Goal: Task Accomplishment & Management: Complete application form

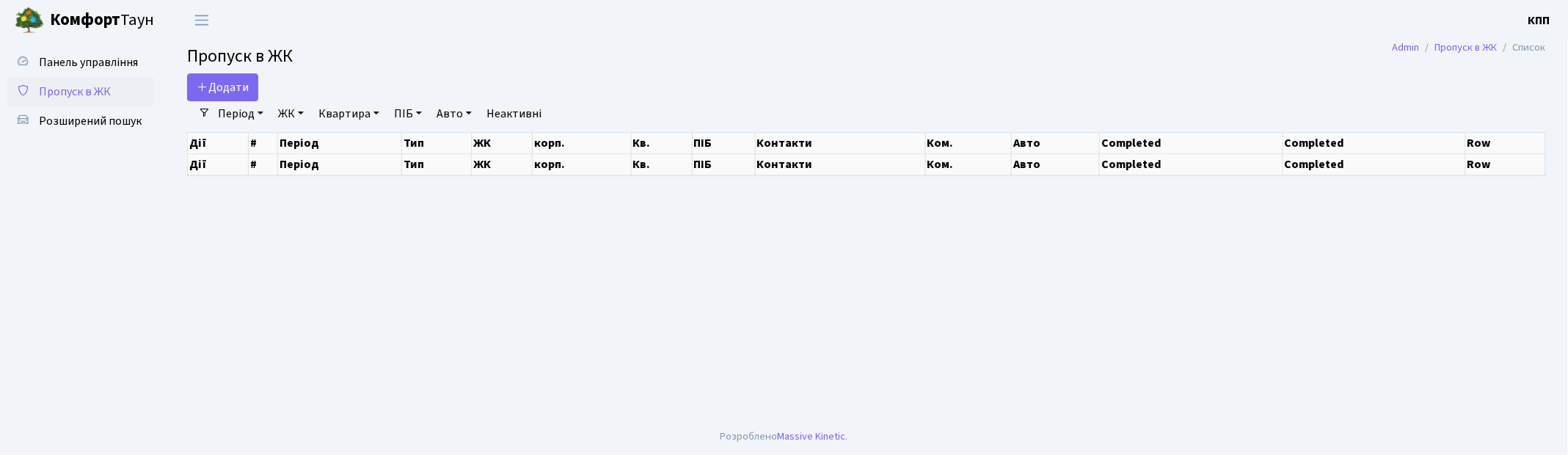
select select "25"
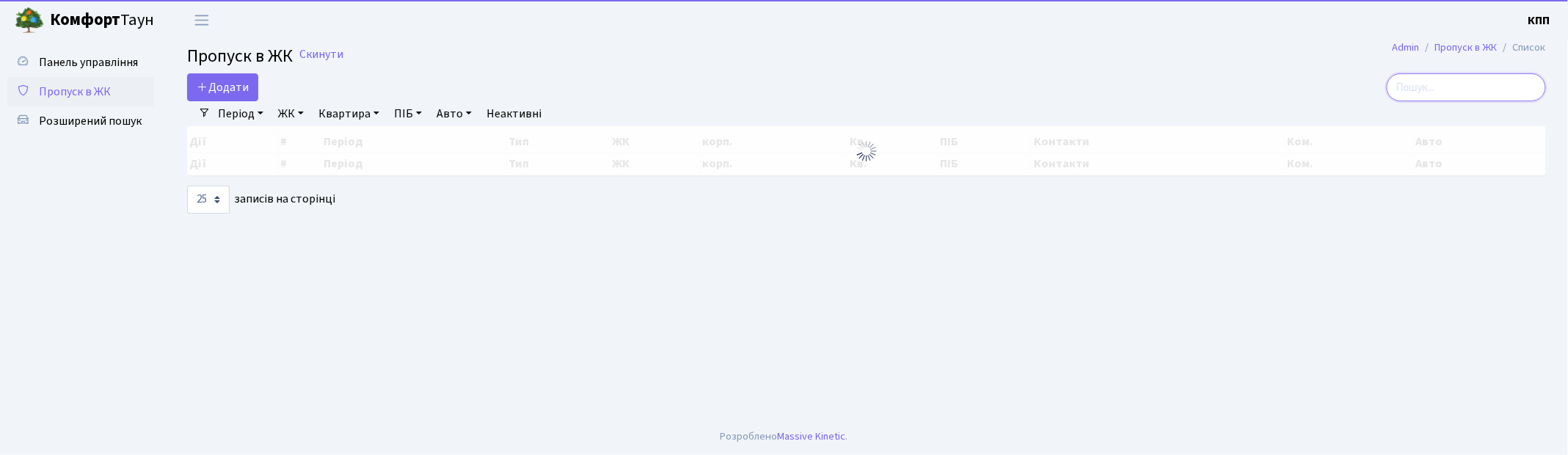
click at [1436, 90] on input "search" at bounding box center [1467, 87] width 160 height 28
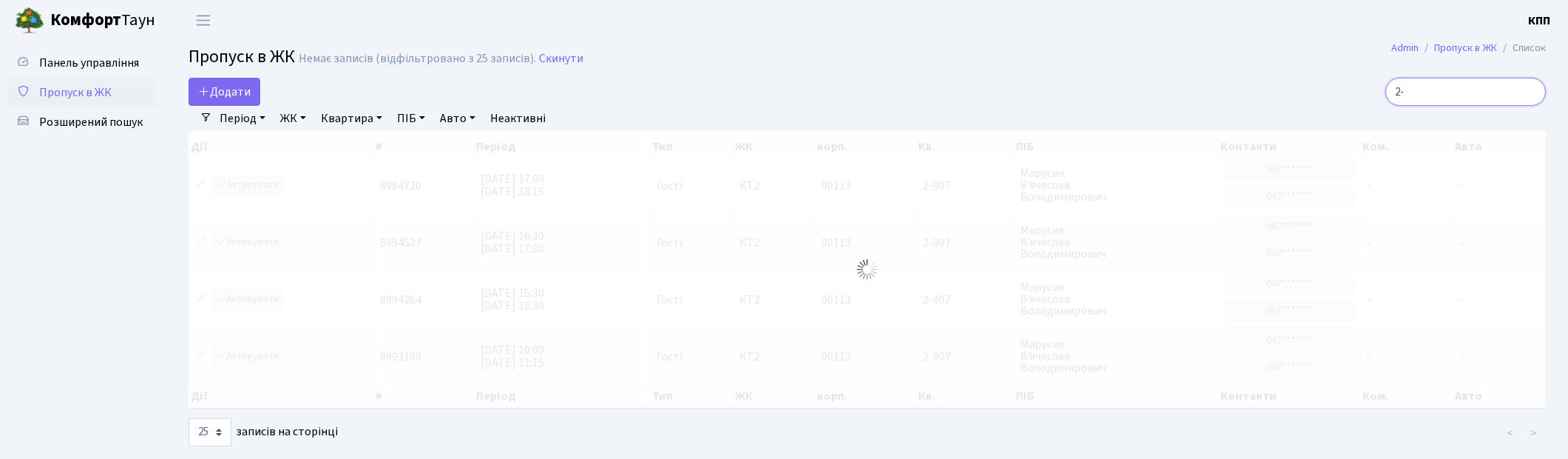
type input "2"
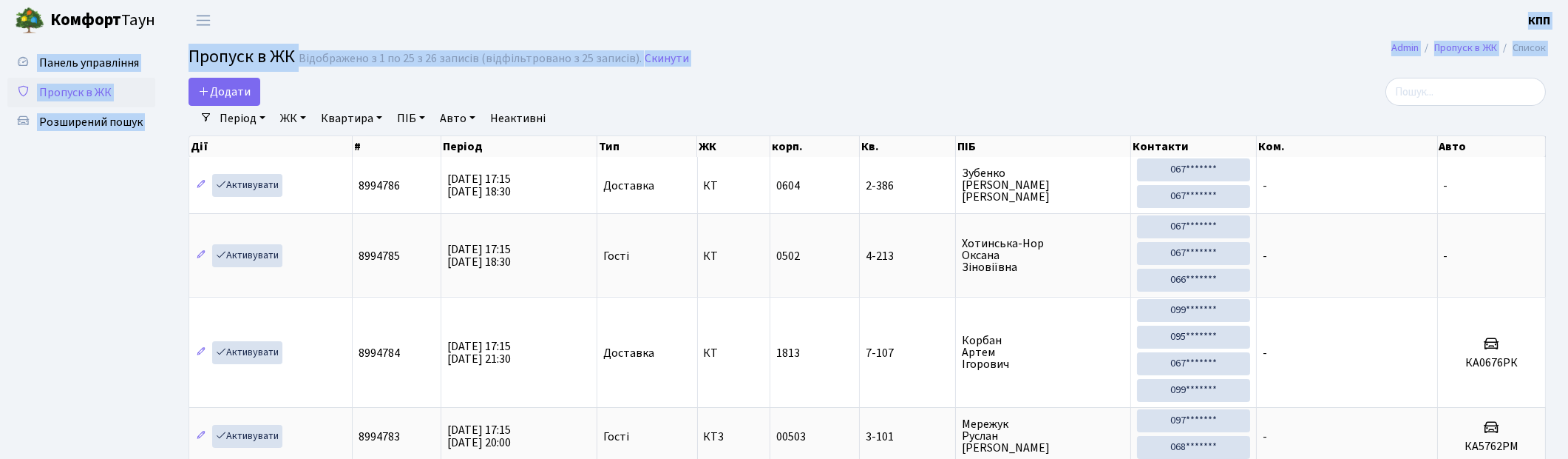
drag, startPoint x: 880, startPoint y: 37, endPoint x: 927, endPoint y: 77, distance: 61.7
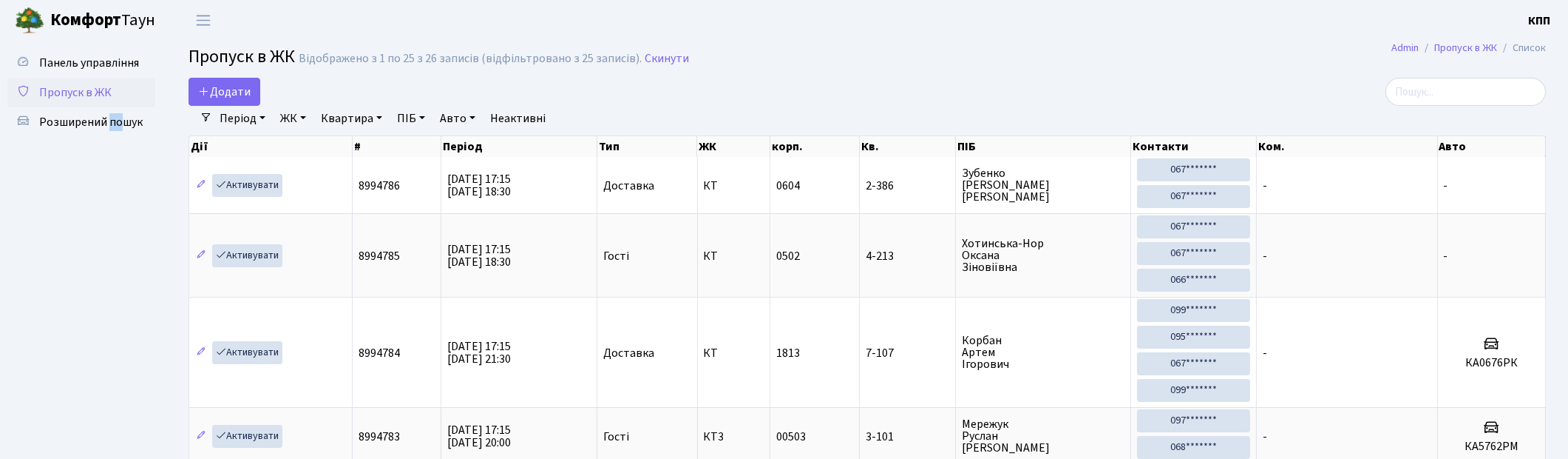
drag, startPoint x: 109, startPoint y: 215, endPoint x: 121, endPoint y: 262, distance: 48.5
drag, startPoint x: 34, startPoint y: 269, endPoint x: 139, endPoint y: 301, distance: 109.8
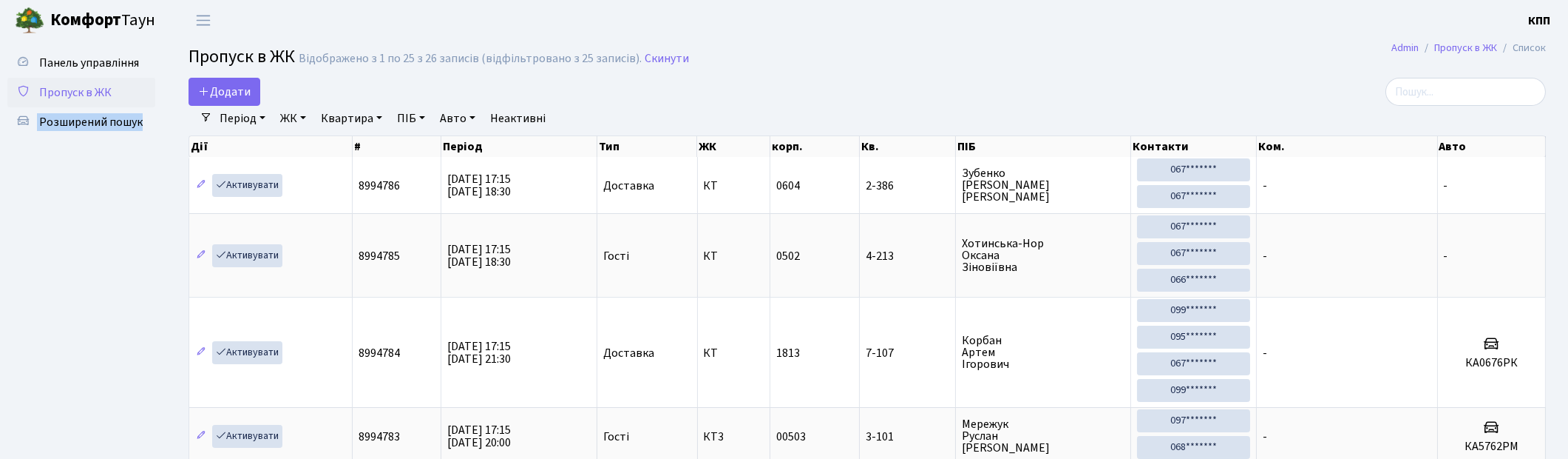
drag, startPoint x: 1295, startPoint y: 89, endPoint x: 1300, endPoint y: 78, distance: 12.1
click at [1300, 78] on div at bounding box center [1328, 92] width 438 height 28
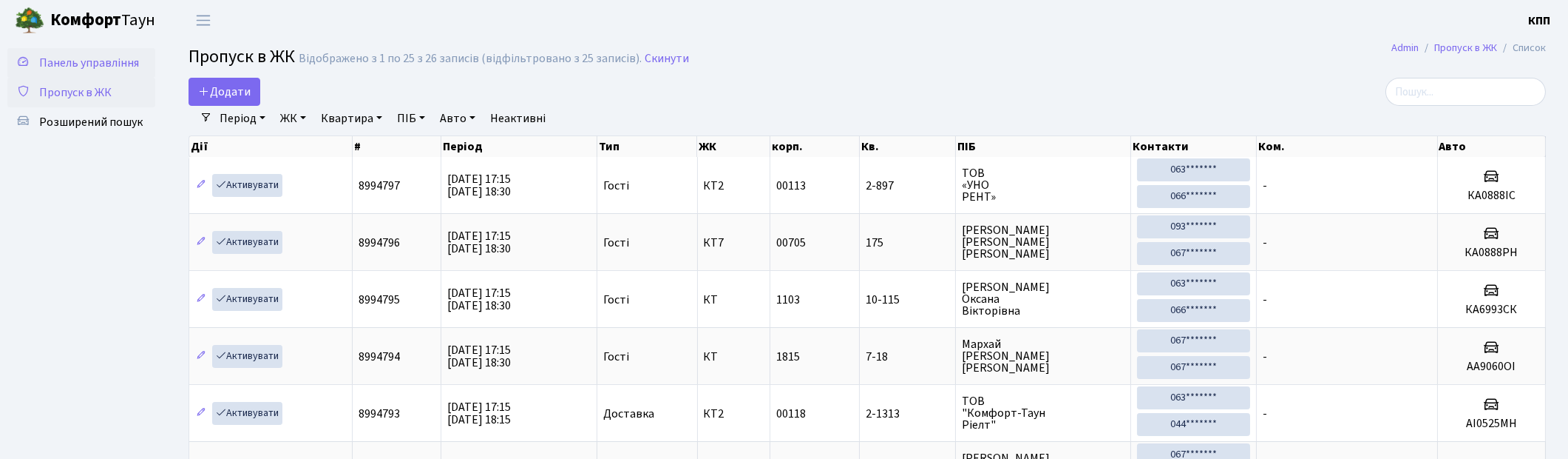
click at [74, 52] on link "Панель управління" at bounding box center [81, 63] width 148 height 30
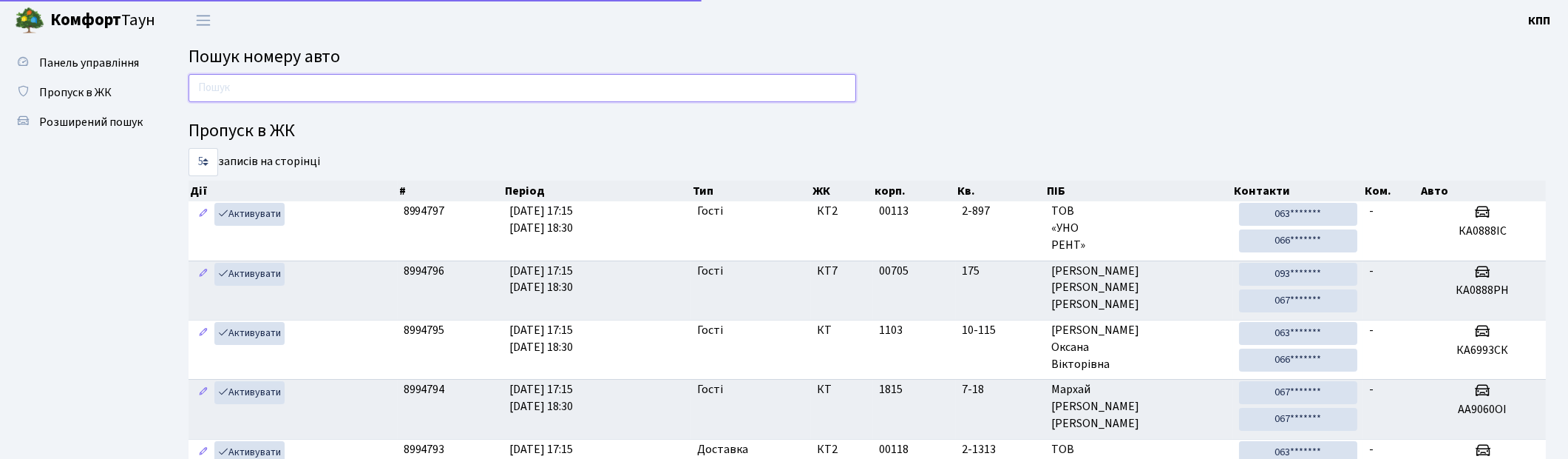
drag, startPoint x: 0, startPoint y: 0, endPoint x: 274, endPoint y: 83, distance: 286.3
click at [274, 83] on input "text" at bounding box center [522, 88] width 668 height 28
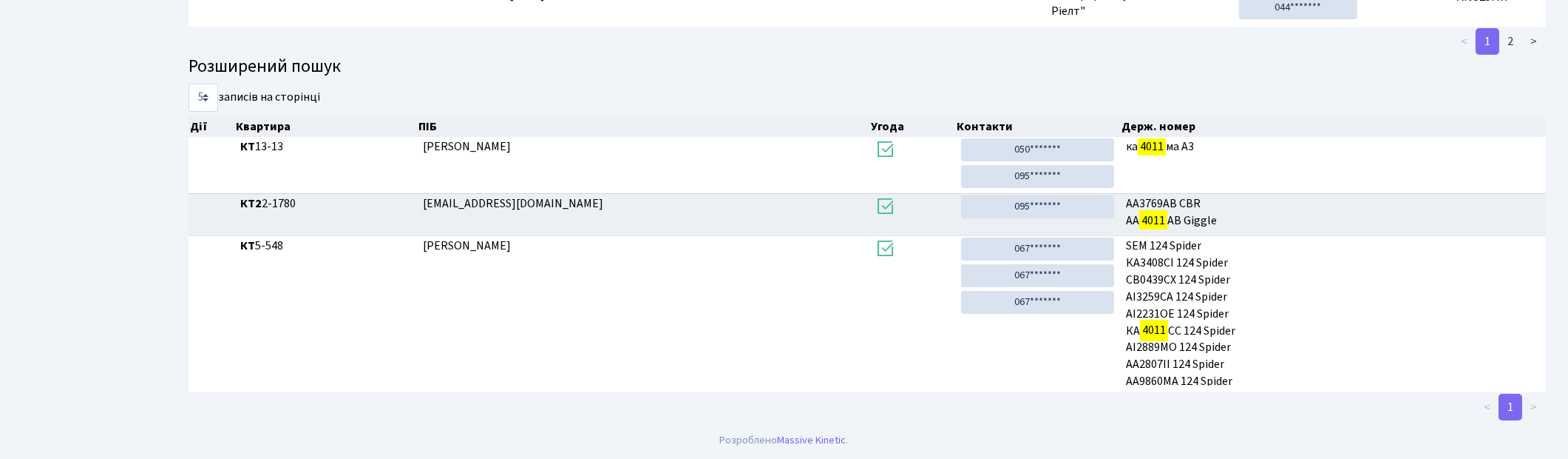
scroll to position [195, 0]
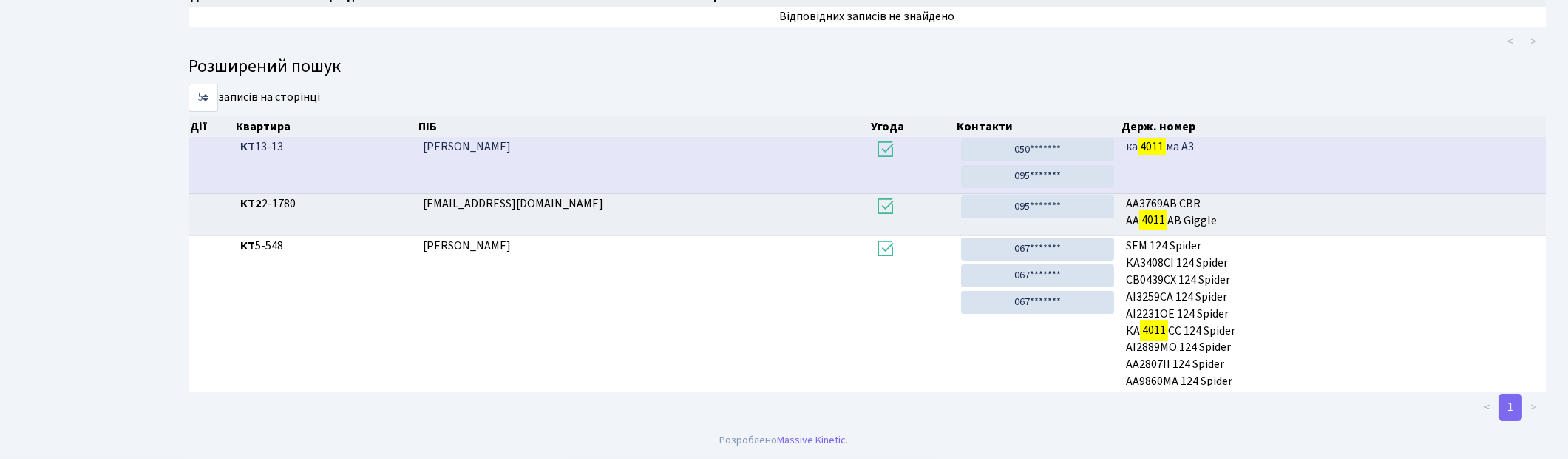
type input "4011"
click at [1240, 157] on td "ка 4011 ма A3" at bounding box center [1333, 165] width 426 height 56
click at [1189, 176] on td "ка 4011 ма A3" at bounding box center [1333, 165] width 426 height 56
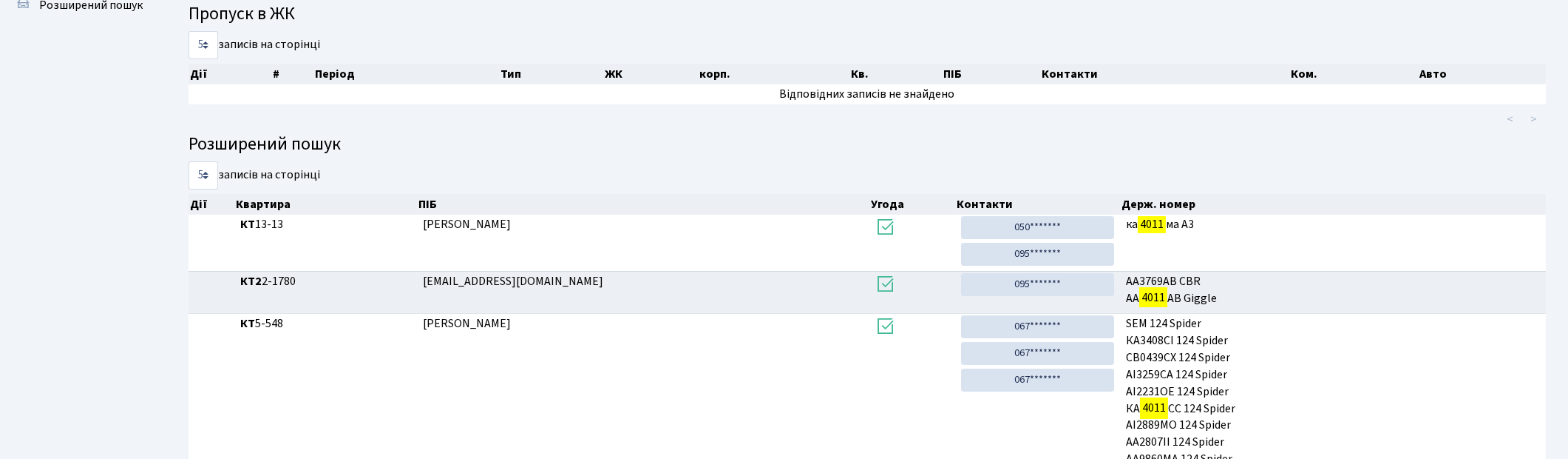
scroll to position [0, 0]
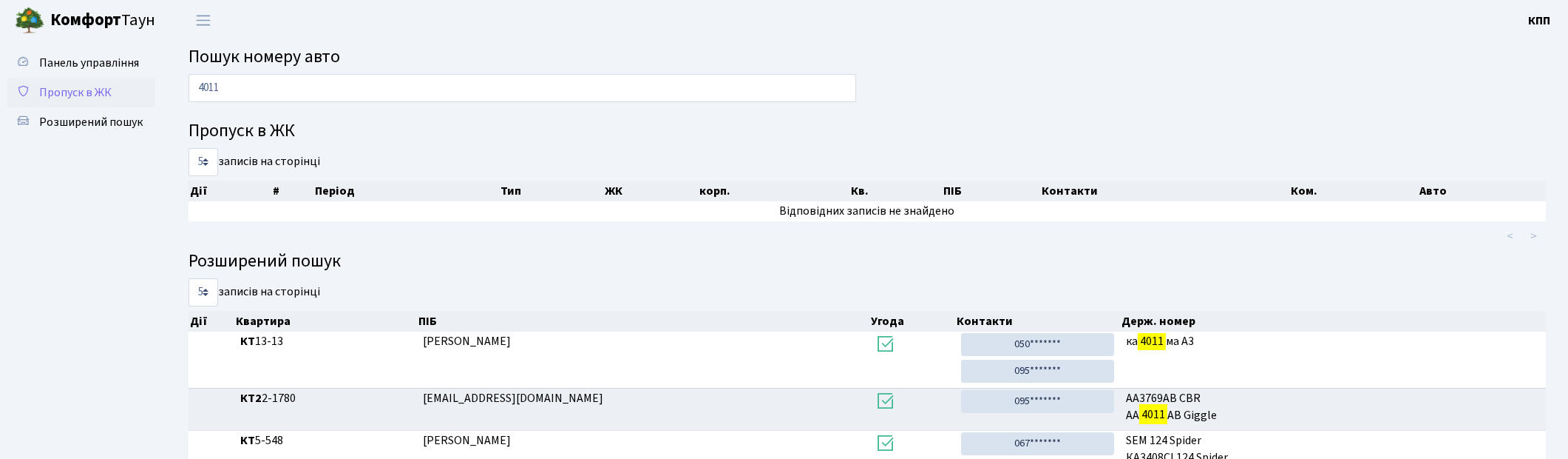
click at [104, 95] on span "Пропуск в ЖК" at bounding box center [75, 92] width 72 height 16
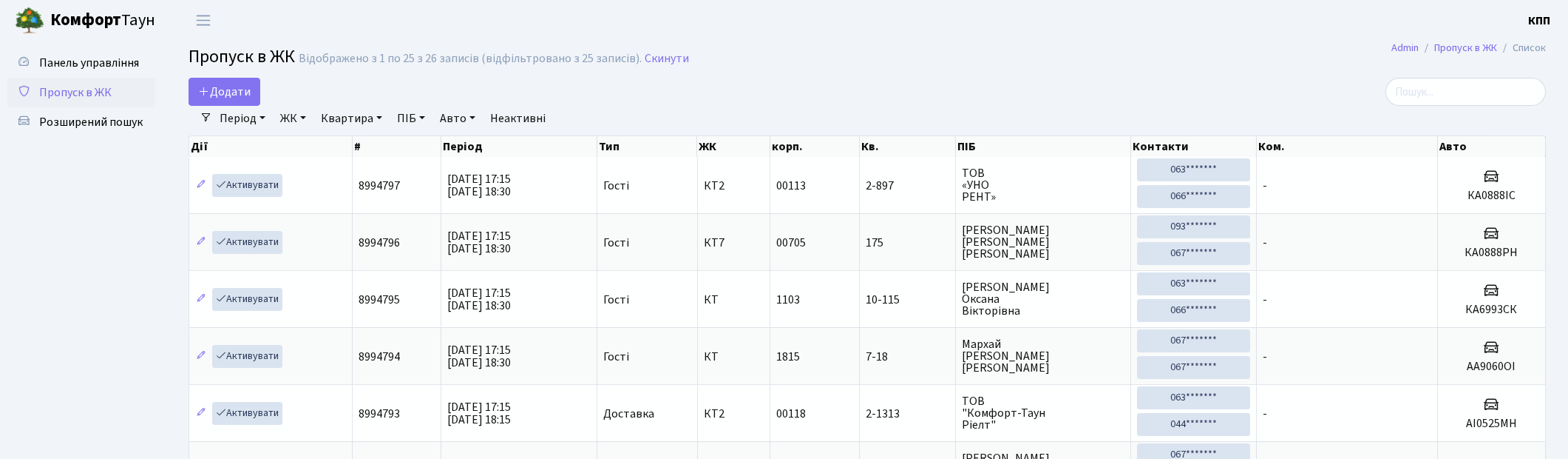
select select "25"
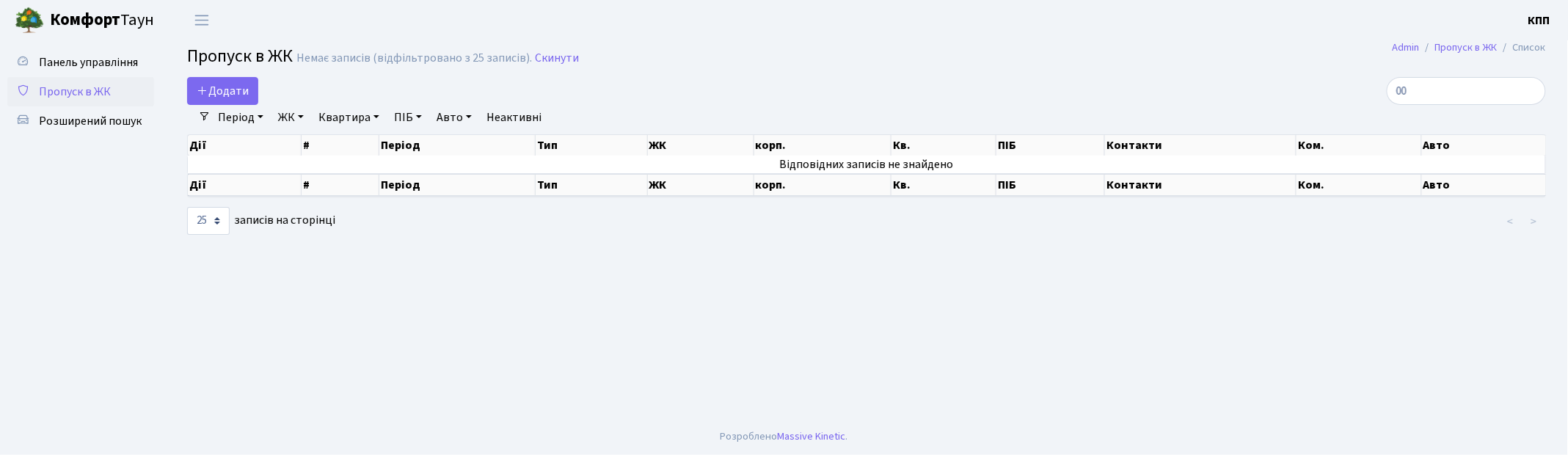
type input "0"
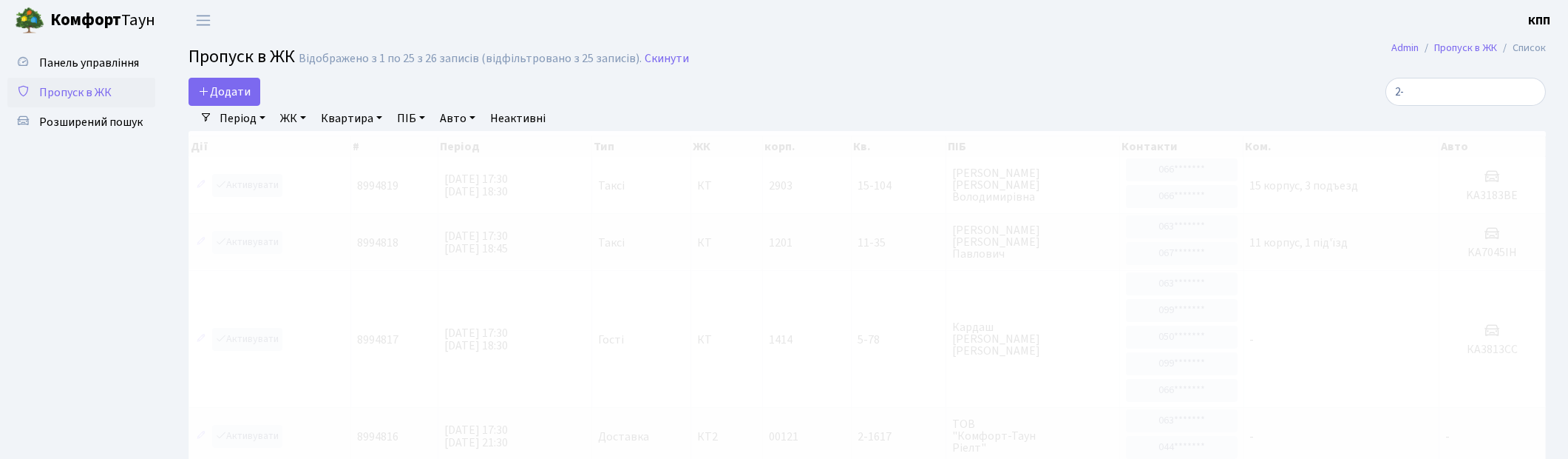
type input "2"
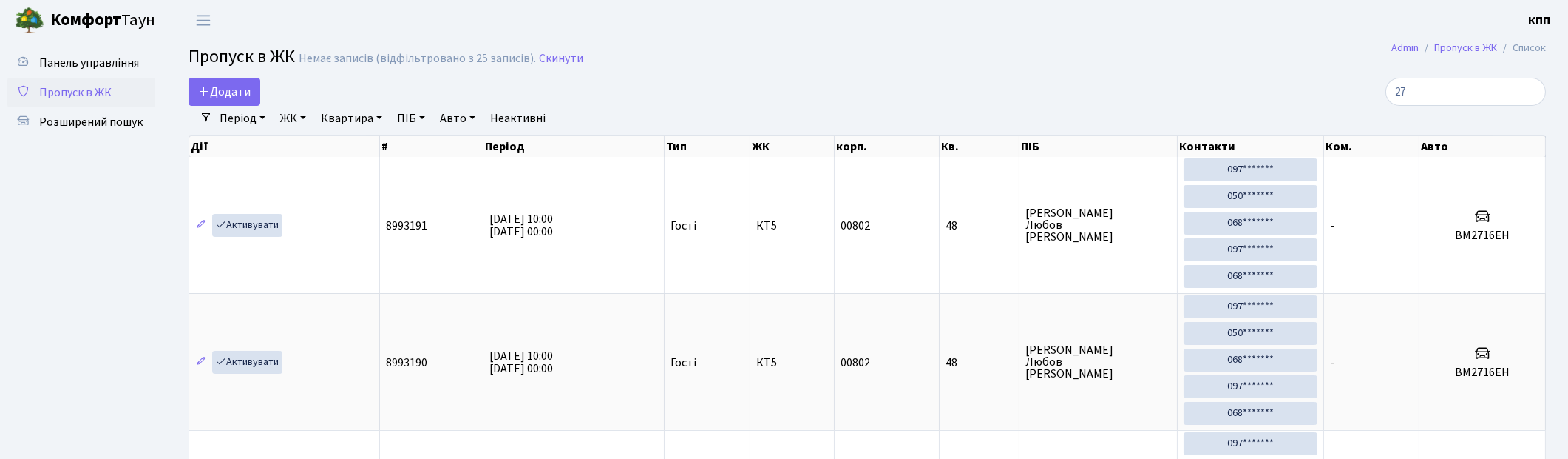
type input "2"
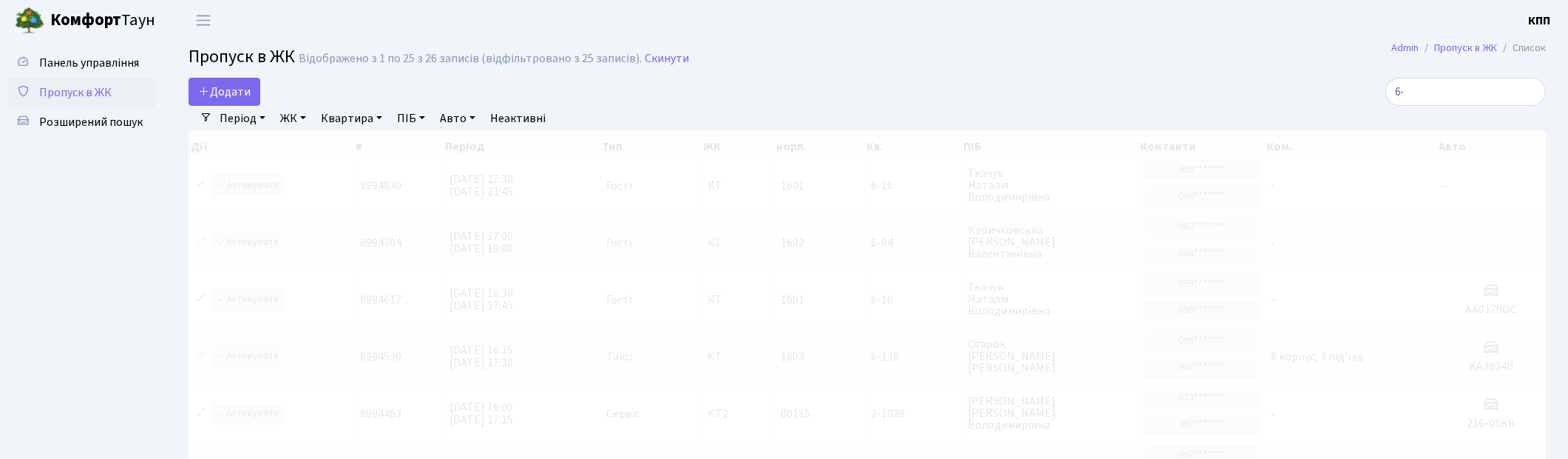
type input "6"
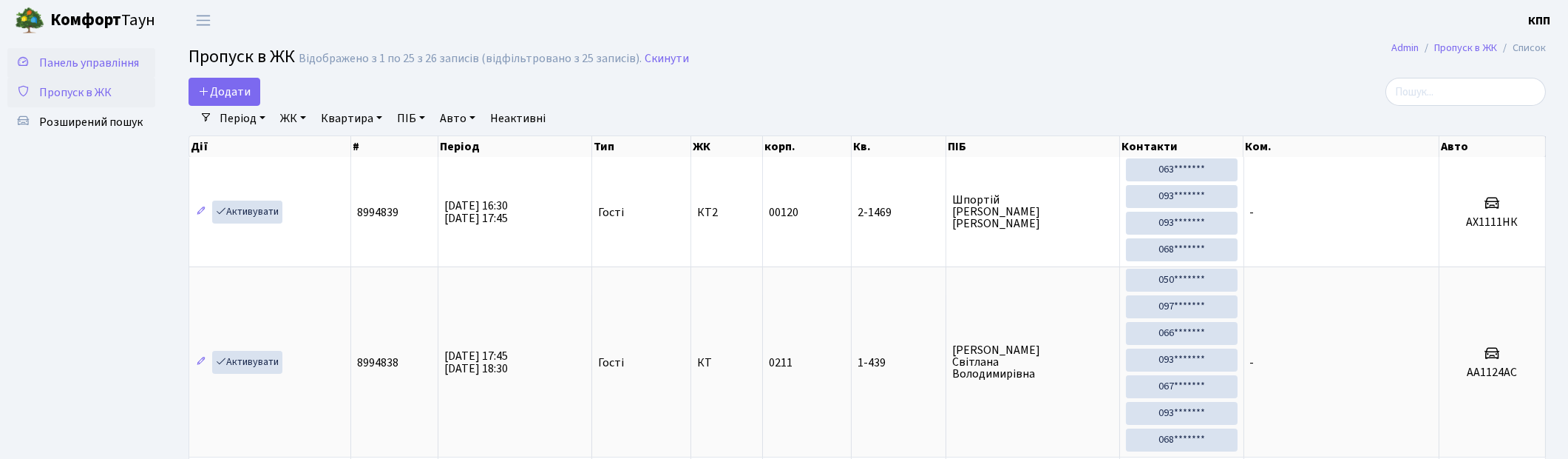
click at [136, 72] on link "Панель управління" at bounding box center [81, 63] width 148 height 30
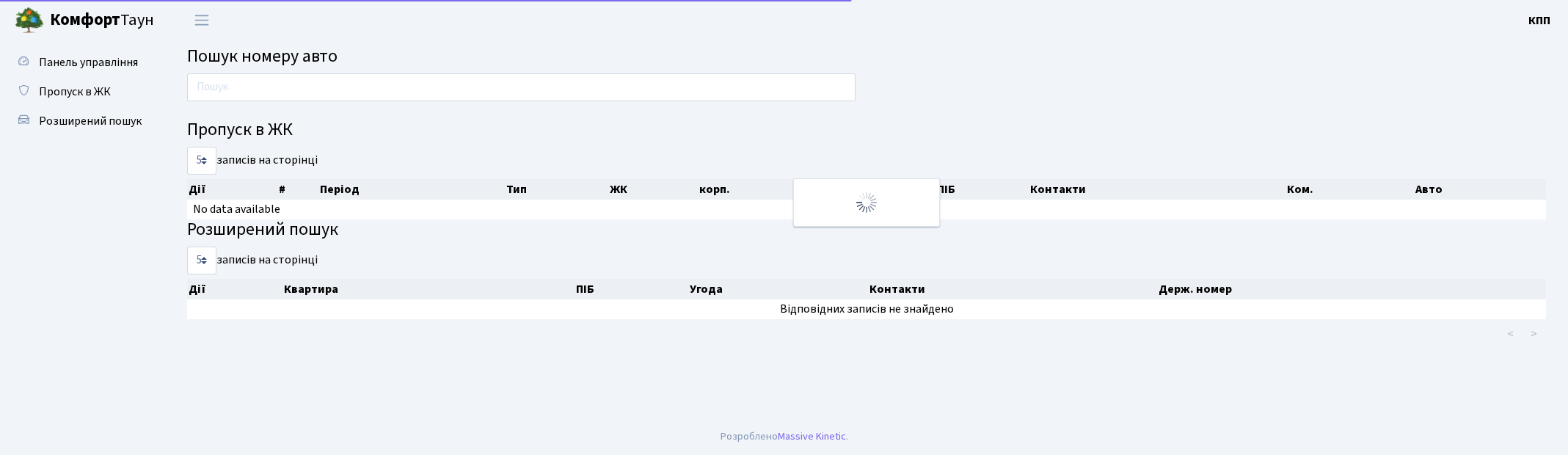
click at [235, 78] on input "text" at bounding box center [521, 87] width 669 height 28
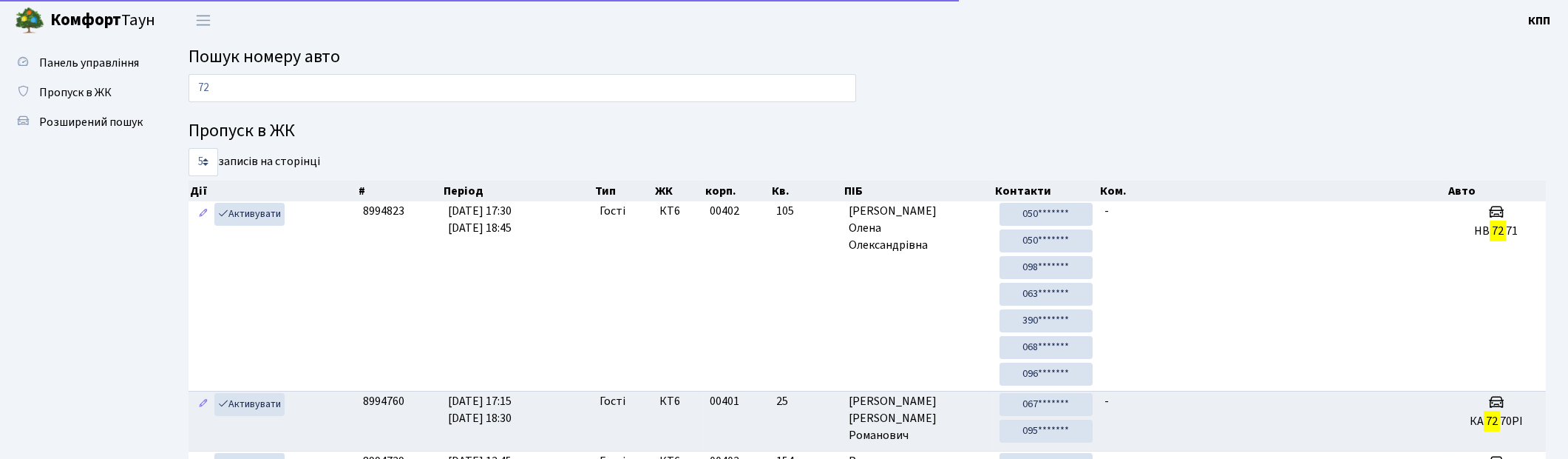
type input "7"
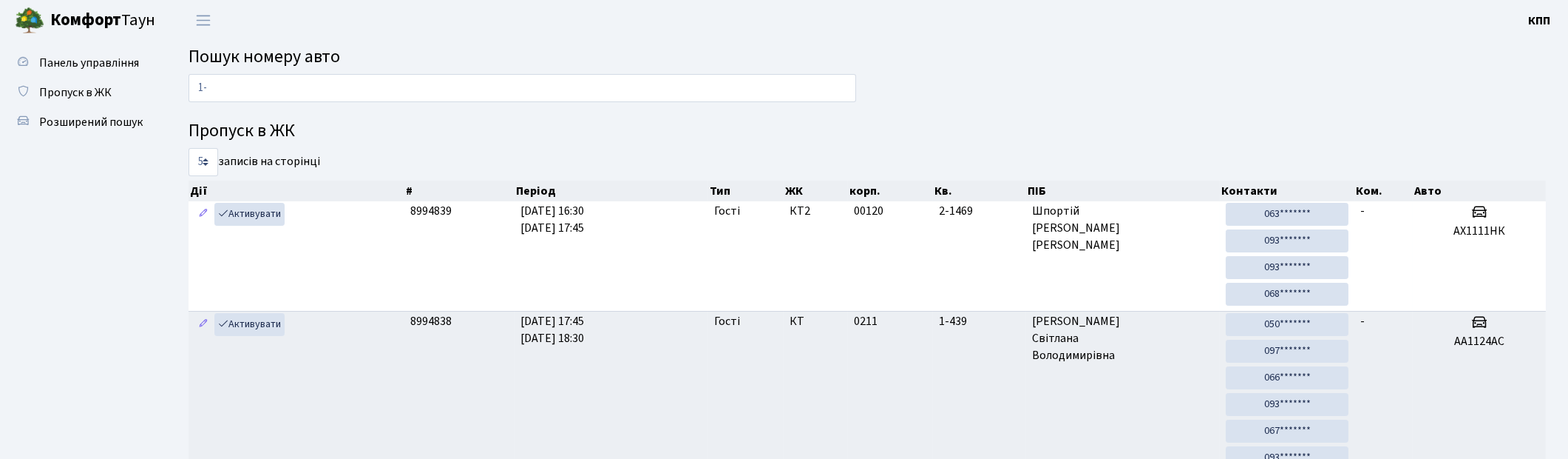
type input "1"
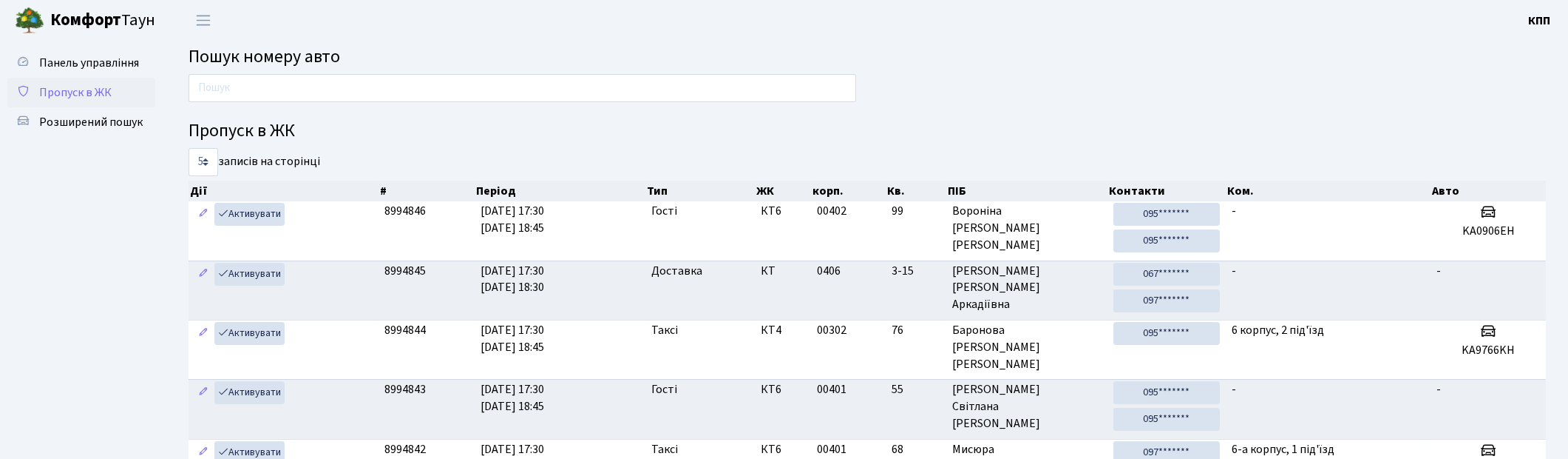
click at [92, 92] on span "Пропуск в ЖК" at bounding box center [75, 92] width 72 height 16
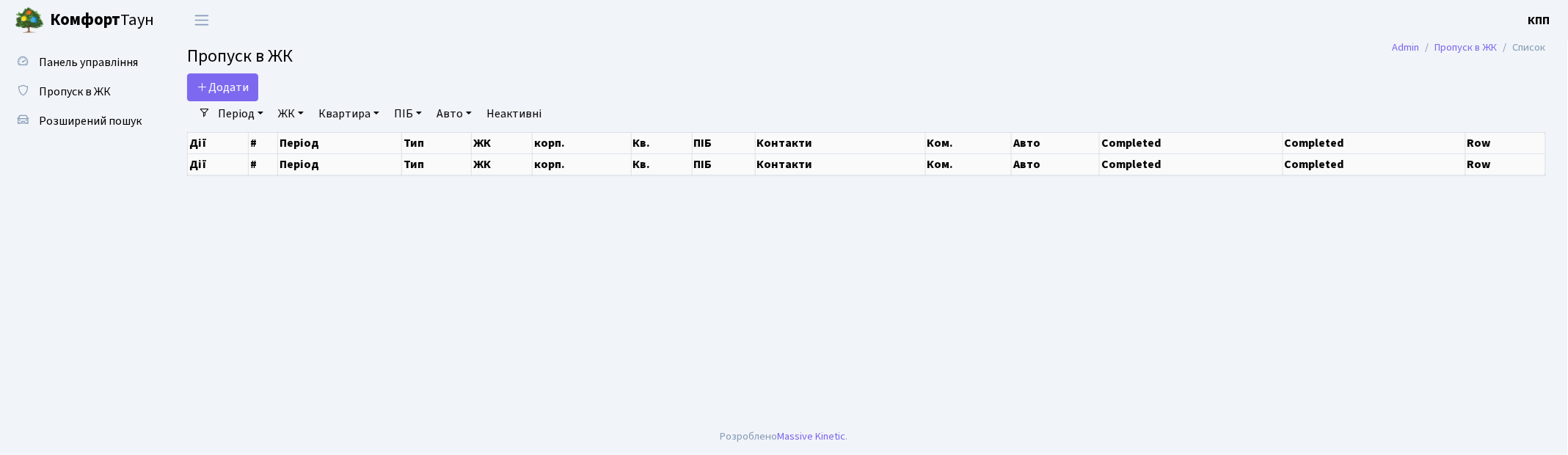
select select "25"
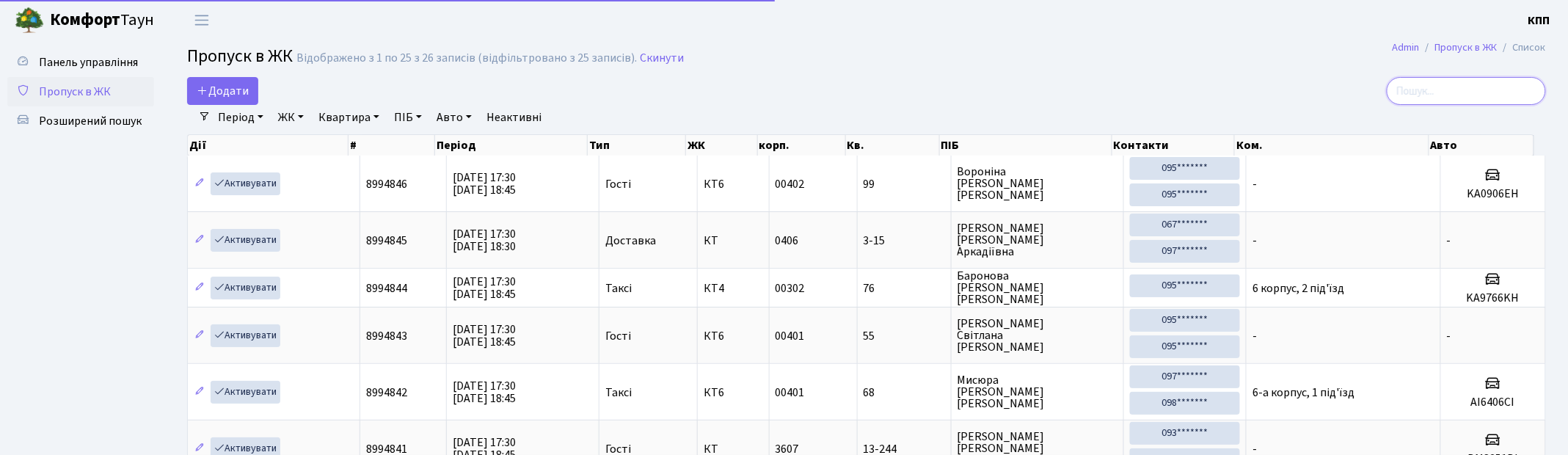
click at [1475, 98] on input "search" at bounding box center [1467, 91] width 160 height 28
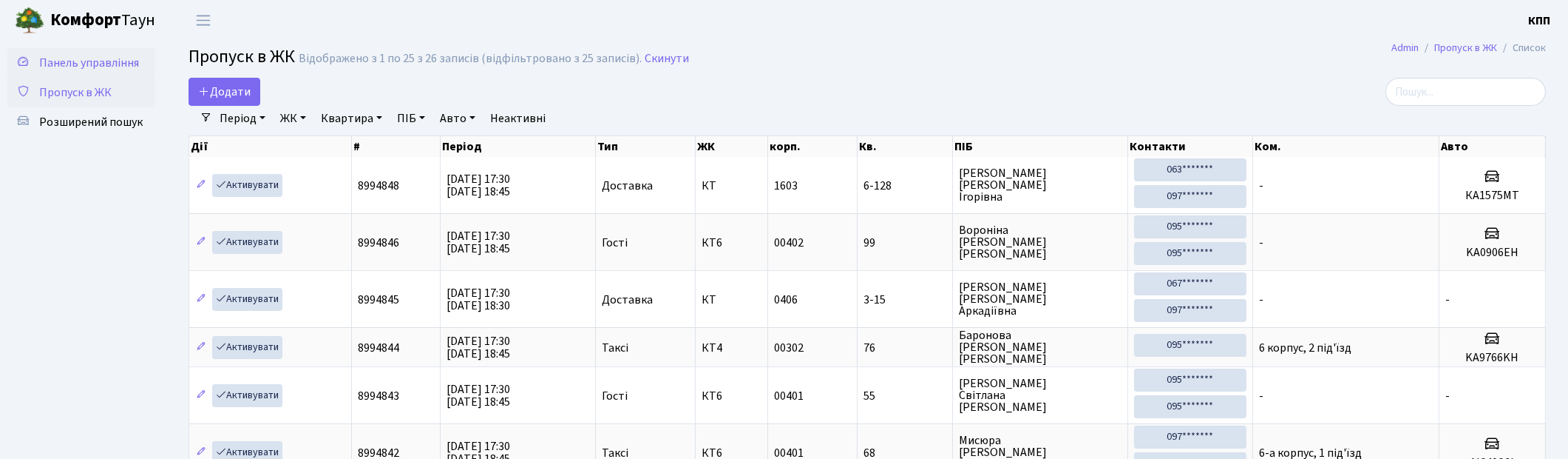
click at [104, 72] on link "Панель управління" at bounding box center [81, 63] width 148 height 30
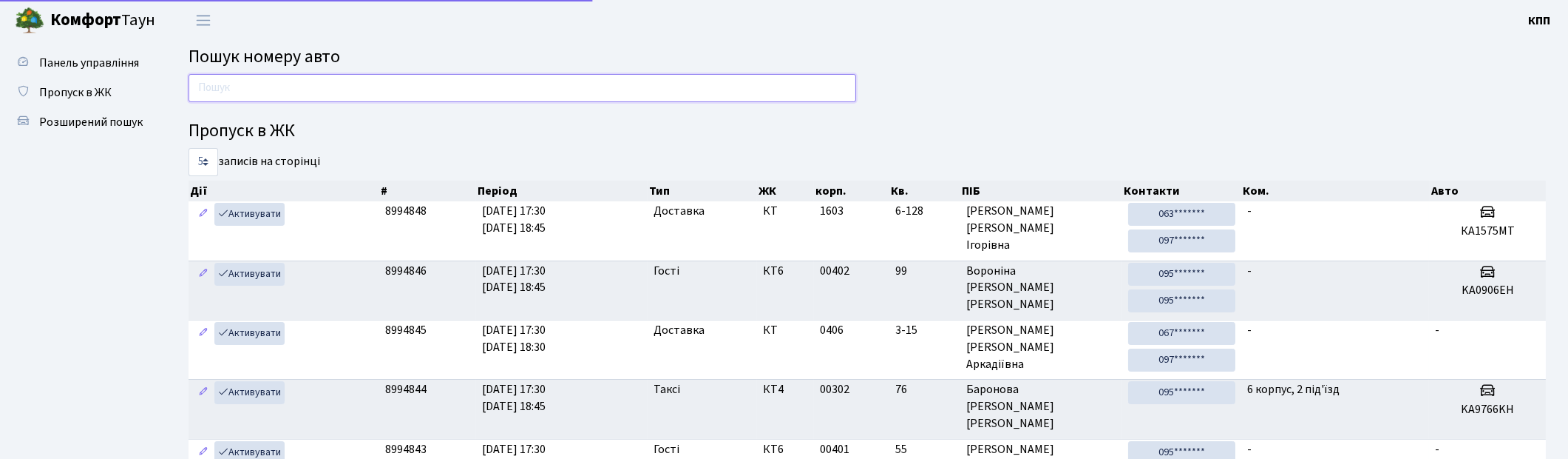
click at [288, 74] on input "text" at bounding box center [522, 88] width 668 height 28
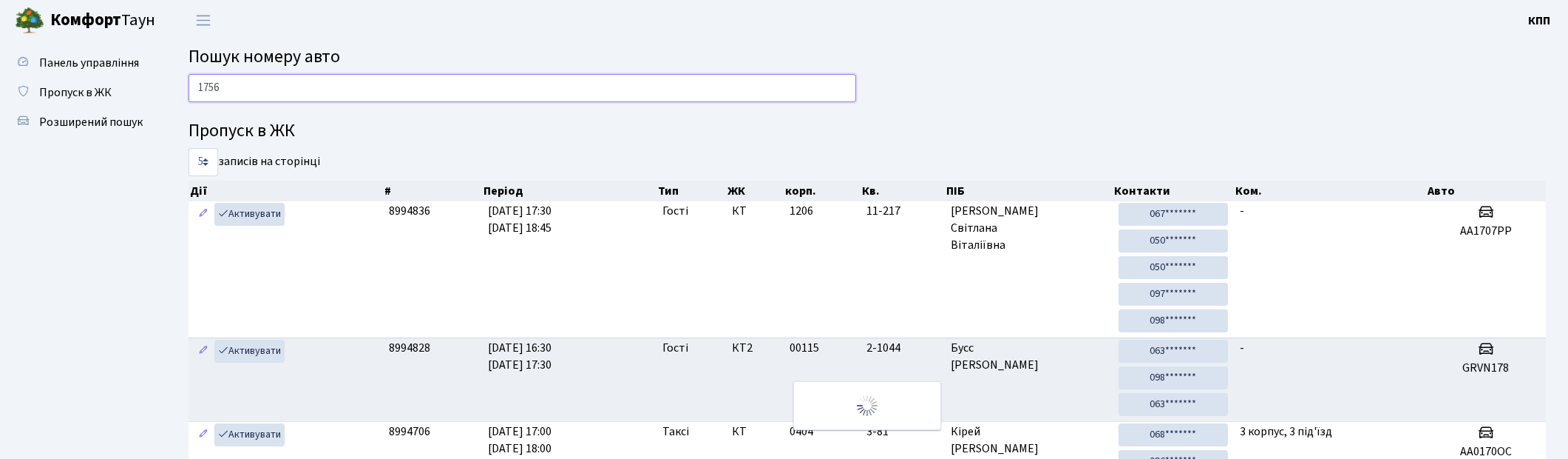
type input "1756"
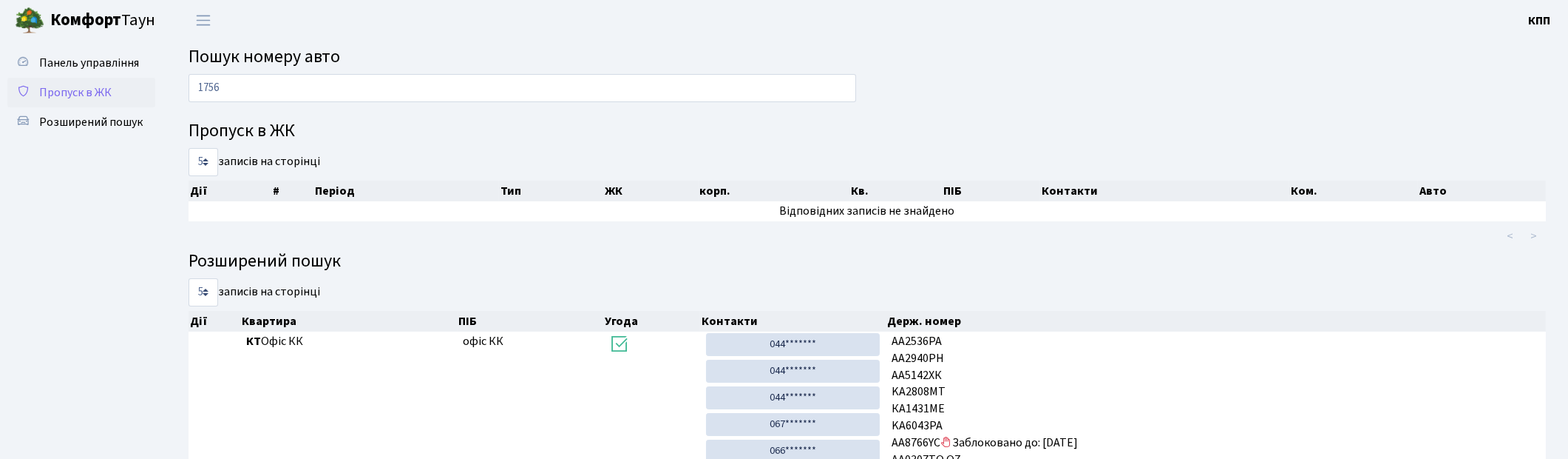
click at [60, 86] on span "Пропуск в ЖК" at bounding box center [75, 92] width 72 height 16
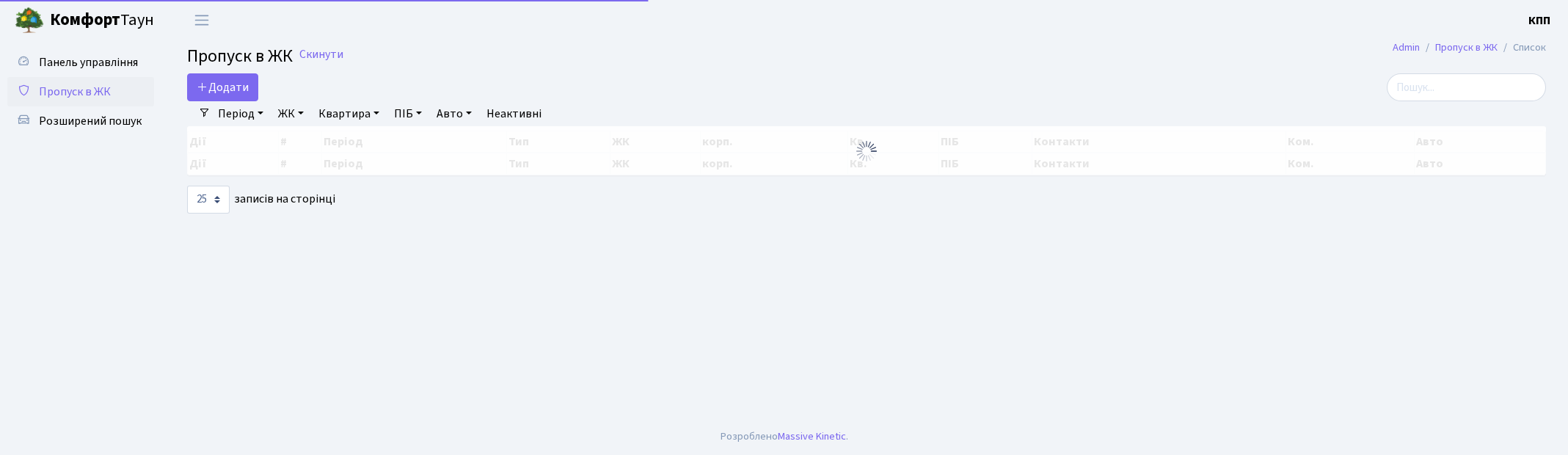
select select "25"
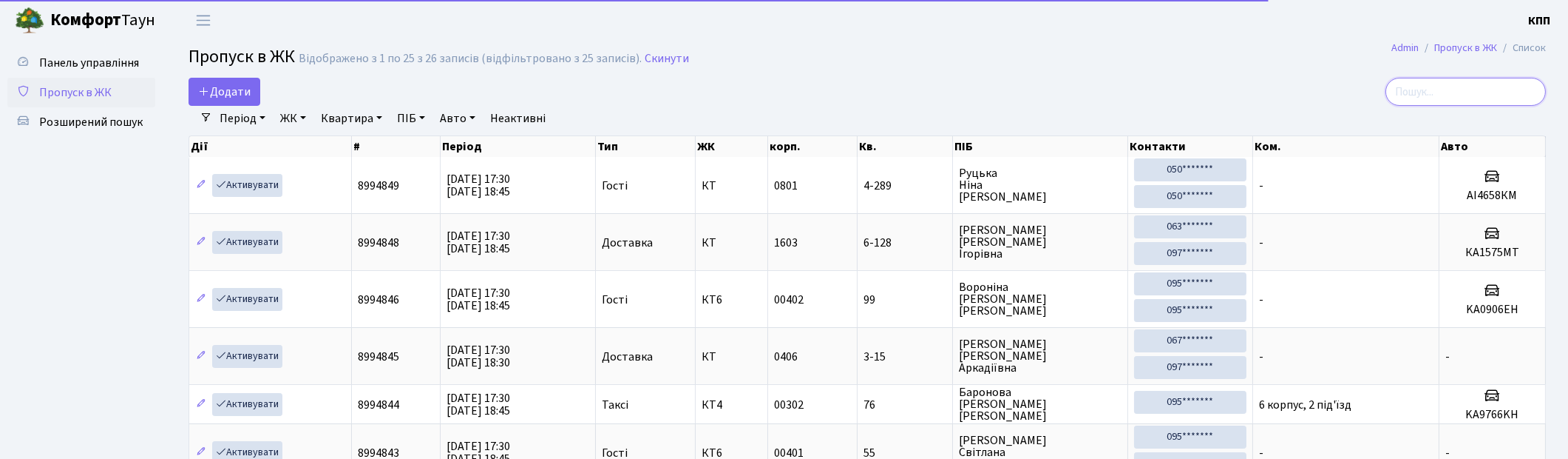
click at [1438, 100] on input "search" at bounding box center [1466, 92] width 161 height 28
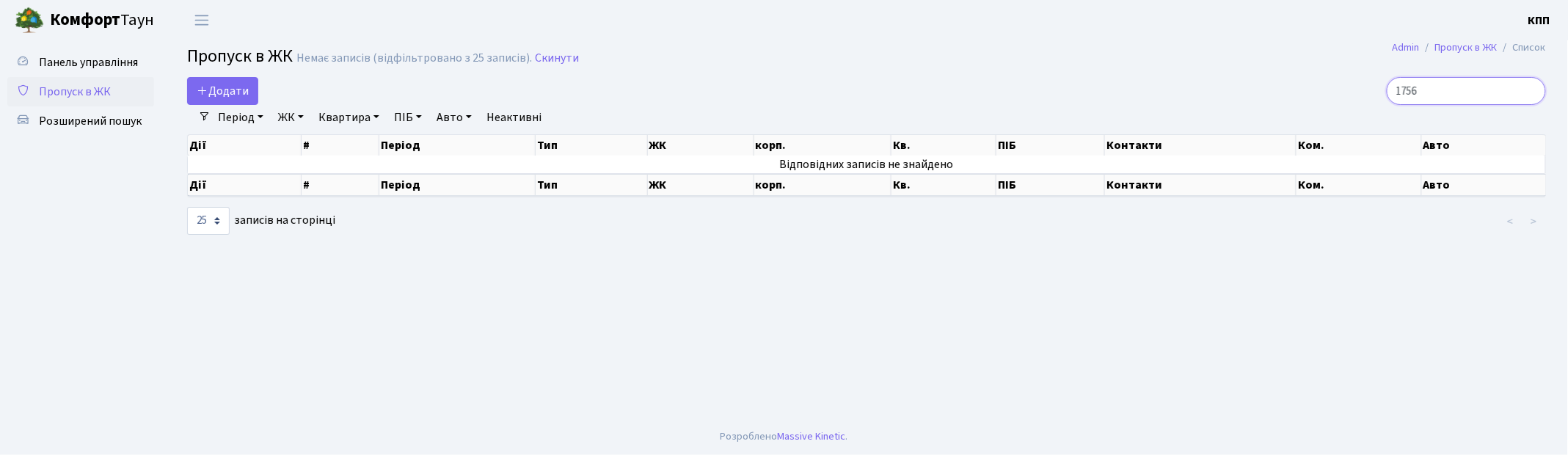
type input "1756"
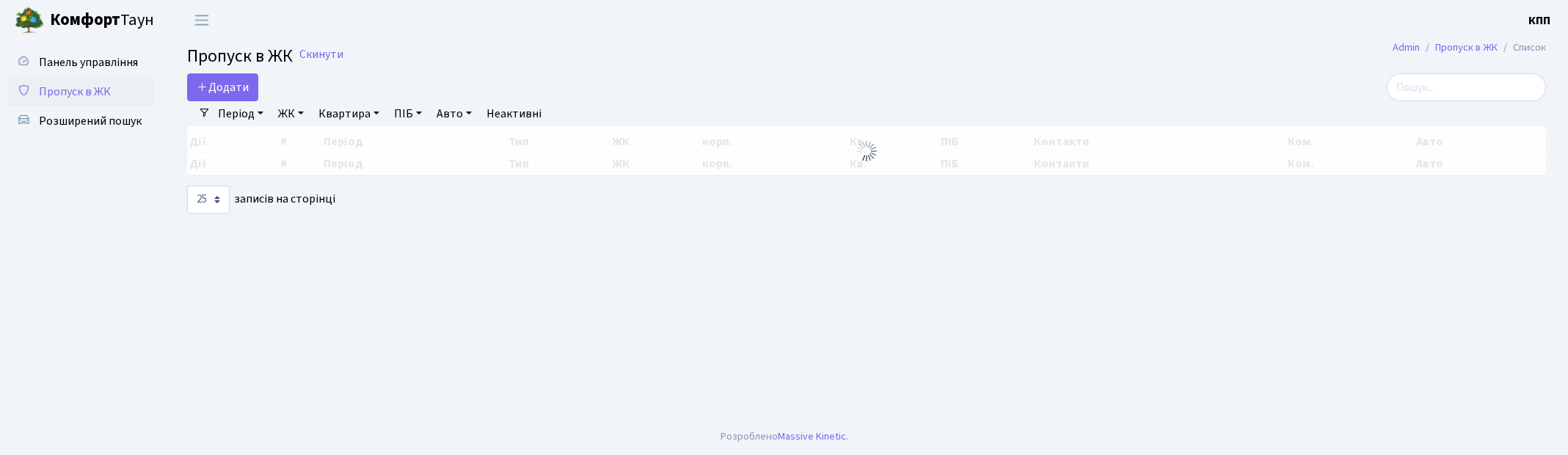
select select "25"
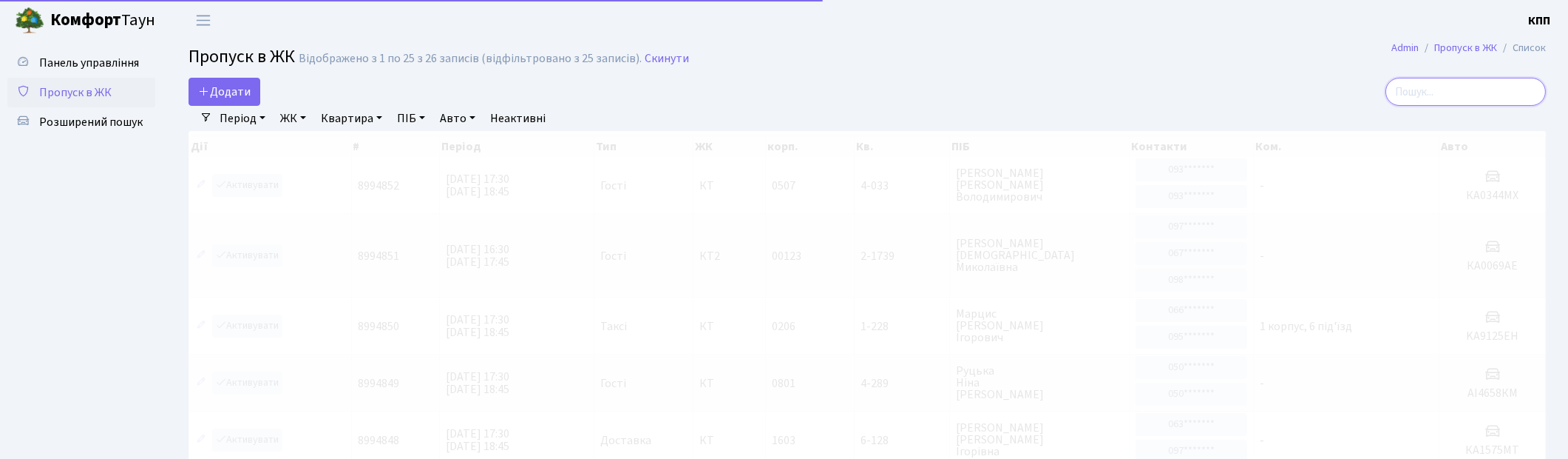
click at [1489, 95] on input "search" at bounding box center [1466, 92] width 161 height 28
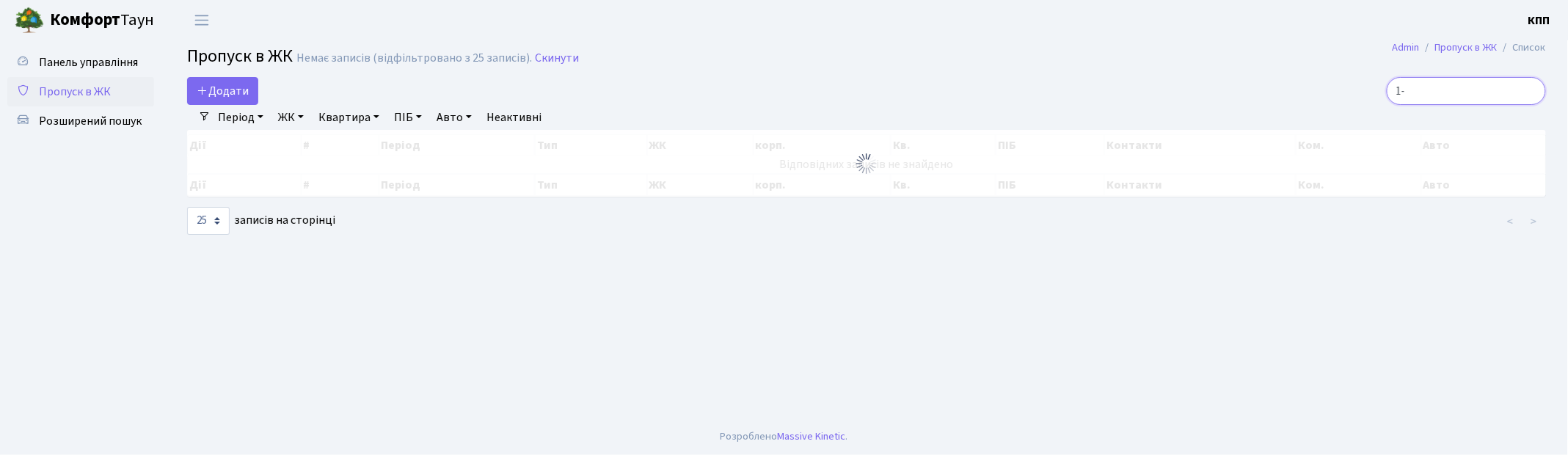
type input "1"
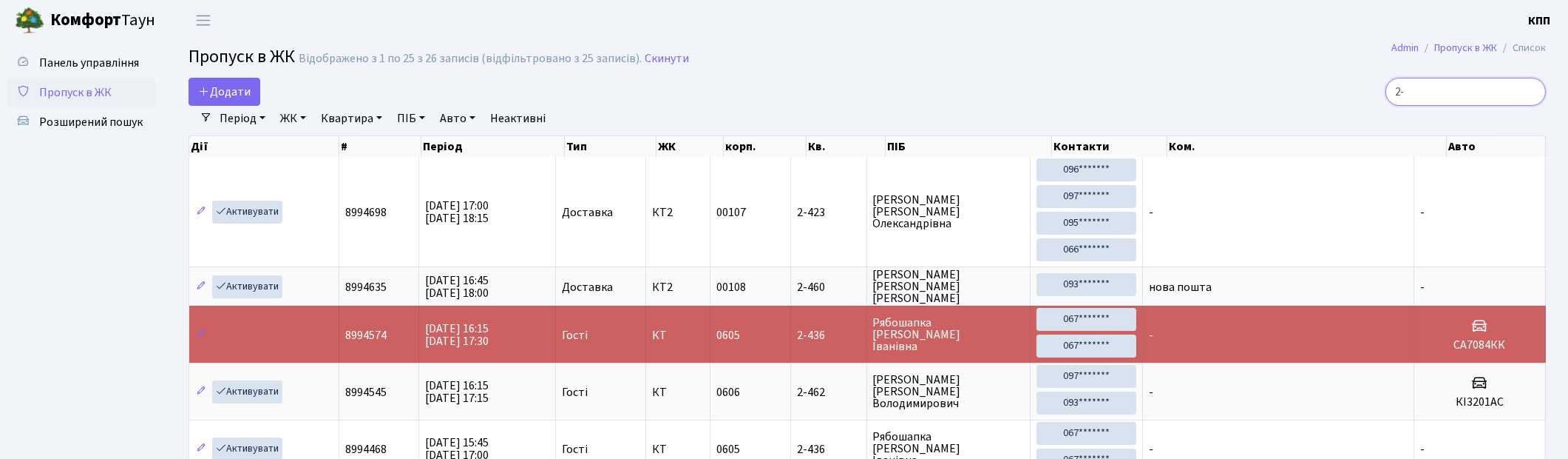
type input "2"
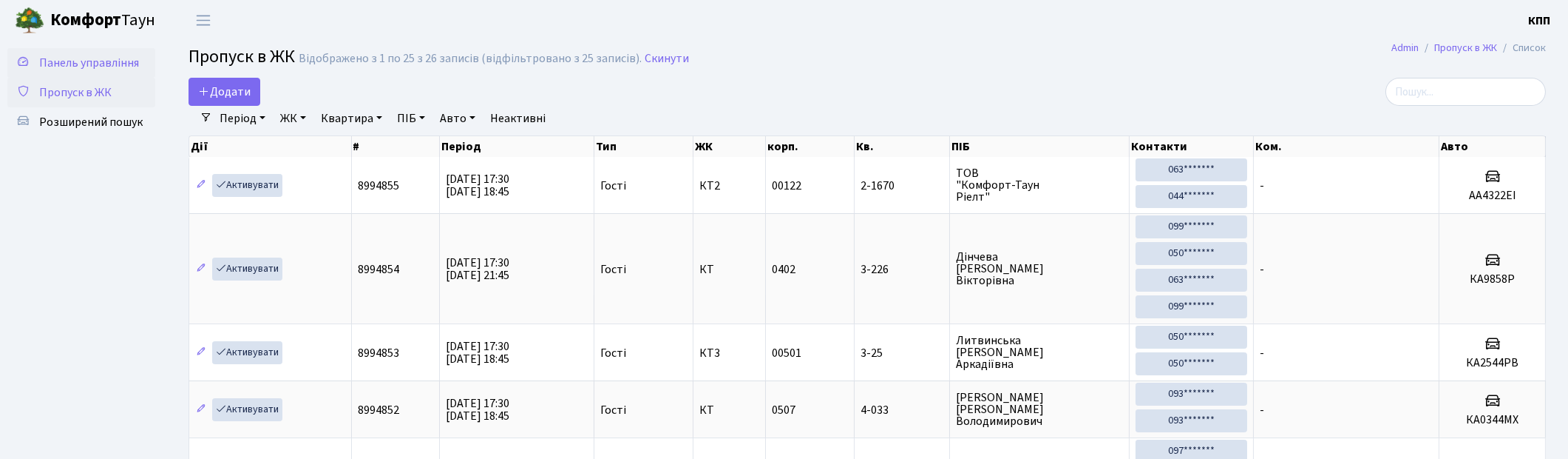
click at [93, 54] on span "Панель управління" at bounding box center [89, 63] width 100 height 16
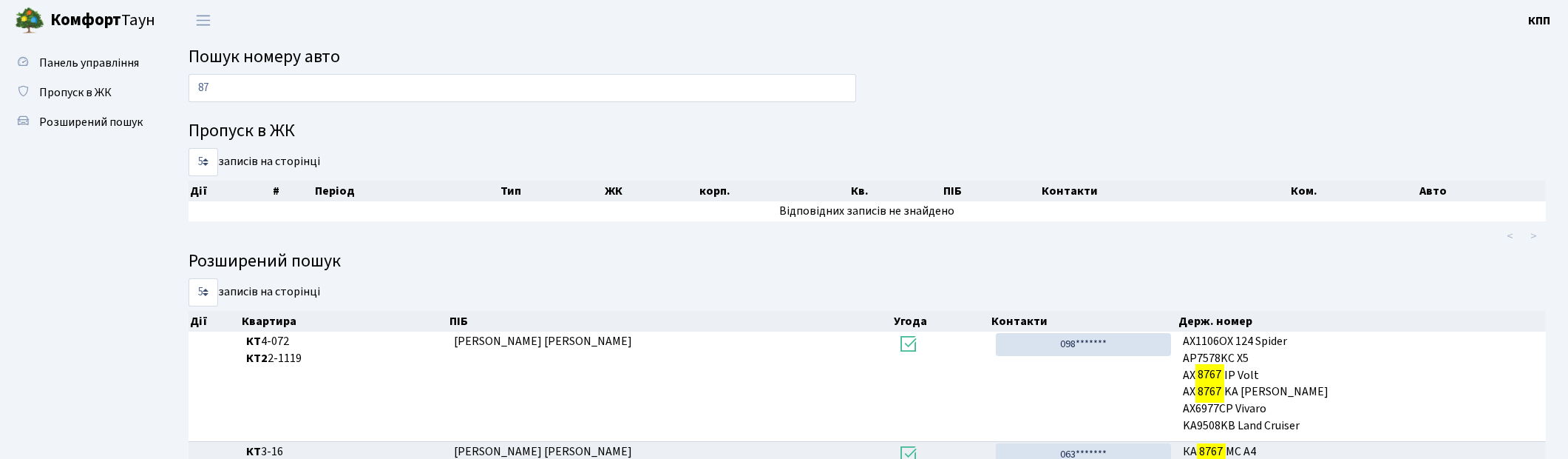
type input "8"
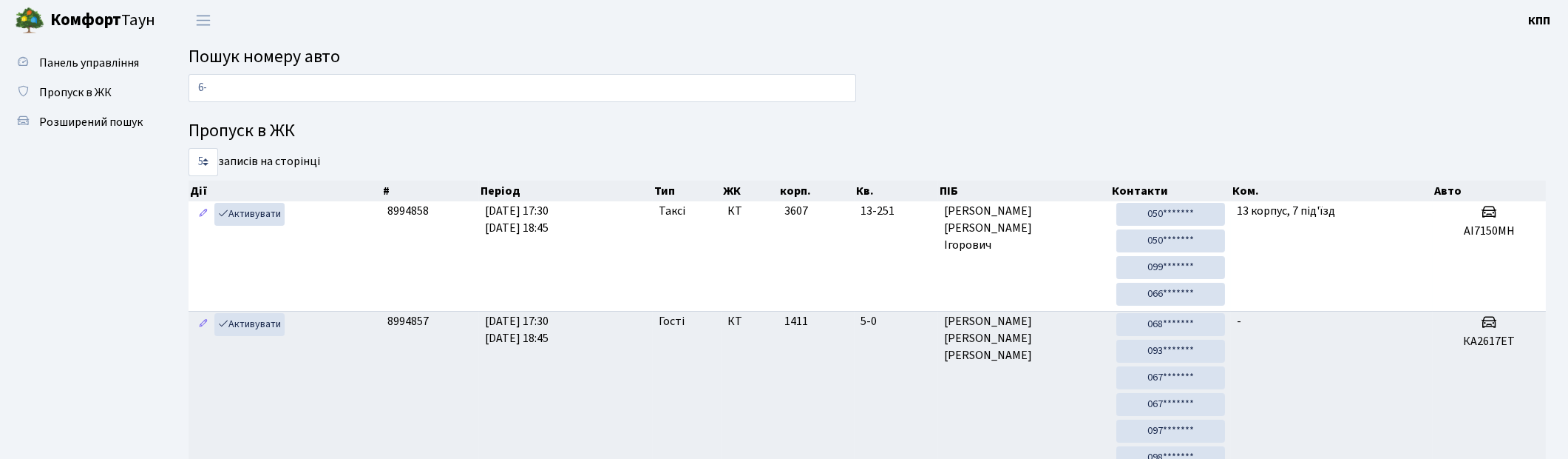
type input "6"
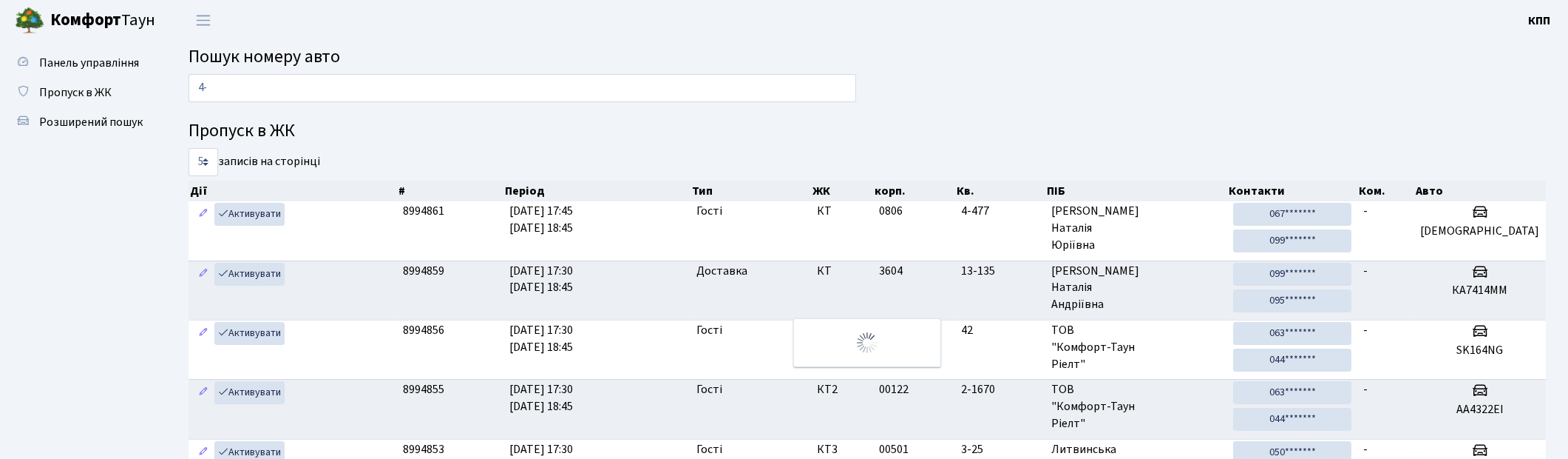
type input "4"
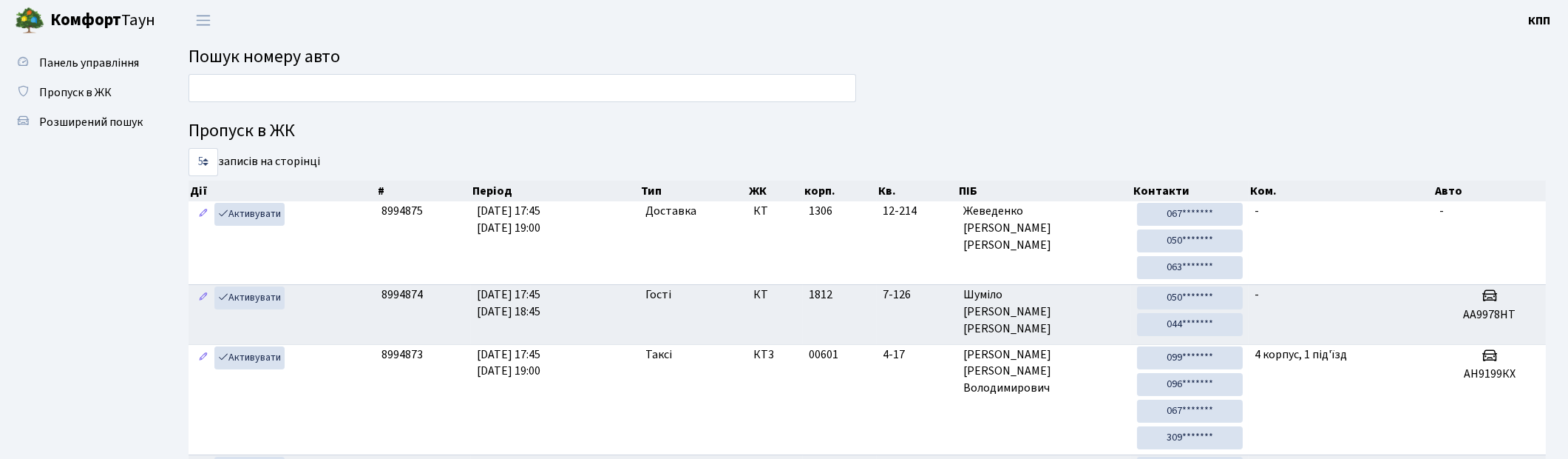
click at [208, 89] on input "text" at bounding box center [522, 88] width 668 height 28
click at [195, 87] on input "text" at bounding box center [522, 88] width 668 height 28
click at [878, 33] on header "Комфорт Таун КПП Мій обліковий запис Вийти" at bounding box center [784, 20] width 1568 height 41
click at [358, 84] on input "text" at bounding box center [522, 88] width 668 height 28
click at [197, 85] on input "text" at bounding box center [522, 88] width 668 height 28
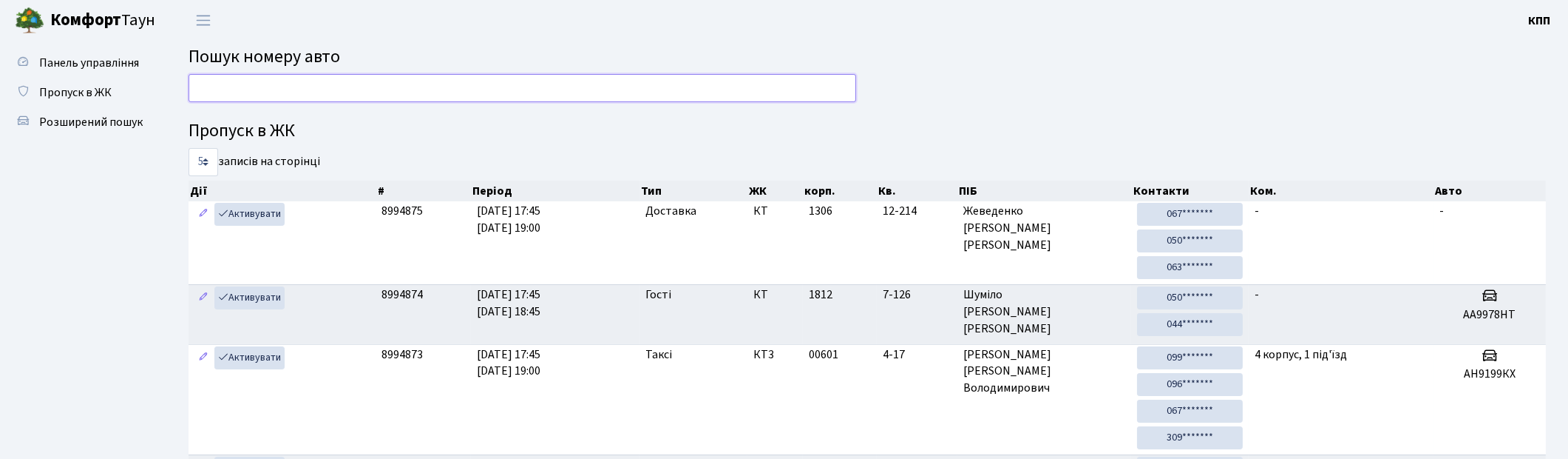
click at [193, 86] on input "text" at bounding box center [522, 88] width 668 height 28
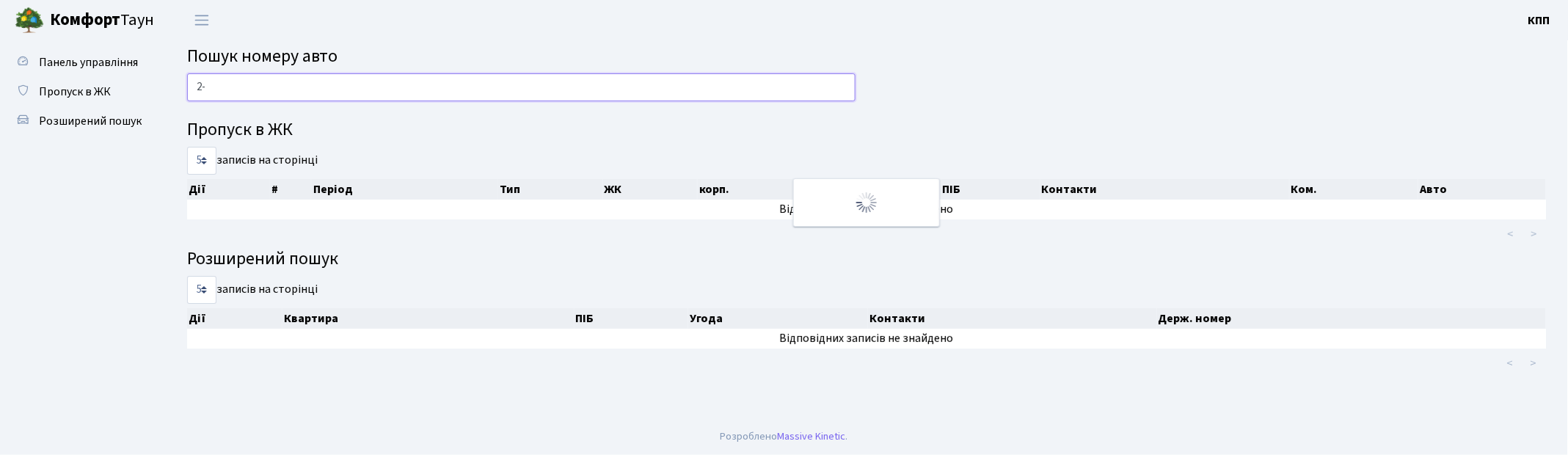
type input "2"
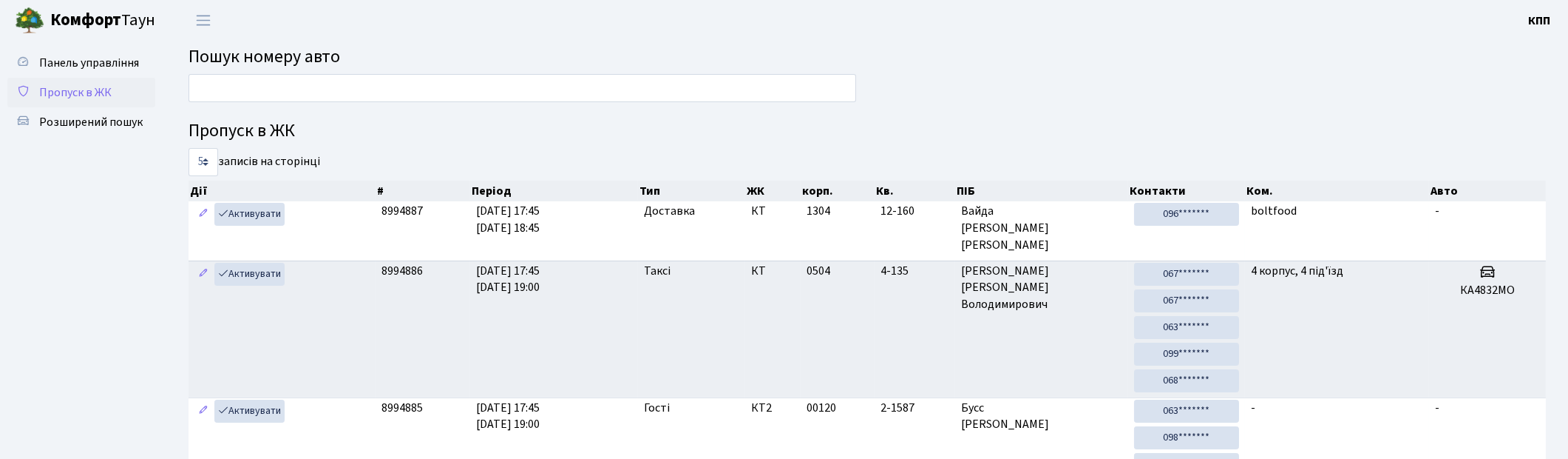
click at [77, 92] on span "Пропуск в ЖК" at bounding box center [75, 92] width 72 height 16
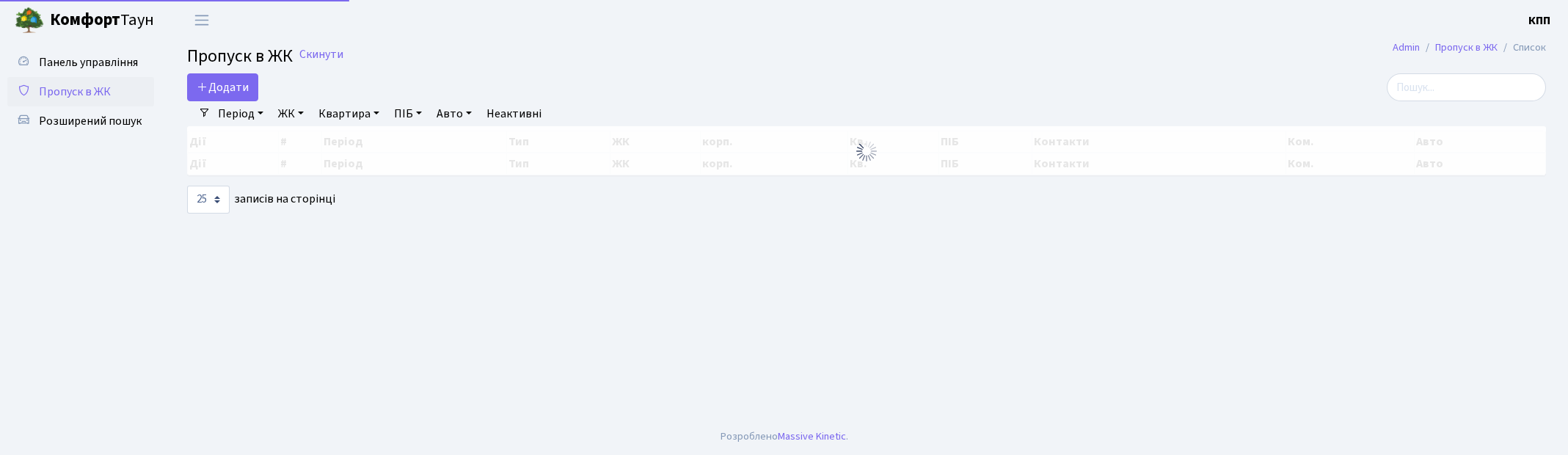
select select "25"
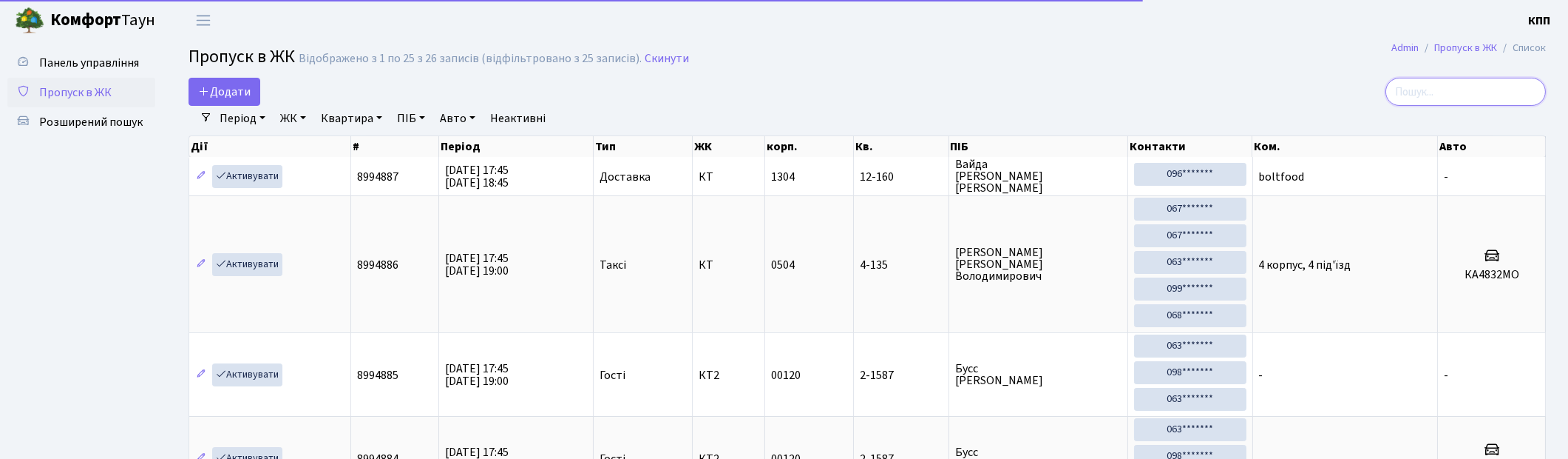
click at [1459, 81] on input "search" at bounding box center [1466, 92] width 161 height 28
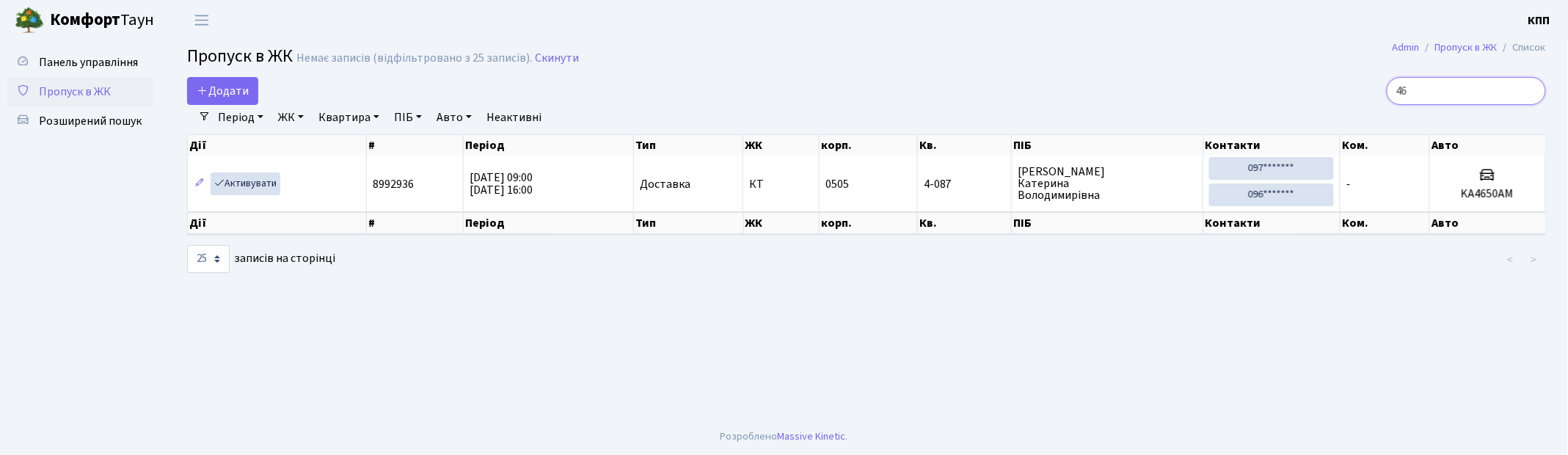
type input "4"
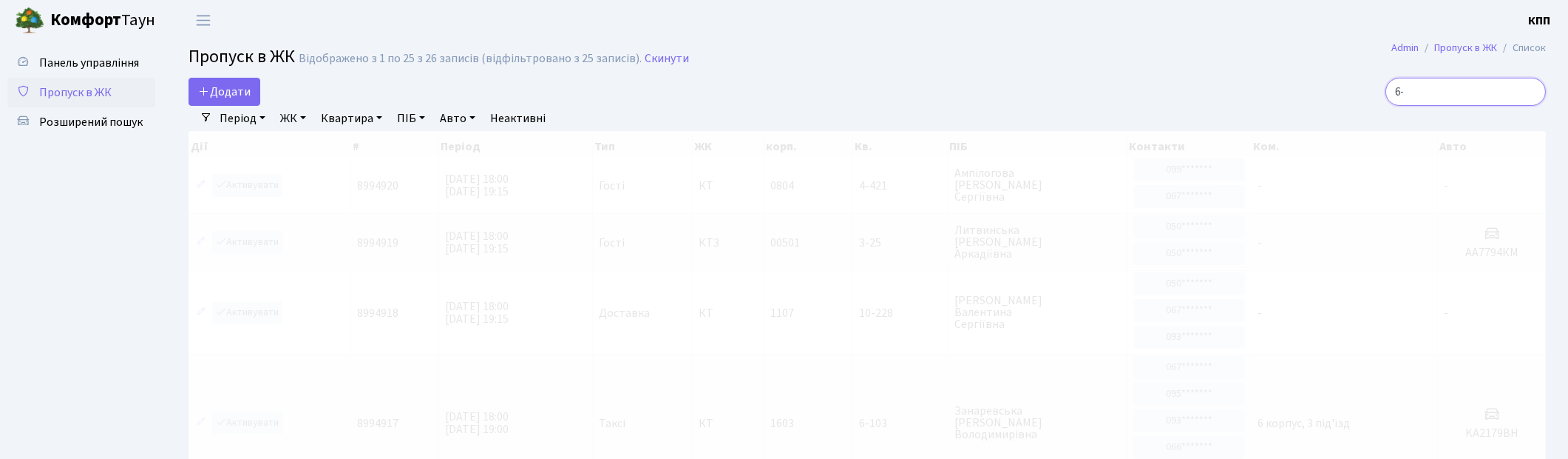
type input "6"
type input "5"
type input "4"
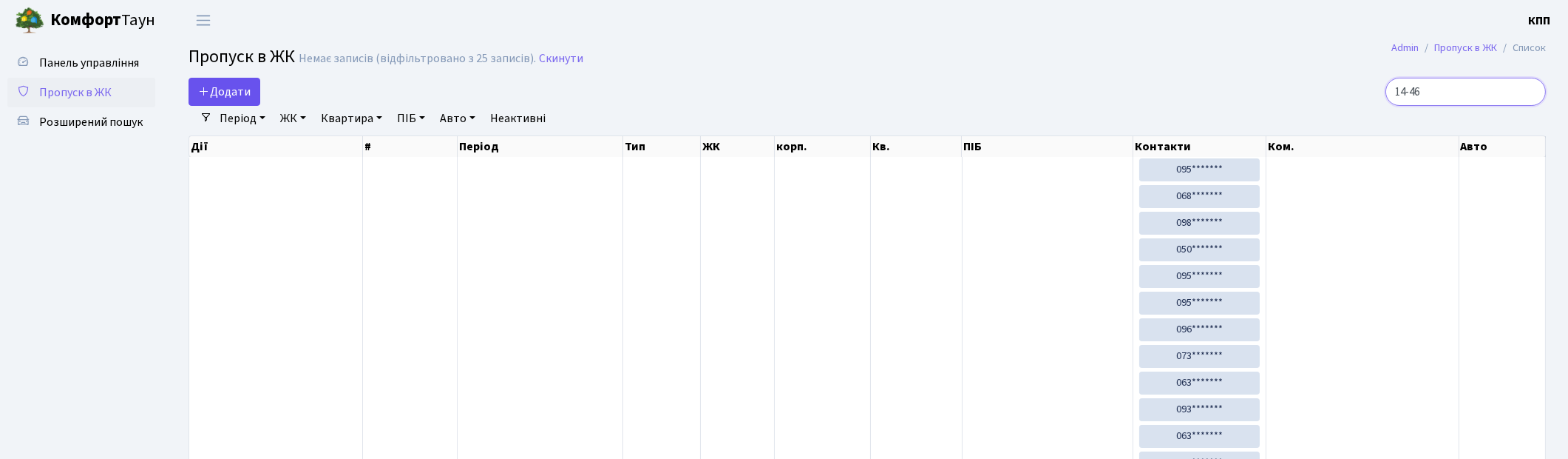
type input "14-46"
click at [238, 92] on span "Додати" at bounding box center [224, 92] width 53 height 16
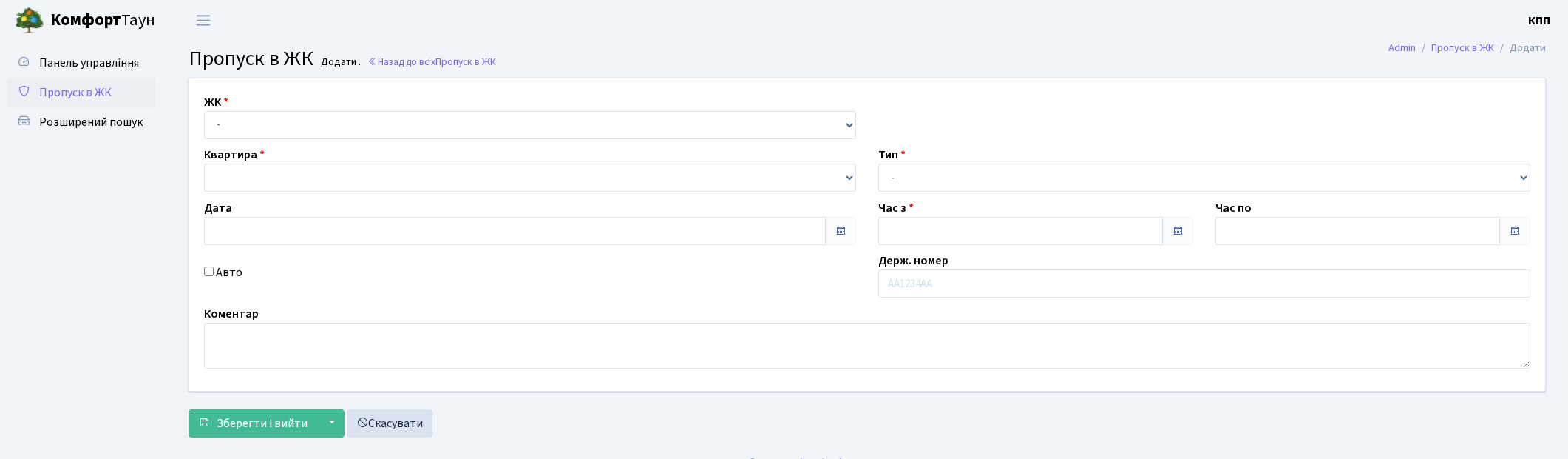
type input "[DATE]"
type input "18:15"
type input "19:15"
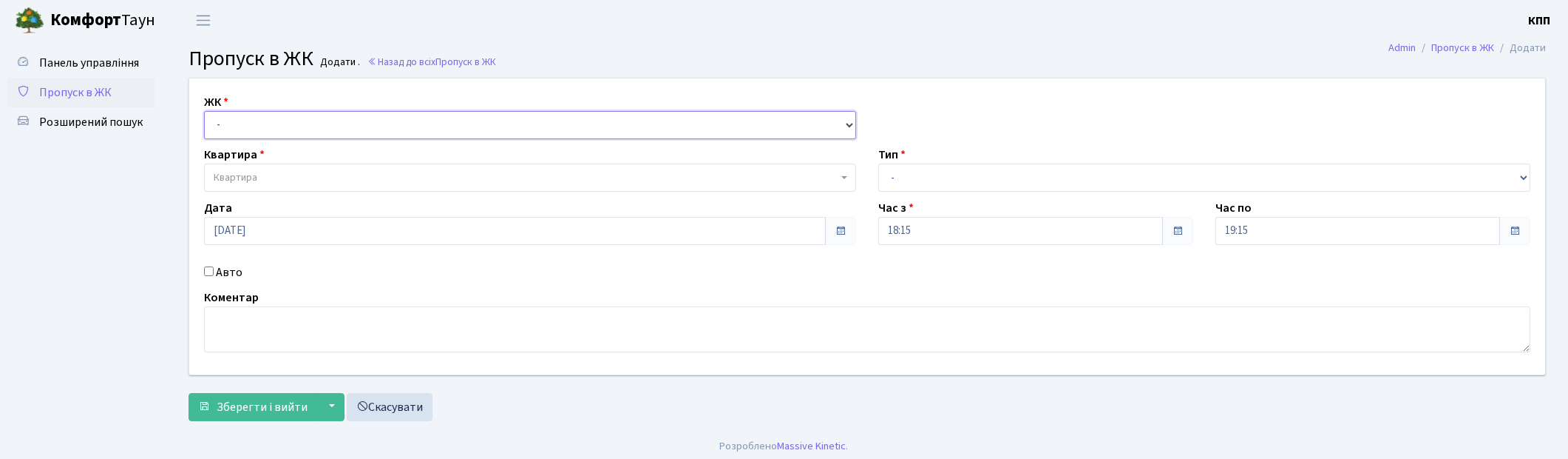
click at [275, 132] on select "- КТ, вул. Регенераторна, 4 КТ2, просп. [STREET_ADDRESS] [STREET_ADDRESS] [PERS…" at bounding box center [530, 125] width 652 height 28
select select "271"
click at [204, 111] on select "- КТ, вул. Регенераторна, 4 КТ2, просп. [STREET_ADDRESS] [STREET_ADDRESS] [PERS…" at bounding box center [530, 125] width 652 height 28
select select
click at [210, 273] on input "Авто" at bounding box center [208, 271] width 10 height 10
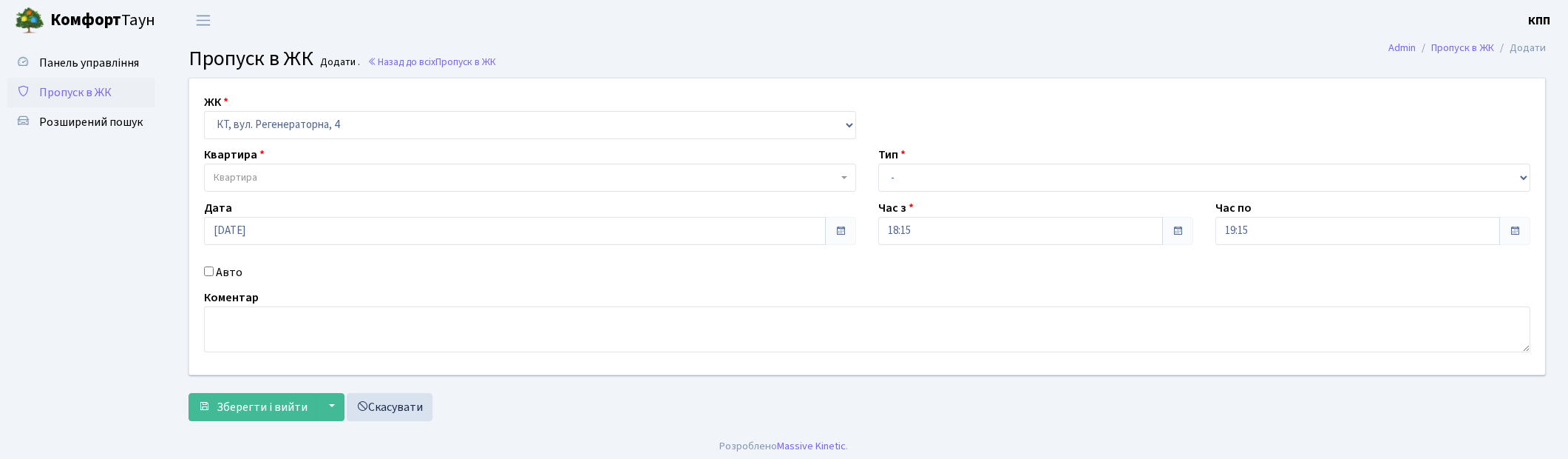
checkbox input "true"
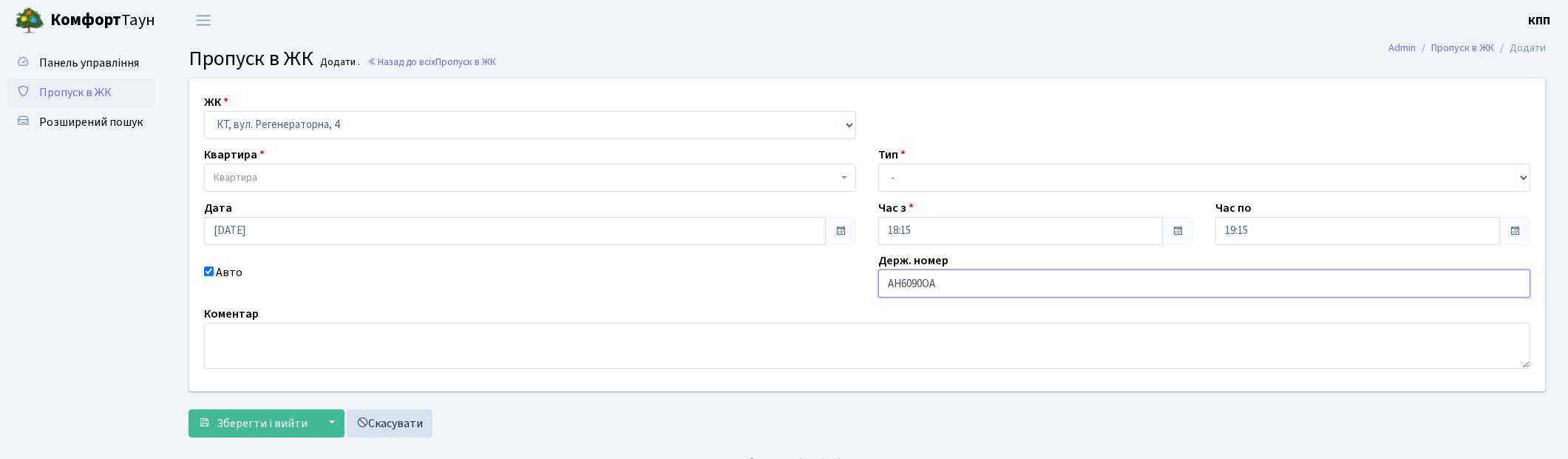
type input "АН6090ОА"
click at [297, 186] on span "Квартира" at bounding box center [530, 177] width 652 height 28
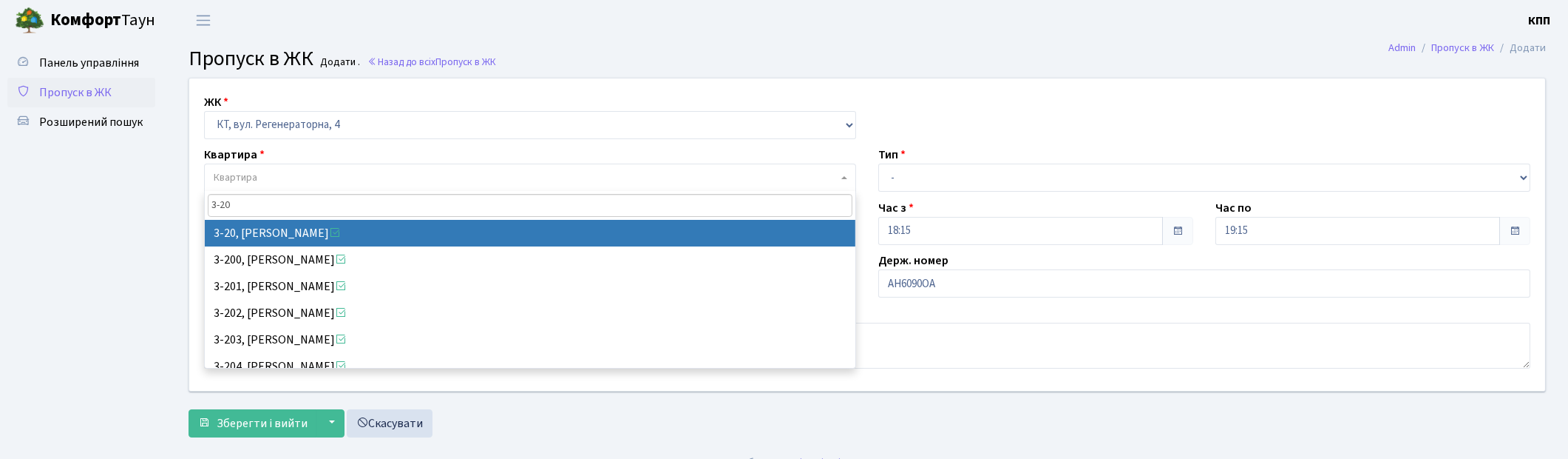
type input "3-20"
select select "991"
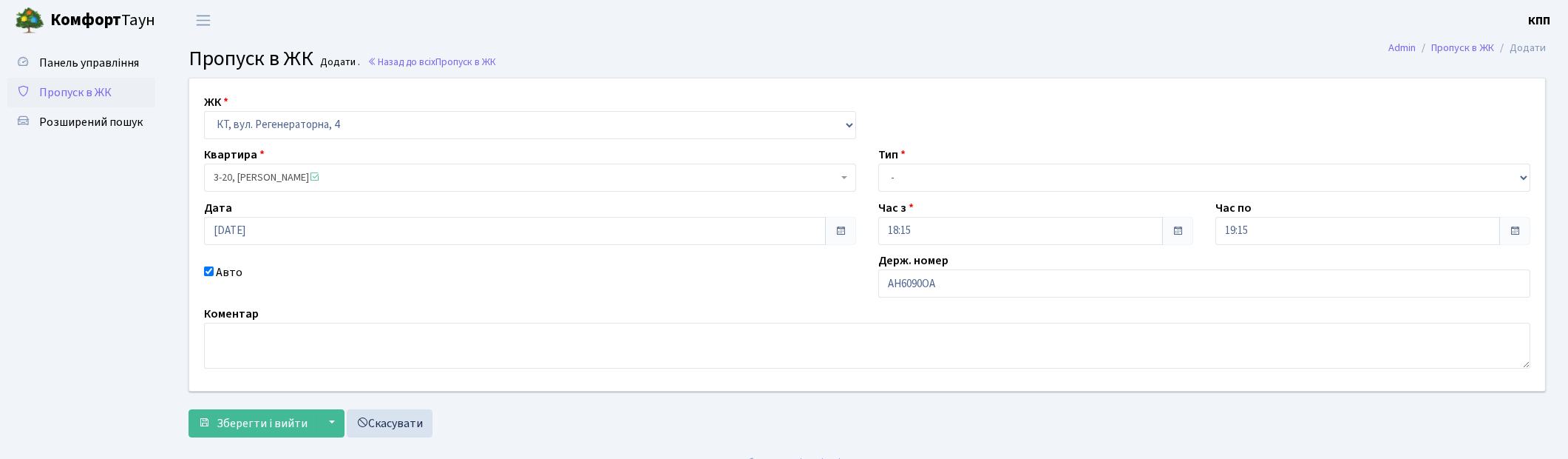
click at [1039, 195] on div "ЖК - КТ, вул. Регенераторна, 4 КТ2, просп. Соборності, 17 КТ3, вул. Березнева, …" at bounding box center [867, 234] width 1378 height 312
click at [1004, 189] on select "- Доставка Таксі Гості Сервіс" at bounding box center [1205, 177] width 652 height 28
select select "2"
click at [879, 163] on select "- Доставка Таксі Гості Сервіс" at bounding box center [1205, 177] width 652 height 28
click at [256, 417] on span "Зберегти і вийти" at bounding box center [262, 423] width 91 height 16
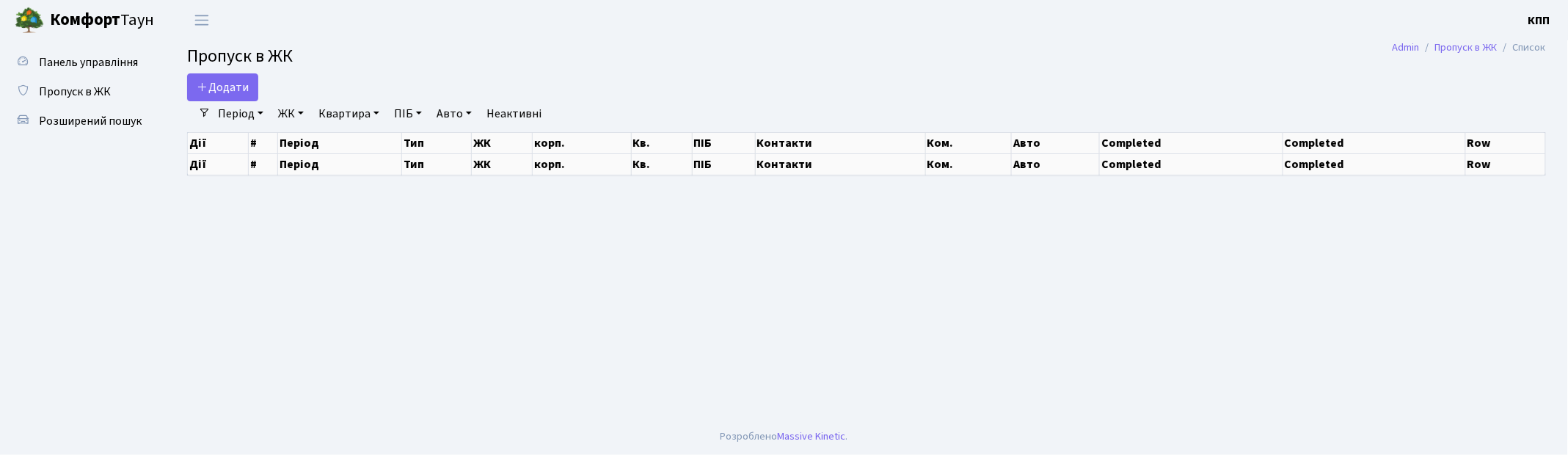
select select "25"
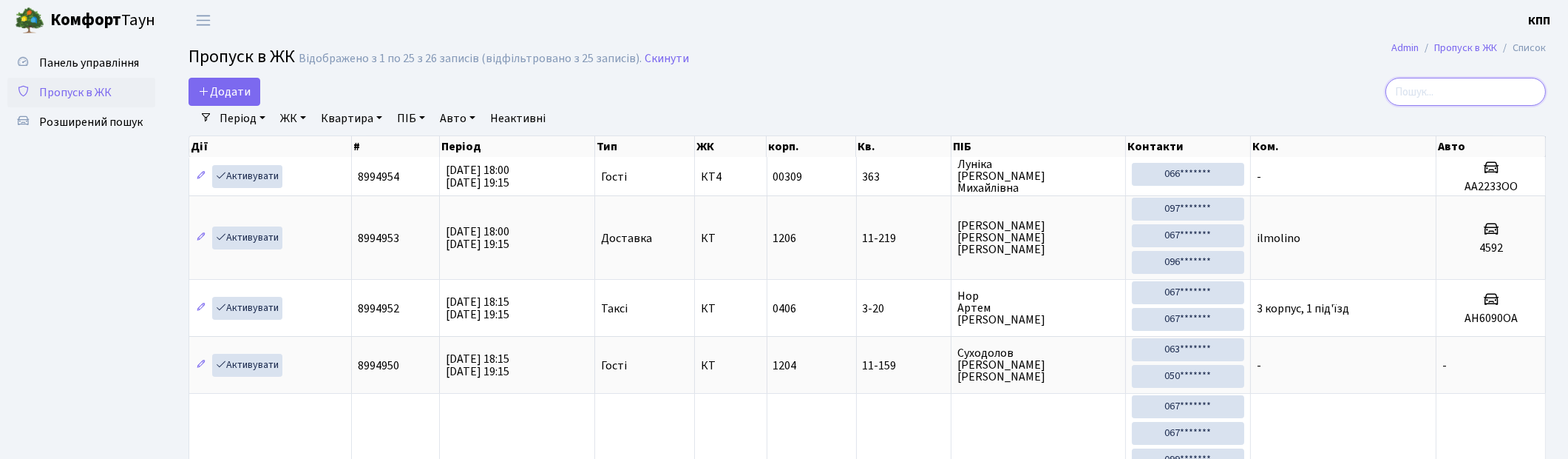
click at [1520, 78] on input "search" at bounding box center [1466, 92] width 161 height 28
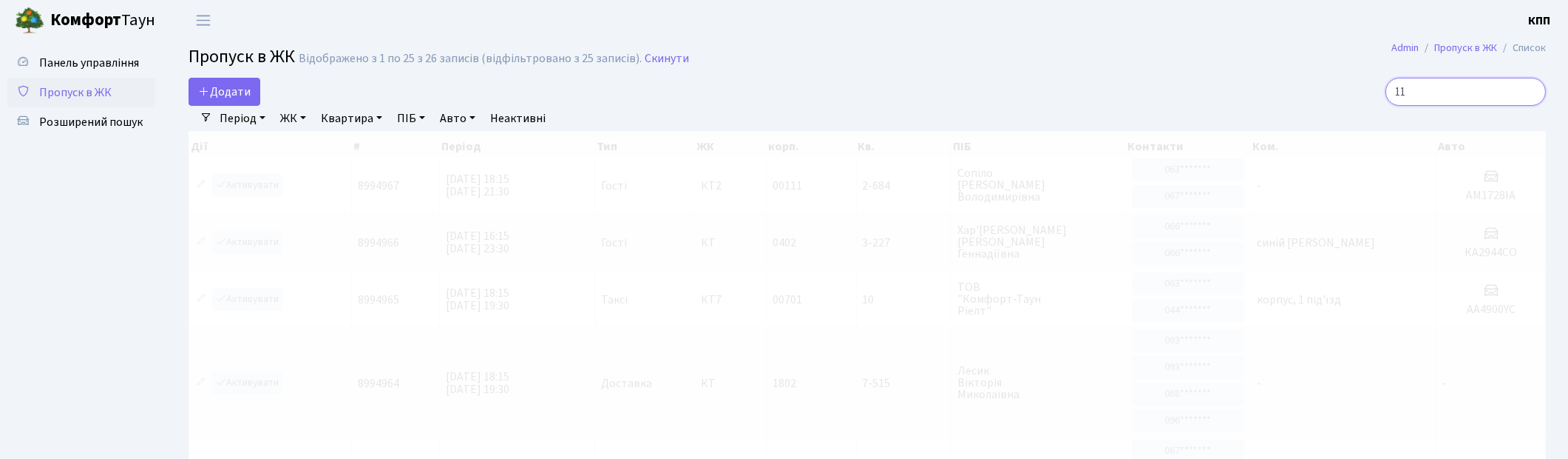
type input "1"
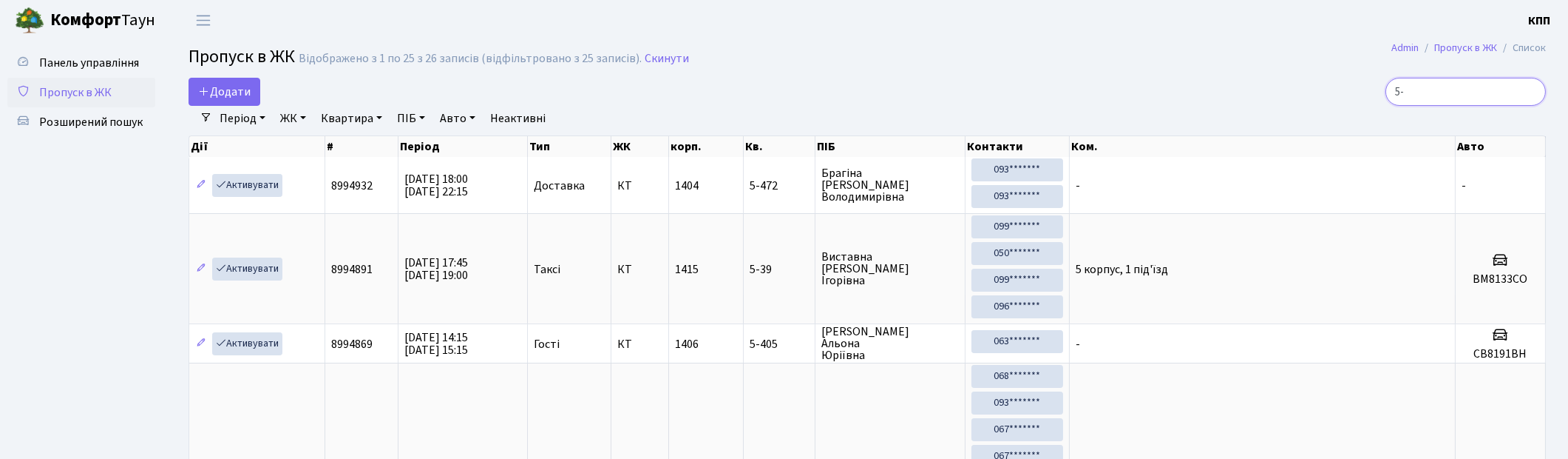
type input "5"
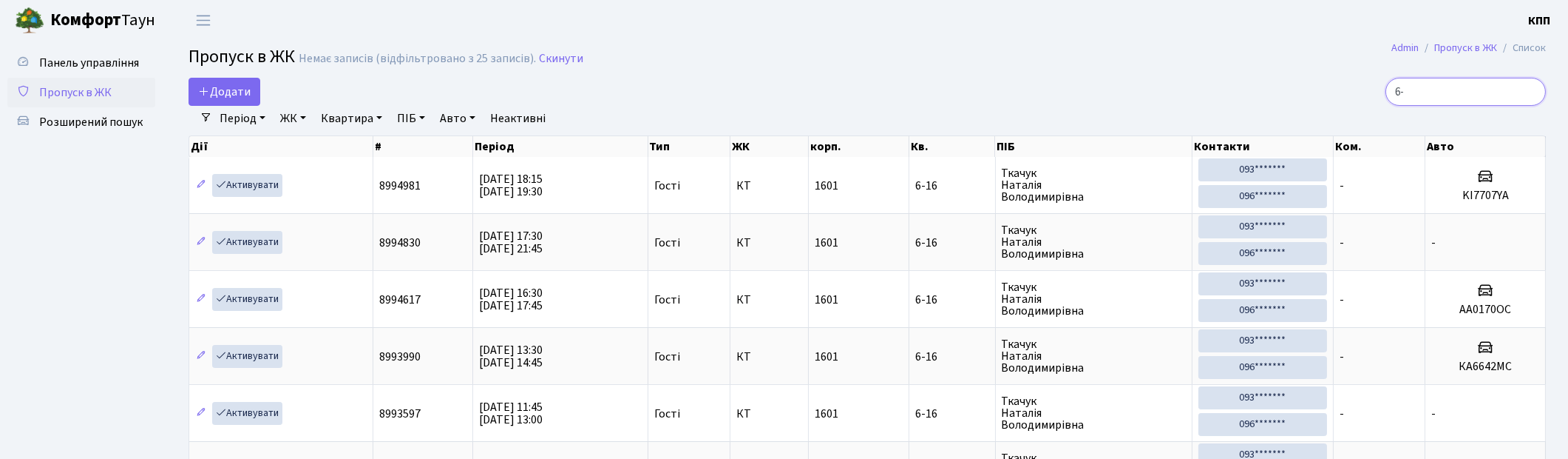
type input "6"
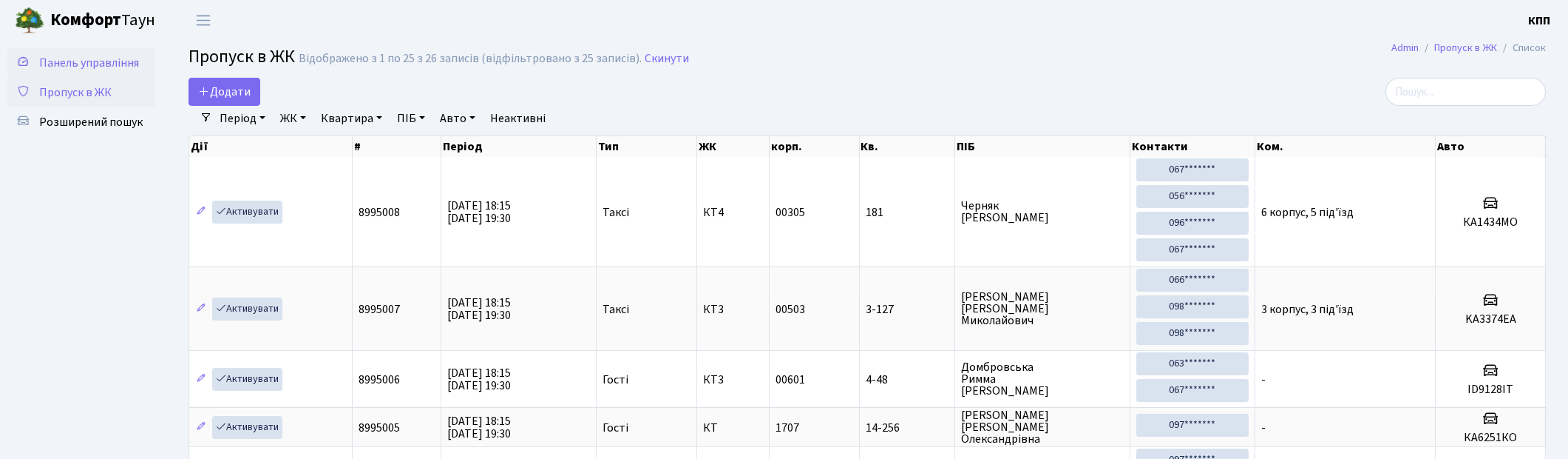
click at [67, 63] on span "Панель управління" at bounding box center [89, 63] width 100 height 16
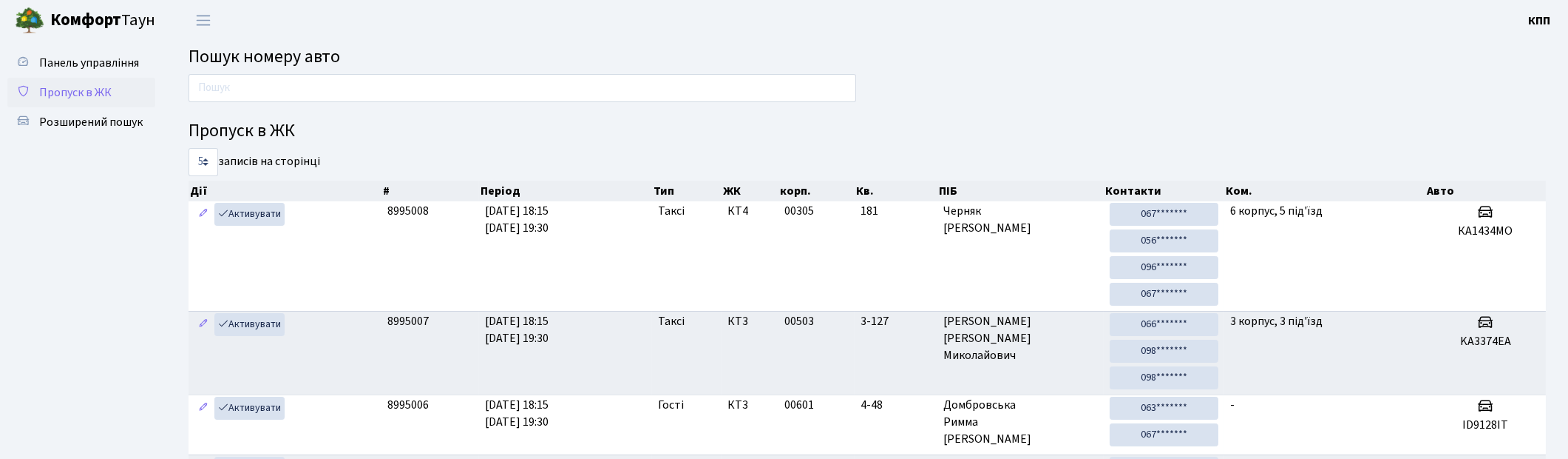
click at [129, 101] on link "Пропуск в ЖК" at bounding box center [81, 92] width 148 height 30
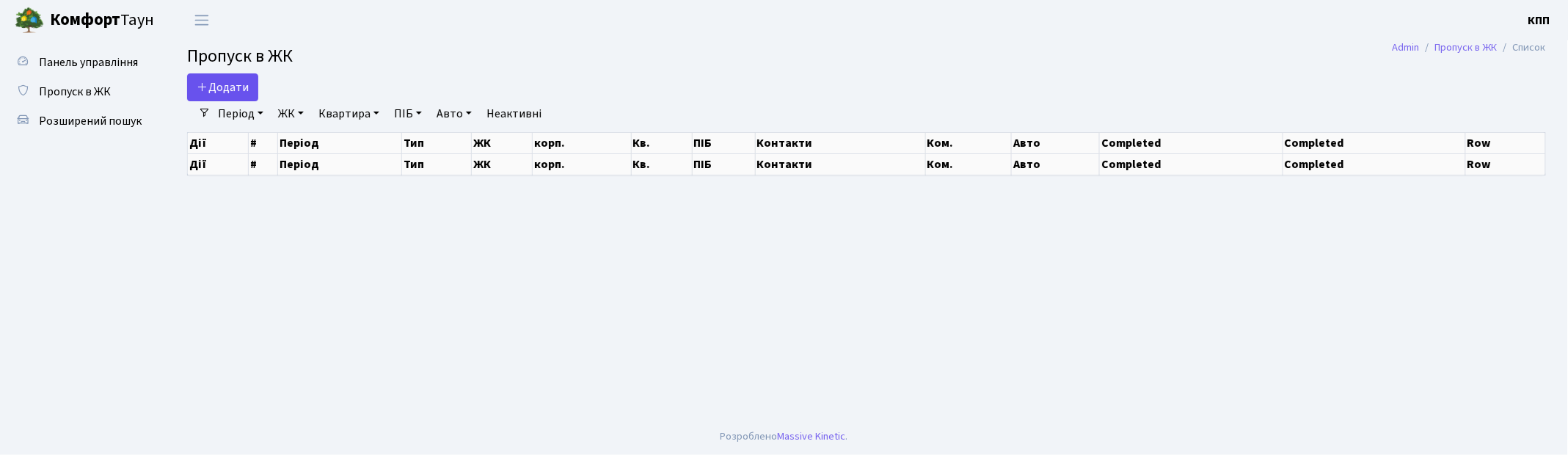
select select "25"
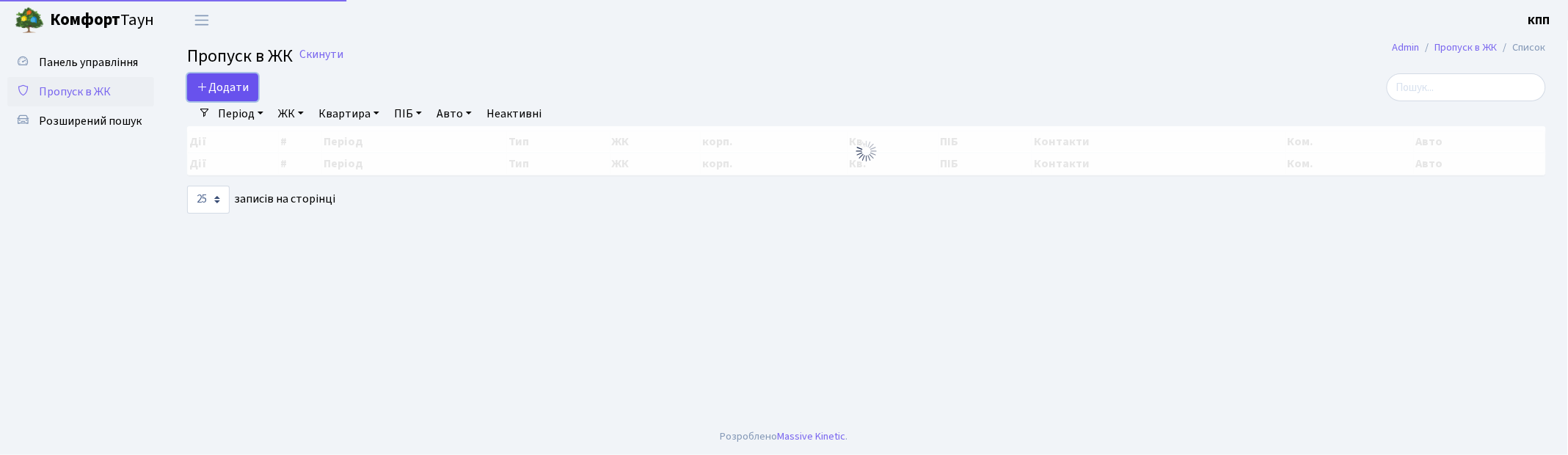
click at [208, 76] on link "Додати" at bounding box center [222, 87] width 71 height 28
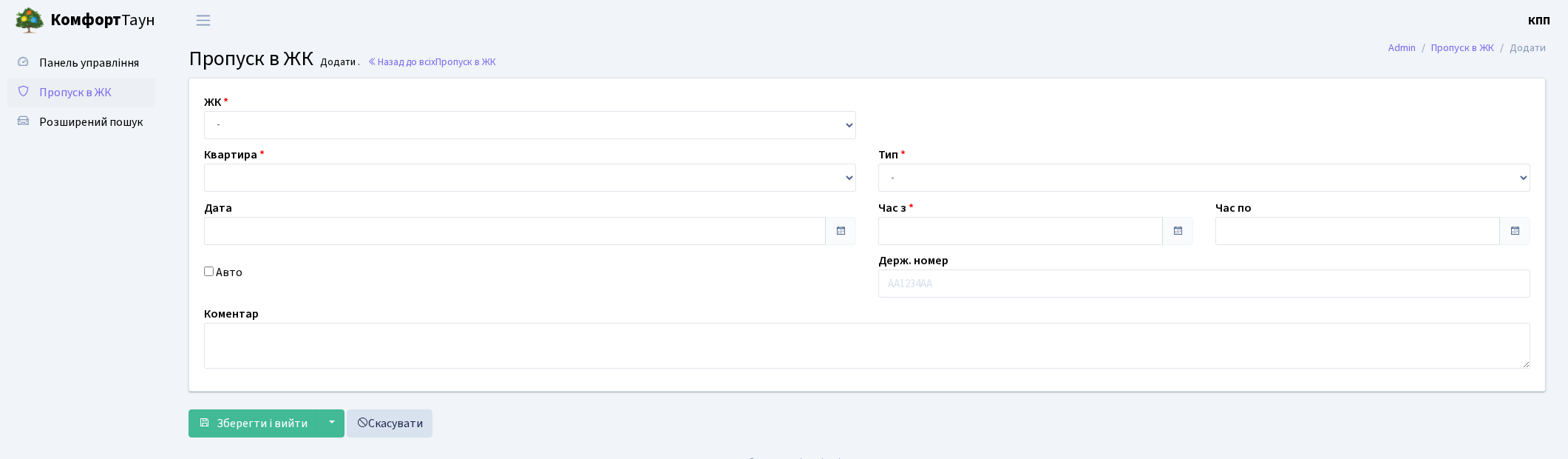
type input "[DATE]"
type input "18:15"
type input "19:15"
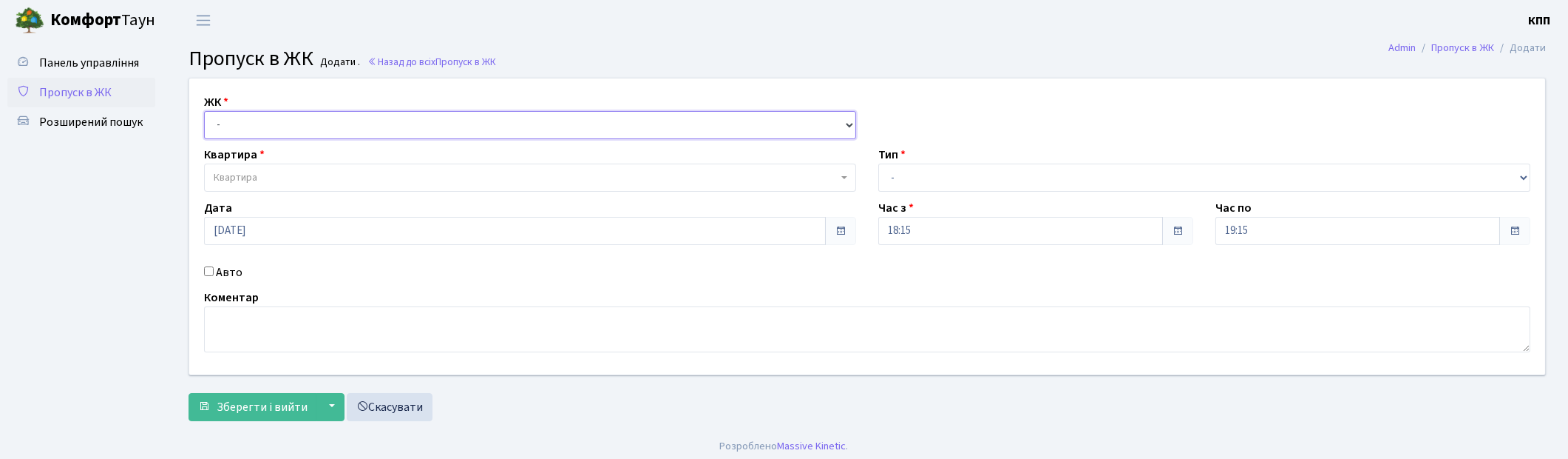
click at [232, 118] on select "- КТ, вул. Регенераторна, 4 КТ2, просп. [STREET_ADDRESS] [STREET_ADDRESS] [PERS…" at bounding box center [530, 125] width 652 height 28
select select "271"
click at [204, 111] on select "- КТ, вул. Регенераторна, 4 КТ2, просп. [STREET_ADDRESS] [STREET_ADDRESS] [PERS…" at bounding box center [530, 125] width 652 height 28
select select
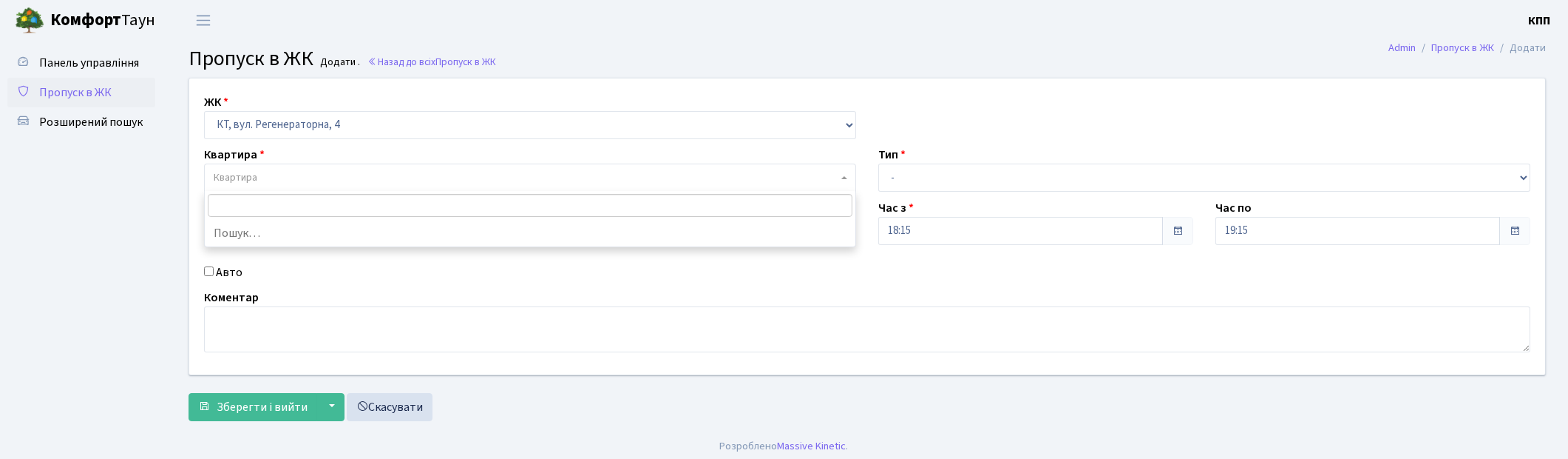
click at [289, 186] on span "Квартира" at bounding box center [530, 177] width 652 height 28
click at [205, 272] on input "Авто" at bounding box center [208, 271] width 10 height 10
checkbox input "true"
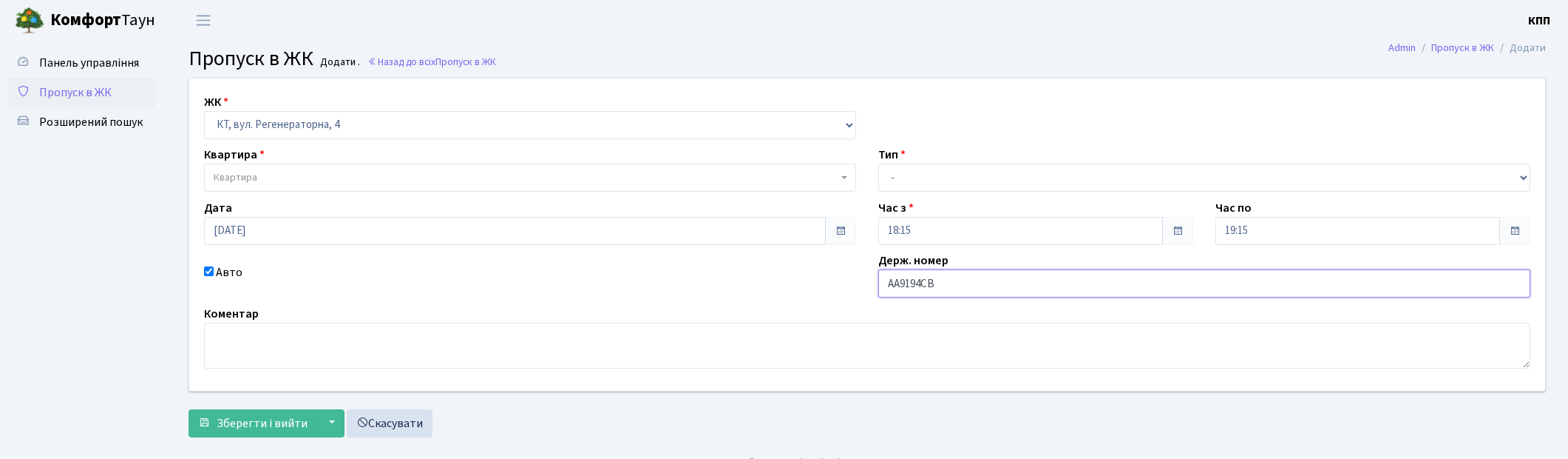
type input "АА9194СВ"
click at [307, 183] on span "Квартира" at bounding box center [526, 177] width 624 height 15
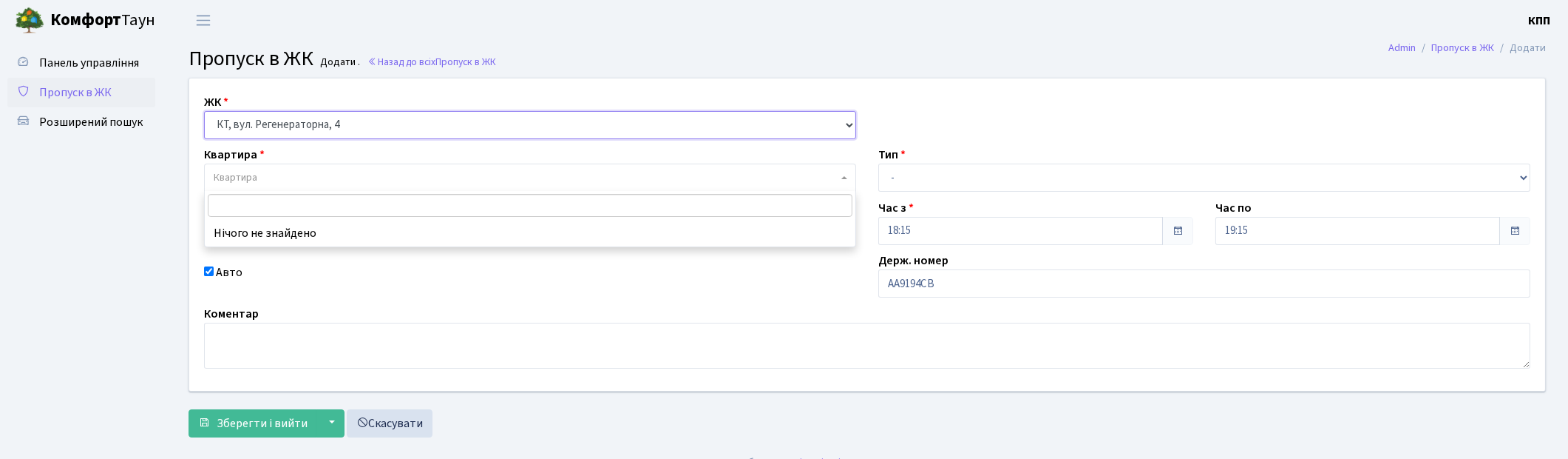
click at [299, 129] on select "- КТ, вул. Регенераторна, 4 КТ2, просп. Соборності, 17 КТ3, вул. Березнева, 16 …" at bounding box center [530, 125] width 652 height 28
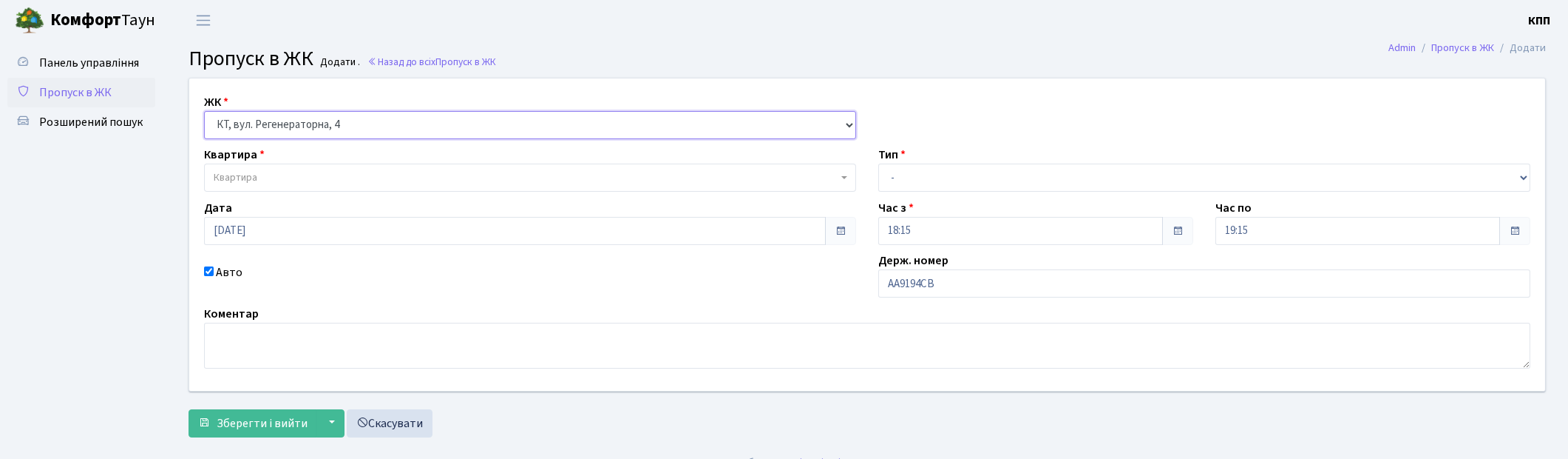
select select "295"
click at [204, 111] on select "- КТ, вул. Регенераторна, 4 КТ2, просп. Соборності, 17 КТ3, вул. Березнева, 16 …" at bounding box center [530, 125] width 652 height 28
select select
click at [321, 187] on span "Квартира" at bounding box center [530, 177] width 652 height 28
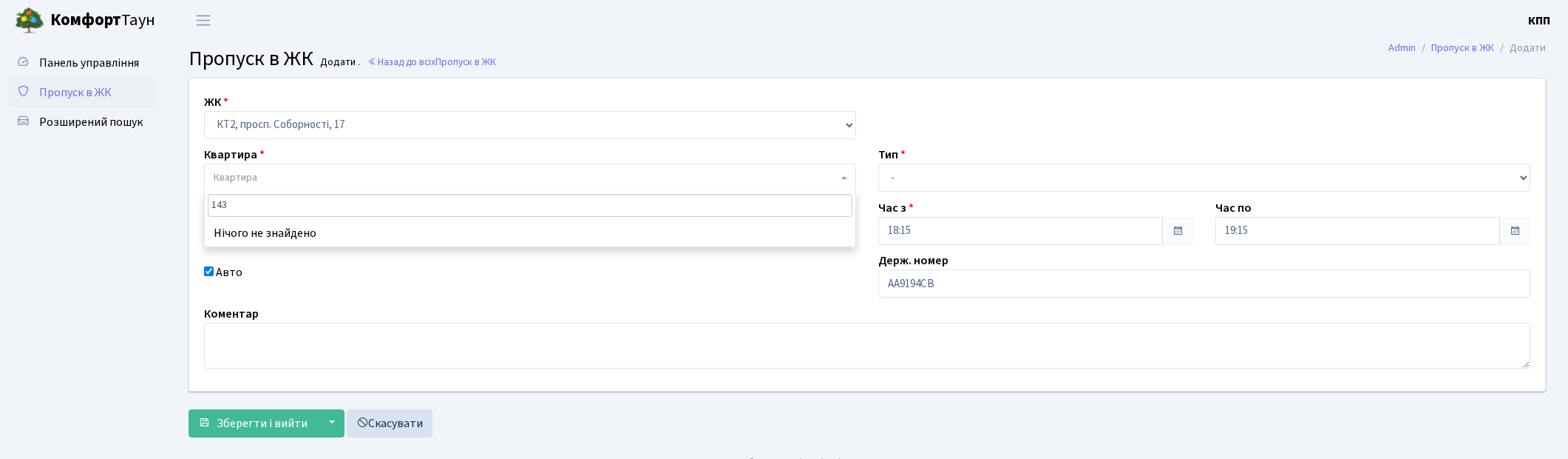
type input "143"
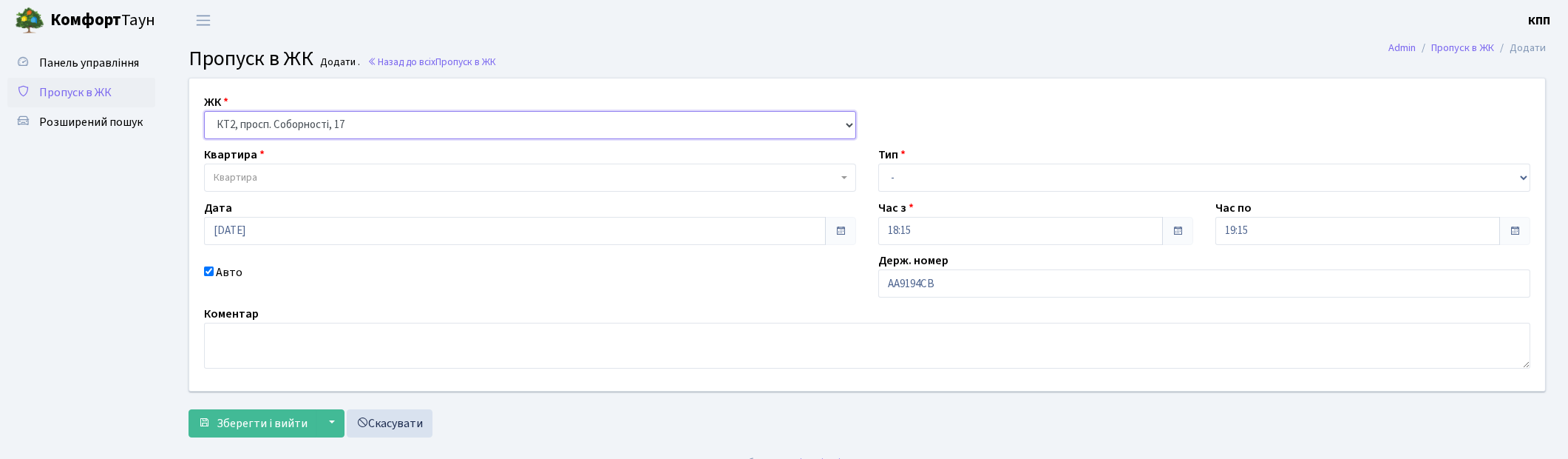
click at [309, 128] on select "- КТ, вул. Регенераторна, 4 КТ2, просп. Соборності, 17 КТ3, вул. Березнева, 16 …" at bounding box center [530, 125] width 652 height 28
select select "271"
click at [204, 111] on select "- КТ, вул. Регенераторна, 4 КТ2, просп. Соборності, 17 КТ3, вул. Березнева, 16 …" at bounding box center [530, 125] width 652 height 28
select select
click at [322, 193] on div "ЖК - КТ, вул. Регенераторна, 4 КТ2, просп. Соборності, 17 КТ3, вул. Березнева, …" at bounding box center [867, 234] width 1378 height 312
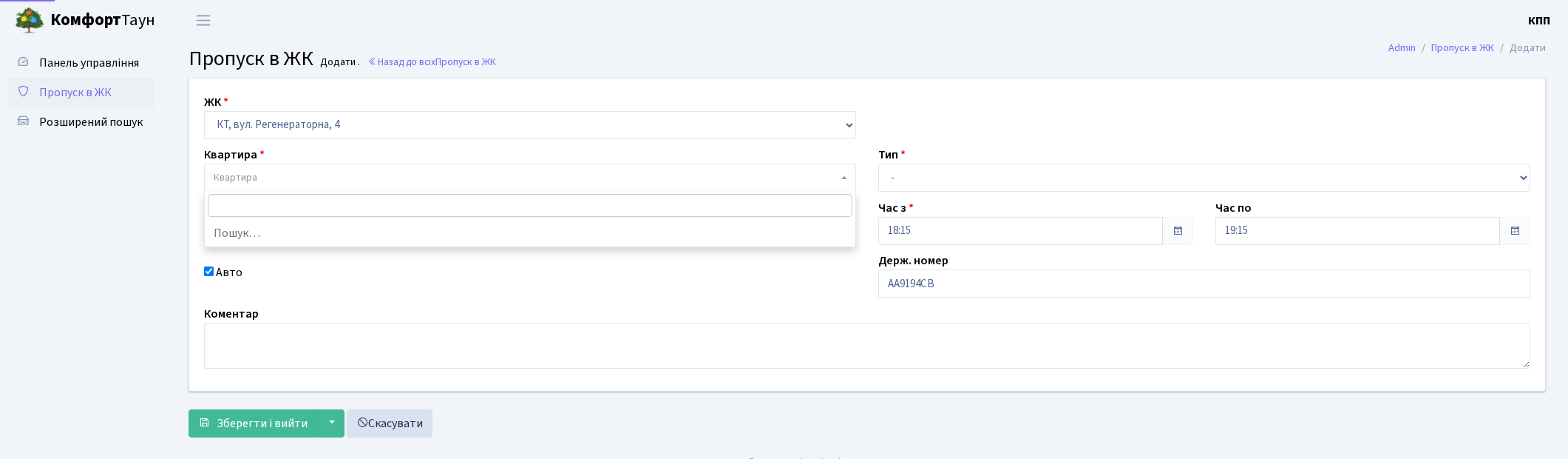
click at [319, 176] on span "Квартира" at bounding box center [526, 177] width 624 height 15
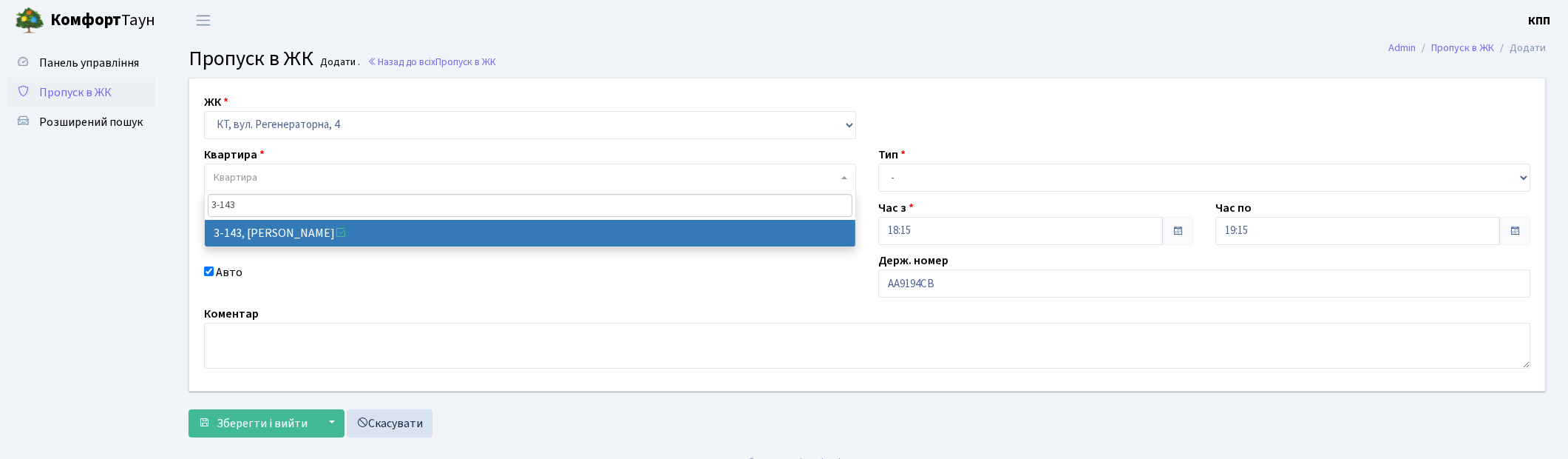
type input "3-143"
select select "810"
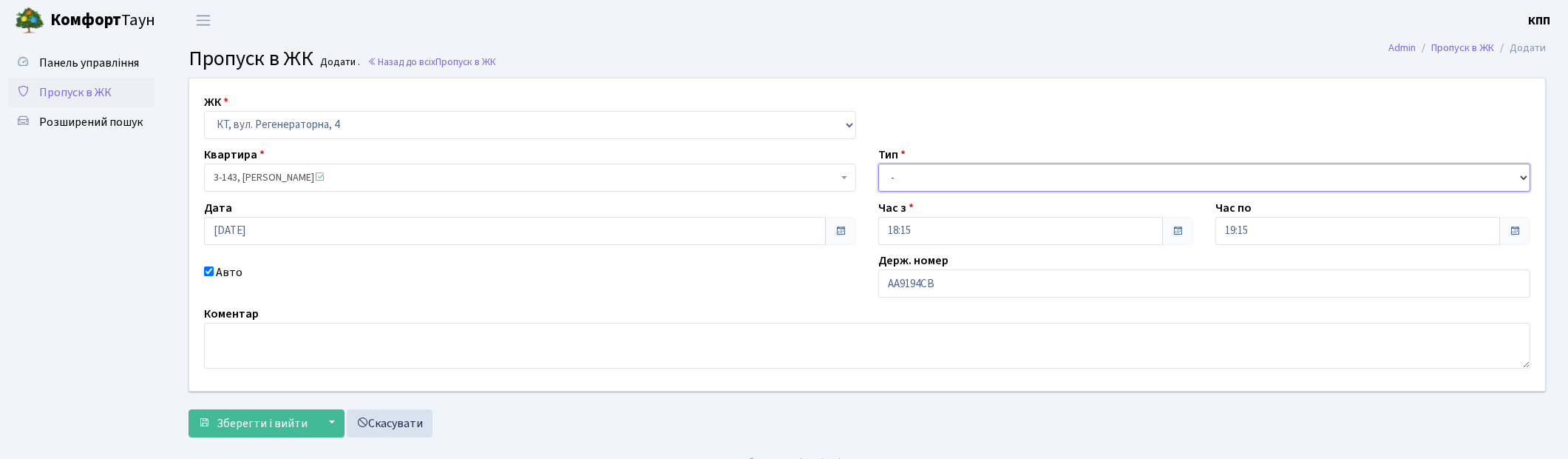
drag, startPoint x: 1095, startPoint y: 190, endPoint x: 1092, endPoint y: 178, distance: 12.4
click at [1095, 190] on select "- Доставка Таксі Гості Сервіс" at bounding box center [1205, 177] width 652 height 28
select select "18"
click at [879, 163] on select "- Доставка Таксі Гості Сервіс" at bounding box center [1205, 177] width 652 height 28
click at [242, 422] on span "Зберегти і вийти" at bounding box center [262, 423] width 91 height 16
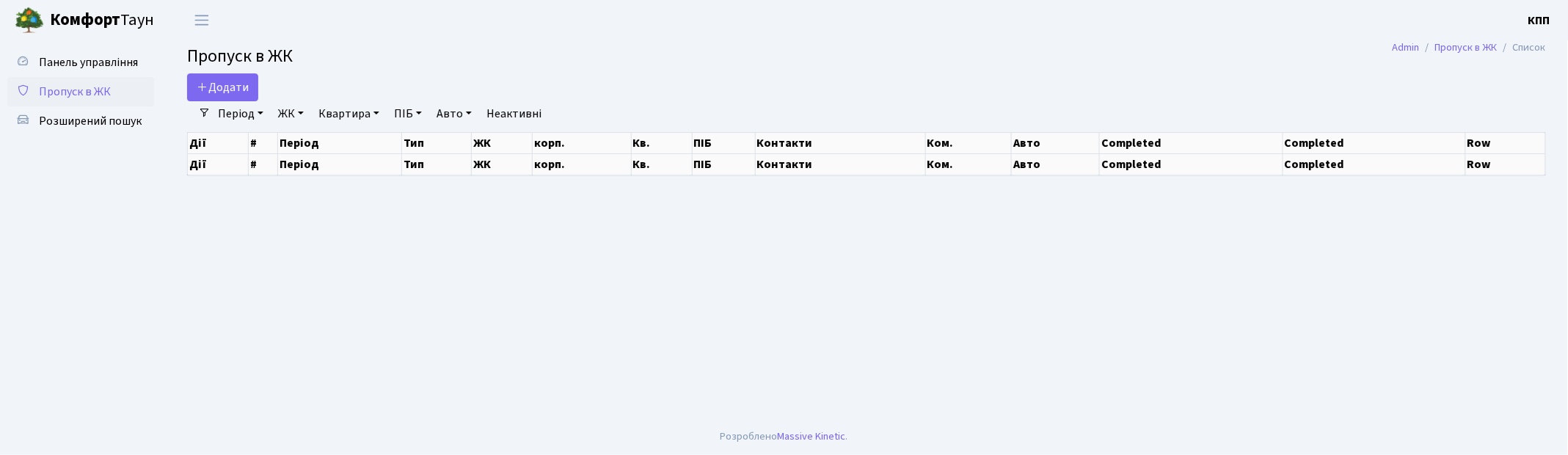
select select "25"
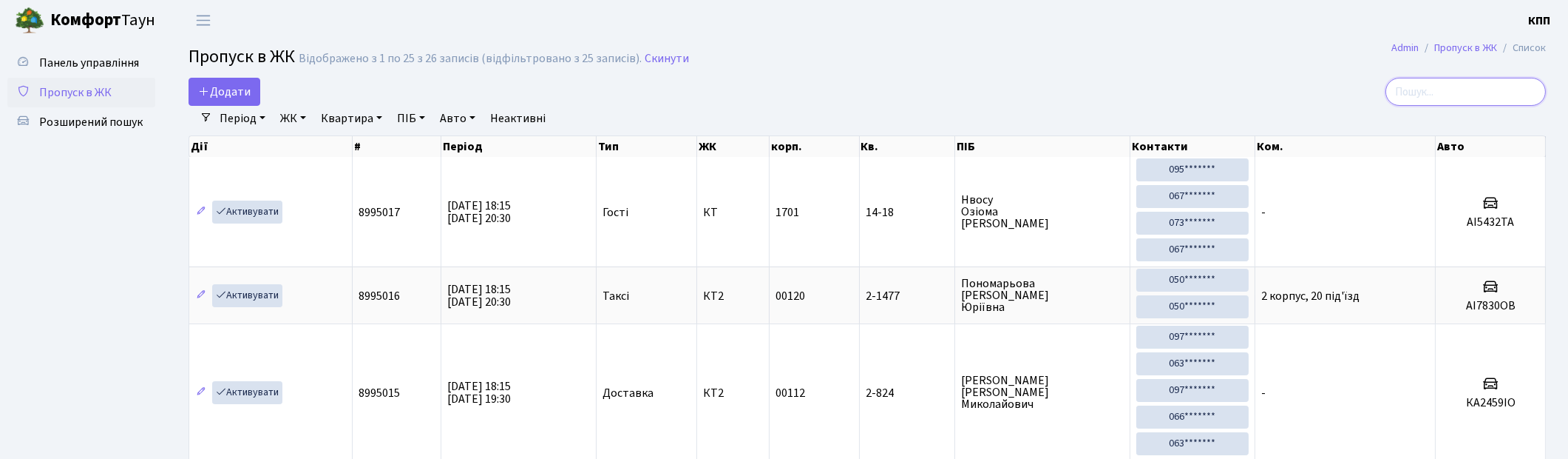
click at [1483, 98] on input "search" at bounding box center [1466, 92] width 161 height 28
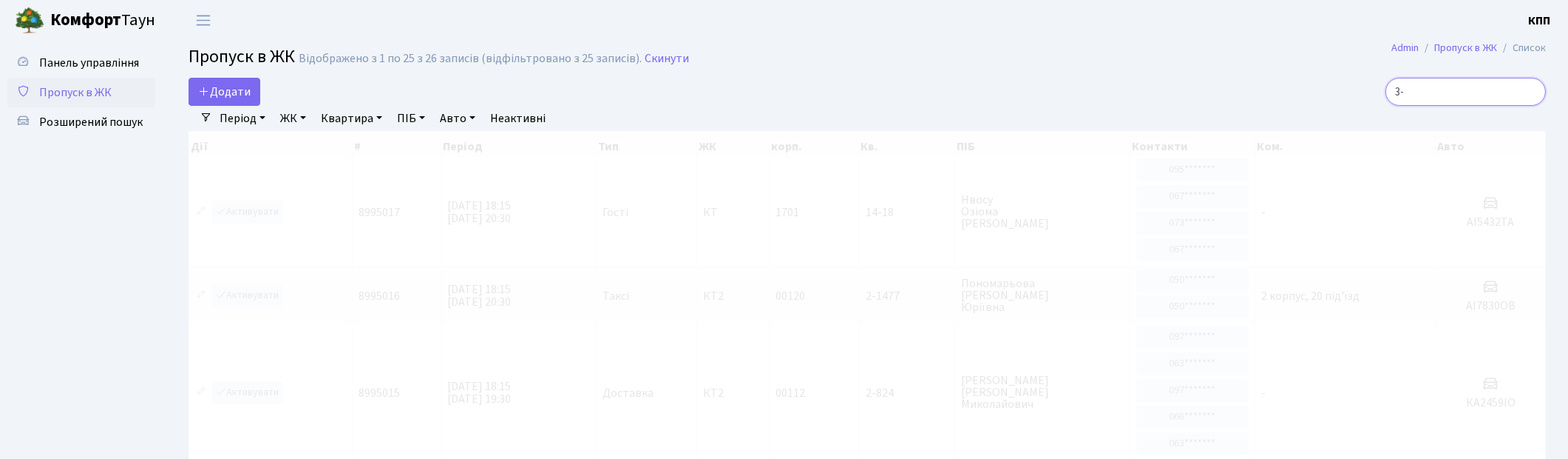
type input "3"
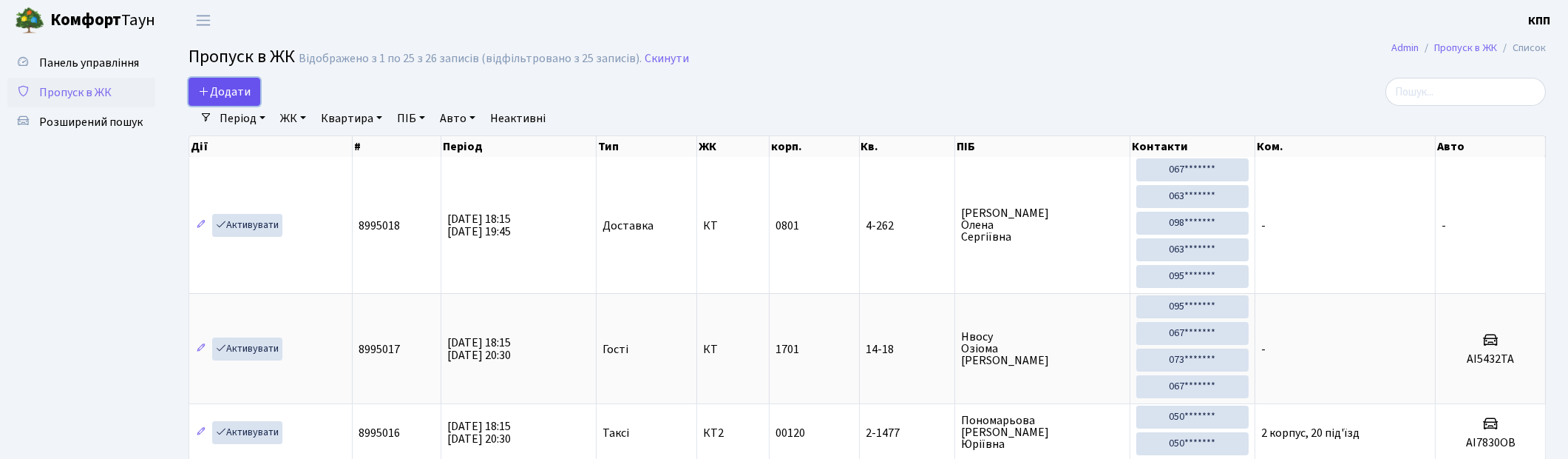
click at [220, 87] on span "Додати" at bounding box center [224, 92] width 53 height 16
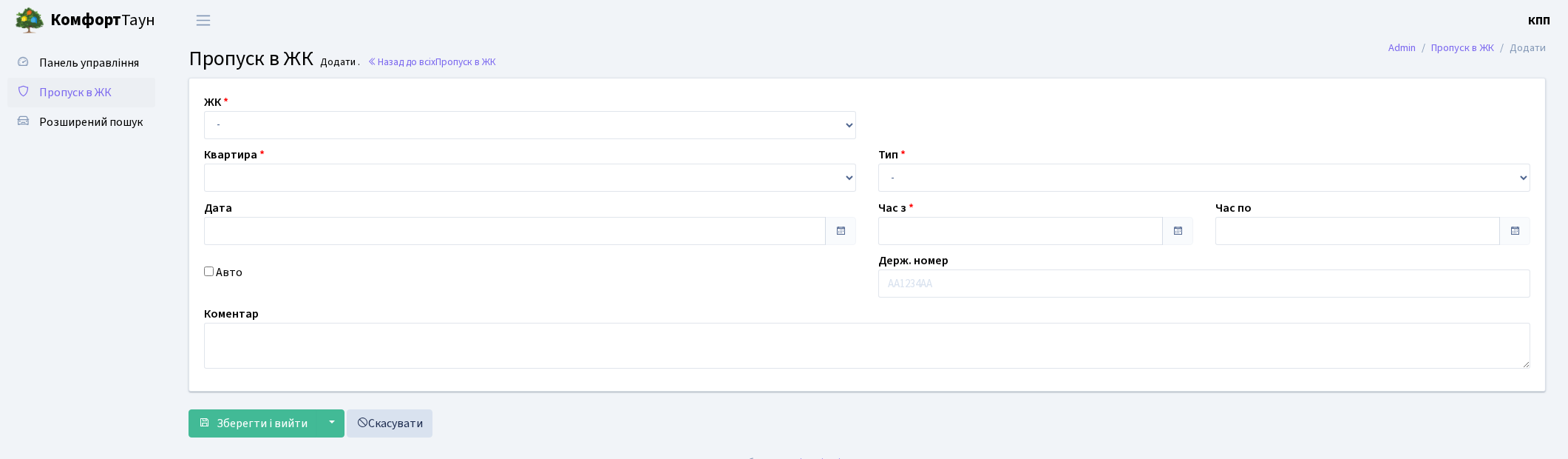
type input "[DATE]"
type input "18:15"
type input "19:30"
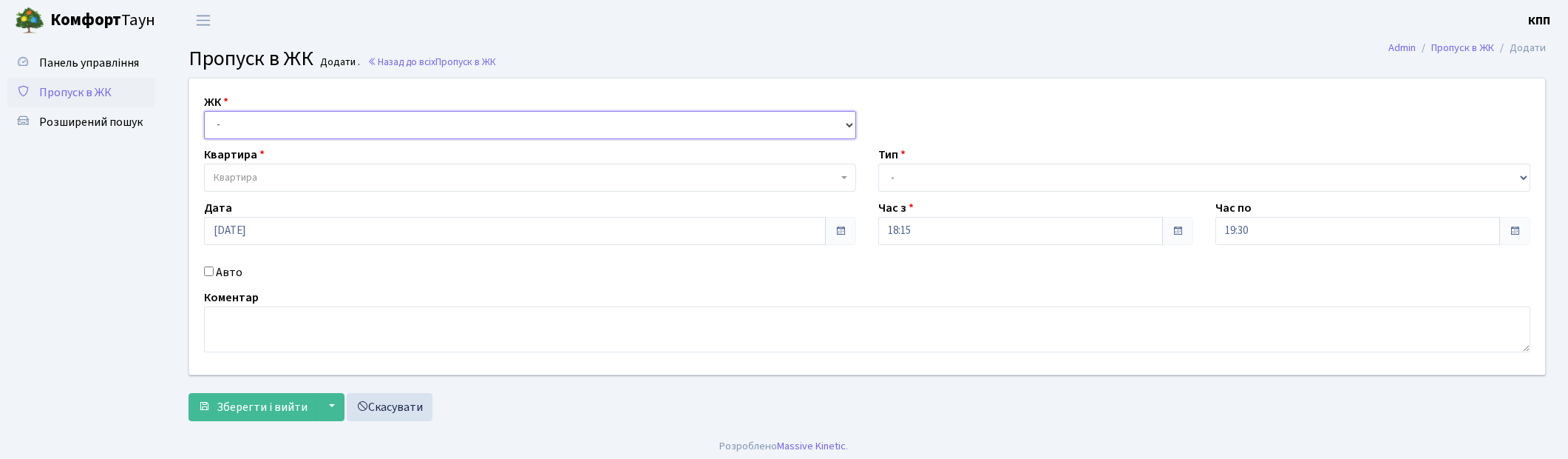
click at [231, 121] on select "- КТ, вул. Регенераторна, 4 КТ2, просп. [STREET_ADDRESS] [STREET_ADDRESS] [PERS…" at bounding box center [530, 125] width 652 height 28
select select "271"
click at [204, 111] on select "- КТ, вул. Регенераторна, 4 КТ2, просп. [STREET_ADDRESS] [STREET_ADDRESS] [PERS…" at bounding box center [530, 125] width 652 height 28
select select
click at [212, 273] on input "Авто" at bounding box center [208, 271] width 10 height 10
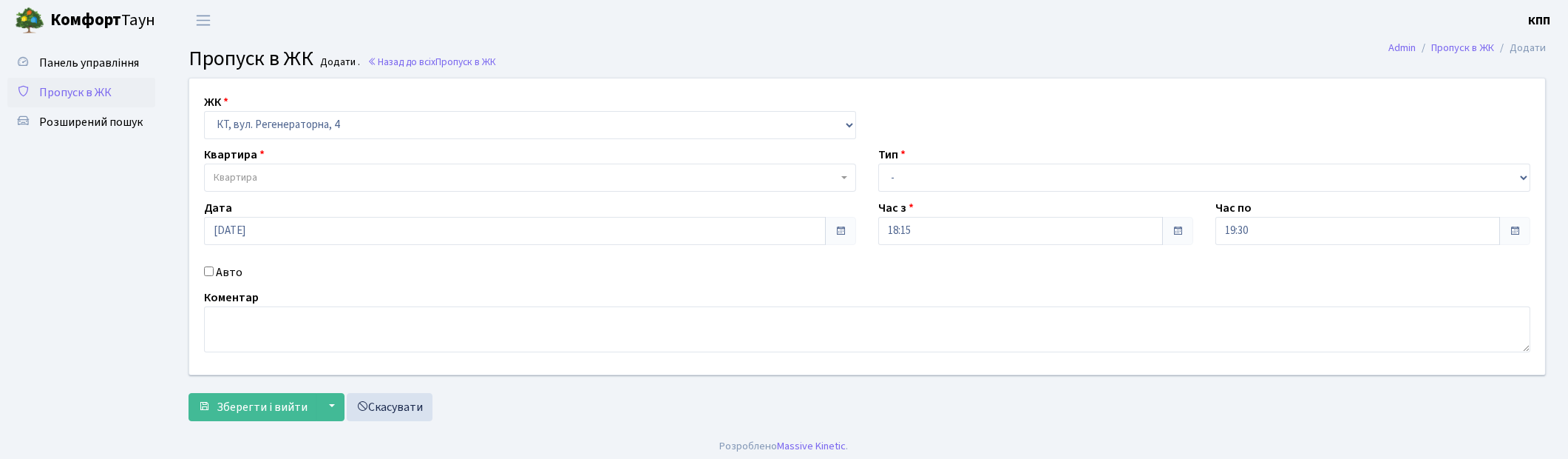
checkbox input "true"
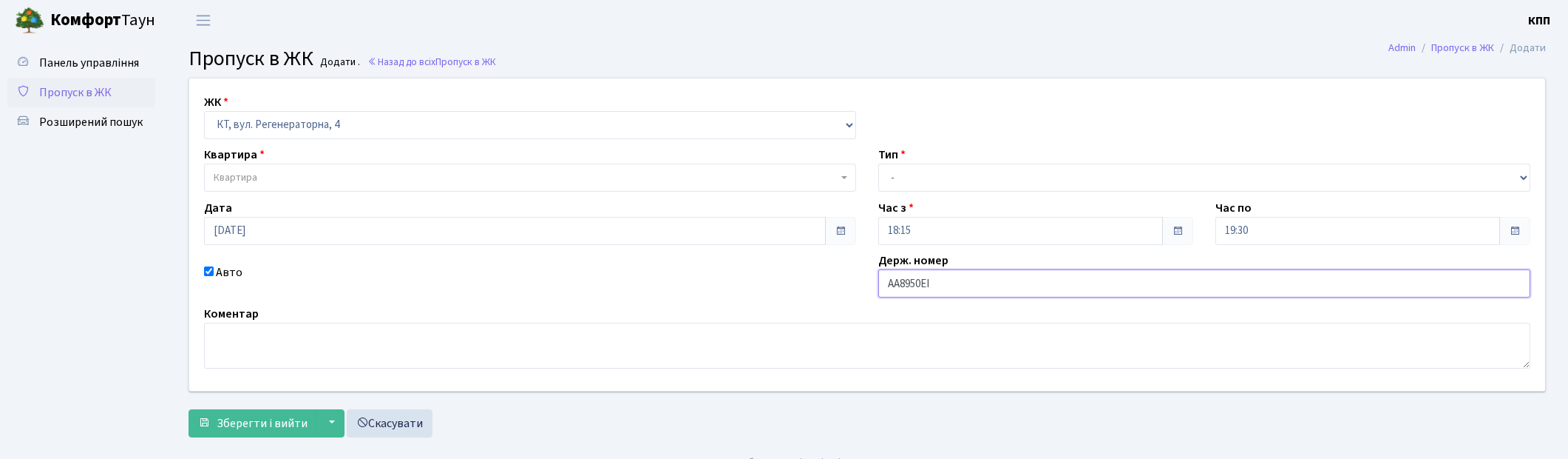
type input "АА8950ЕІ"
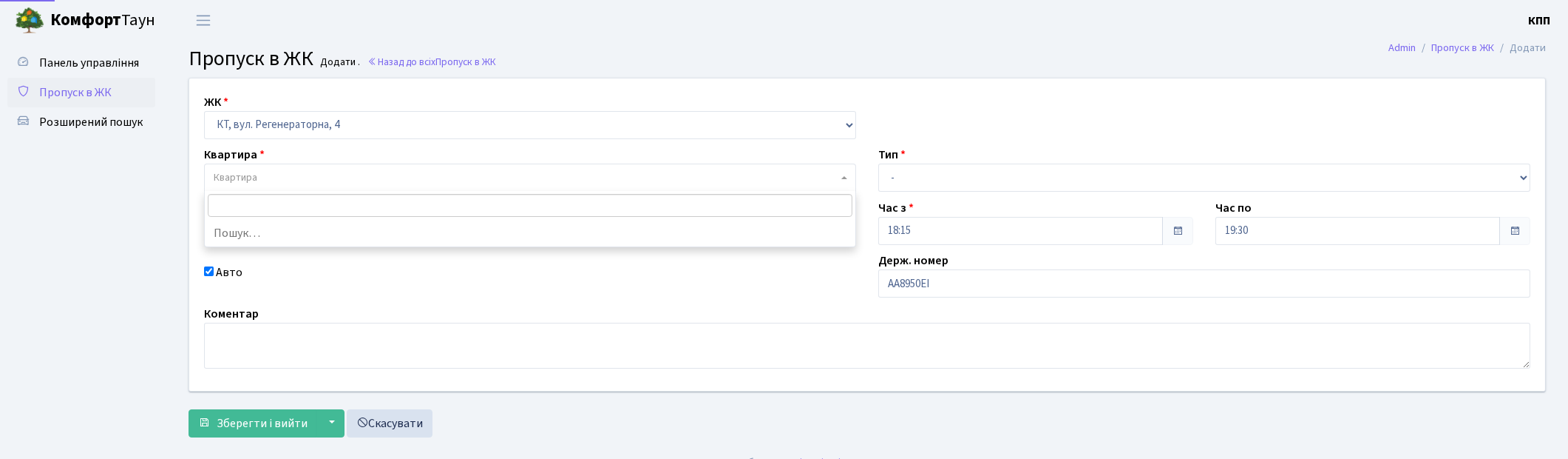
click at [404, 186] on span "Квартира" at bounding box center [530, 177] width 652 height 28
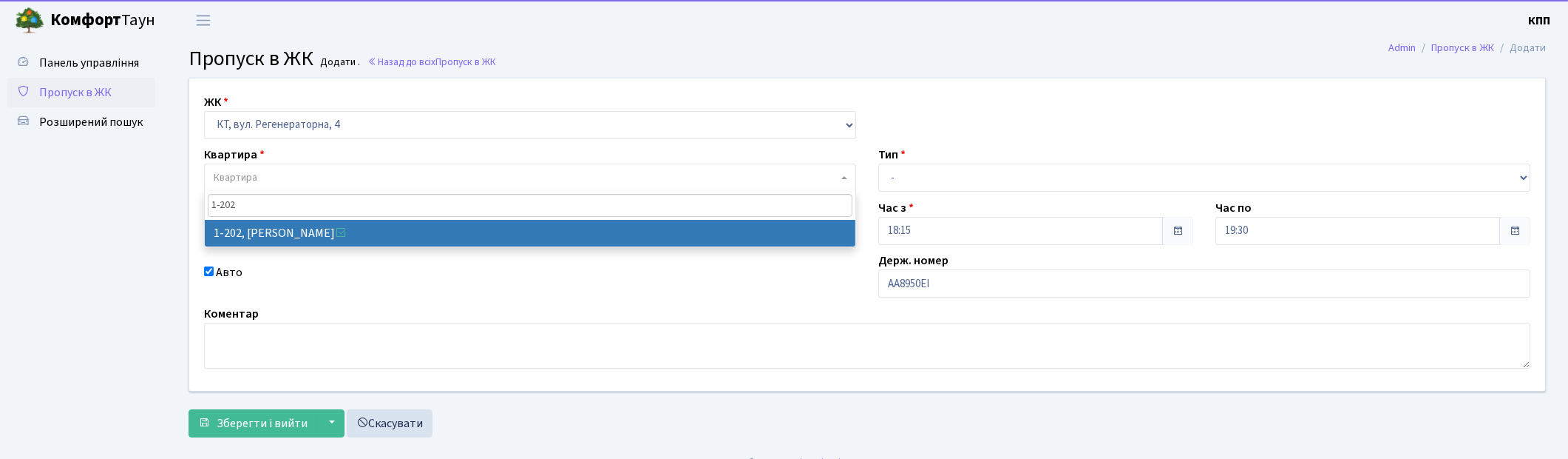
type input "1-202"
select select "202"
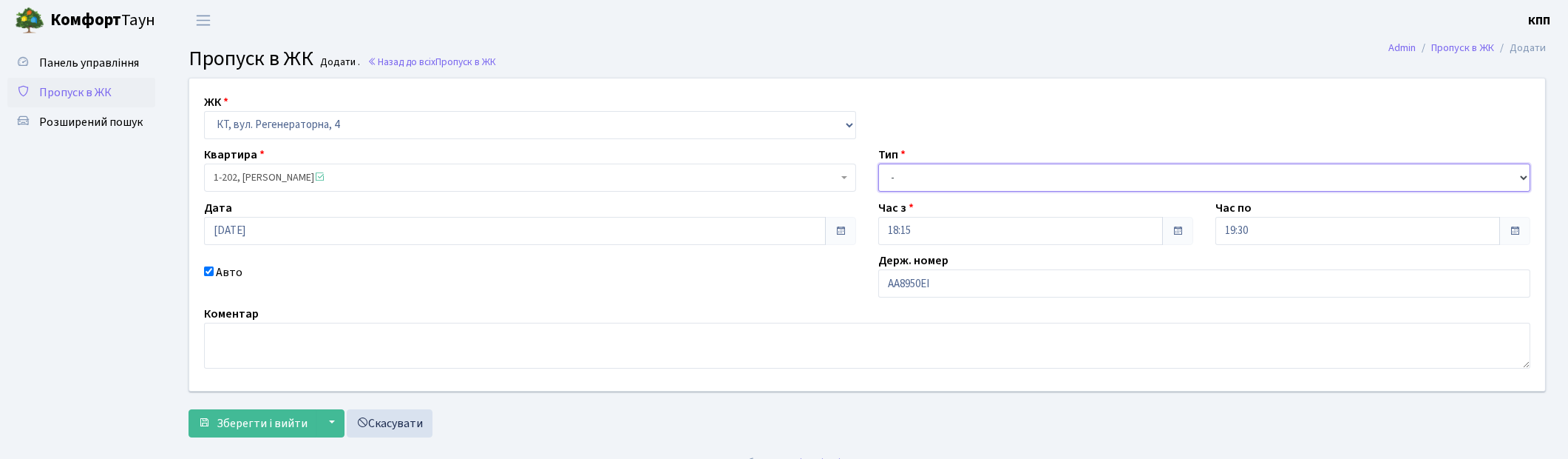
click at [989, 185] on select "- Доставка Таксі Гості Сервіс" at bounding box center [1205, 177] width 652 height 28
select select "3"
click at [879, 163] on select "- Доставка Таксі Гості Сервіс" at bounding box center [1205, 177] width 652 height 28
click at [284, 426] on span "Зберегти і вийти" at bounding box center [262, 423] width 91 height 16
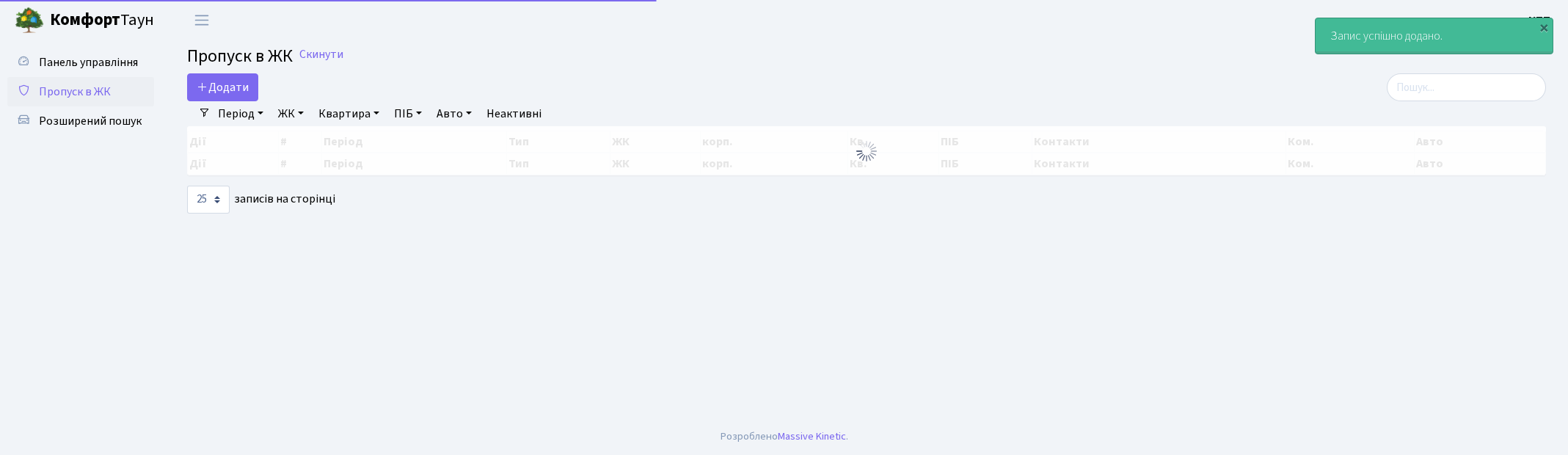
select select "25"
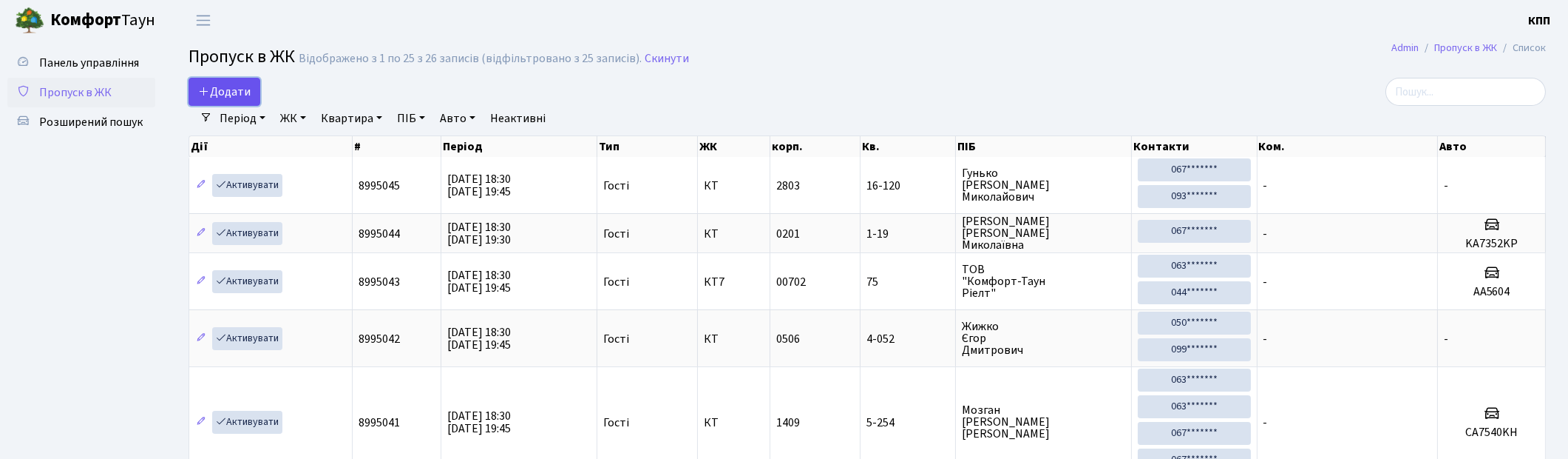
click at [252, 83] on link "Додати" at bounding box center [224, 92] width 71 height 28
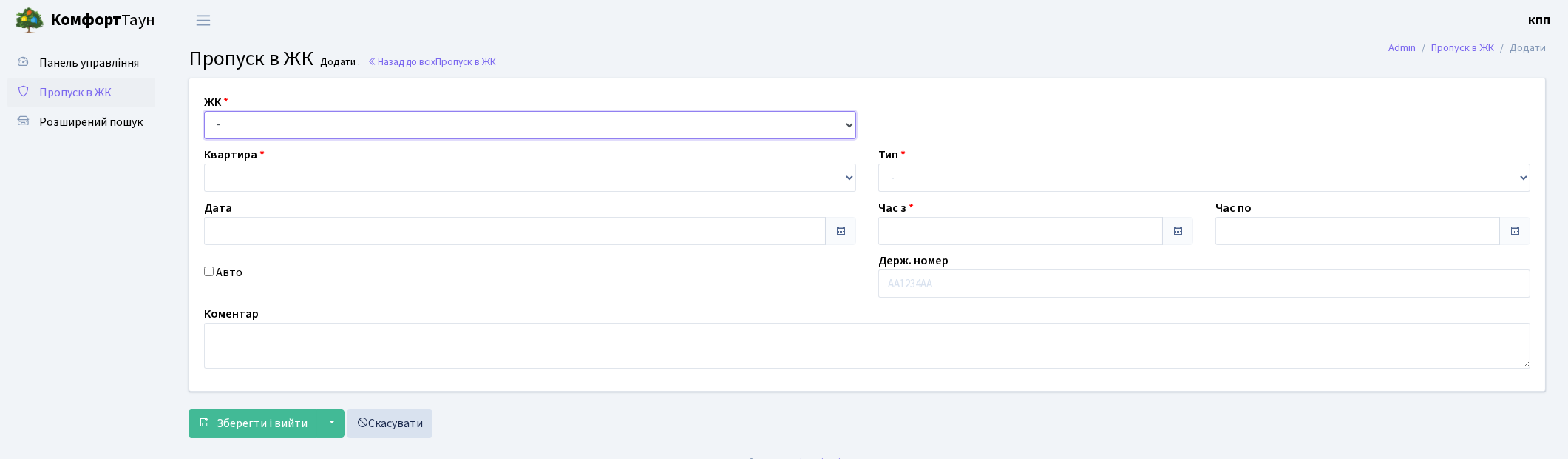
click at [256, 132] on select "- КТ, вул. Регенераторна, 4 КТ2, просп. [STREET_ADDRESS] [STREET_ADDRESS] [PERS…" at bounding box center [530, 125] width 652 height 28
type input "[DATE]"
type input "18:30"
type input "19:30"
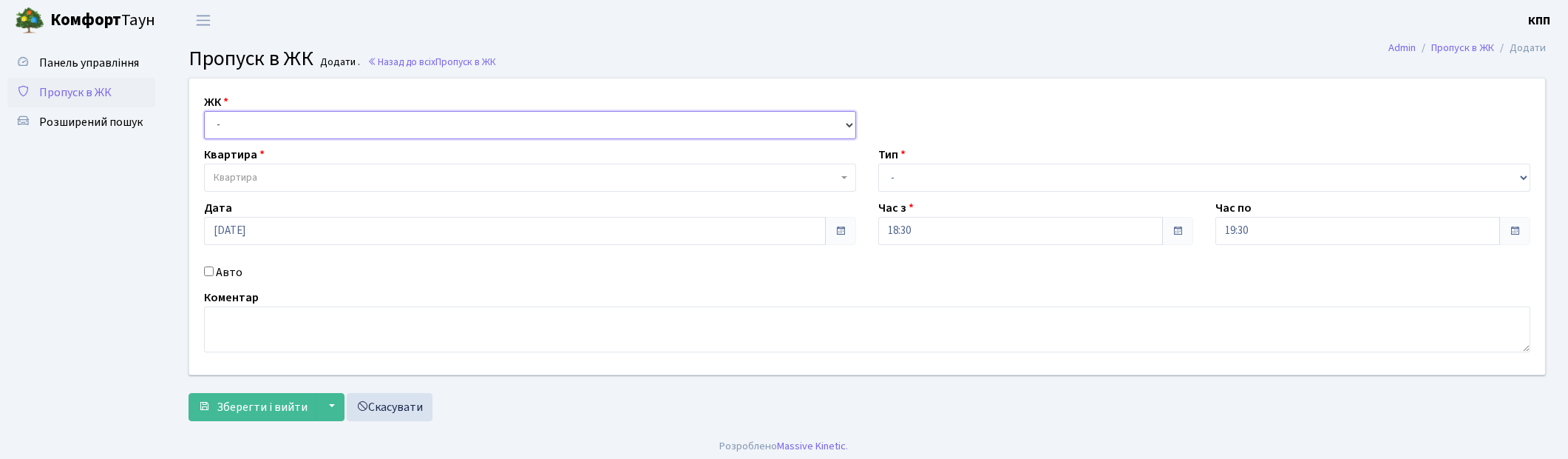
select select "271"
click at [204, 111] on select "- КТ, вул. Регенераторна, 4 КТ2, просп. [STREET_ADDRESS] [STREET_ADDRESS] [PERS…" at bounding box center [530, 125] width 652 height 28
select select
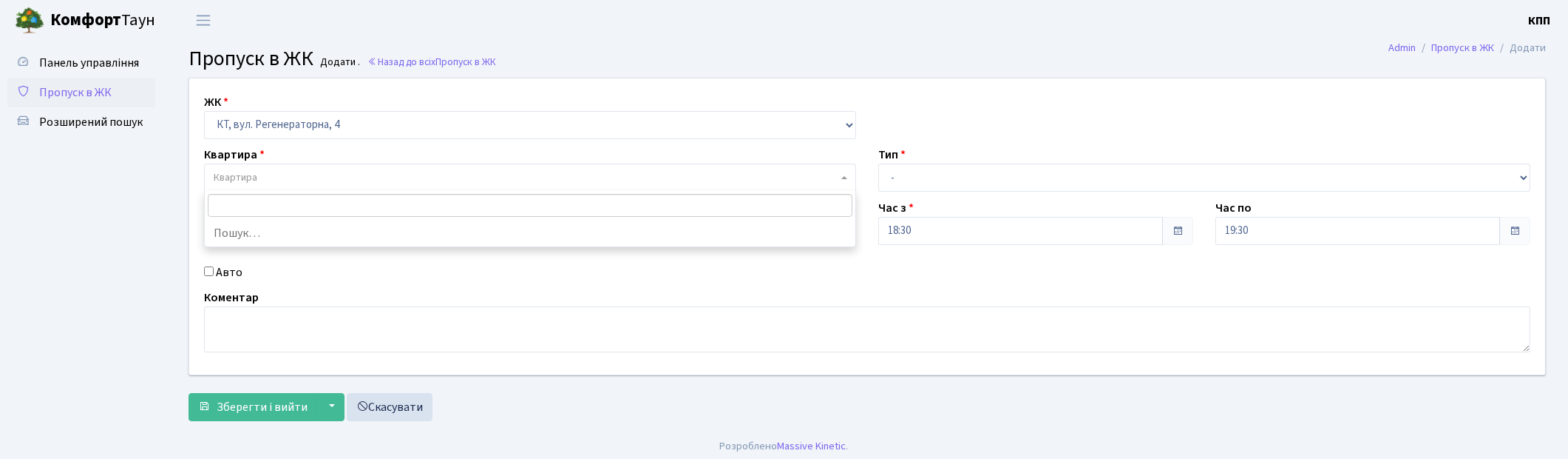
click at [267, 171] on span "Квартира" at bounding box center [526, 177] width 624 height 15
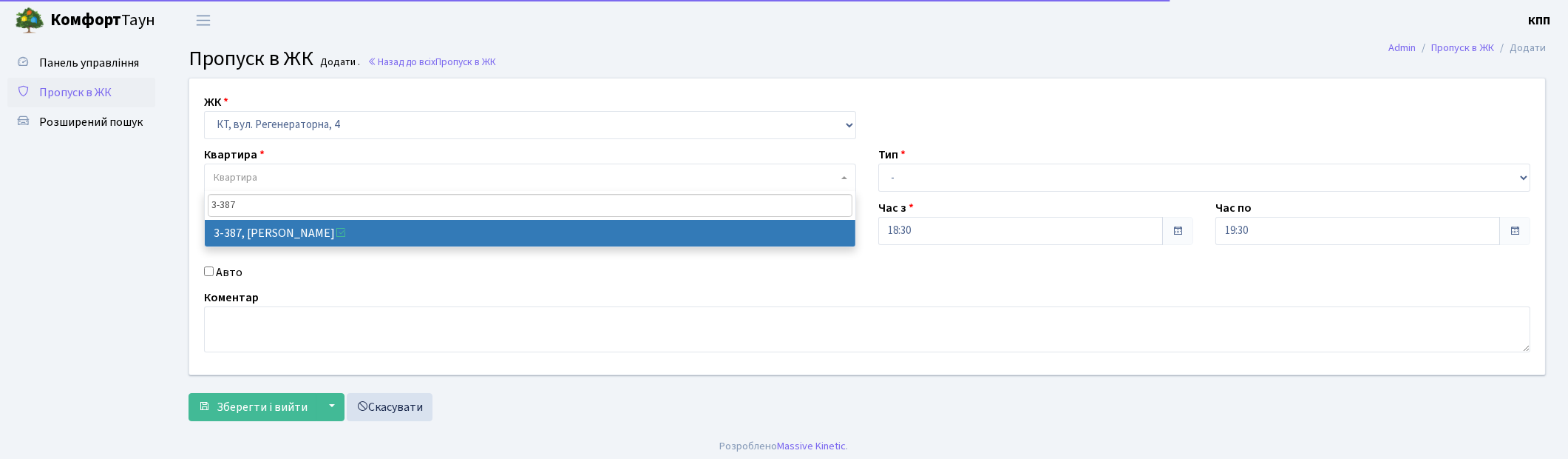
type input "3-387"
select select "1605"
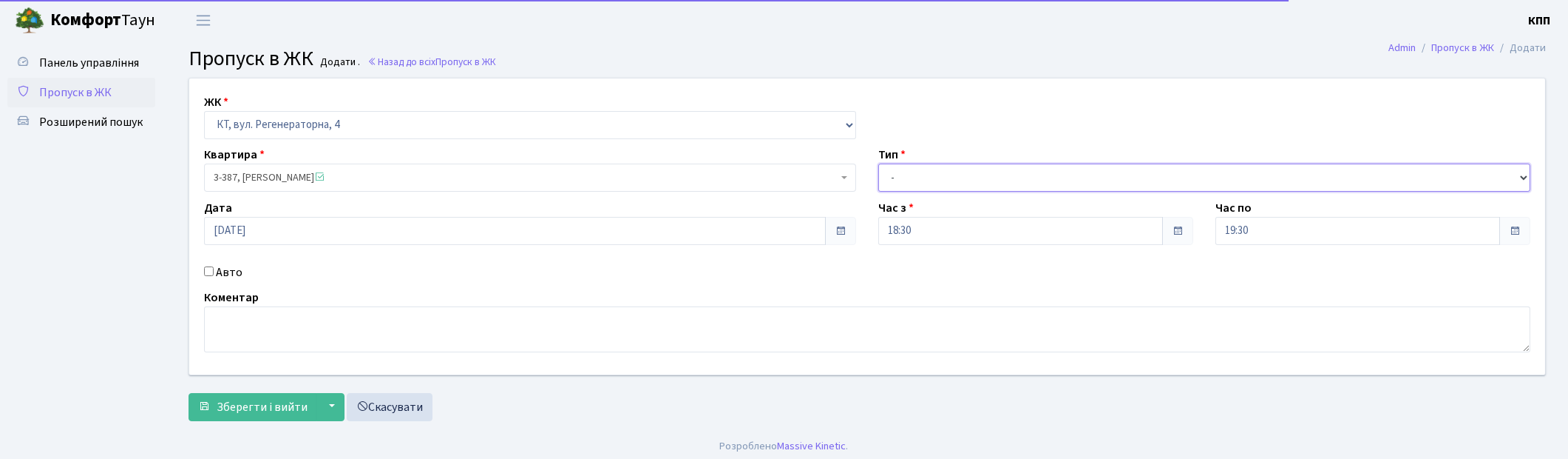
click at [899, 180] on select "- Доставка Таксі Гості Сервіс" at bounding box center [1205, 177] width 652 height 28
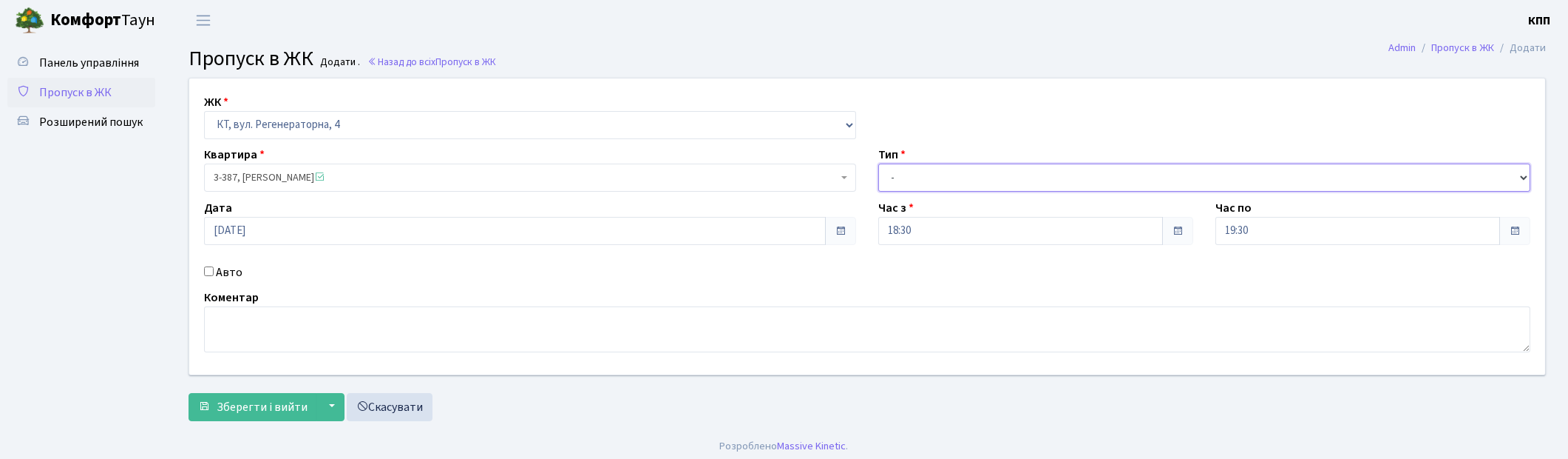
select select "1"
click at [879, 163] on select "- Доставка Таксі Гості Сервіс" at bounding box center [1205, 177] width 652 height 28
click at [291, 411] on span "Зберегти і вийти" at bounding box center [262, 407] width 91 height 16
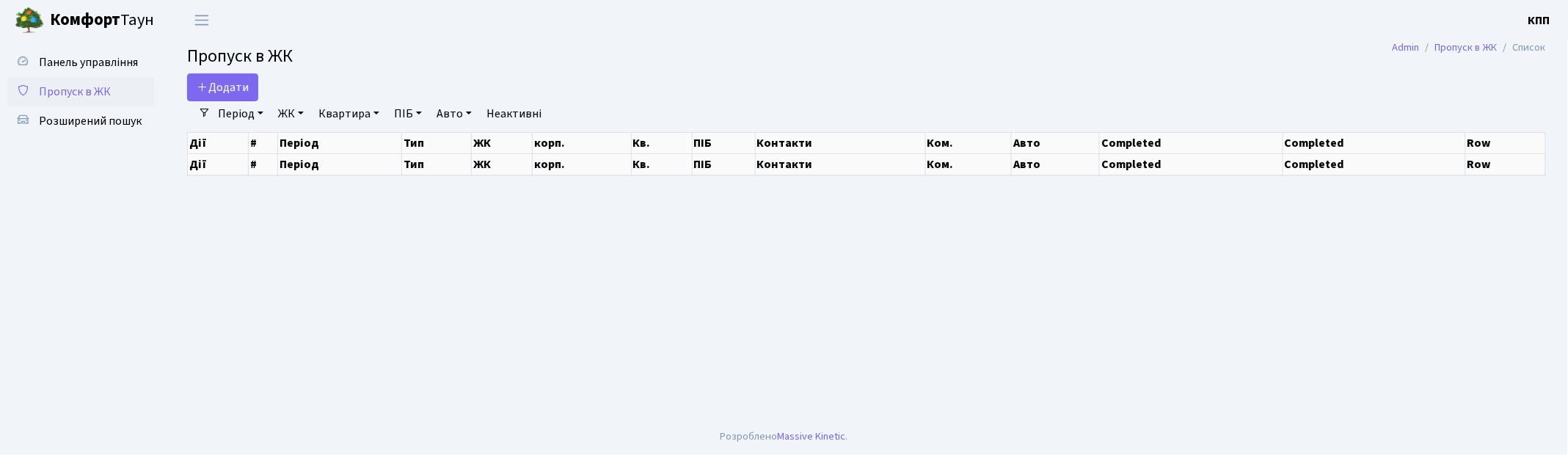
select select "25"
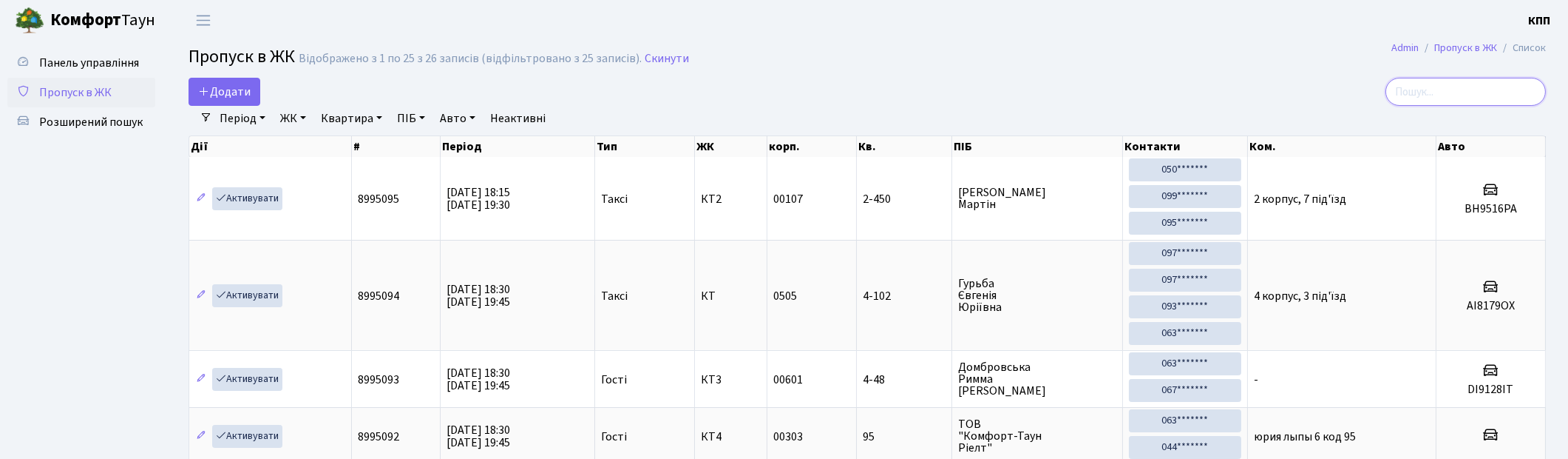
click at [1450, 85] on input "search" at bounding box center [1466, 92] width 161 height 28
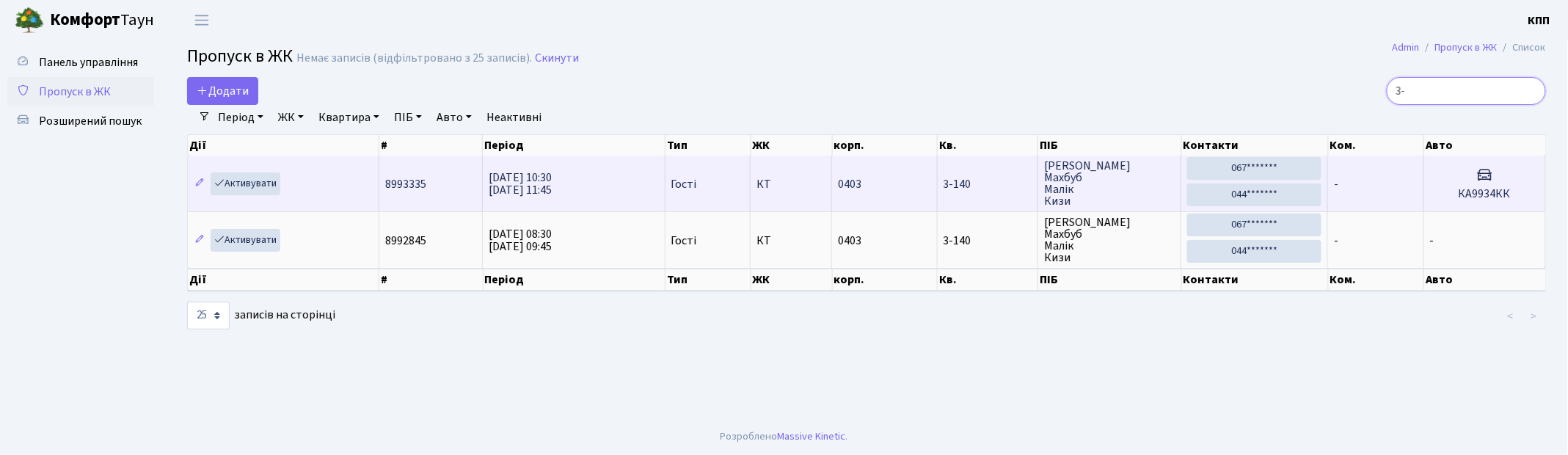
type input "3"
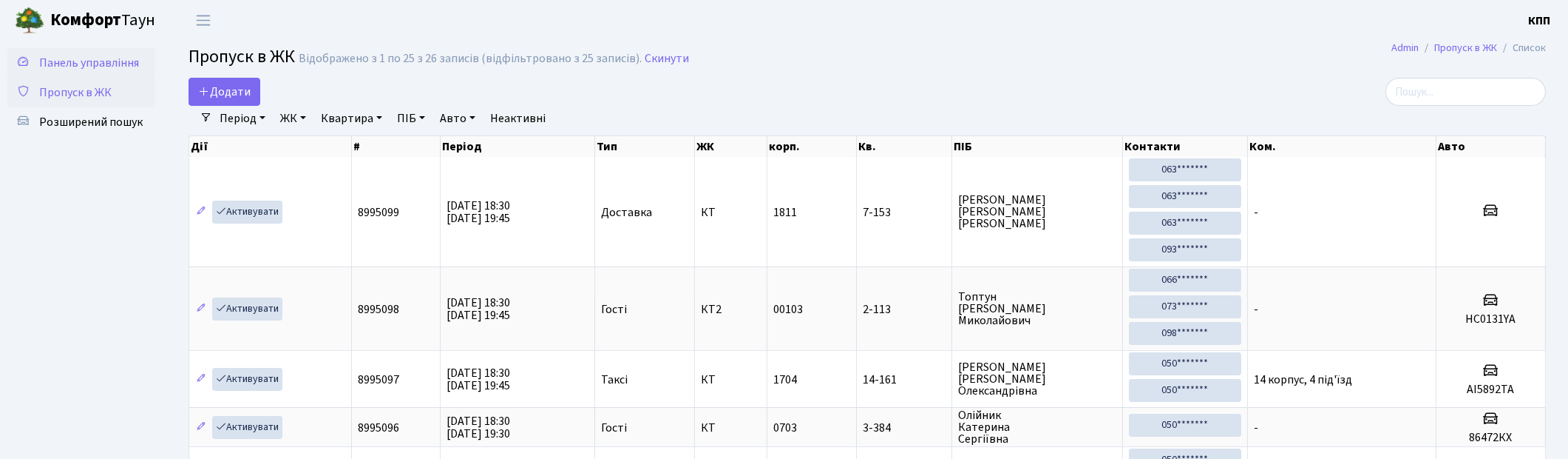
click at [121, 60] on span "Панель управління" at bounding box center [89, 63] width 100 height 16
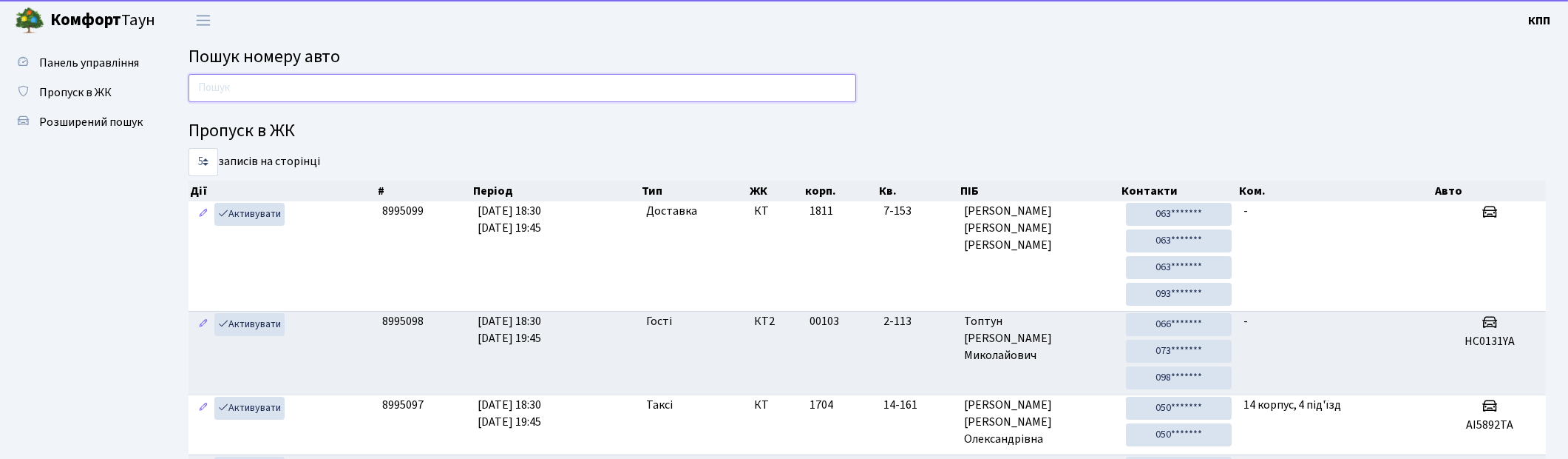
click at [219, 85] on input "text" at bounding box center [522, 88] width 668 height 28
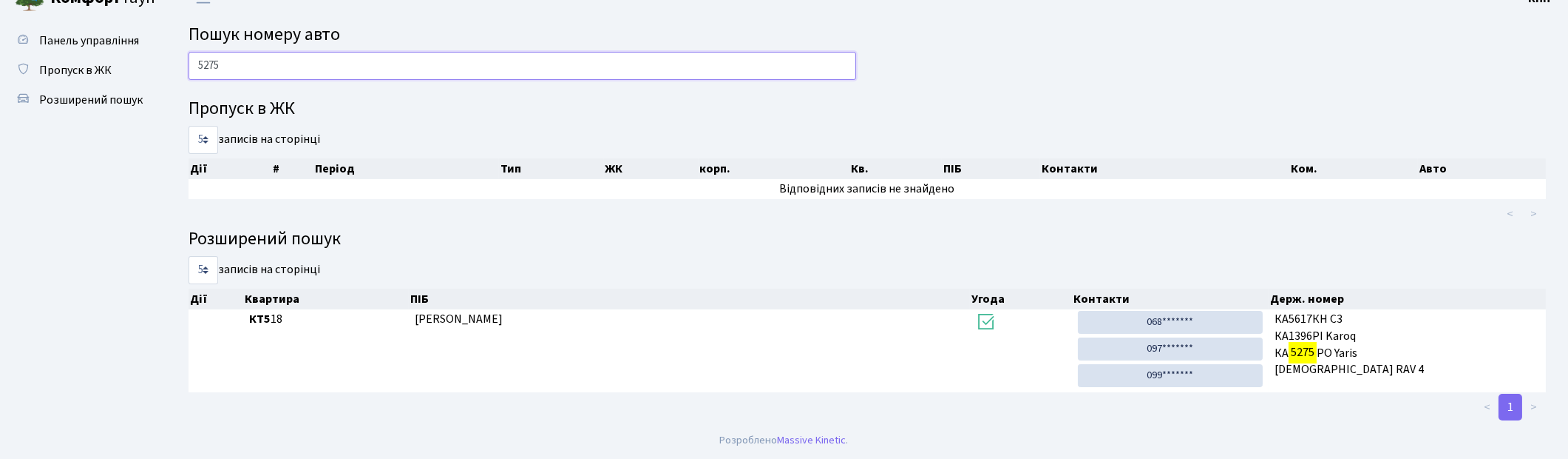
scroll to position [22, 0]
type input "5"
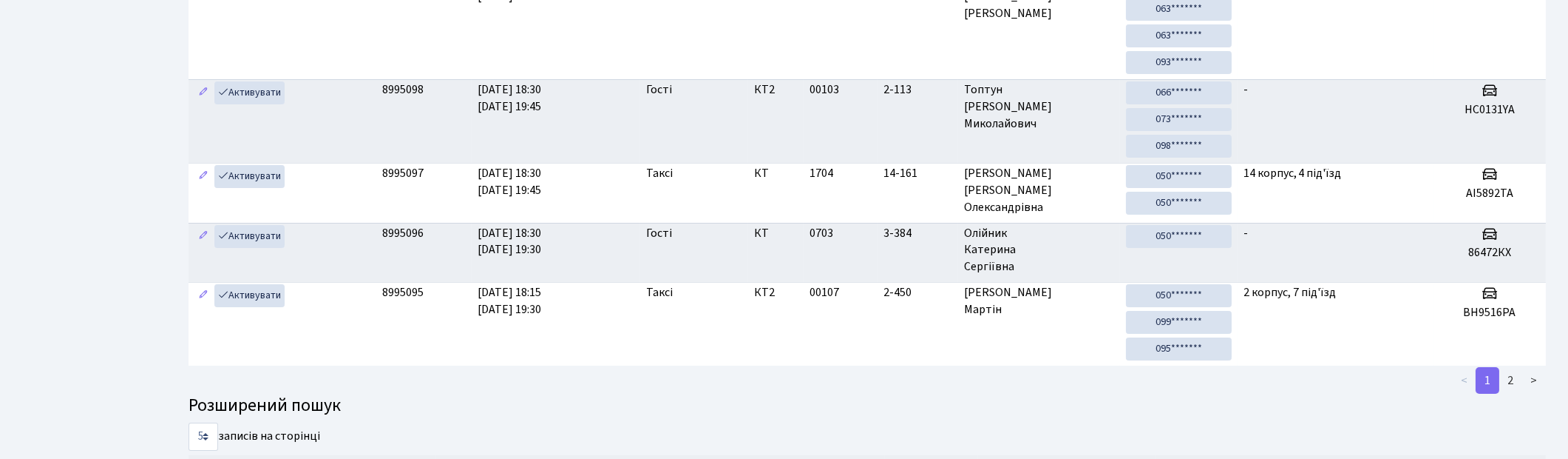
scroll to position [0, 0]
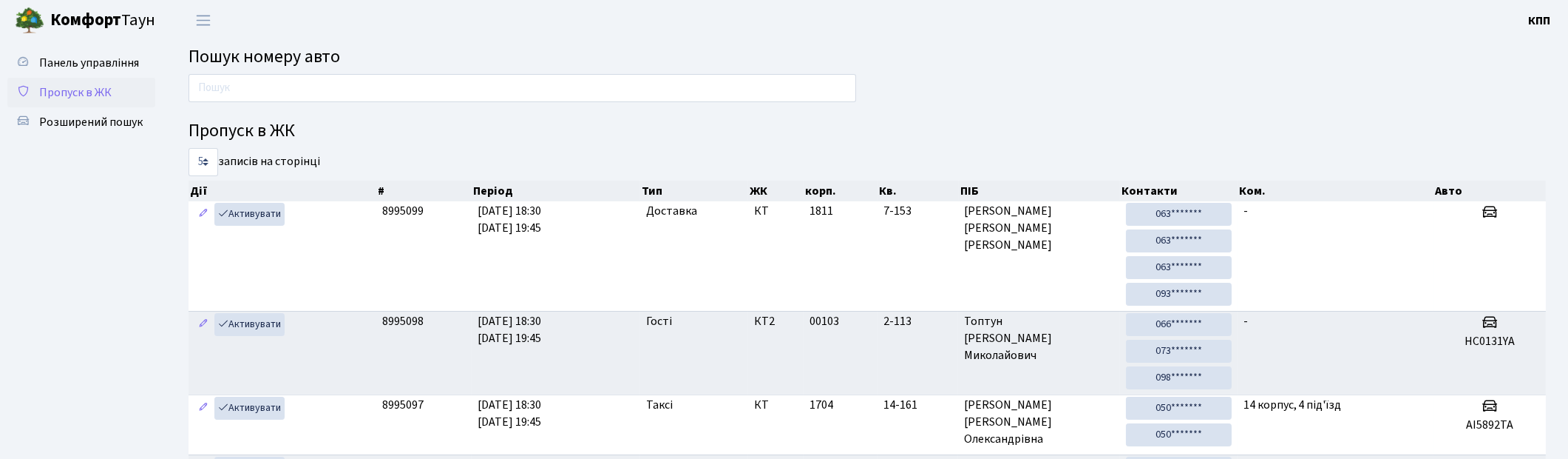
click at [106, 102] on link "Пропуск в ЖК" at bounding box center [81, 92] width 148 height 30
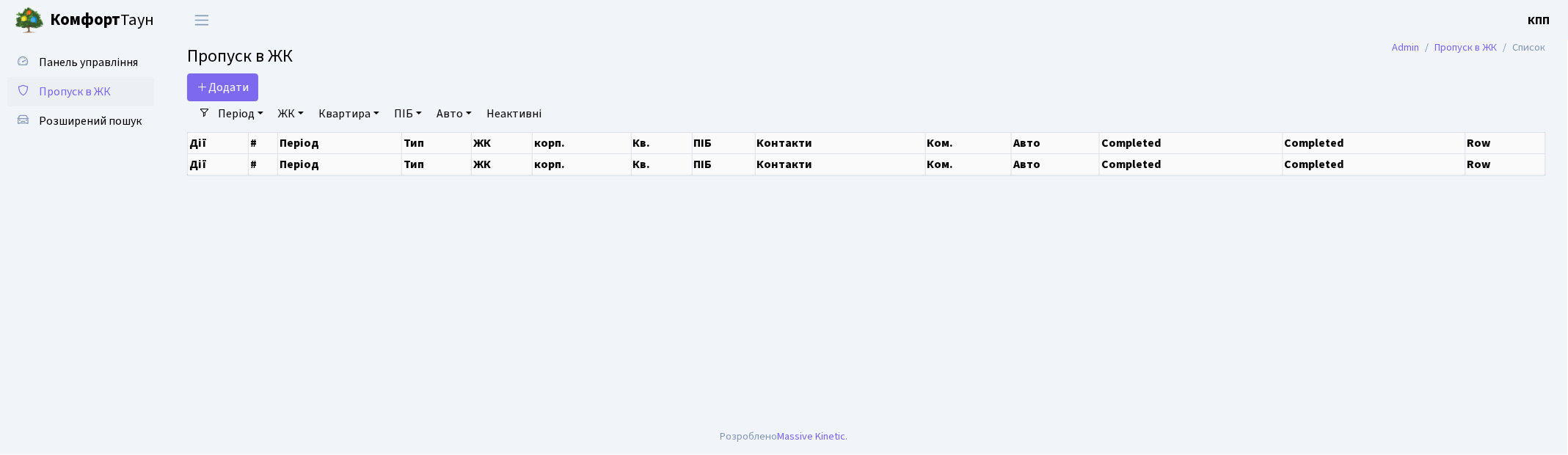
select select "25"
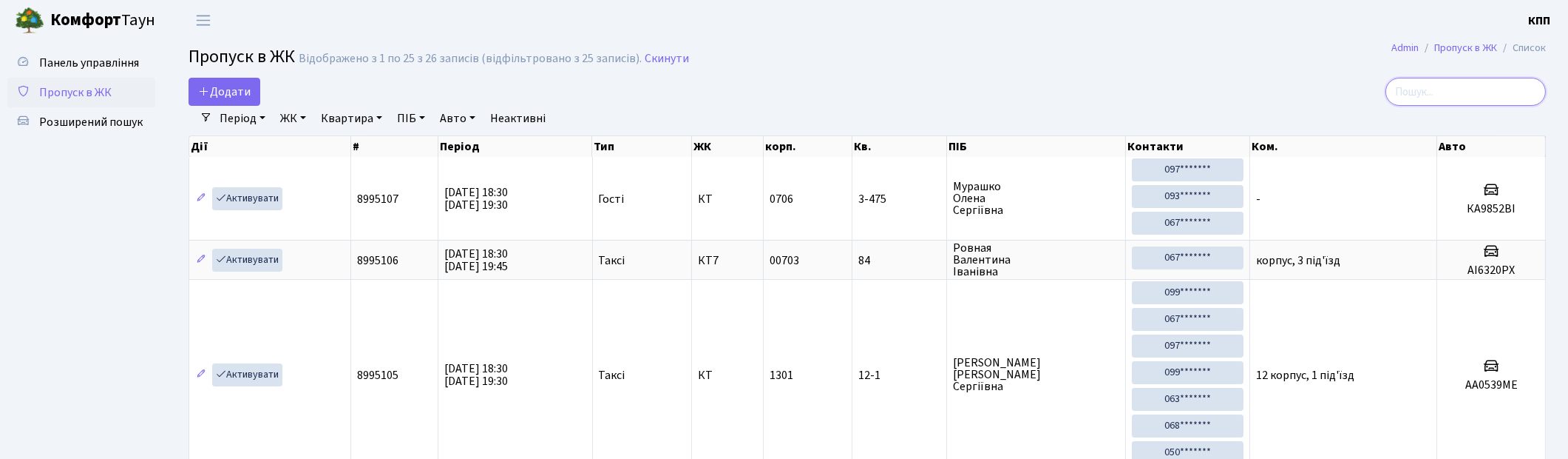
click at [1494, 85] on input "search" at bounding box center [1466, 92] width 161 height 28
click at [85, 124] on span "Розширений пошук" at bounding box center [91, 122] width 103 height 16
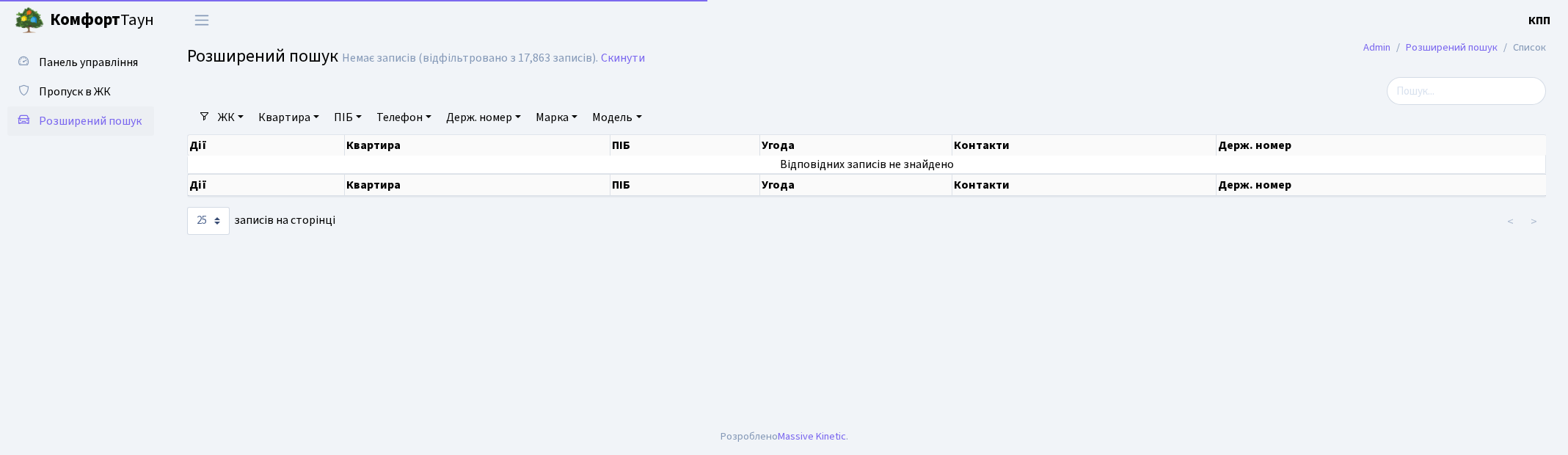
select select "25"
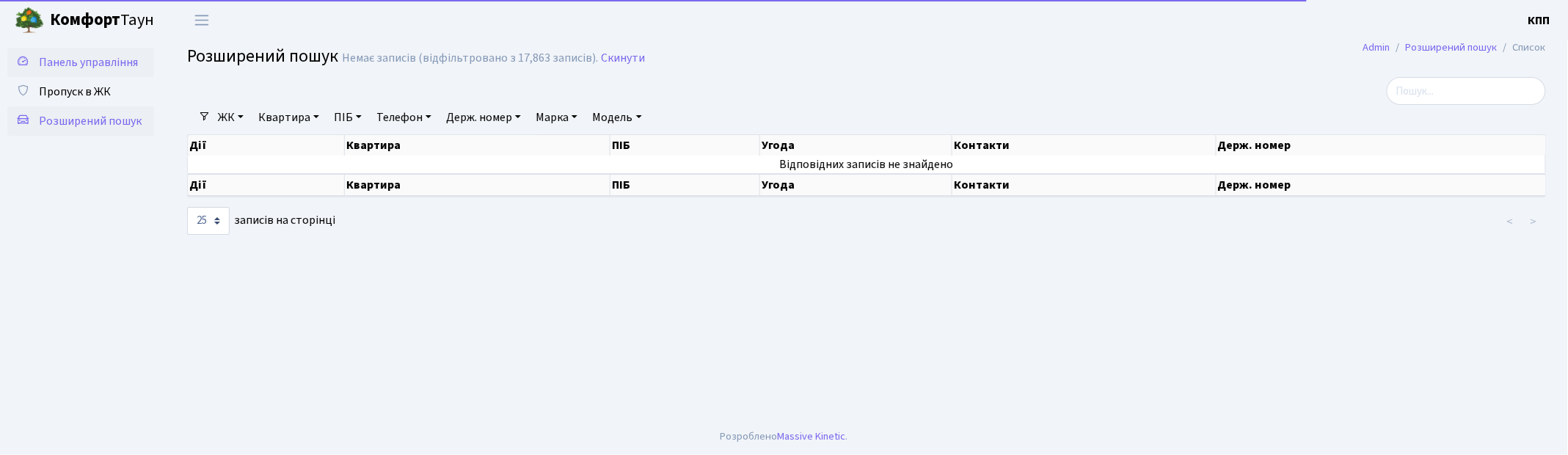
click at [100, 61] on span "Панель управління" at bounding box center [89, 62] width 99 height 16
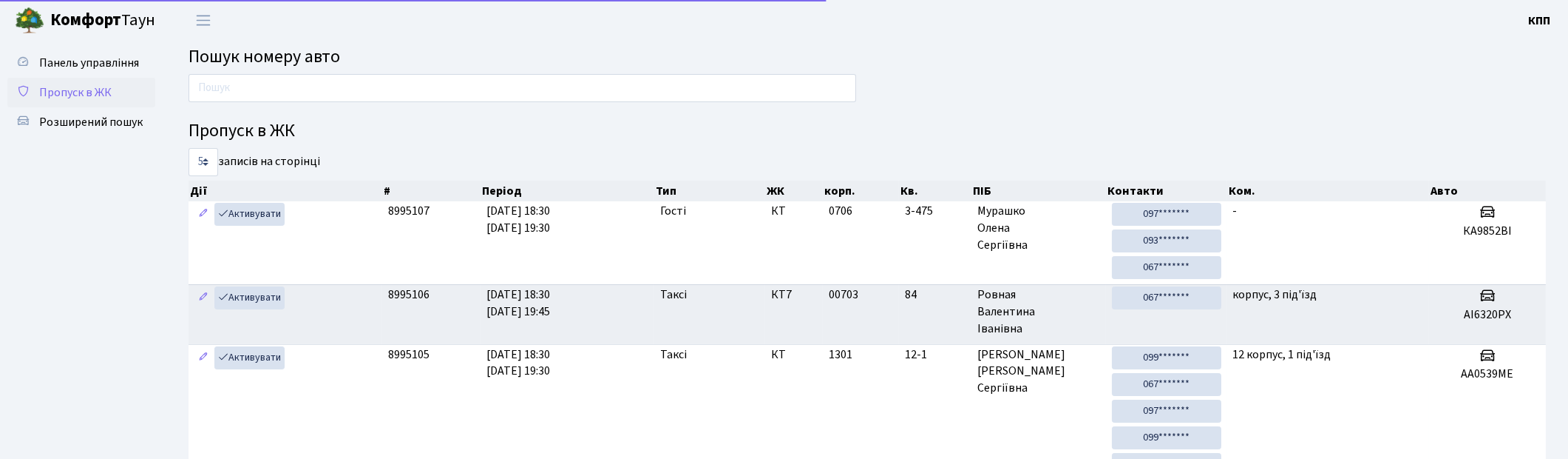
click at [86, 106] on link "Пропуск в ЖК" at bounding box center [81, 92] width 148 height 30
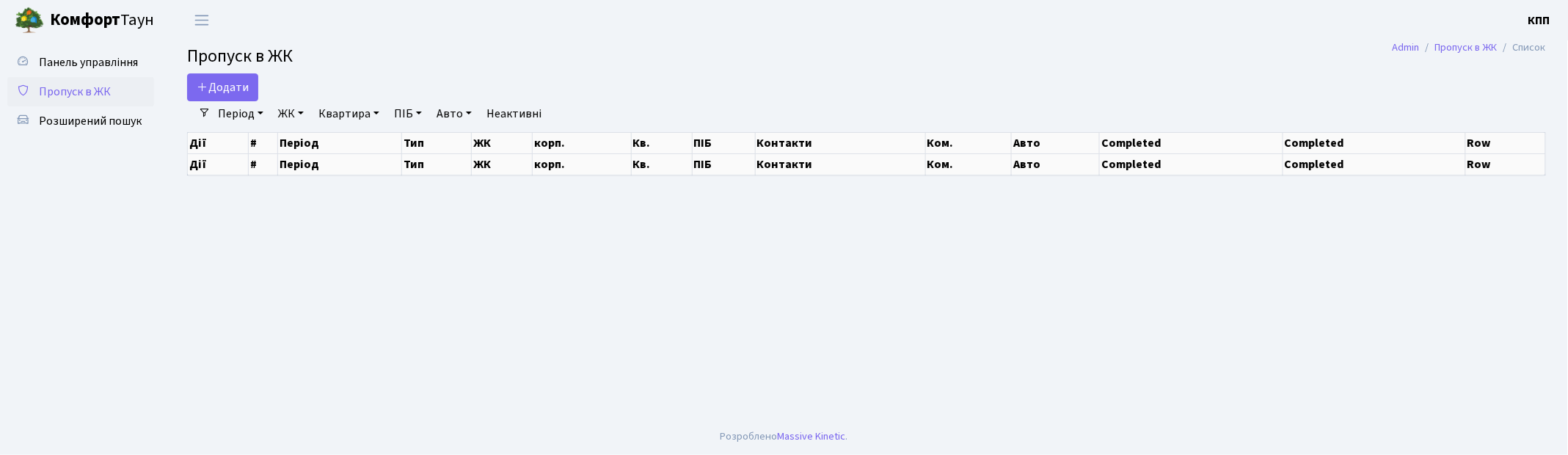
select select "25"
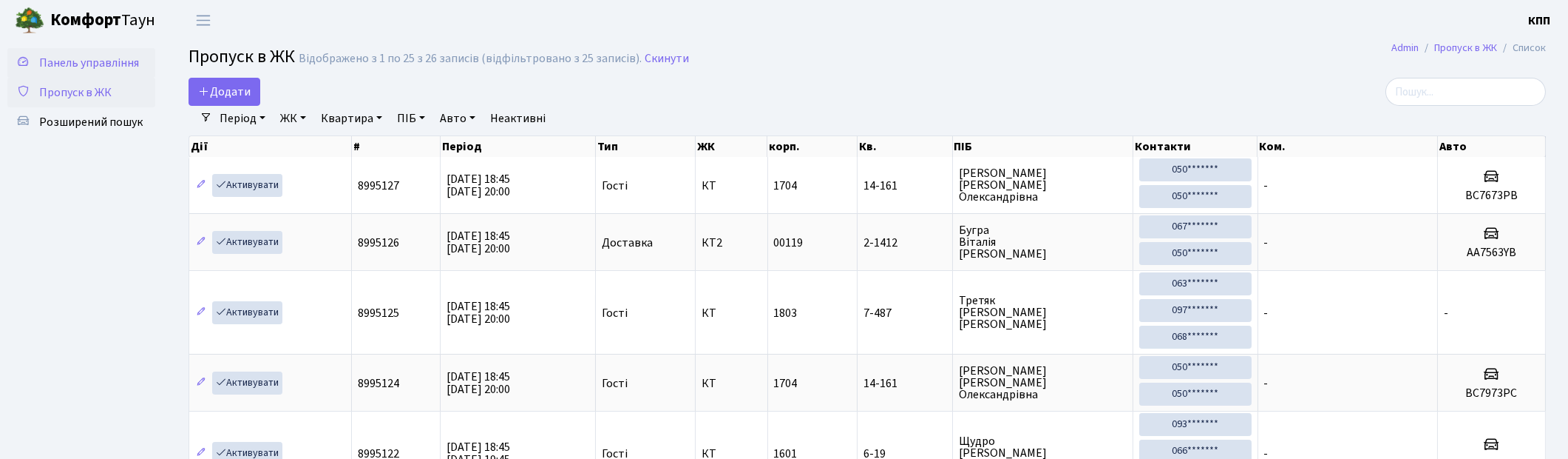
click at [106, 69] on span "Панель управління" at bounding box center [89, 63] width 100 height 16
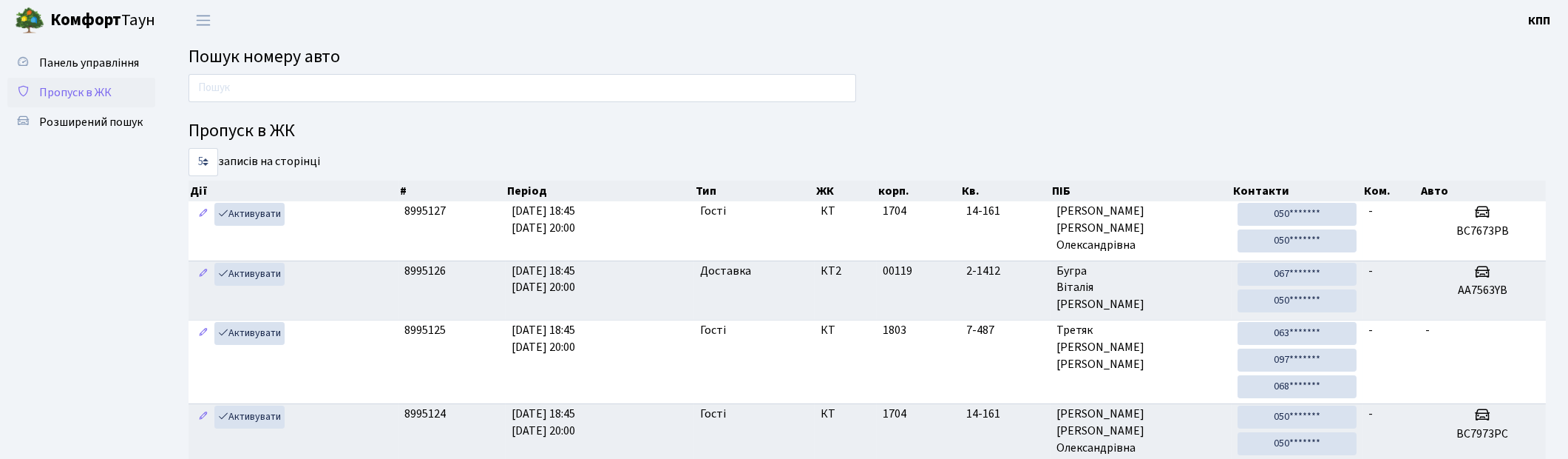
click at [72, 90] on span "Пропуск в ЖК" at bounding box center [75, 92] width 72 height 16
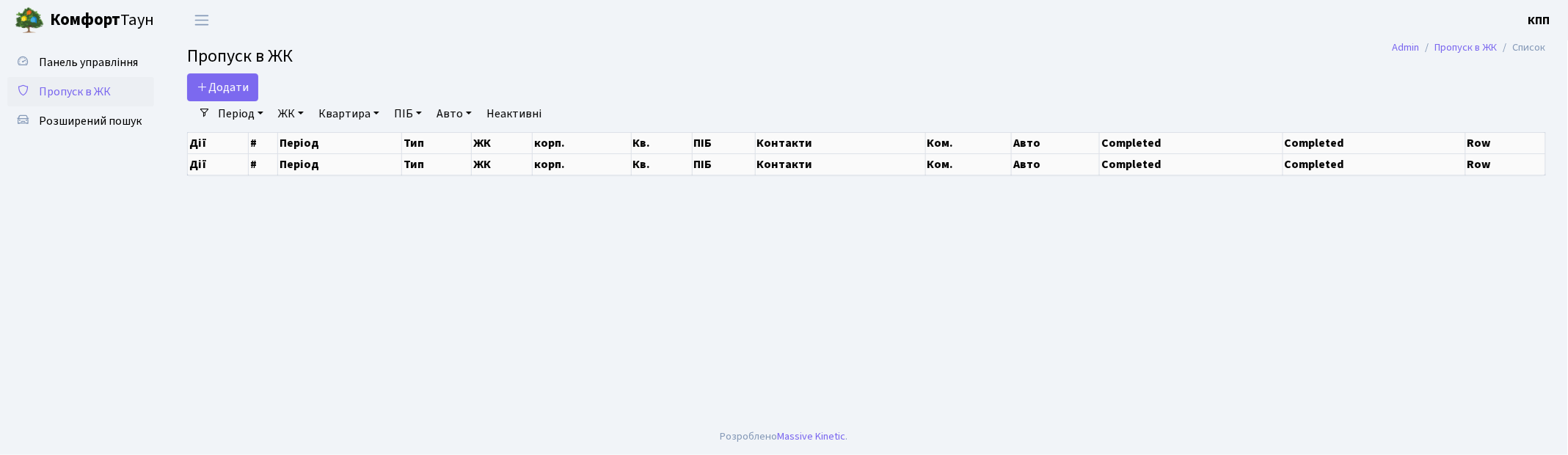
select select "25"
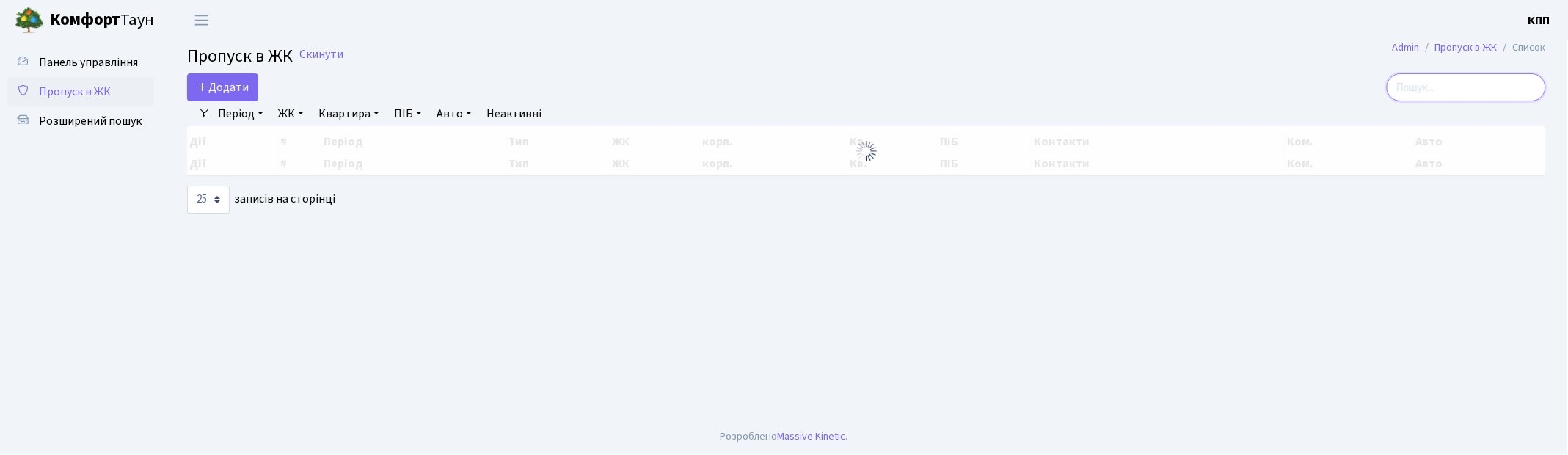
drag, startPoint x: 1499, startPoint y: 88, endPoint x: 1478, endPoint y: 89, distance: 21.0
click at [1493, 88] on input "search" at bounding box center [1467, 87] width 160 height 28
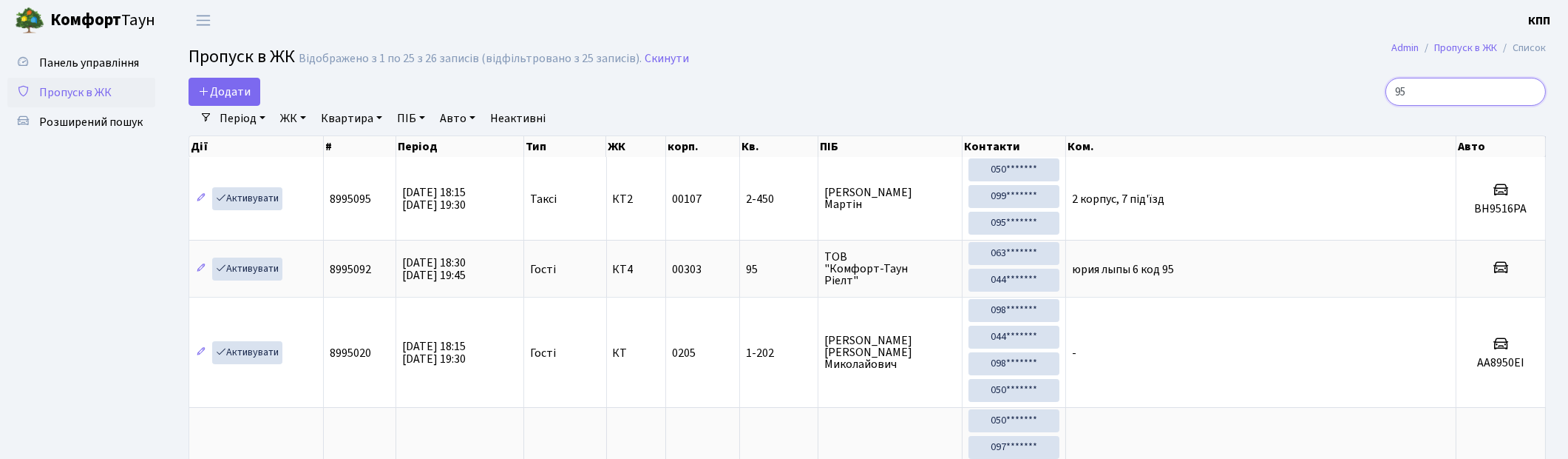
type input "9"
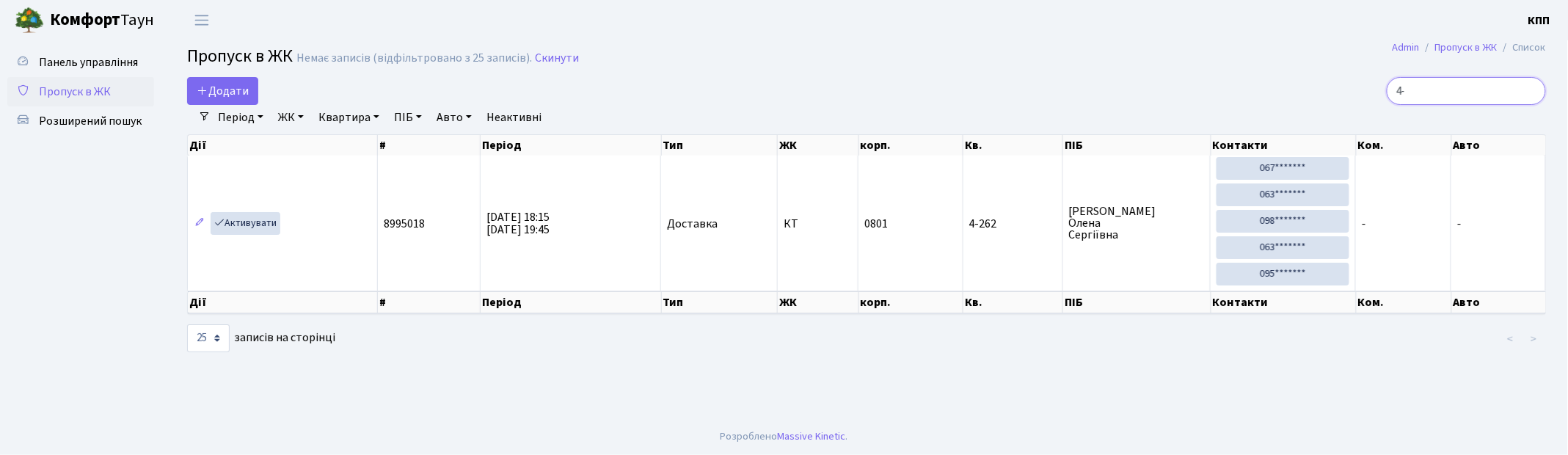
type input "4"
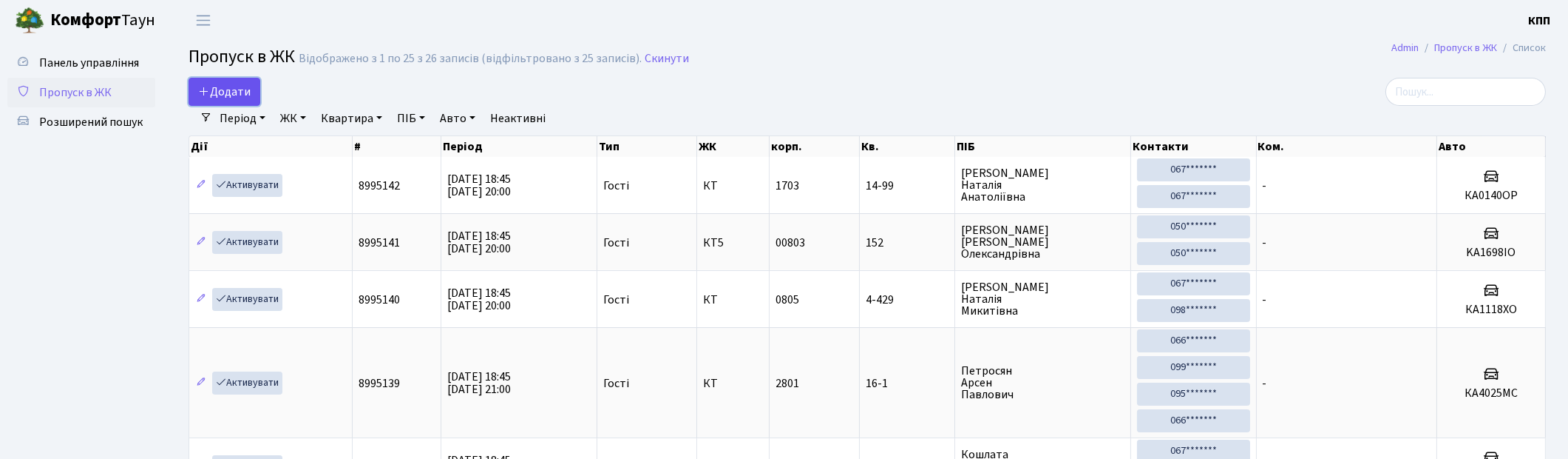
click at [218, 83] on span "Додати" at bounding box center [224, 92] width 53 height 16
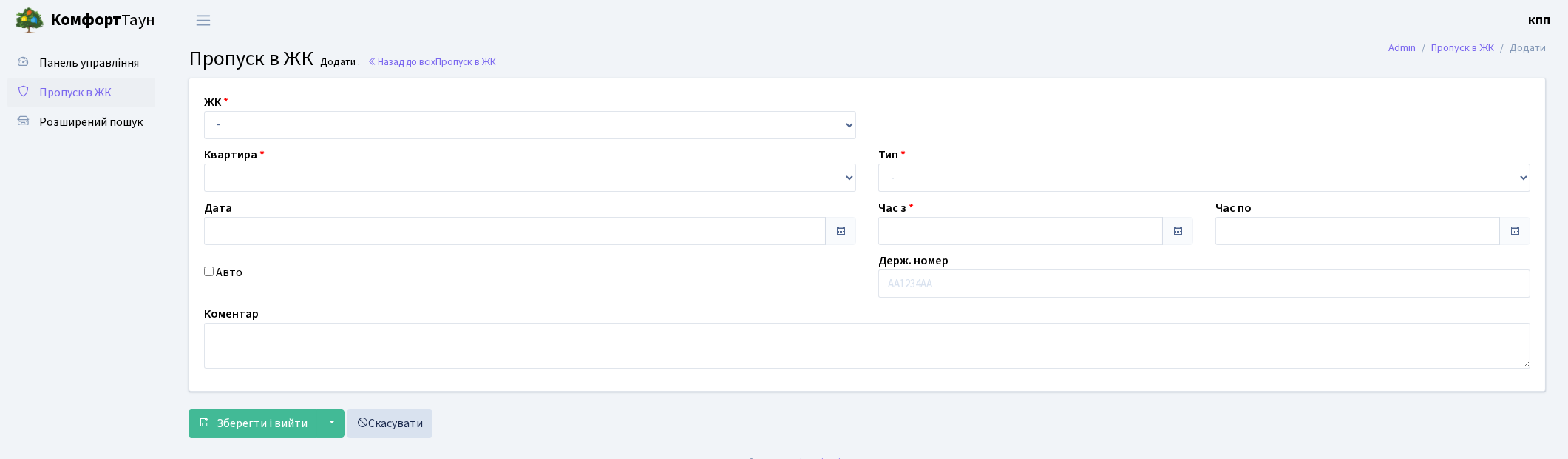
type input "[DATE]"
type input "18:45"
type input "20:00"
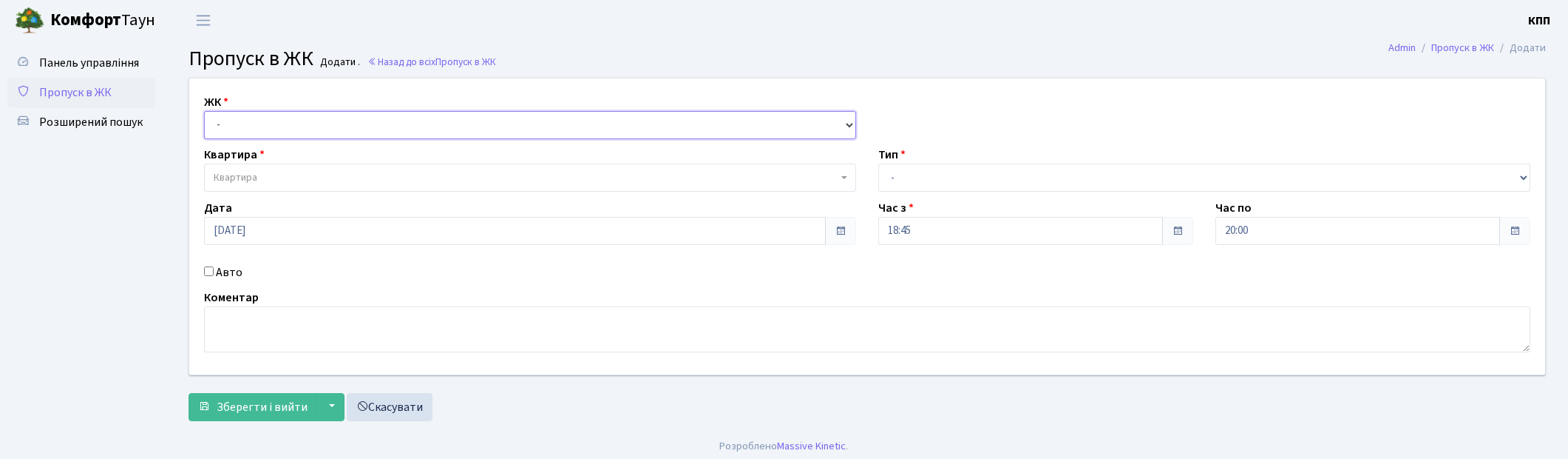
click at [275, 128] on select "- КТ, вул. Регенераторна, 4 КТ2, просп. [STREET_ADDRESS] [STREET_ADDRESS] [PERS…" at bounding box center [530, 125] width 652 height 28
select select "271"
click at [204, 111] on select "- КТ, вул. Регенераторна, 4 КТ2, просп. [STREET_ADDRESS] [STREET_ADDRESS] [PERS…" at bounding box center [530, 125] width 652 height 28
select select
click at [208, 274] on input "Авто" at bounding box center [208, 271] width 10 height 10
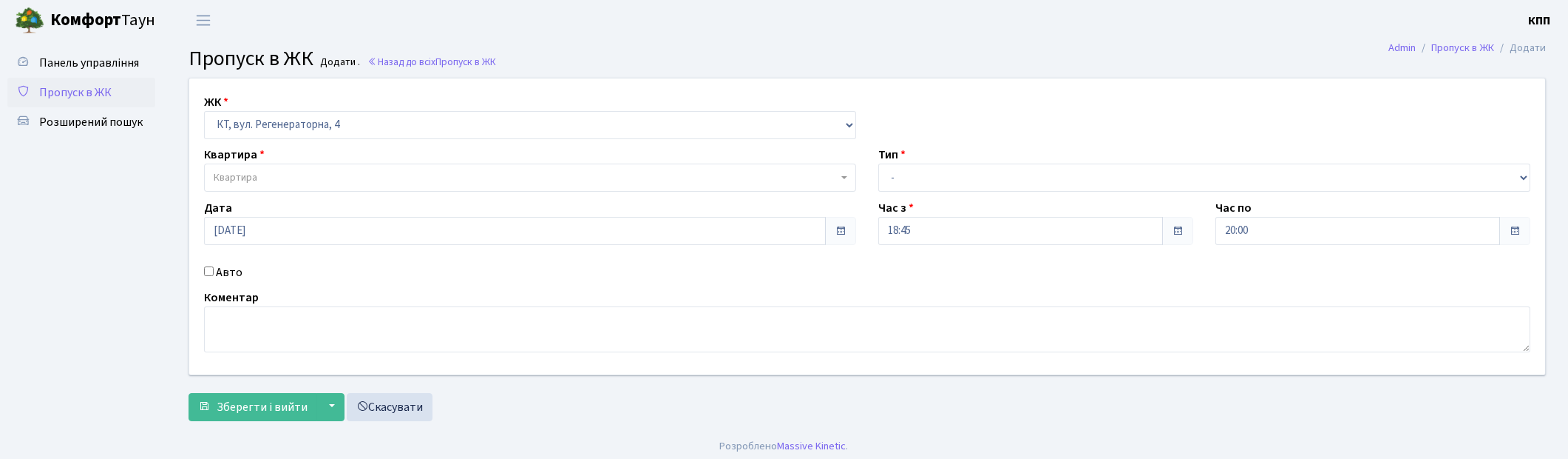
checkbox input "true"
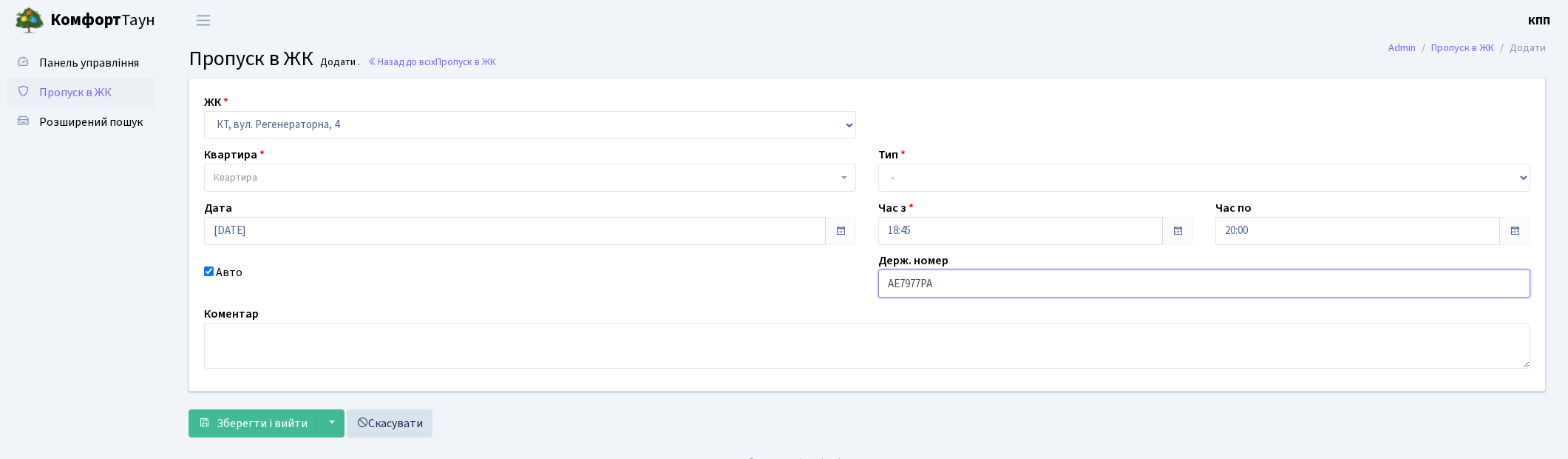
type input "АЕ7977РА"
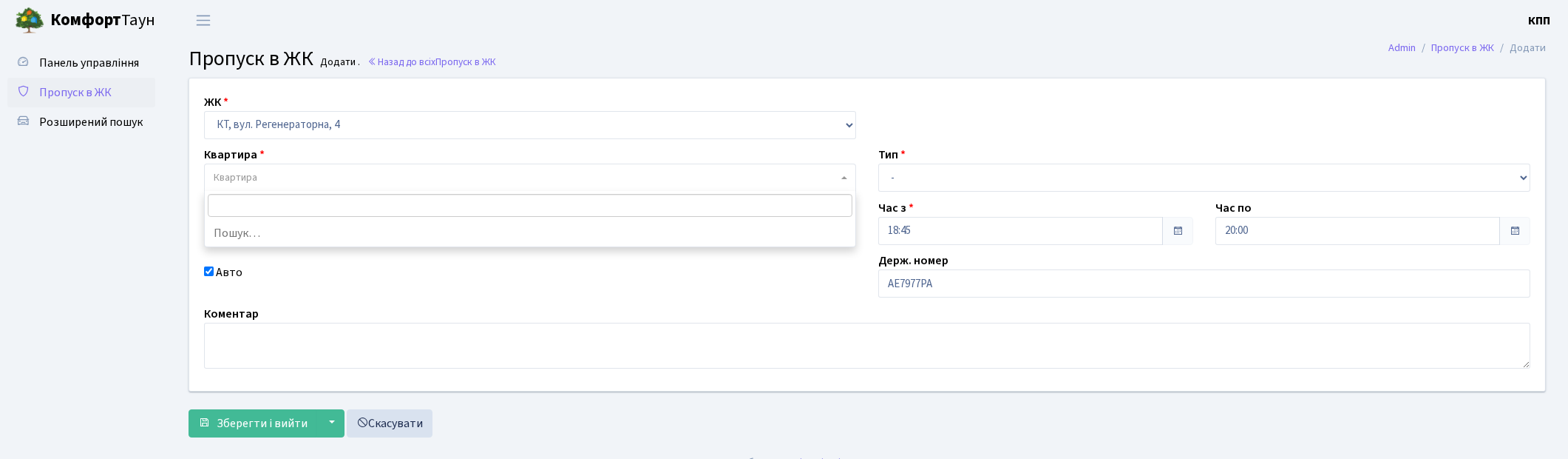
click at [253, 178] on span "Квартира" at bounding box center [235, 177] width 44 height 15
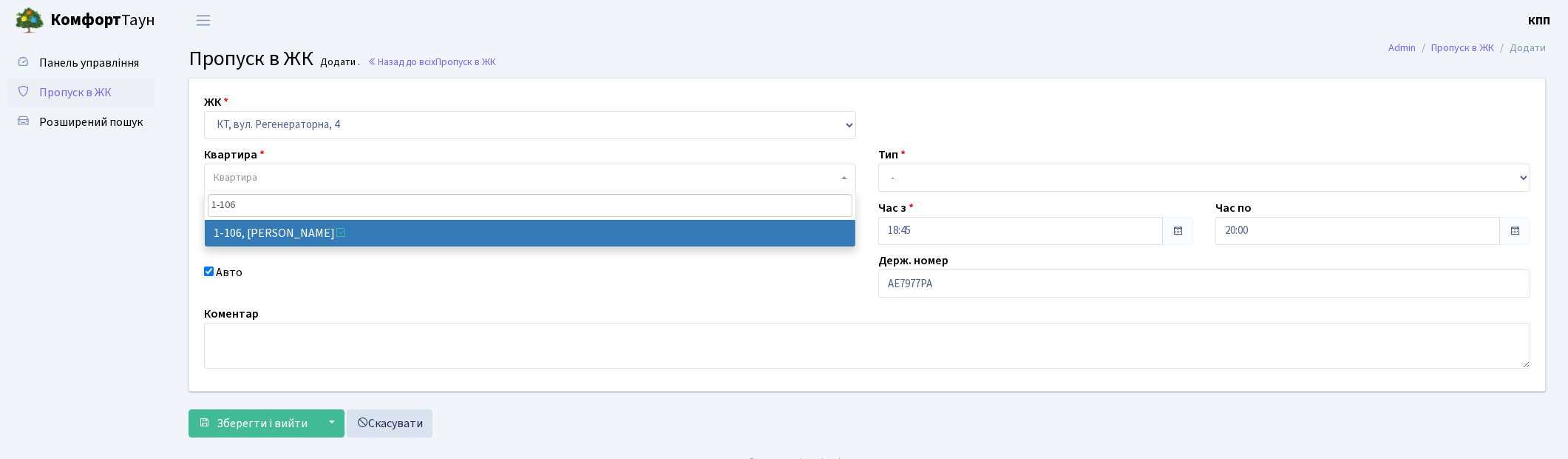
type input "1-106"
select select "106"
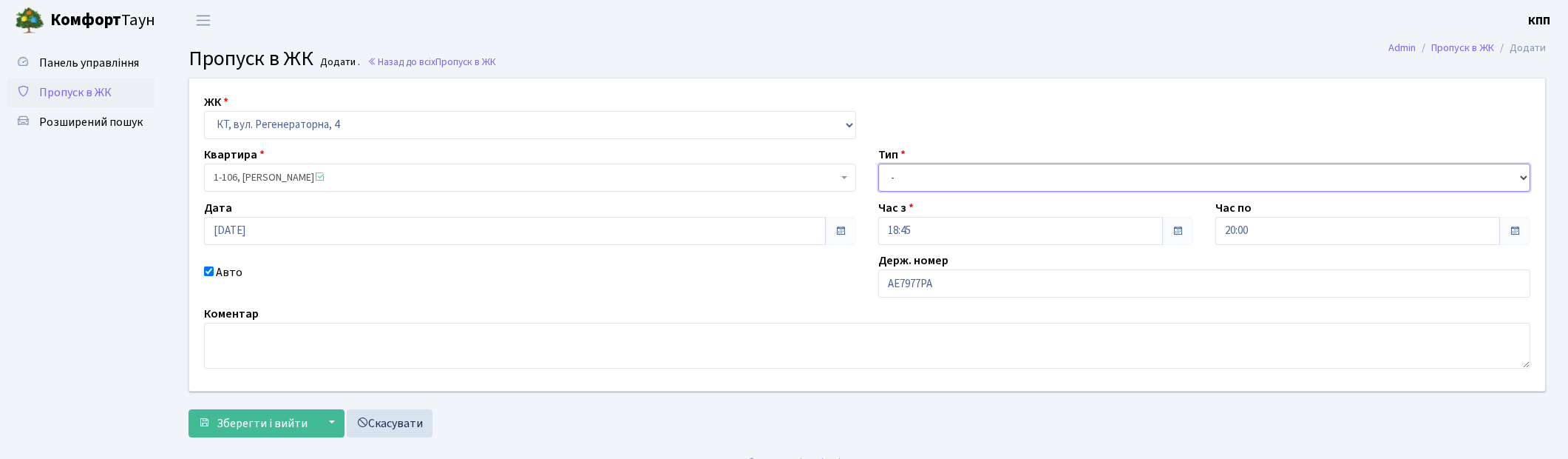
click at [963, 181] on select "- Доставка Таксі Гості Сервіс" at bounding box center [1205, 177] width 652 height 28
select select "3"
click at [879, 163] on select "- Доставка Таксі Гості Сервіс" at bounding box center [1205, 177] width 652 height 28
click at [250, 411] on button "Зберегти і вийти" at bounding box center [252, 423] width 129 height 28
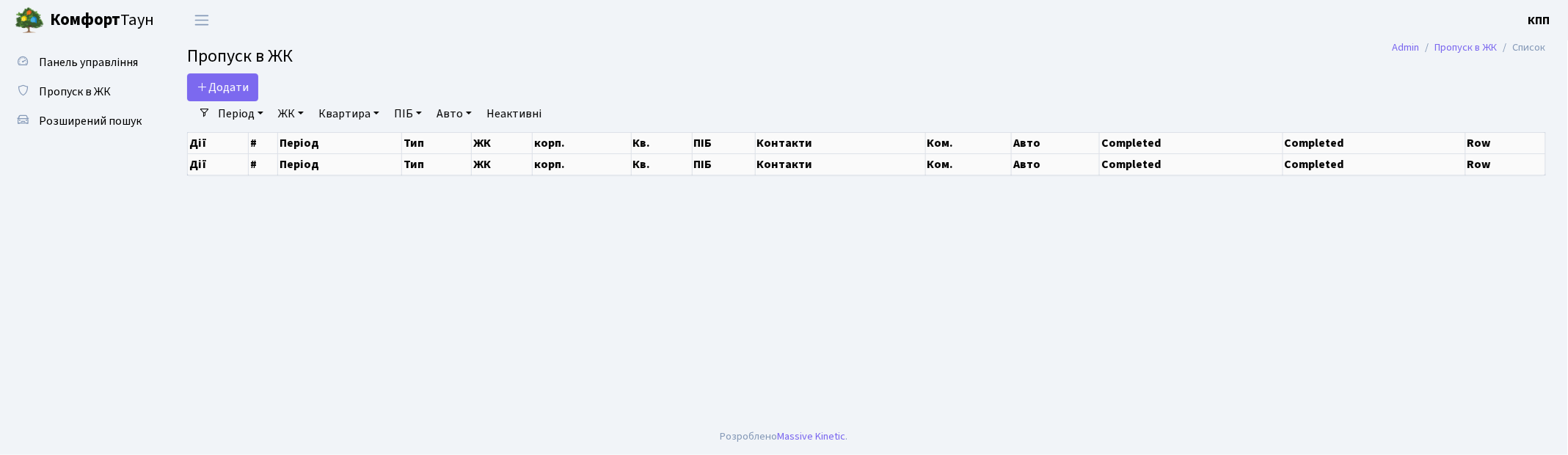
select select "25"
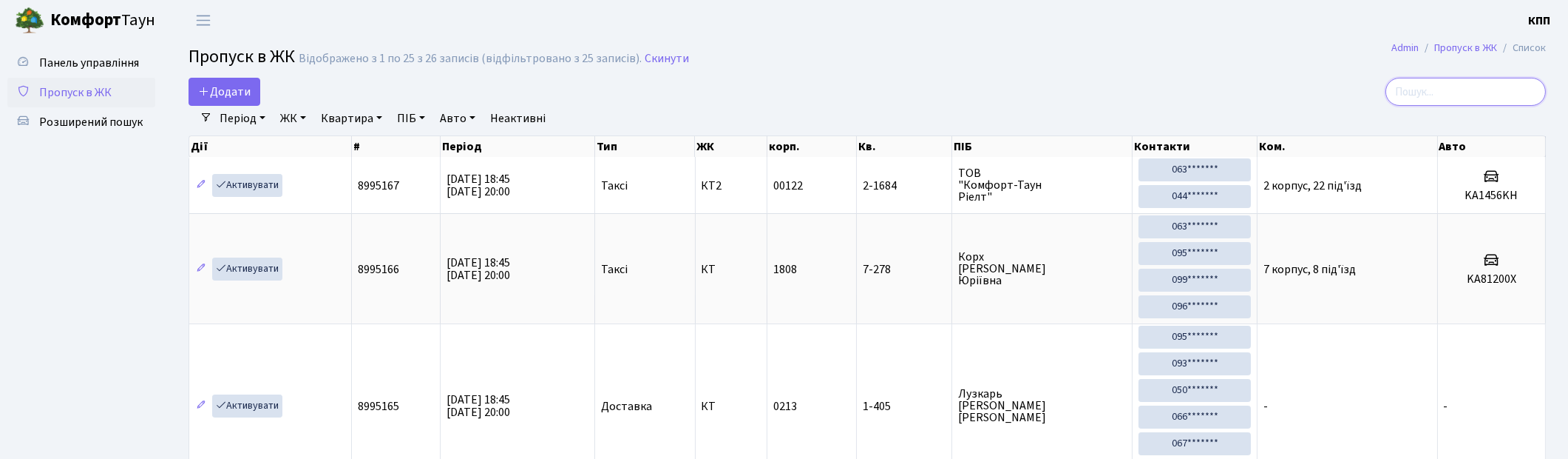
click at [1488, 89] on input "search" at bounding box center [1466, 92] width 161 height 28
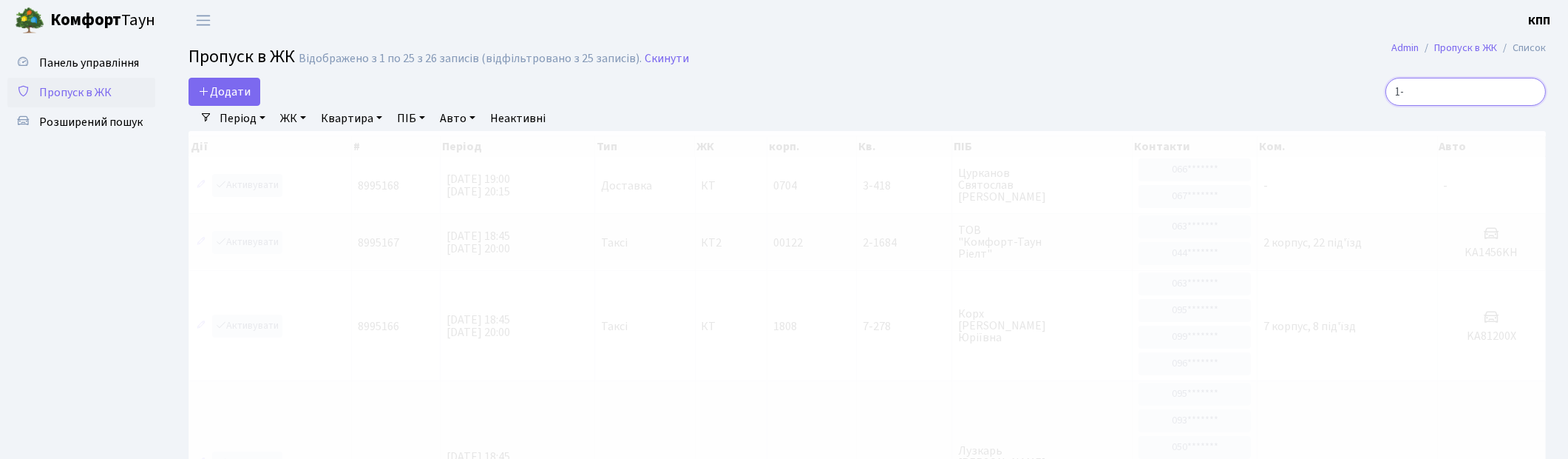
type input "1"
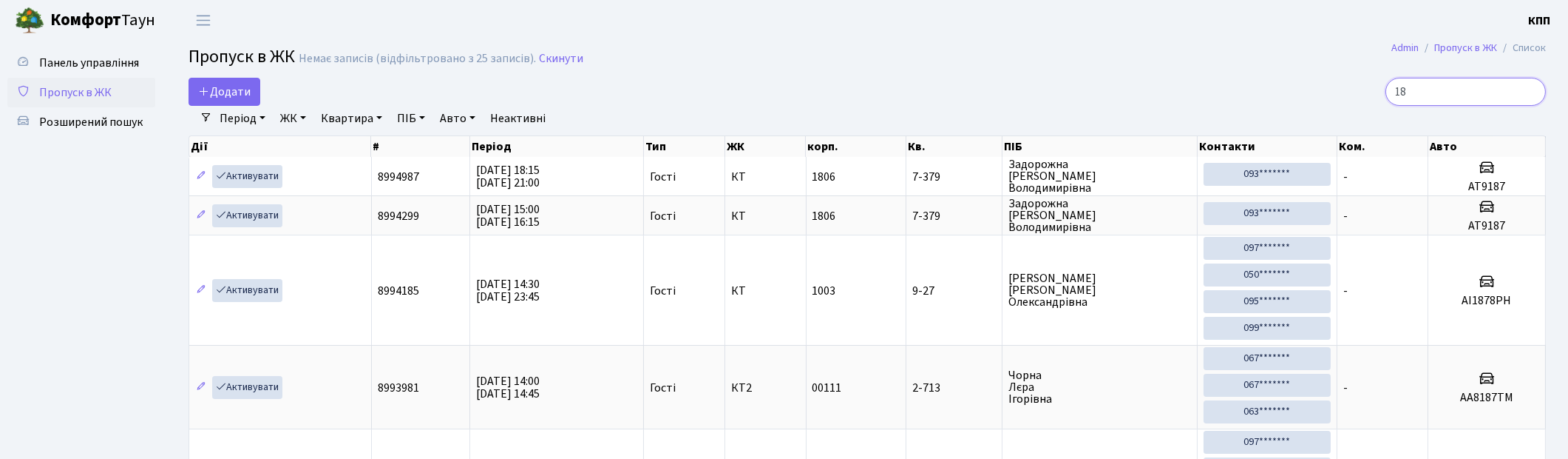
type input "1"
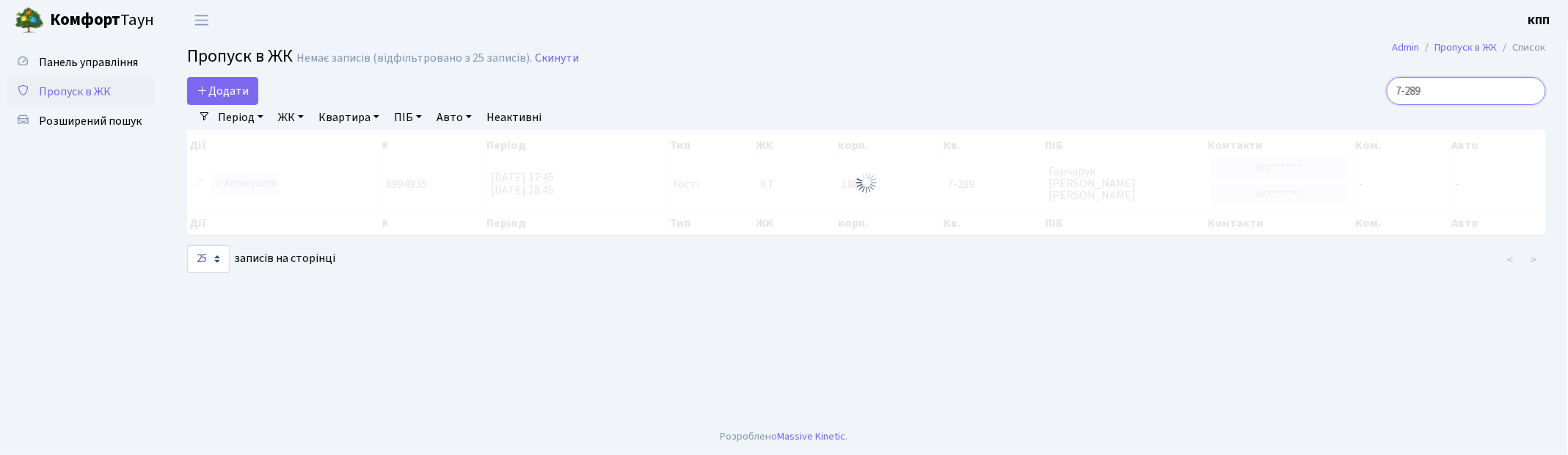
type input "7-289"
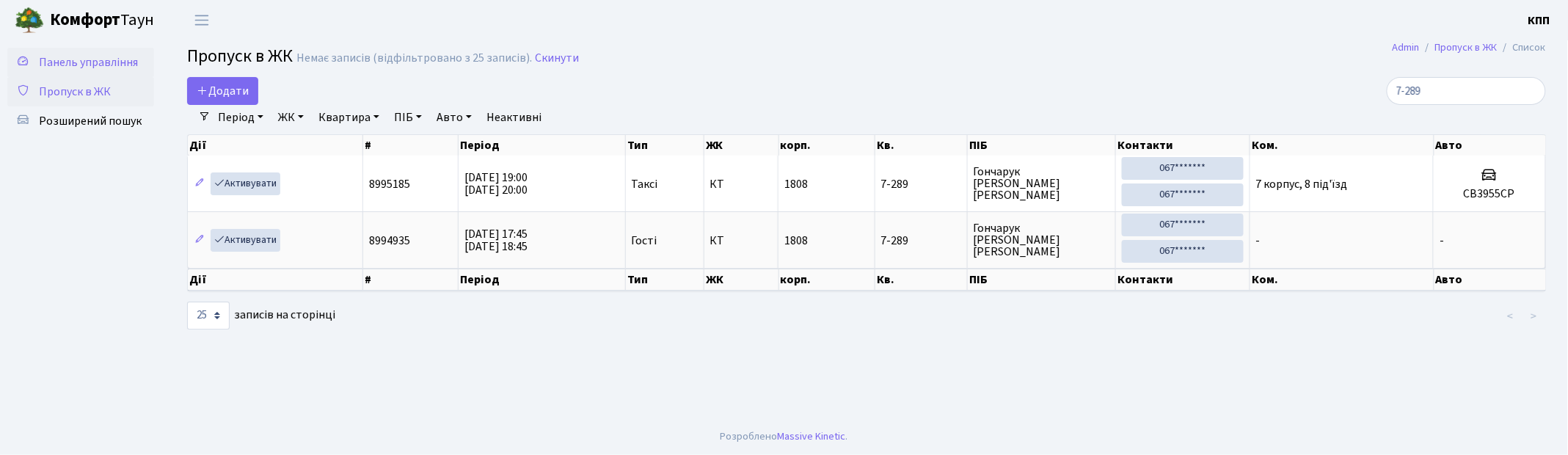
click at [64, 61] on span "Панель управління" at bounding box center [89, 62] width 99 height 16
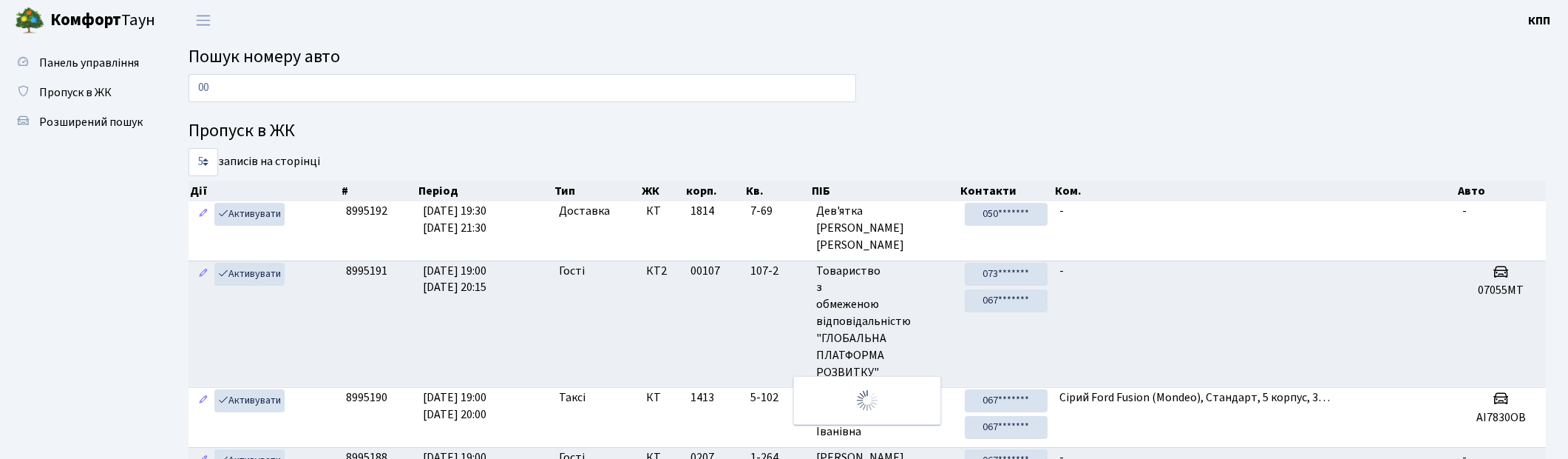
type input "0"
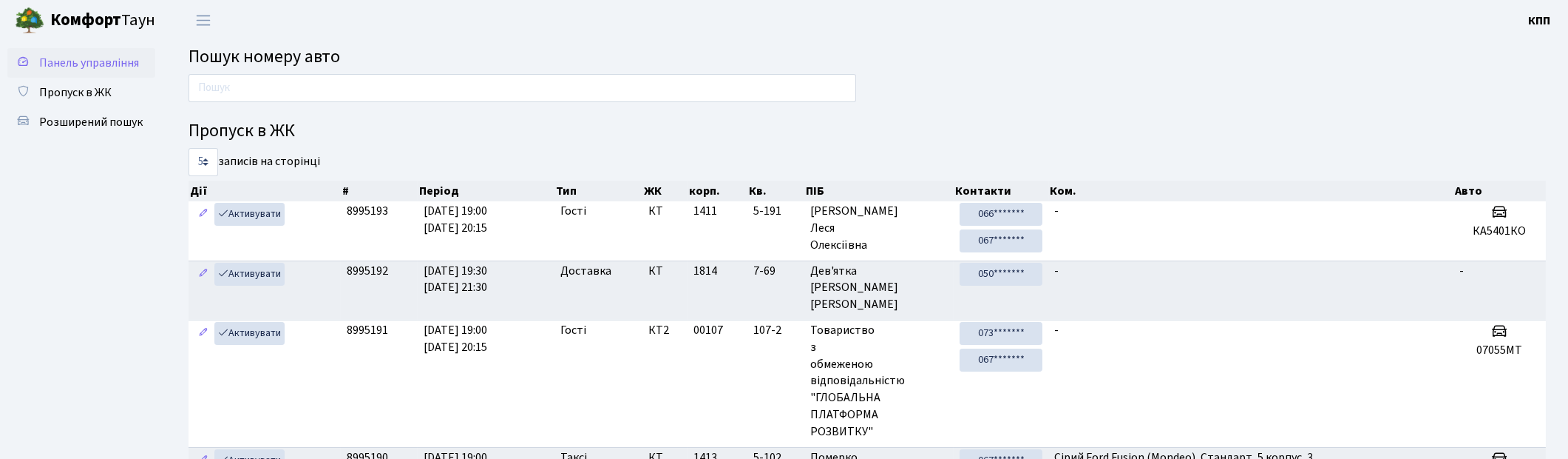
click at [106, 76] on link "Панель управління" at bounding box center [81, 63] width 148 height 30
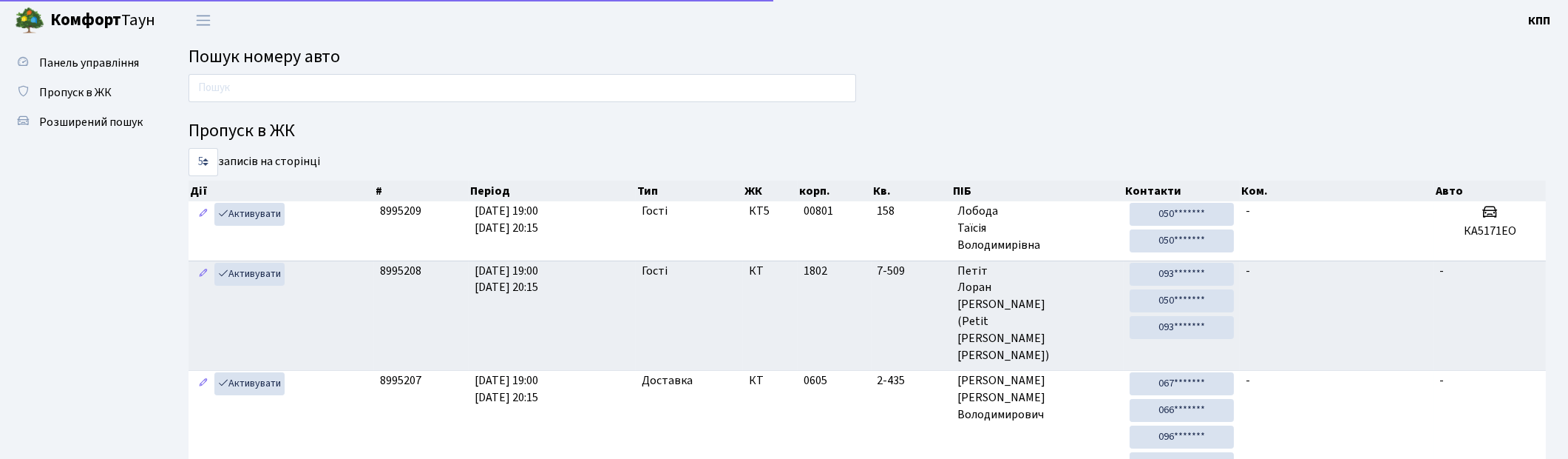
drag, startPoint x: 1441, startPoint y: 76, endPoint x: 1400, endPoint y: 78, distance: 41.0
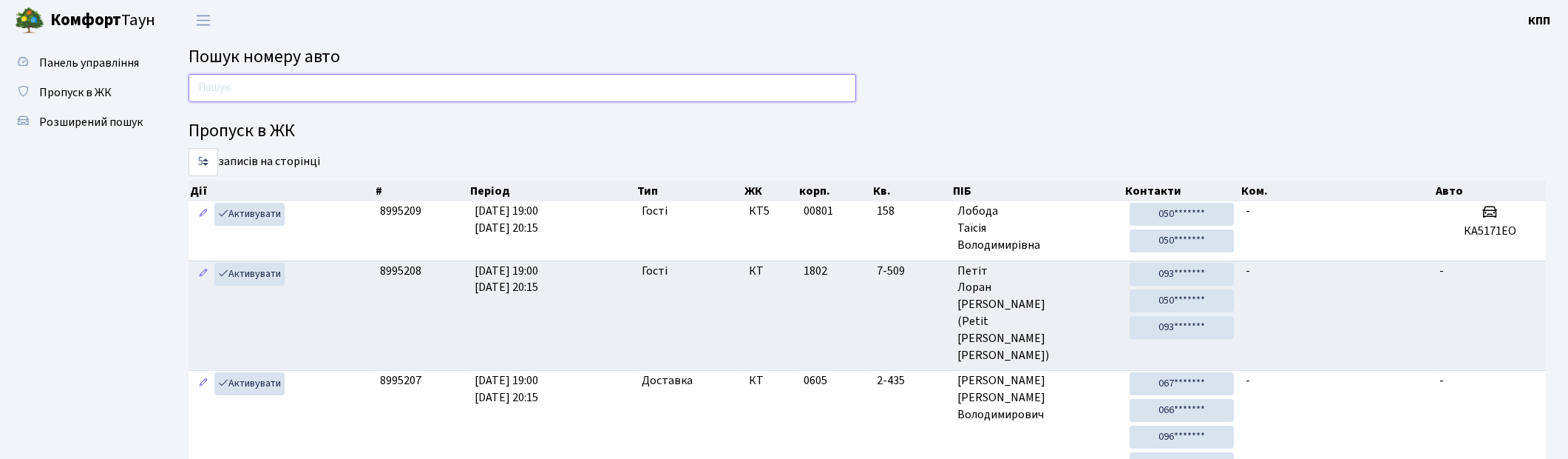
click at [404, 91] on input "text" at bounding box center [522, 88] width 668 height 28
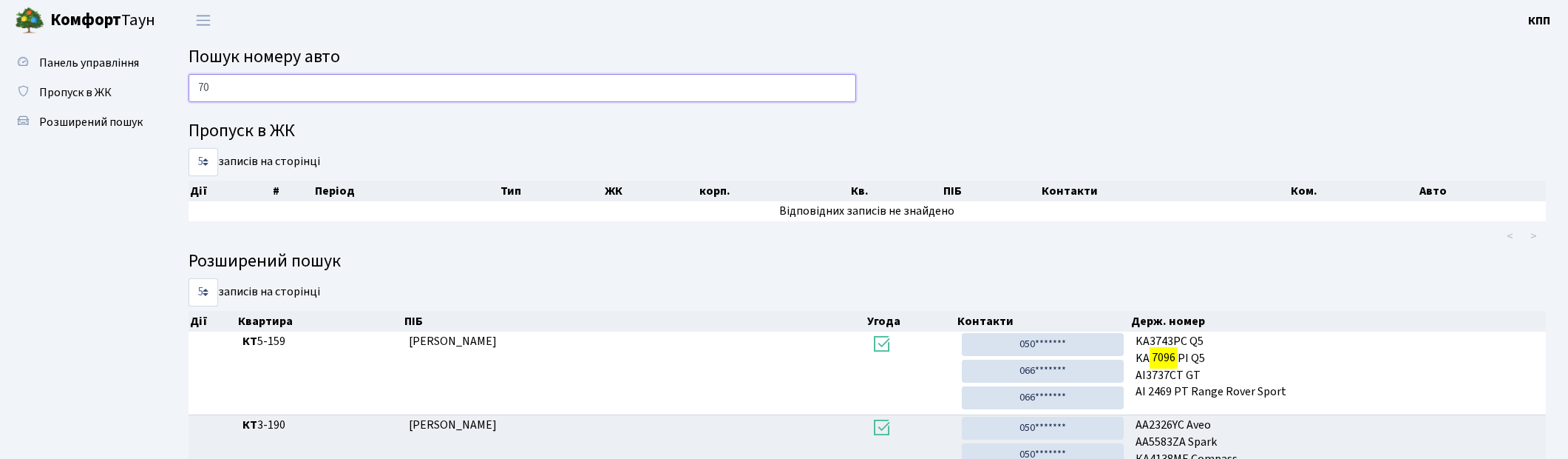
type input "7"
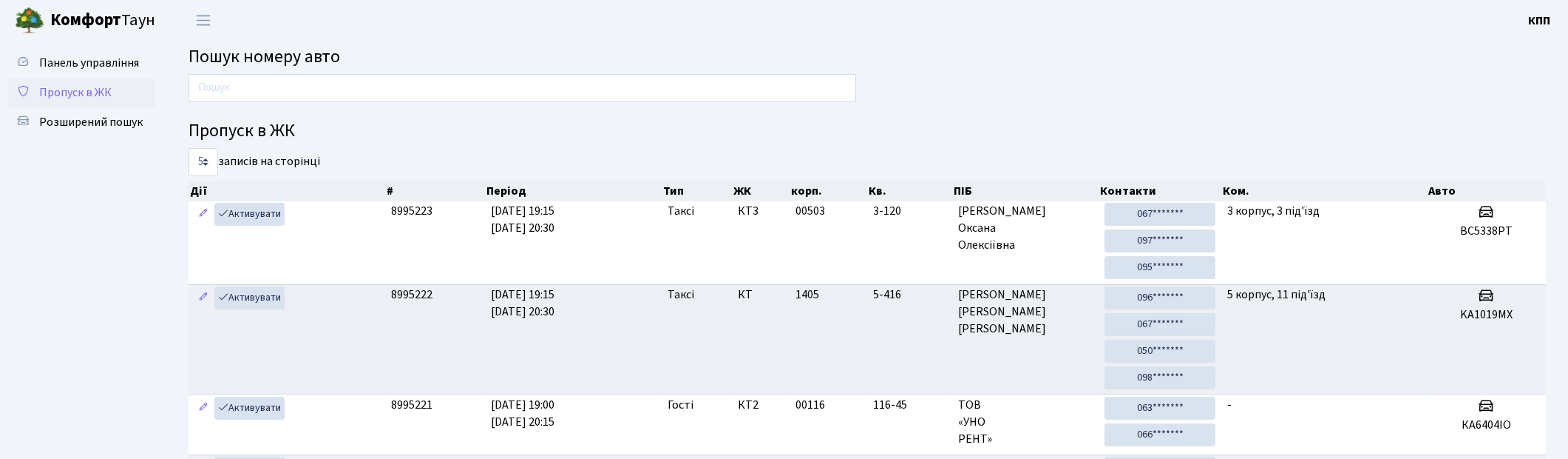
click at [92, 97] on span "Пропуск в ЖК" at bounding box center [75, 92] width 72 height 16
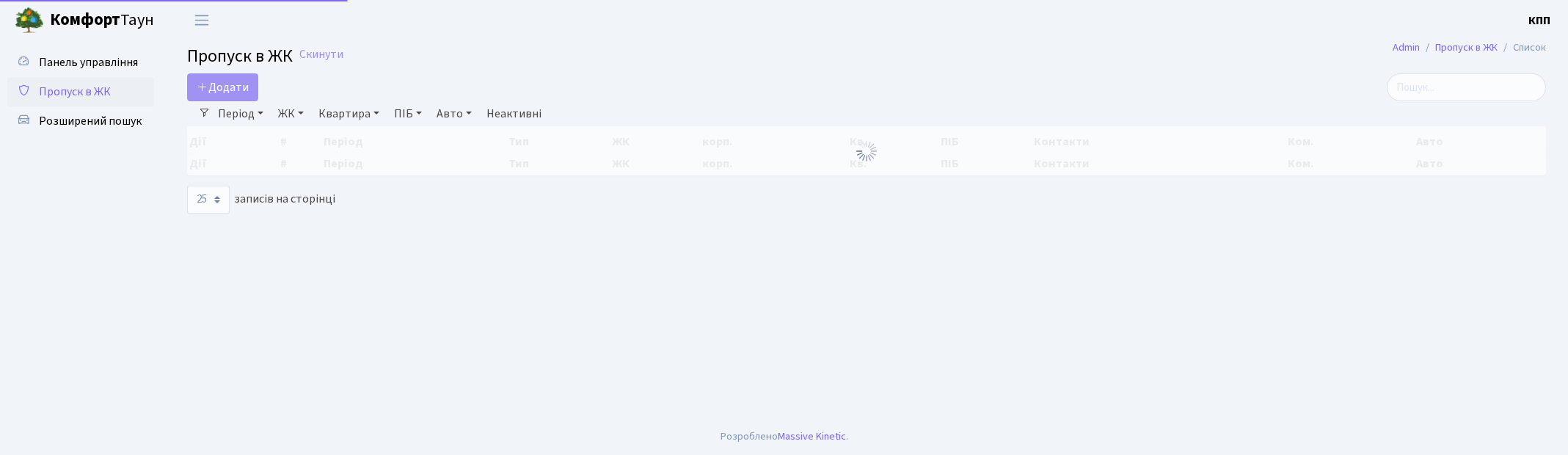
select select "25"
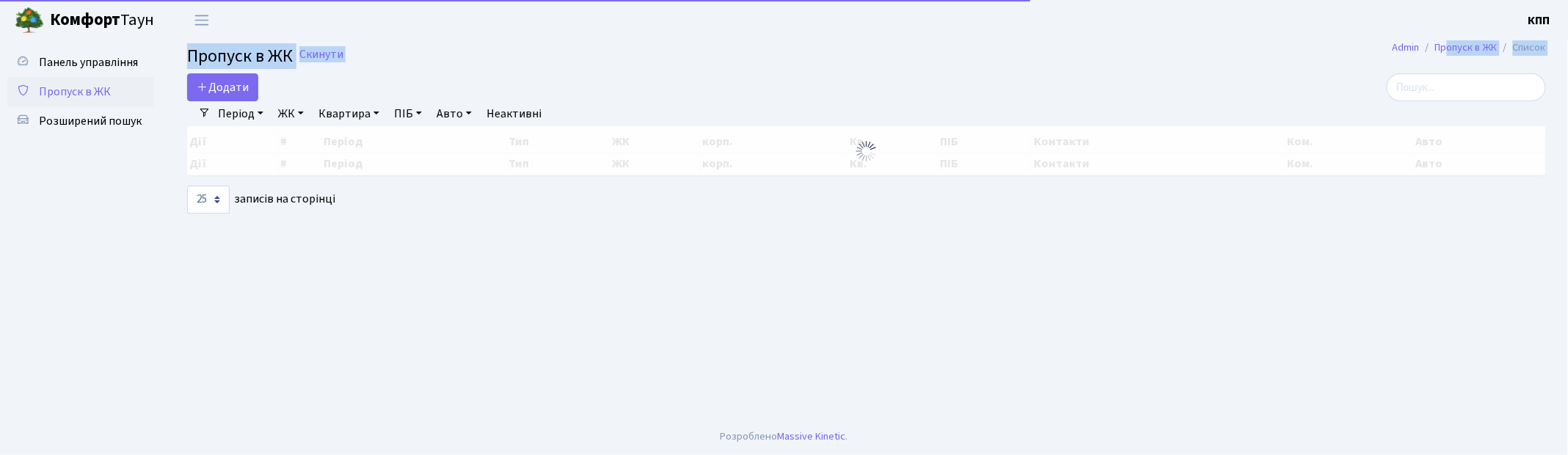
drag, startPoint x: 1479, startPoint y: 90, endPoint x: 1486, endPoint y: 91, distance: 7.1
click at [1486, 91] on main "Admin Пропуск в ЖК Список Пропуск в ЖК Скинути Додати Фільтри Період [DATE] - […" at bounding box center [866, 229] width 1403 height 377
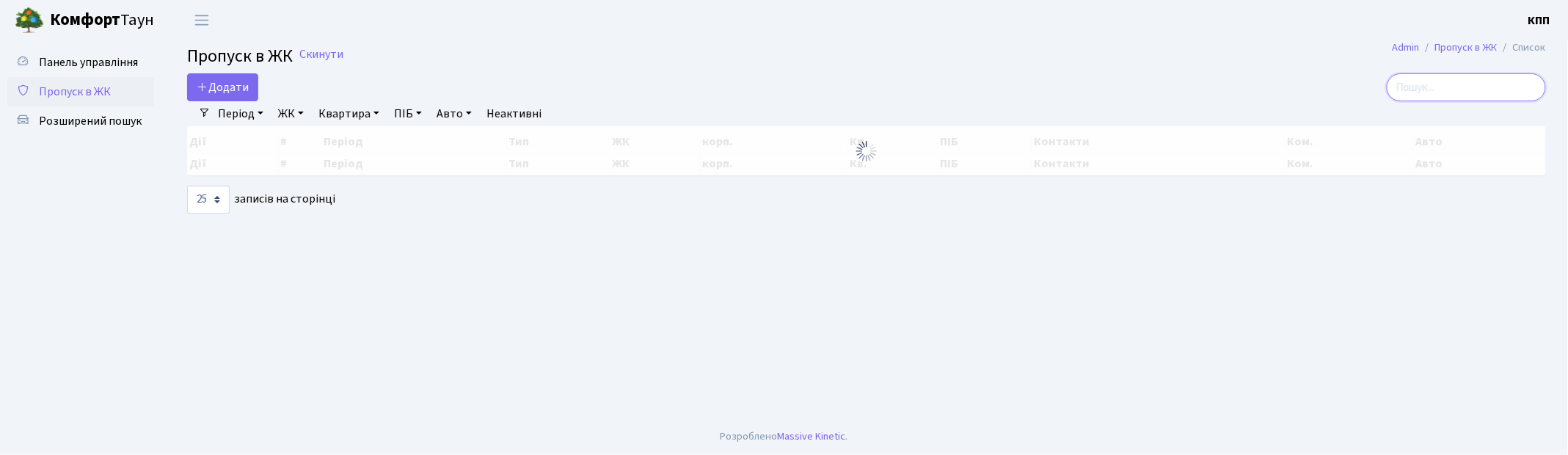
click at [1486, 91] on input "search" at bounding box center [1467, 87] width 160 height 28
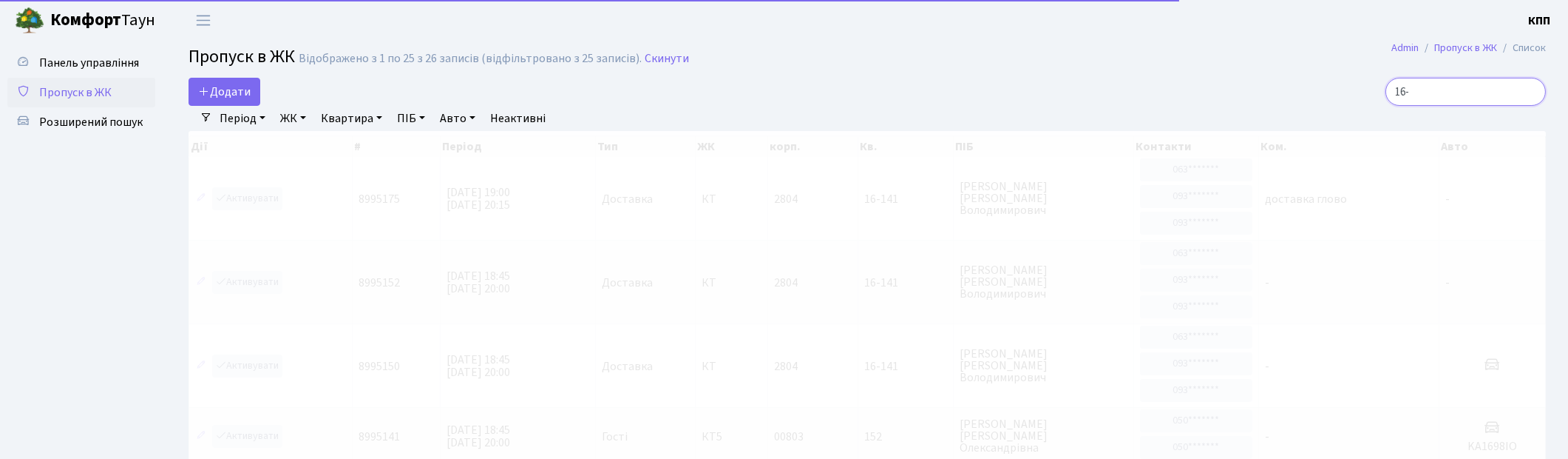
type input "16-3"
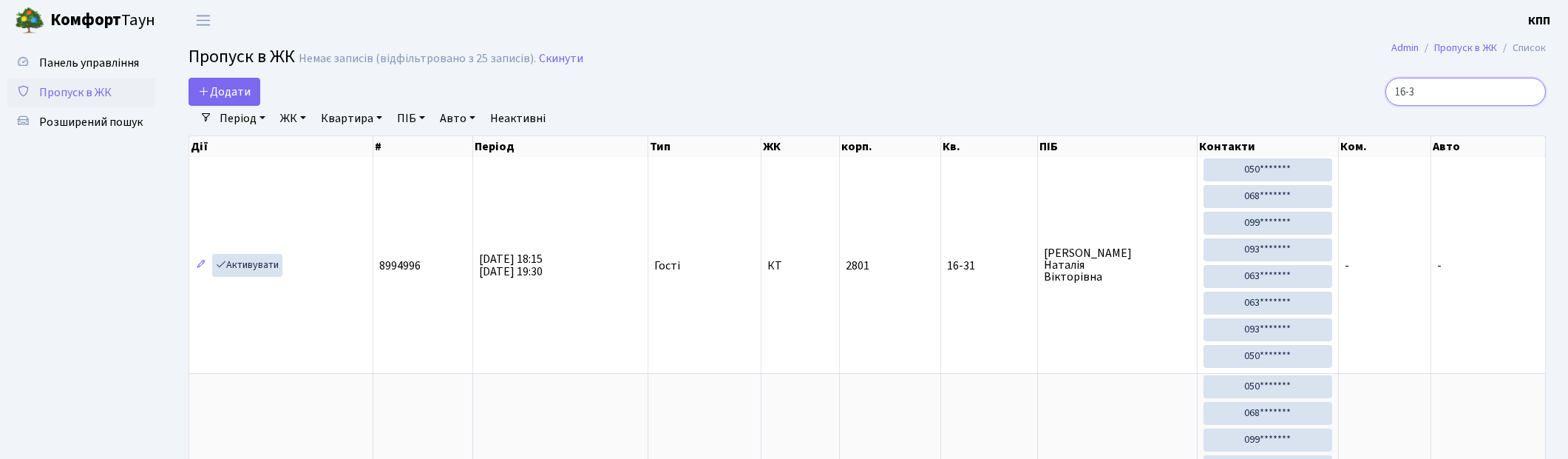
click at [1532, 92] on input "16-3" at bounding box center [1466, 92] width 161 height 28
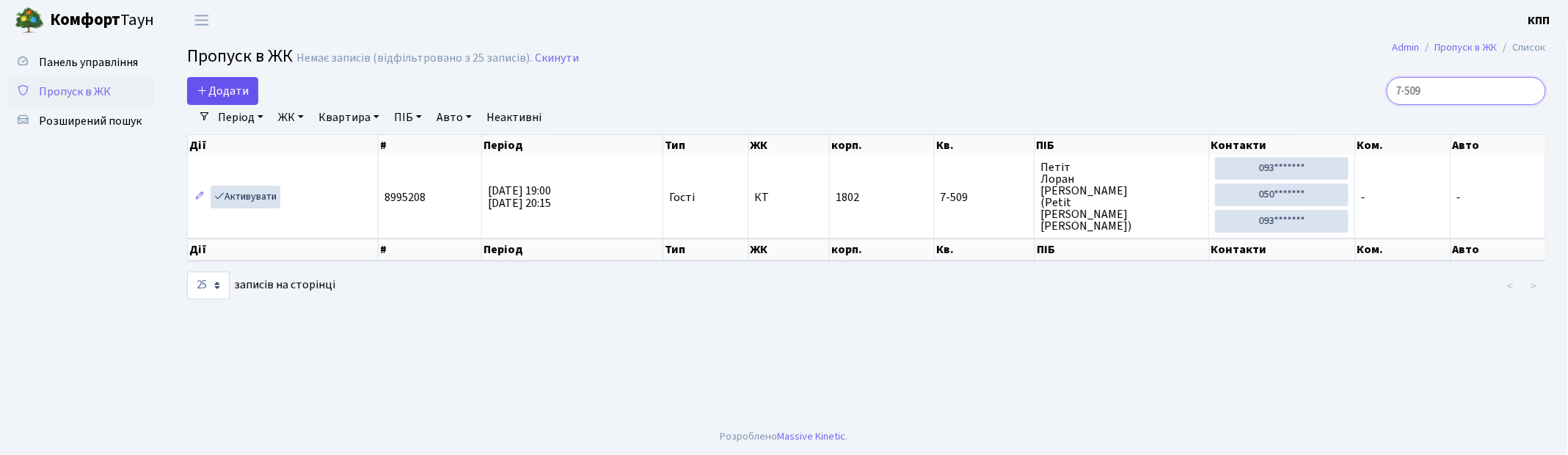
type input "7-509"
click at [223, 91] on span "Додати" at bounding box center [222, 91] width 52 height 16
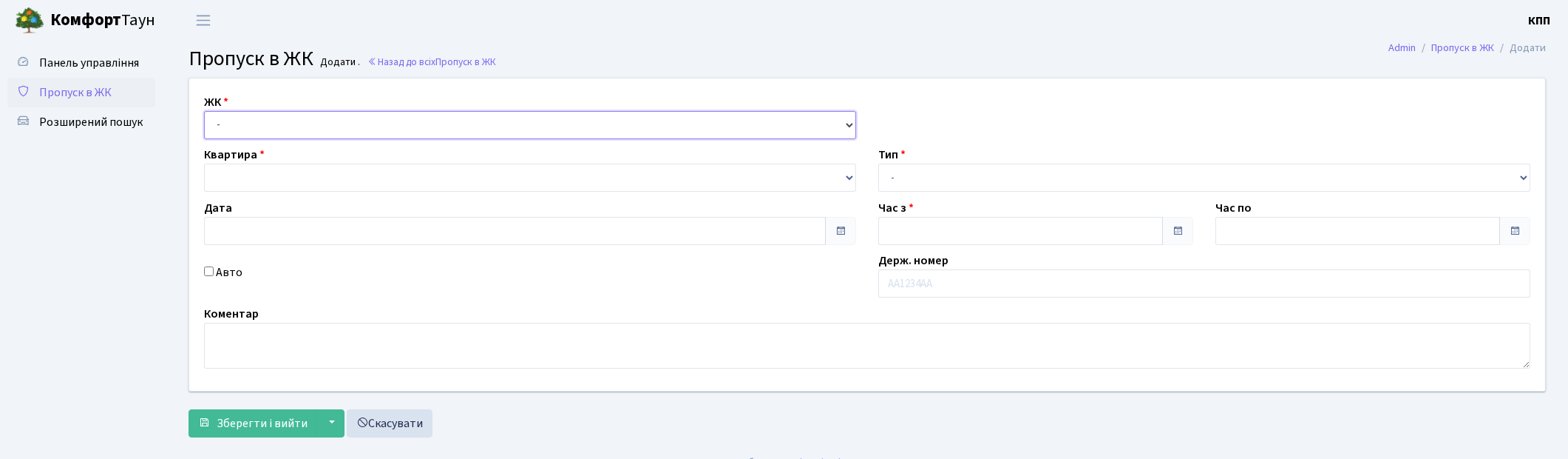
click at [284, 138] on select "- КТ, вул. Регенераторна, 4 КТ2, просп. [STREET_ADDRESS] [STREET_ADDRESS] [PERS…" at bounding box center [530, 125] width 652 height 28
type input "[DATE]"
type input "19:15"
type input "20:15"
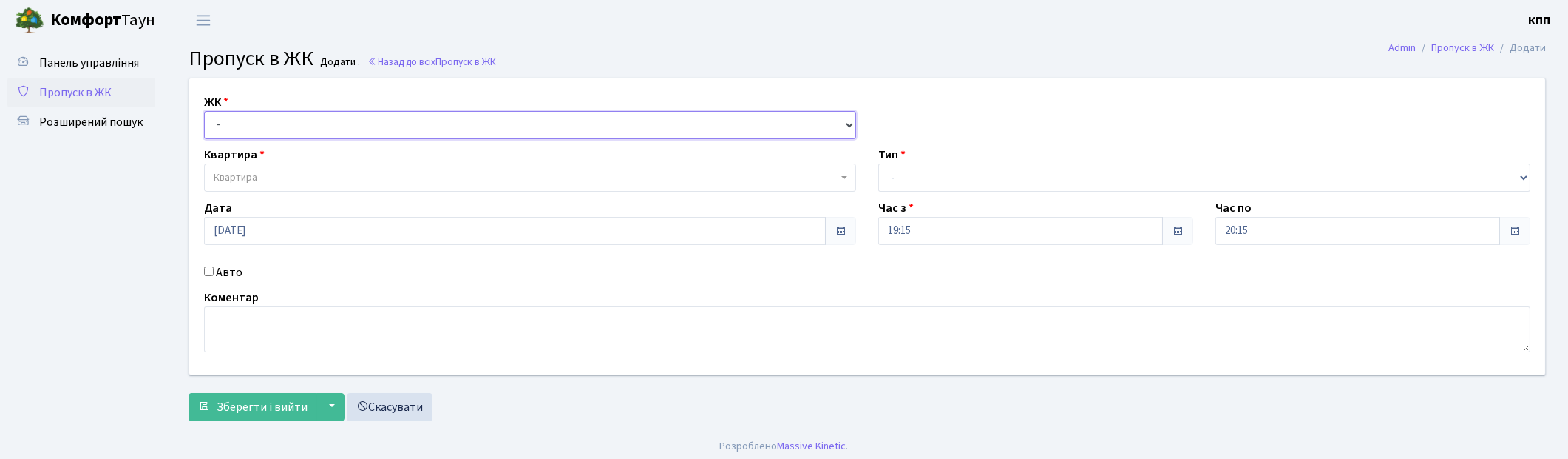
select select "271"
click at [204, 111] on select "- КТ, вул. Регенераторна, 4 КТ2, просп. [STREET_ADDRESS] [STREET_ADDRESS] [PERS…" at bounding box center [530, 125] width 652 height 28
select select
click at [281, 180] on span "Квартира" at bounding box center [526, 177] width 624 height 15
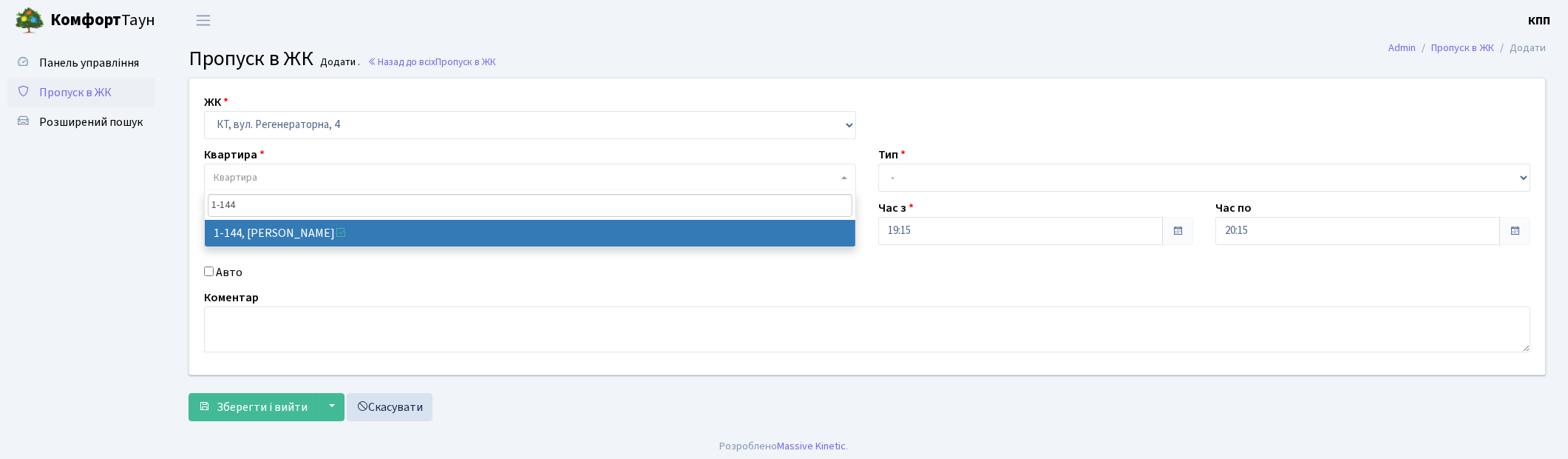
type input "1-144"
select select "144"
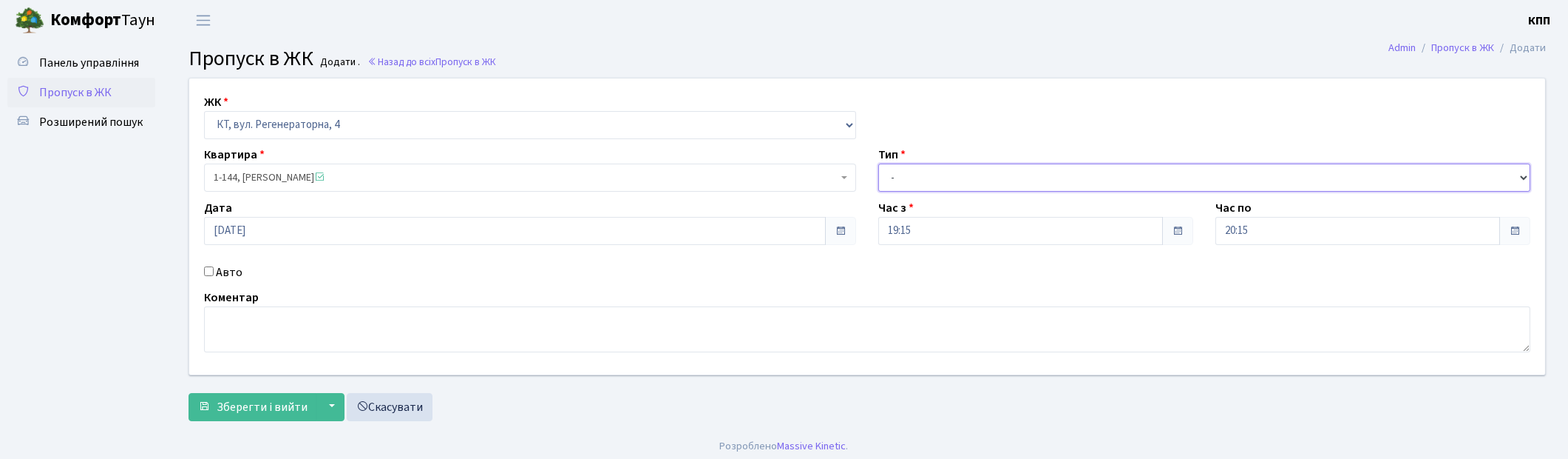
click at [910, 168] on select "- Доставка Таксі Гості Сервіс" at bounding box center [1205, 177] width 652 height 28
select select "1"
click at [879, 163] on select "- Доставка Таксі Гості Сервіс" at bounding box center [1205, 177] width 652 height 28
drag, startPoint x: 265, startPoint y: 397, endPoint x: 270, endPoint y: 390, distance: 8.6
click at [265, 399] on span "Зберегти і вийти" at bounding box center [262, 407] width 91 height 16
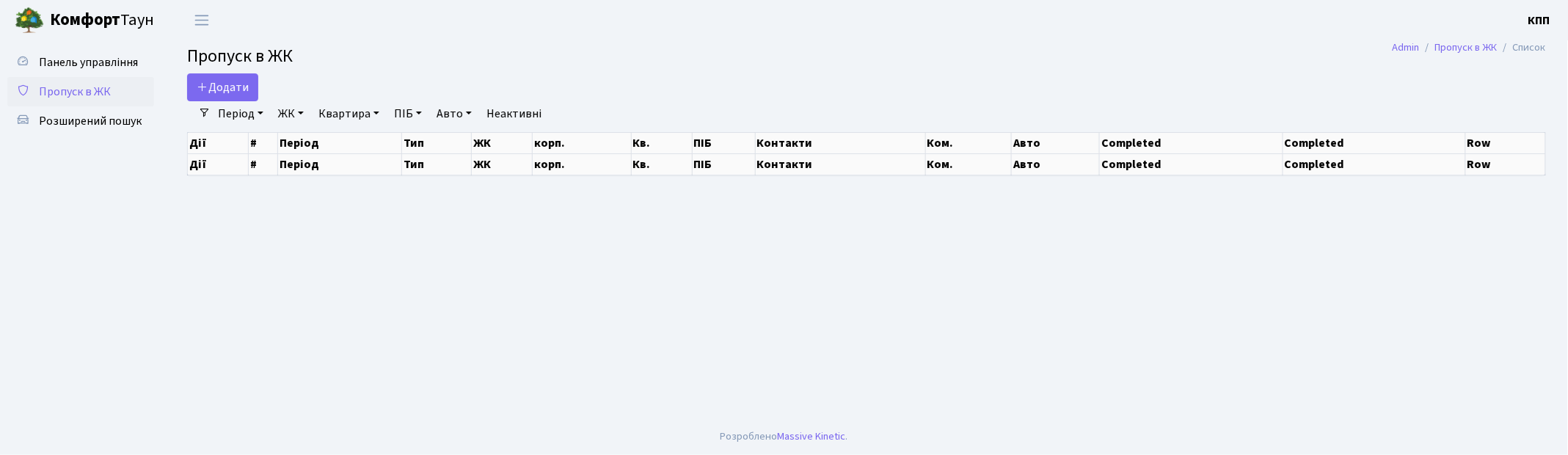
select select "25"
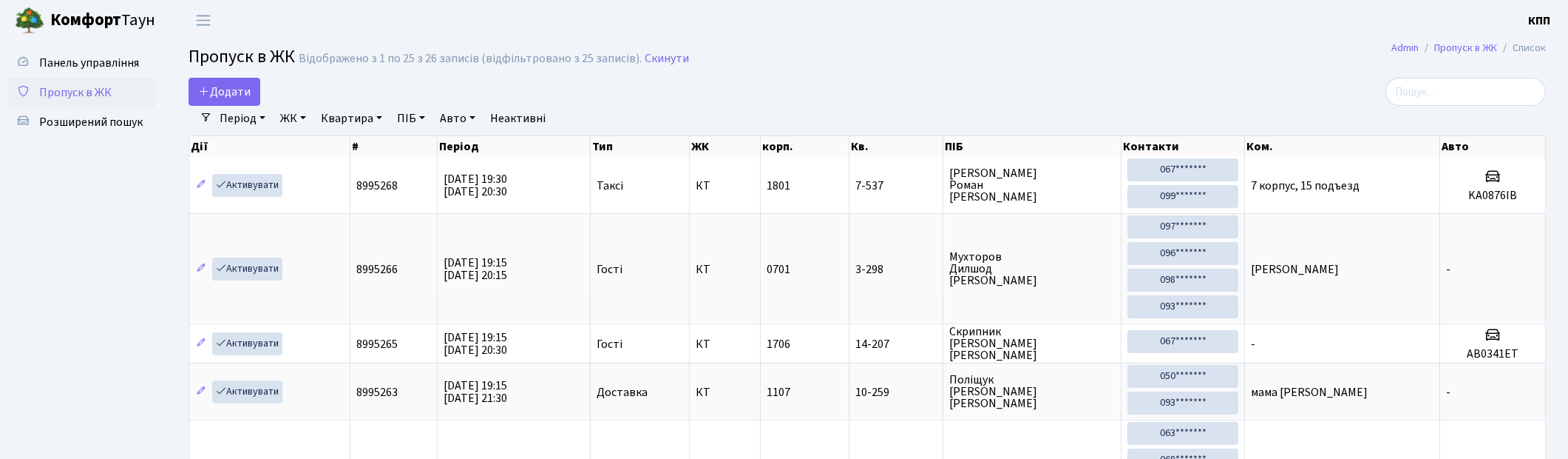
click at [1399, 95] on div at bounding box center [1328, 92] width 438 height 28
click at [1440, 86] on input "search" at bounding box center [1466, 92] width 161 height 28
click at [1348, 121] on div "Період [DATE] - [DATE] ЖК - КТ, вул. Регенераторна, 4 КТ2, просп. [STREET_ADDRE…" at bounding box center [873, 118] width 1322 height 25
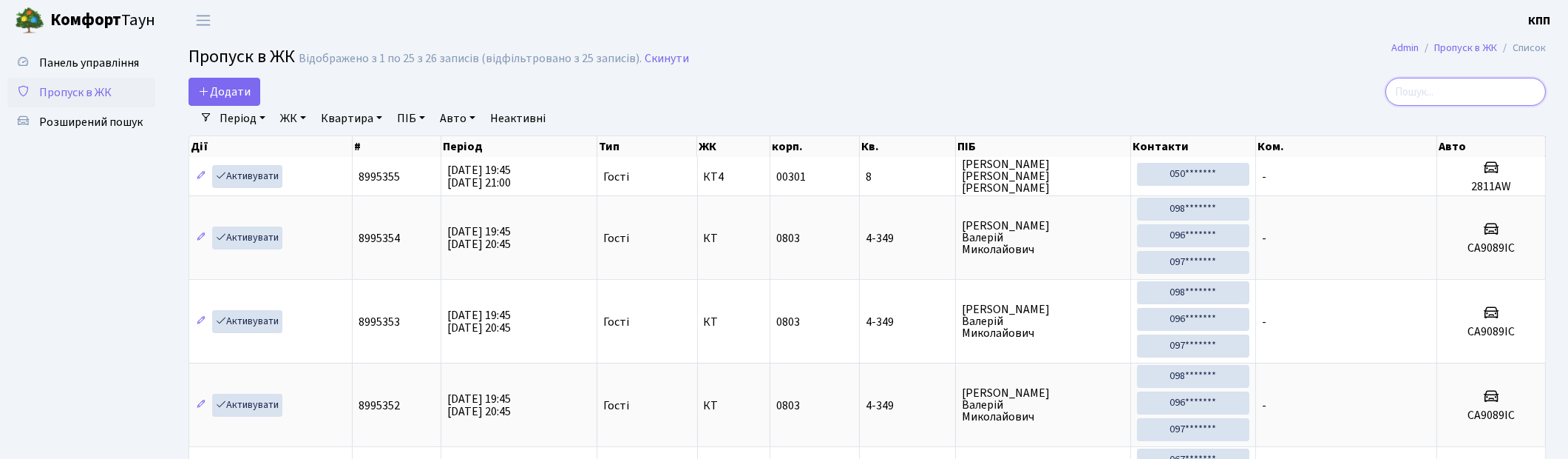
click at [1430, 94] on input "search" at bounding box center [1466, 92] width 161 height 28
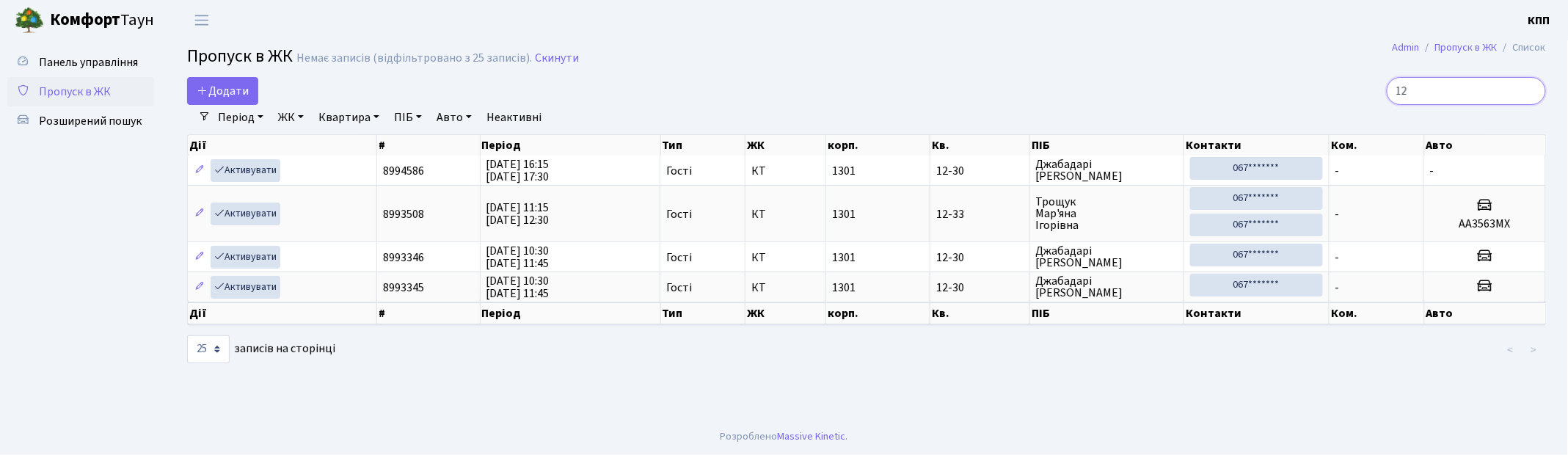
type input "1"
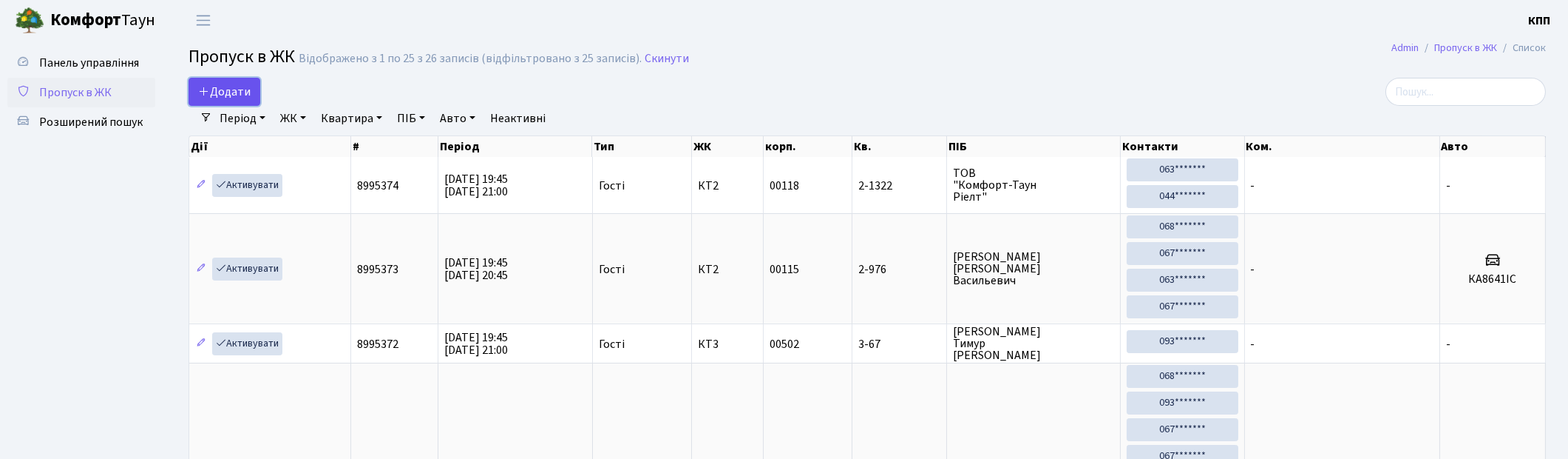
click at [204, 89] on icon at bounding box center [204, 91] width 12 height 12
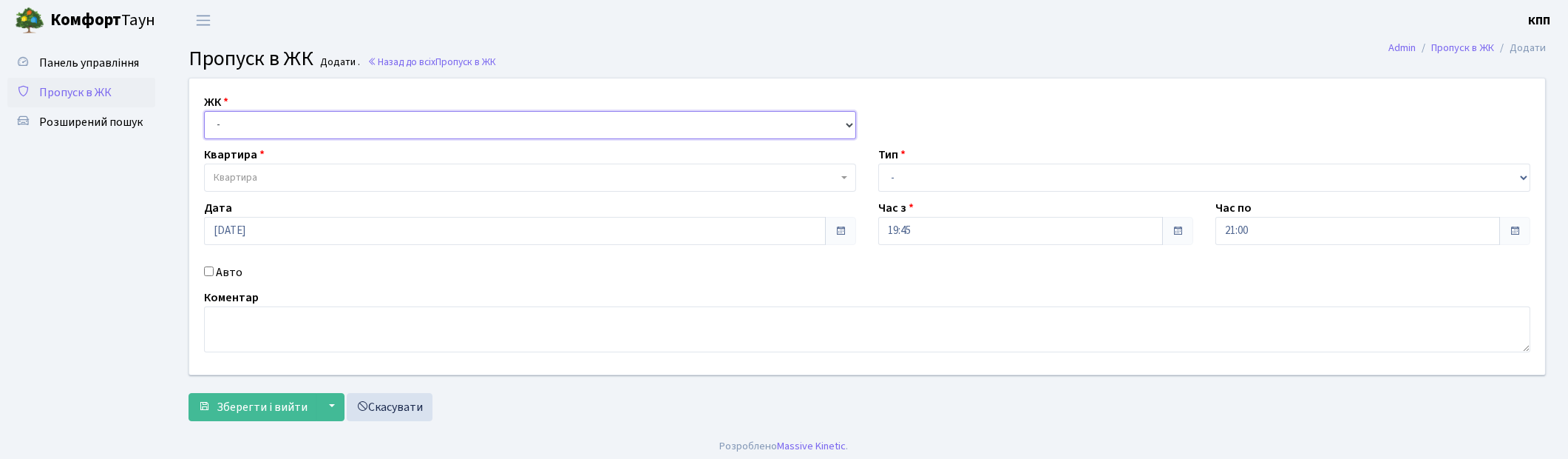
click at [314, 131] on select "- КТ, вул. Регенераторна, 4 КТ2, просп. Соборності, 17 КТ3, вул. Березнева, 16 …" at bounding box center [530, 125] width 652 height 28
select select "271"
click at [204, 111] on select "- КТ, вул. Регенераторна, 4 КТ2, просп. Соборності, 17 КТ3, вул. Березнева, 16 …" at bounding box center [530, 125] width 652 height 28
select select
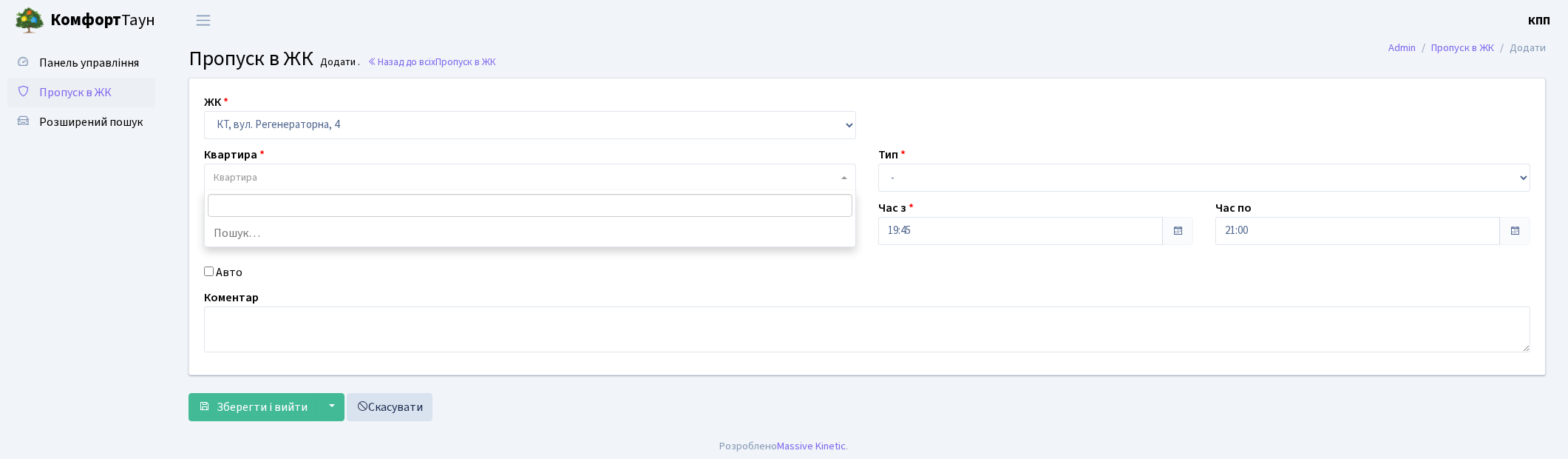
click at [296, 186] on span "Квартира" at bounding box center [530, 177] width 652 height 28
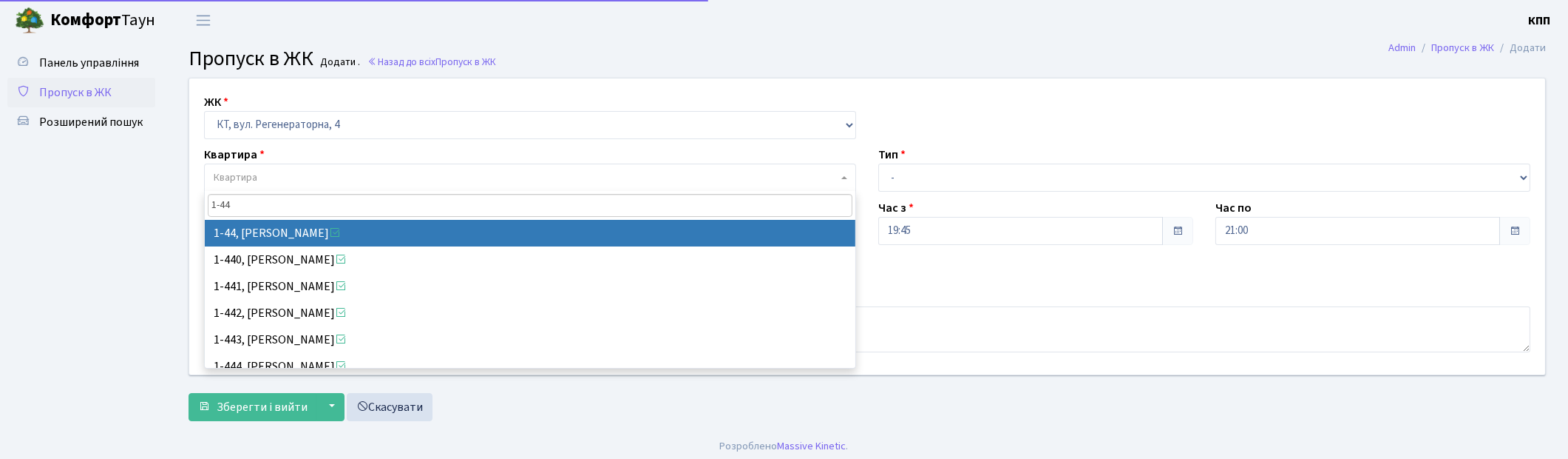
type input "1-444"
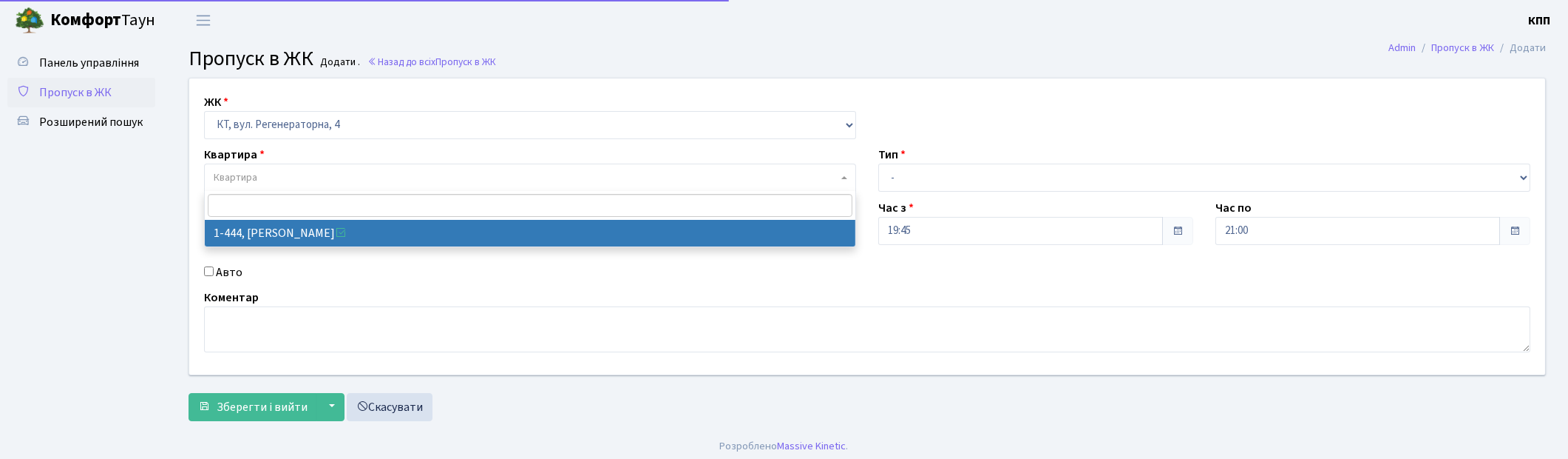
click at [315, 256] on div "ЖК - КТ, вул. Регенераторна, 4 КТ2, просп. Соборності, 17 КТ3, вул. Березнева, …" at bounding box center [867, 226] width 1378 height 296
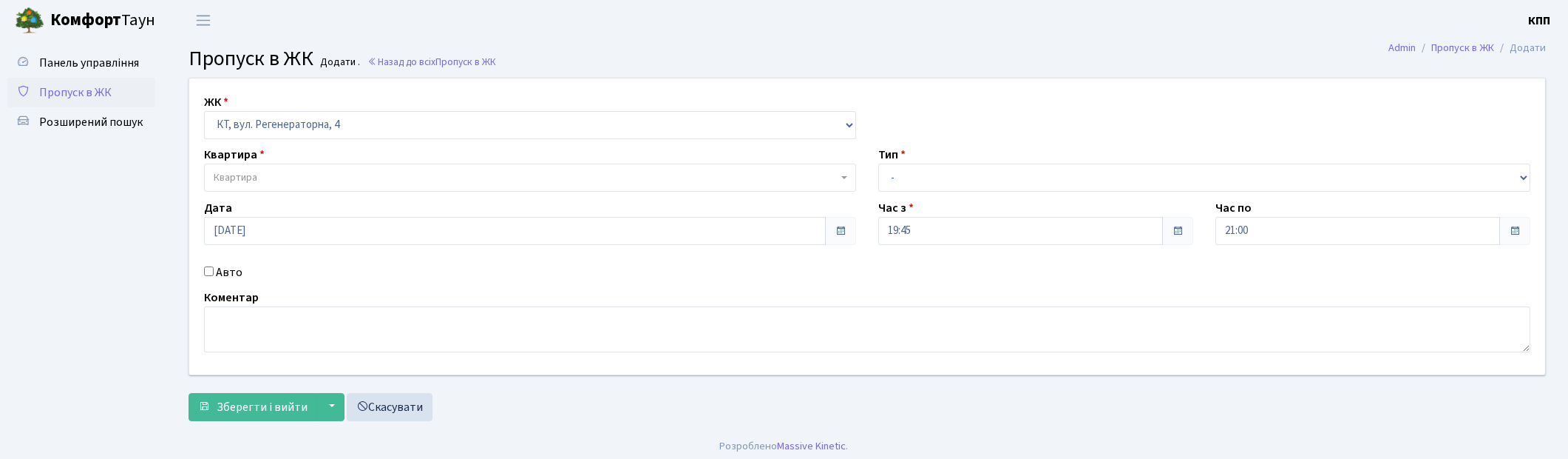
click at [207, 270] on input "Авто" at bounding box center [208, 271] width 10 height 10
checkbox input "true"
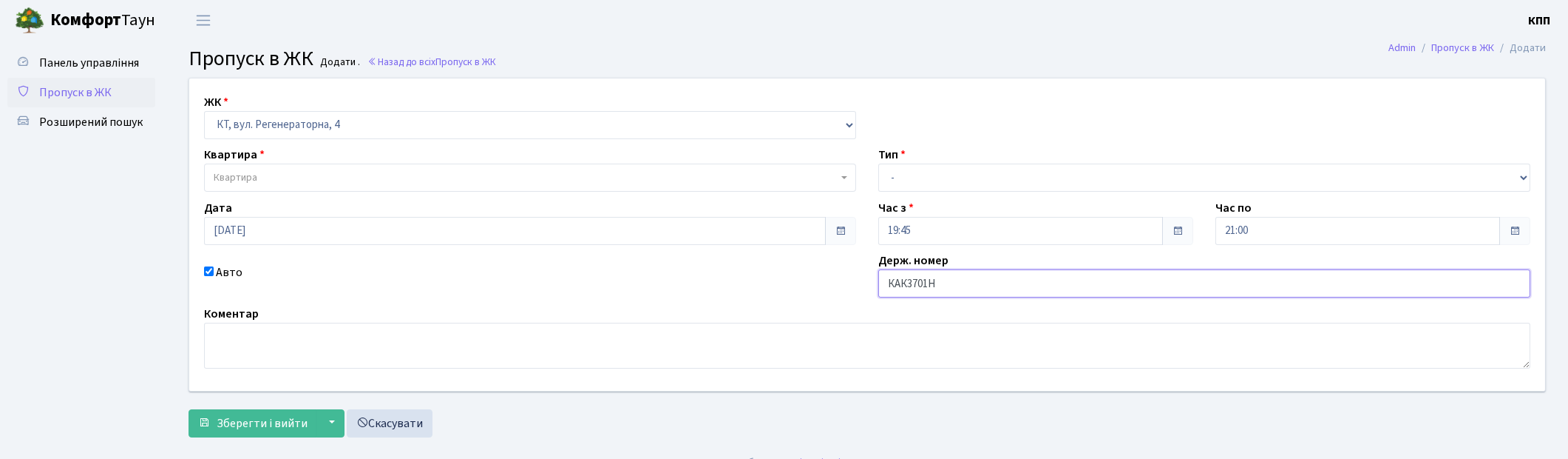
type input "КАК3701Н"
click at [235, 174] on span "Квартира" at bounding box center [235, 177] width 44 height 15
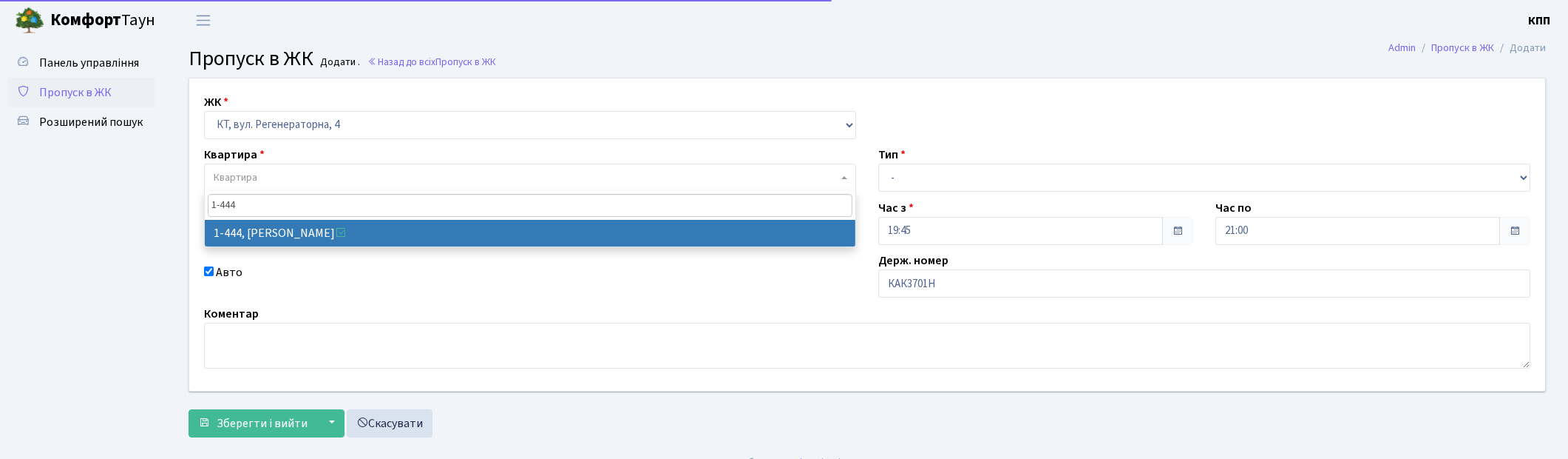
type input "1-444"
select select "415"
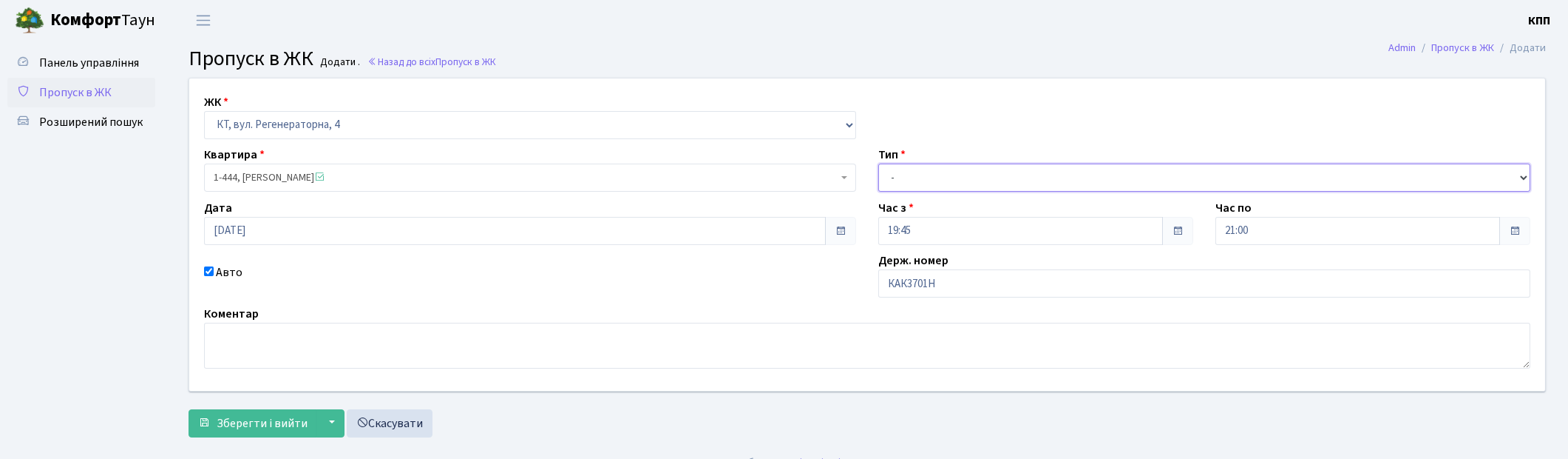
click at [960, 177] on select "- Доставка Таксі Гості Сервіс" at bounding box center [1205, 177] width 652 height 28
select select "2"
click at [879, 163] on select "- Доставка Таксі Гості Сервіс" at bounding box center [1205, 177] width 652 height 28
click at [240, 429] on span "Зберегти і вийти" at bounding box center [262, 423] width 91 height 16
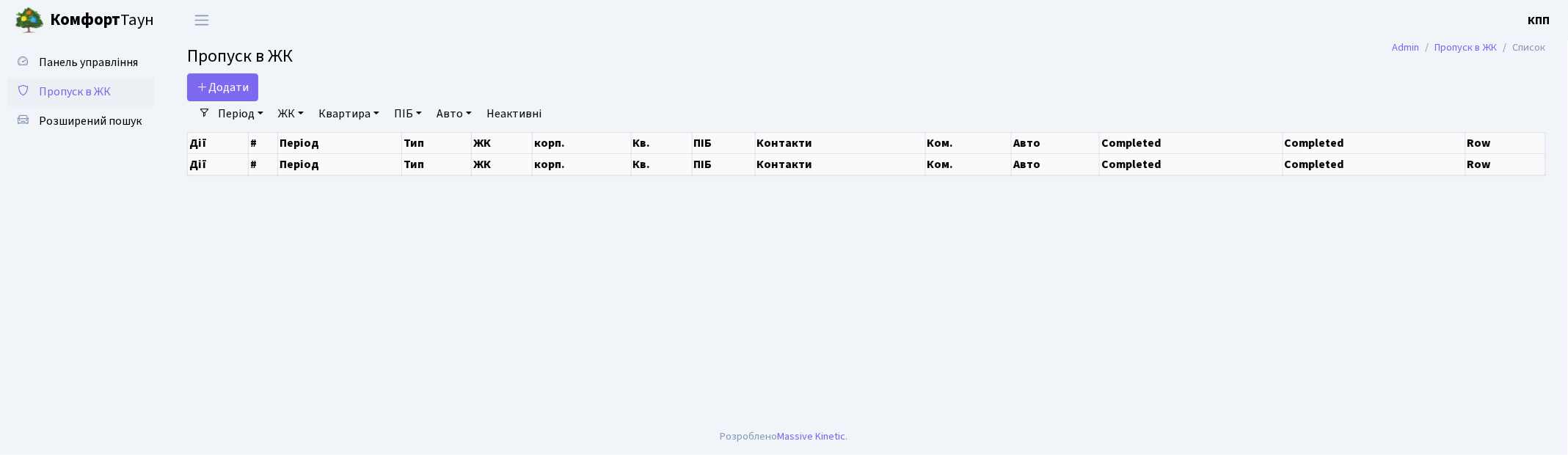
select select "25"
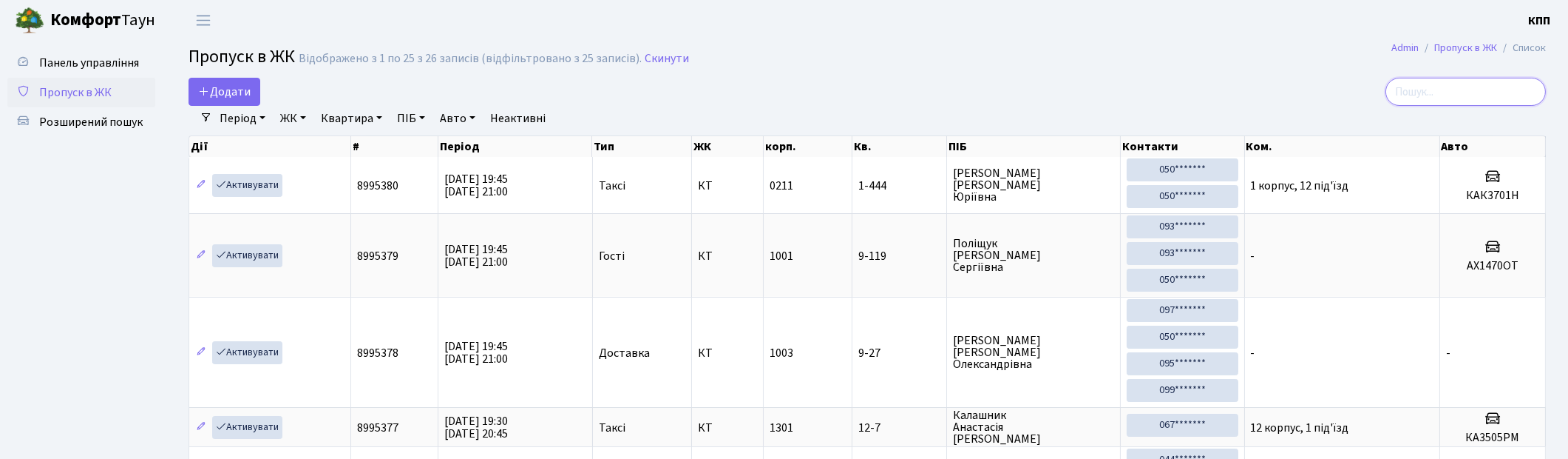
click at [1473, 82] on input "search" at bounding box center [1466, 92] width 161 height 28
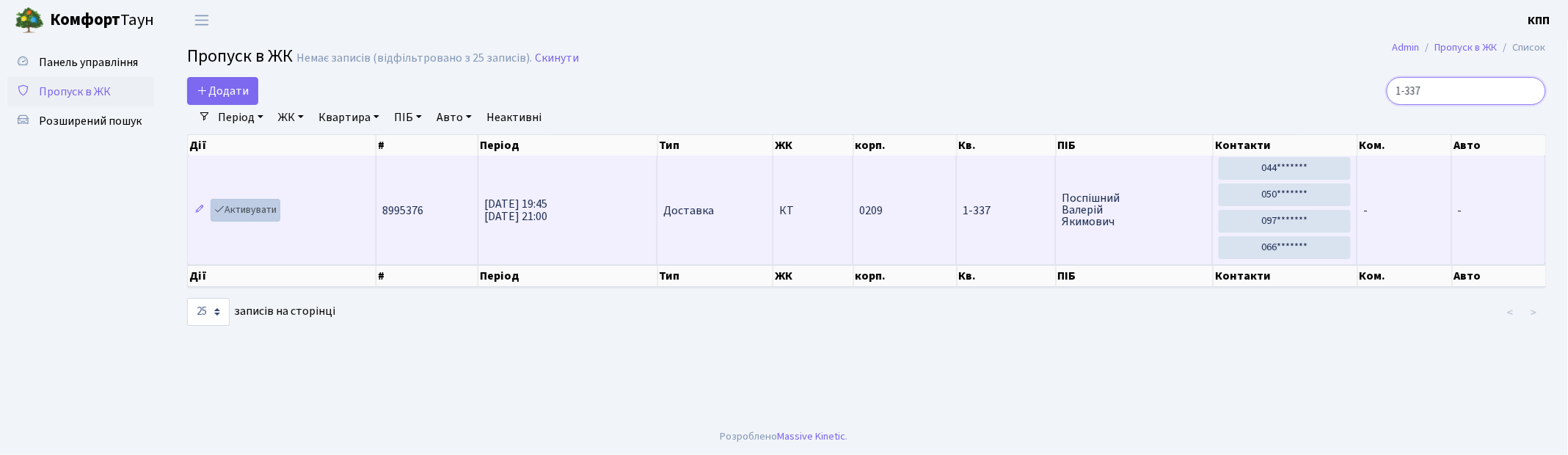
type input "1-337"
click at [250, 211] on link "Активувати" at bounding box center [245, 210] width 69 height 23
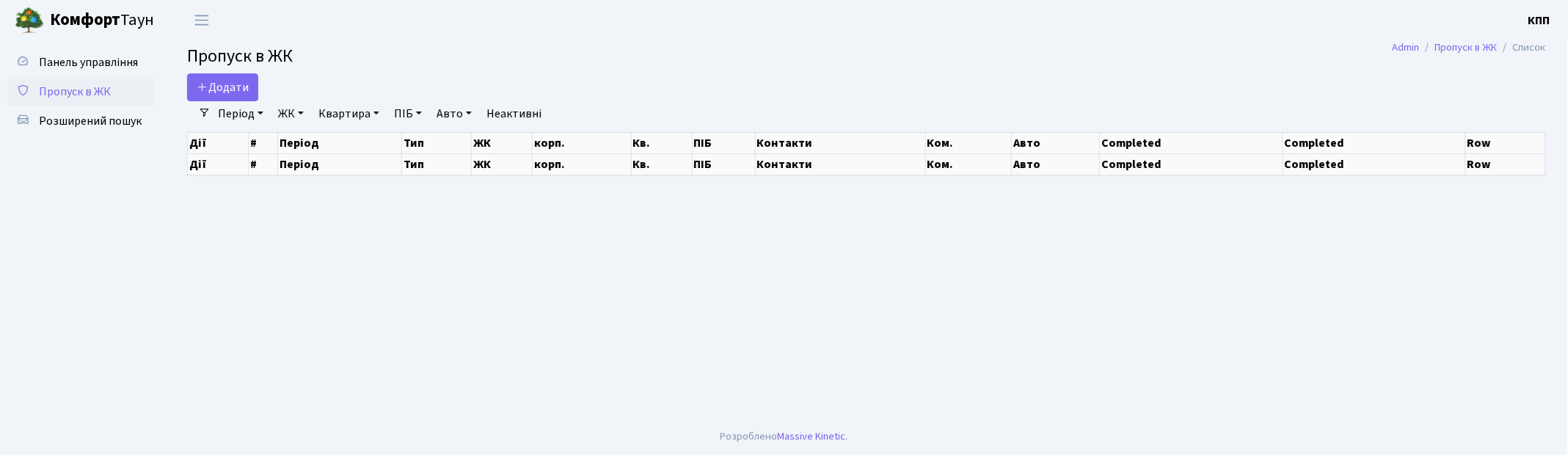
select select "25"
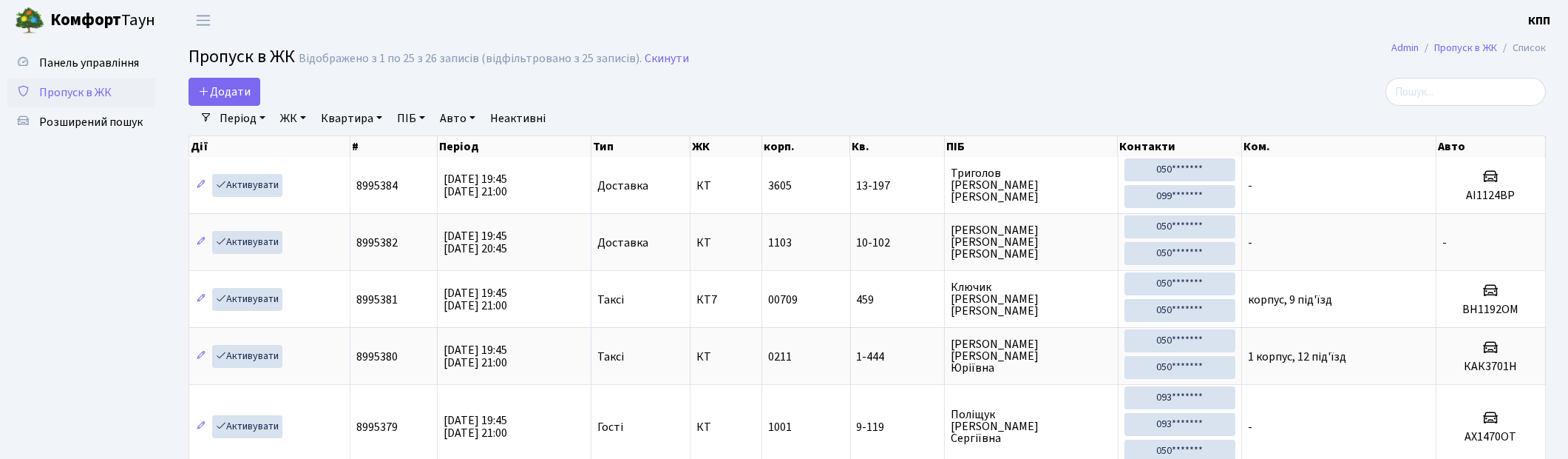
click at [83, 69] on span "Панель управління" at bounding box center [89, 63] width 100 height 16
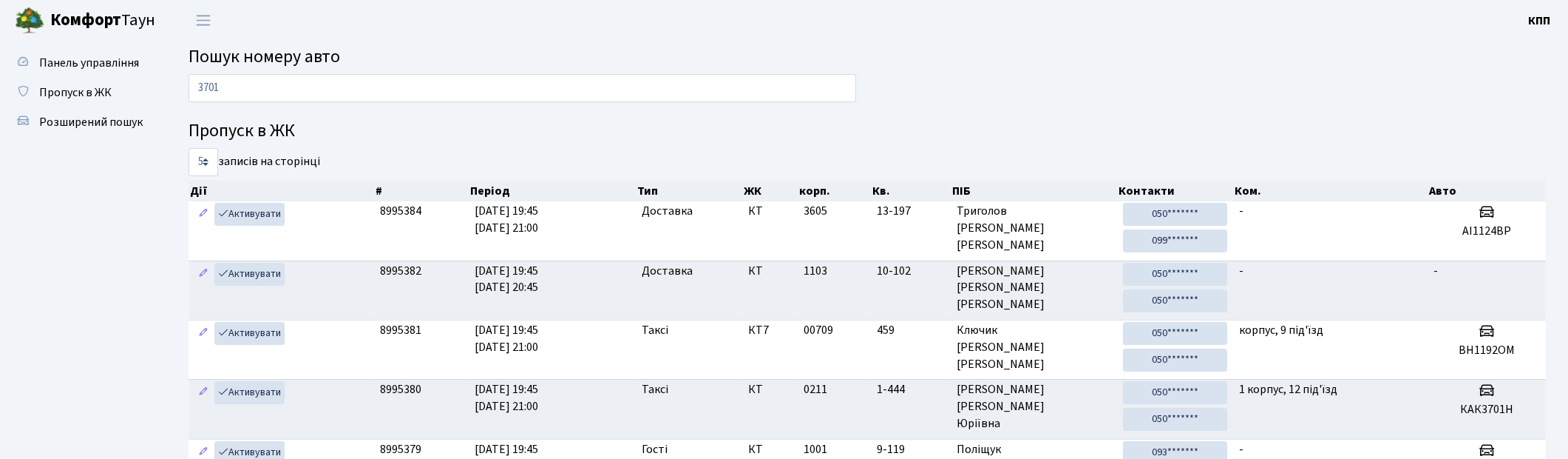
type input "3701"
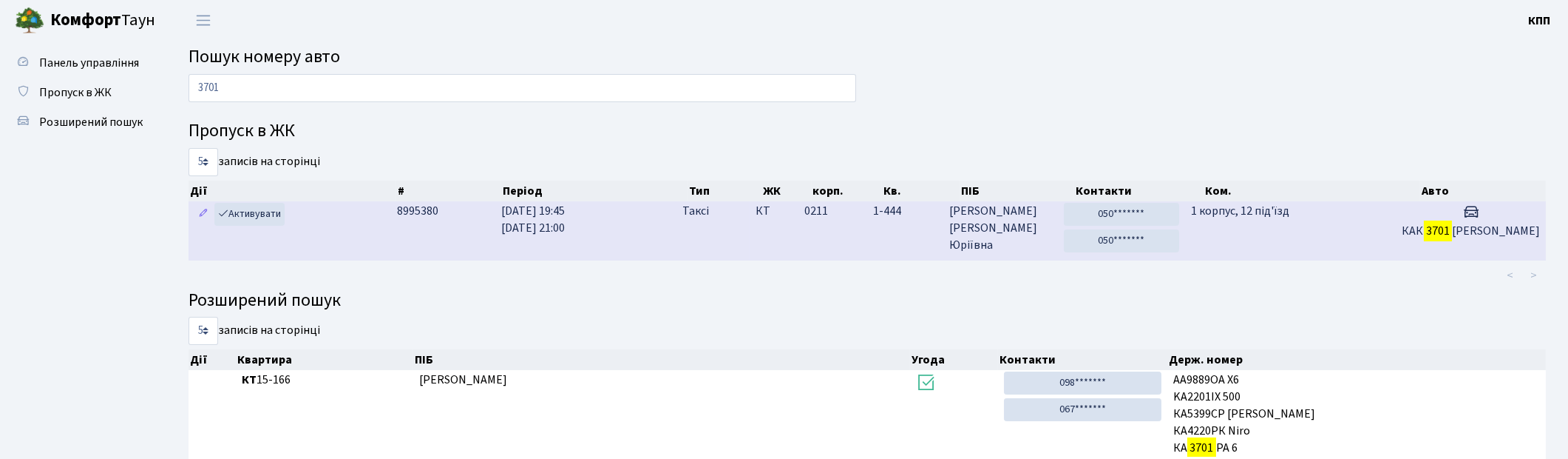
click at [1319, 232] on td "1 корпус, 12 під'їзд" at bounding box center [1290, 230] width 211 height 58
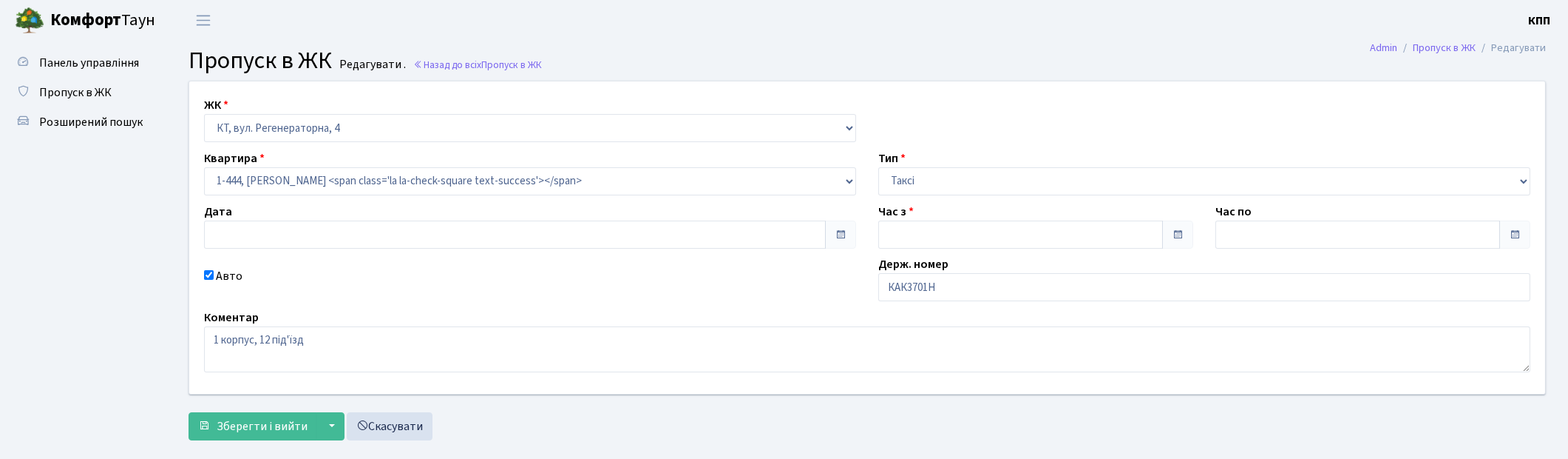
type input "[DATE]"
type input "19:45"
type input "21:00"
checkbox input "true"
click at [906, 288] on input "КАК3701Н" at bounding box center [1205, 287] width 652 height 28
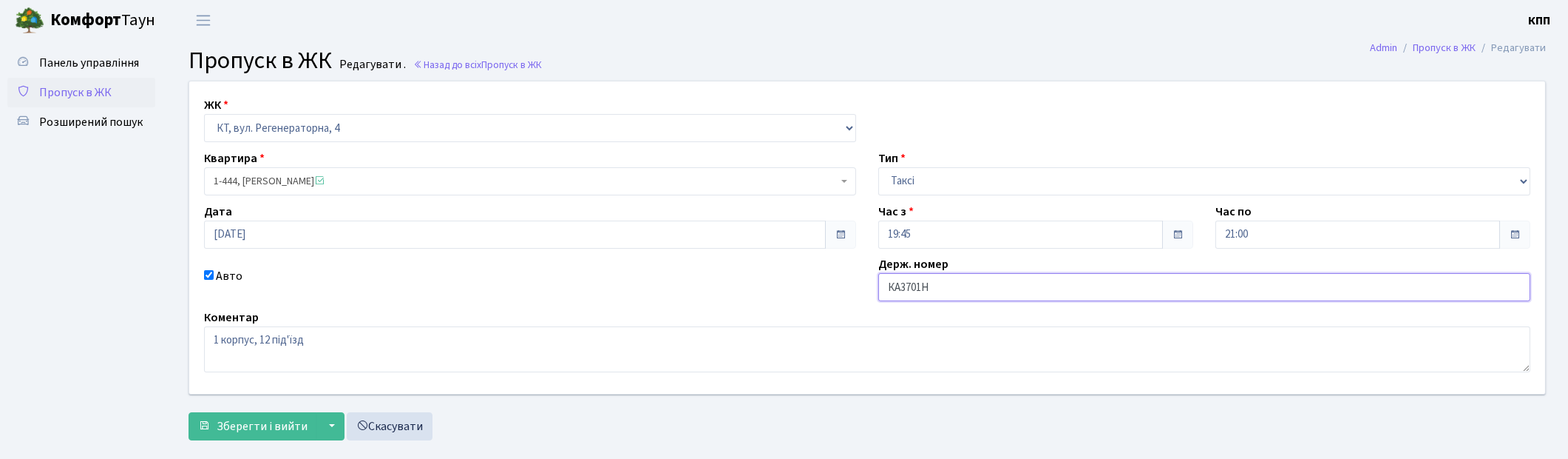
click at [948, 282] on input "КА3701Н" at bounding box center [1205, 287] width 652 height 28
type input "КА3701НА"
click at [264, 426] on span "Зберегти і вийти" at bounding box center [262, 426] width 91 height 16
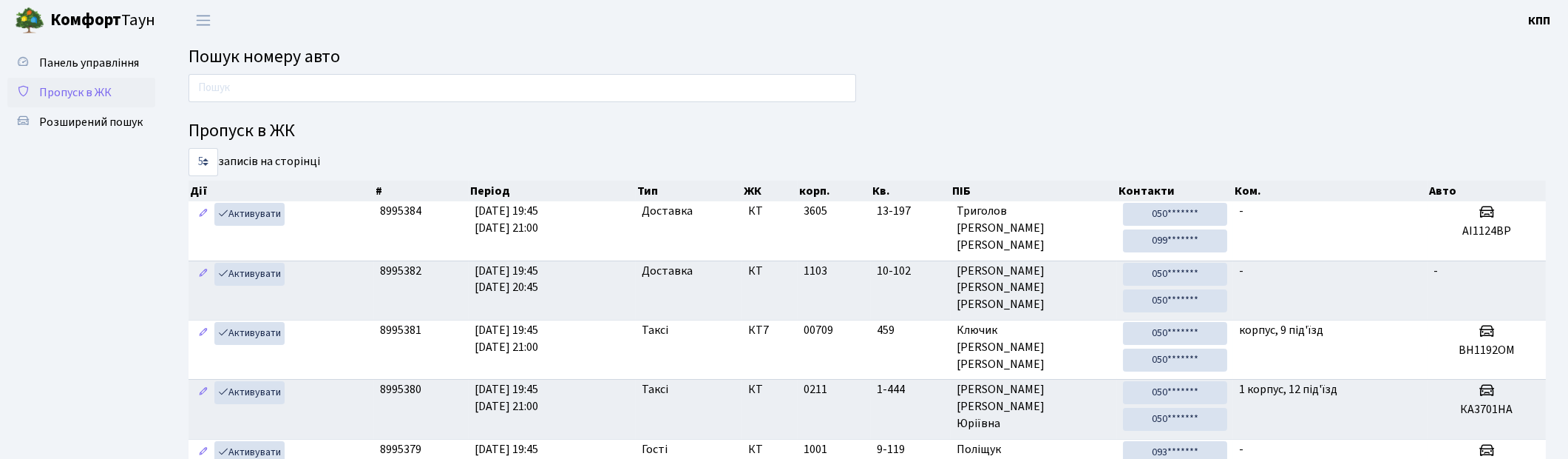
click at [77, 85] on span "Пропуск в ЖК" at bounding box center [75, 92] width 72 height 16
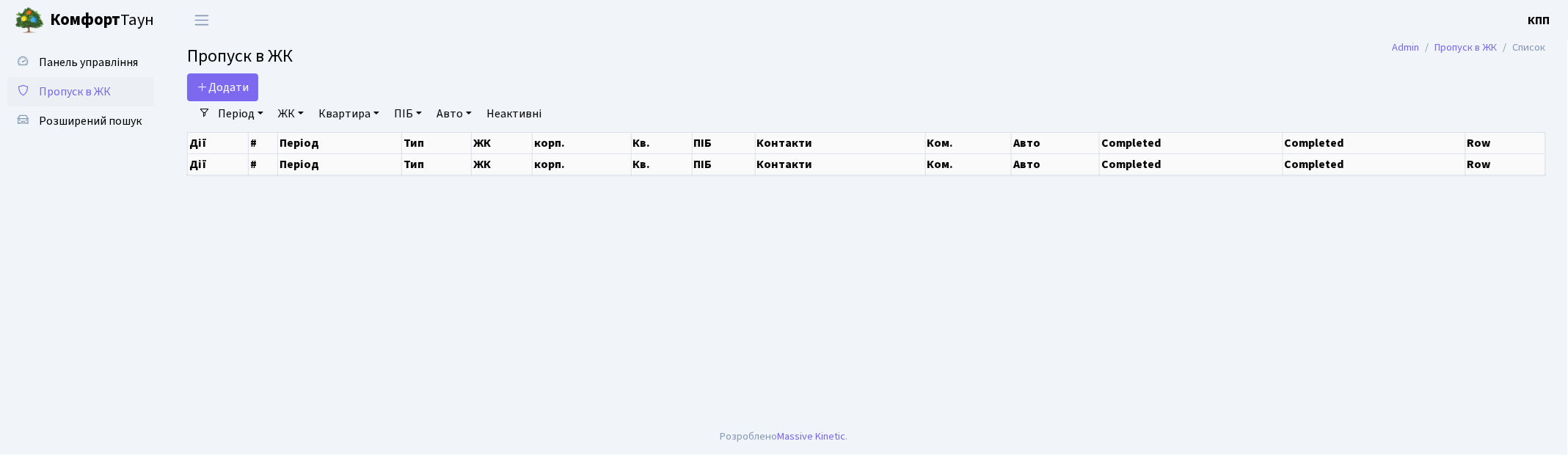
select select "25"
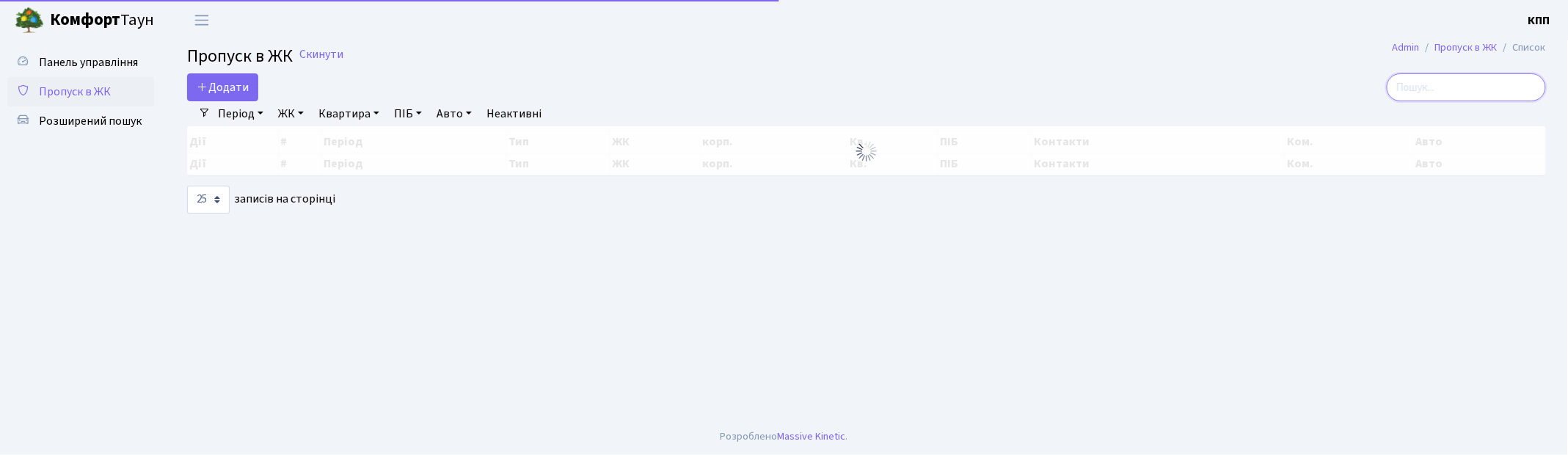
click at [1486, 85] on input "search" at bounding box center [1467, 87] width 160 height 28
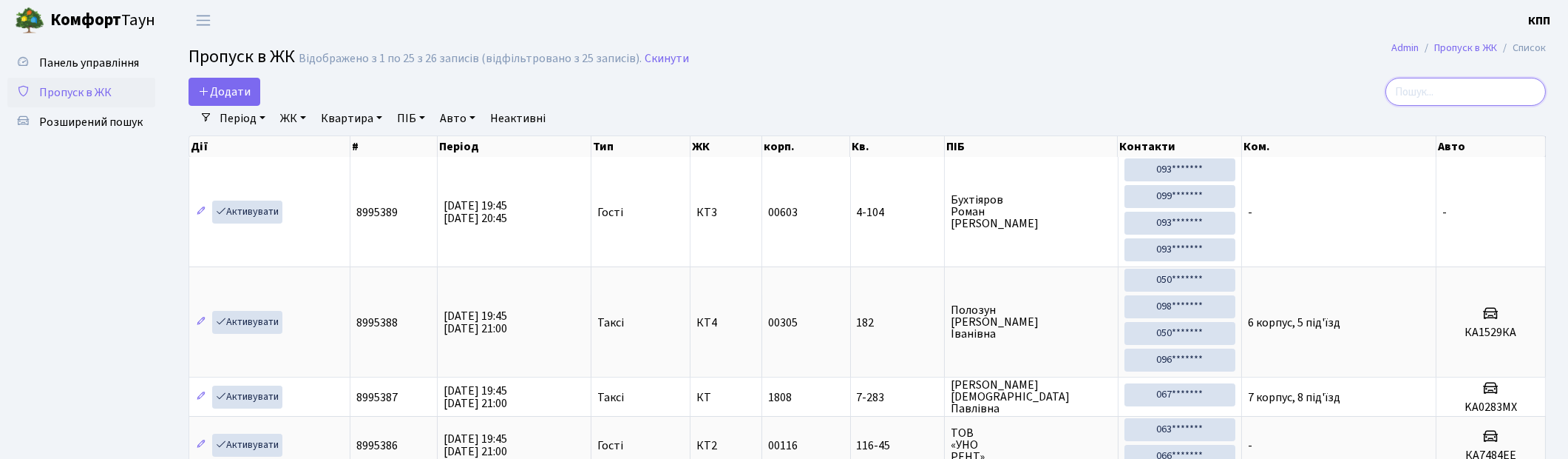
click at [1430, 86] on input "search" at bounding box center [1466, 92] width 161 height 28
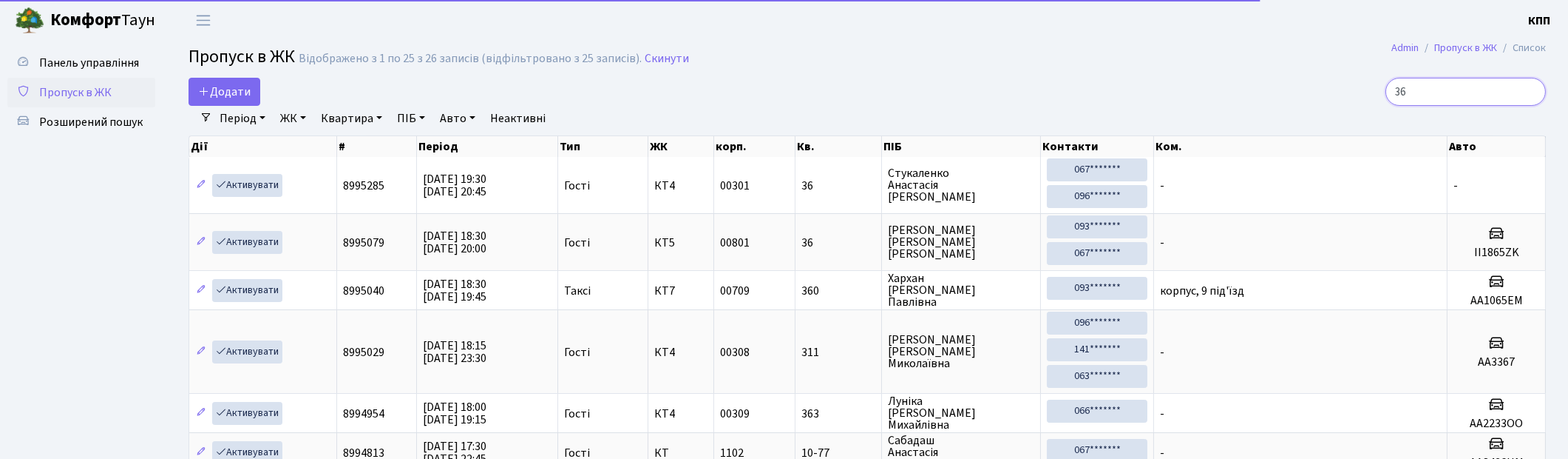
type input "36"
click at [302, 117] on link "ЖК" at bounding box center [293, 118] width 38 height 25
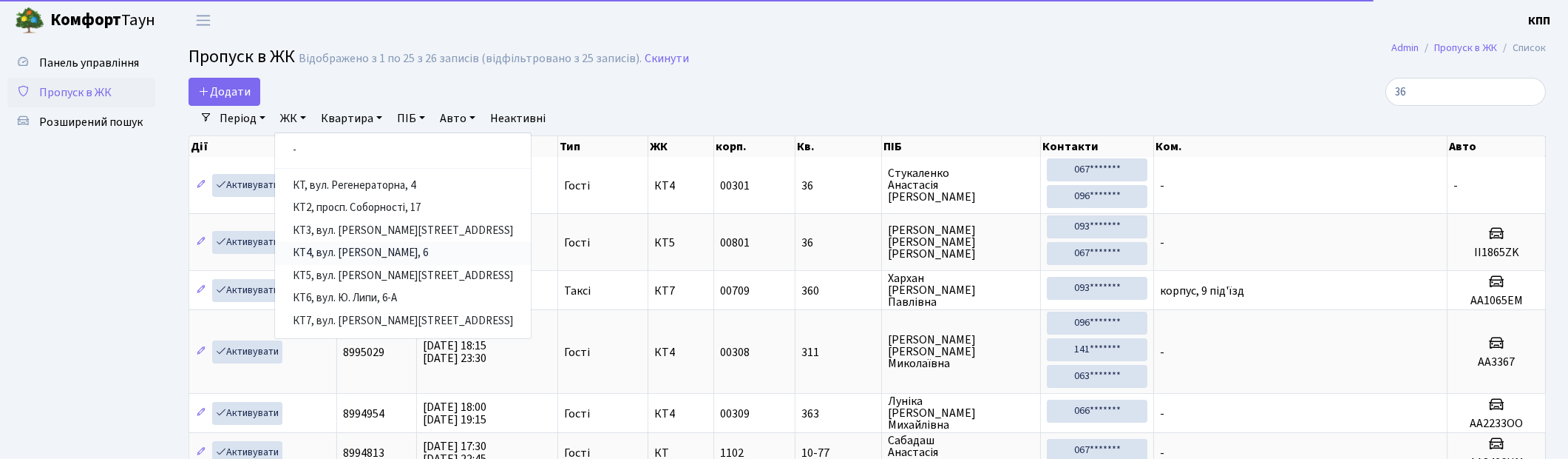
click at [365, 250] on link "КТ4, вул. [PERSON_NAME], 6" at bounding box center [403, 253] width 256 height 23
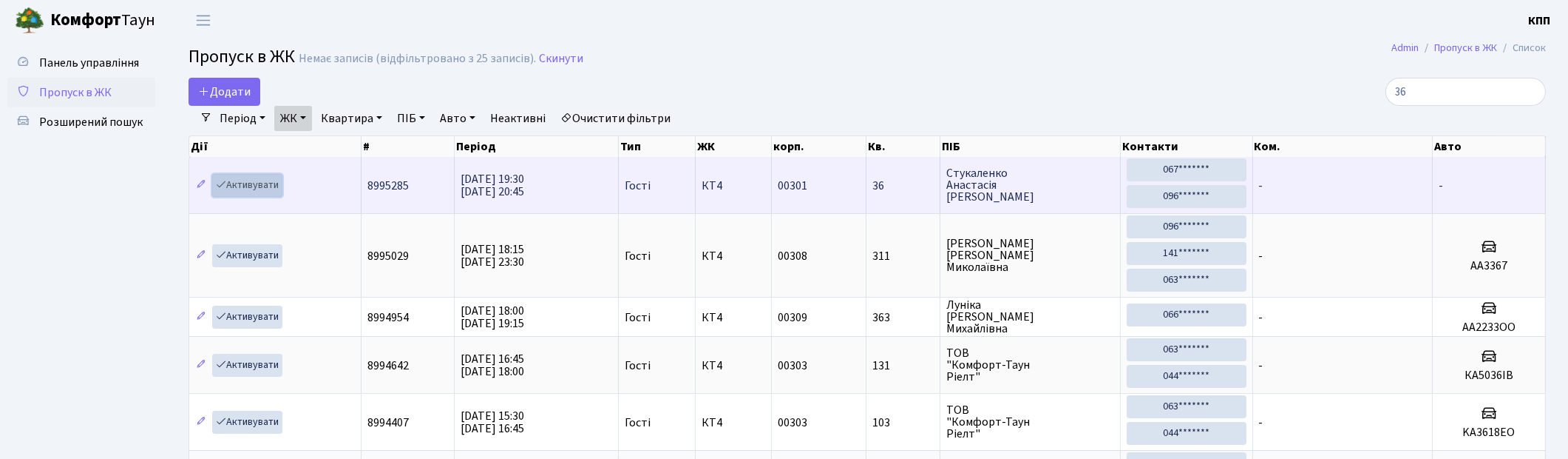
click at [239, 182] on link "Активувати" at bounding box center [247, 185] width 70 height 23
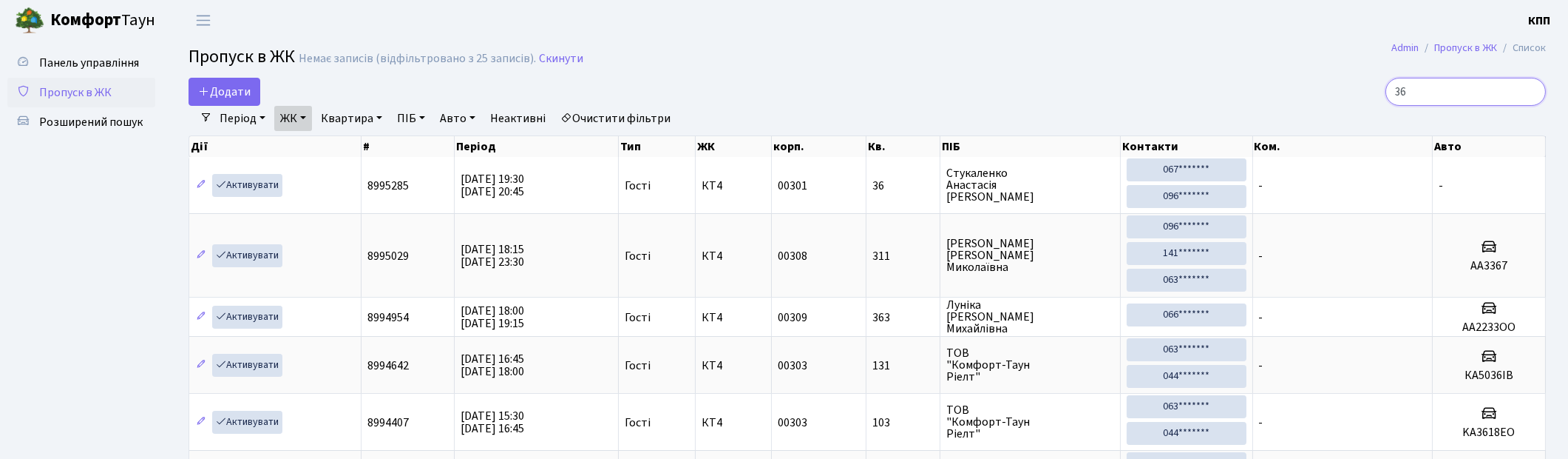
click at [1456, 84] on input "36" at bounding box center [1466, 92] width 161 height 28
click at [64, 85] on span "Пропуск в ЖК" at bounding box center [75, 92] width 72 height 16
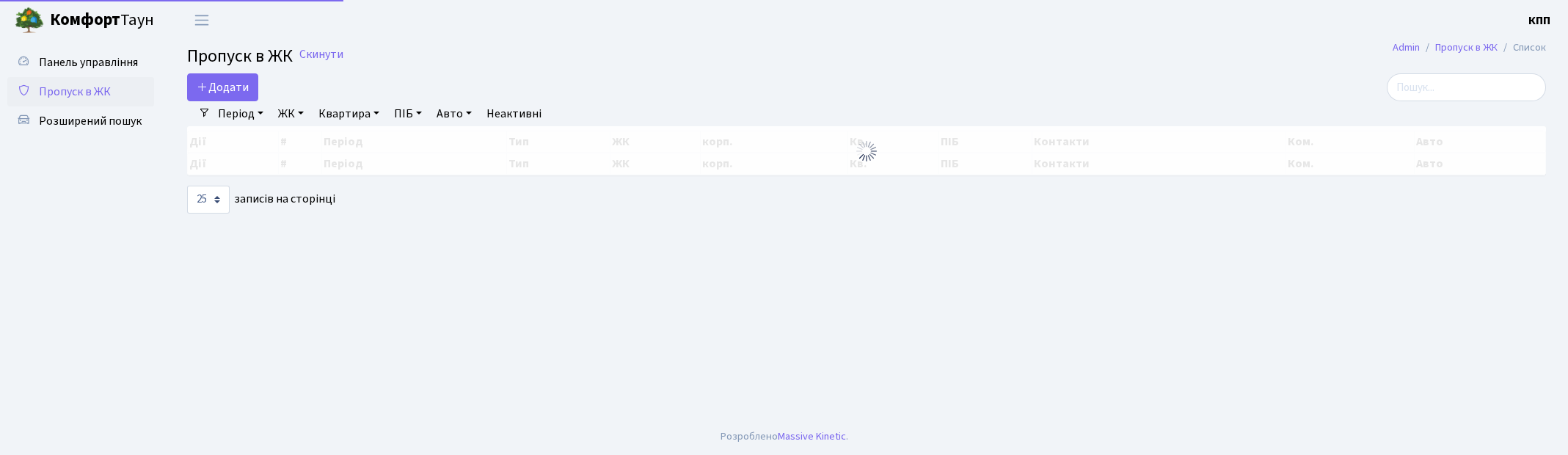
select select "25"
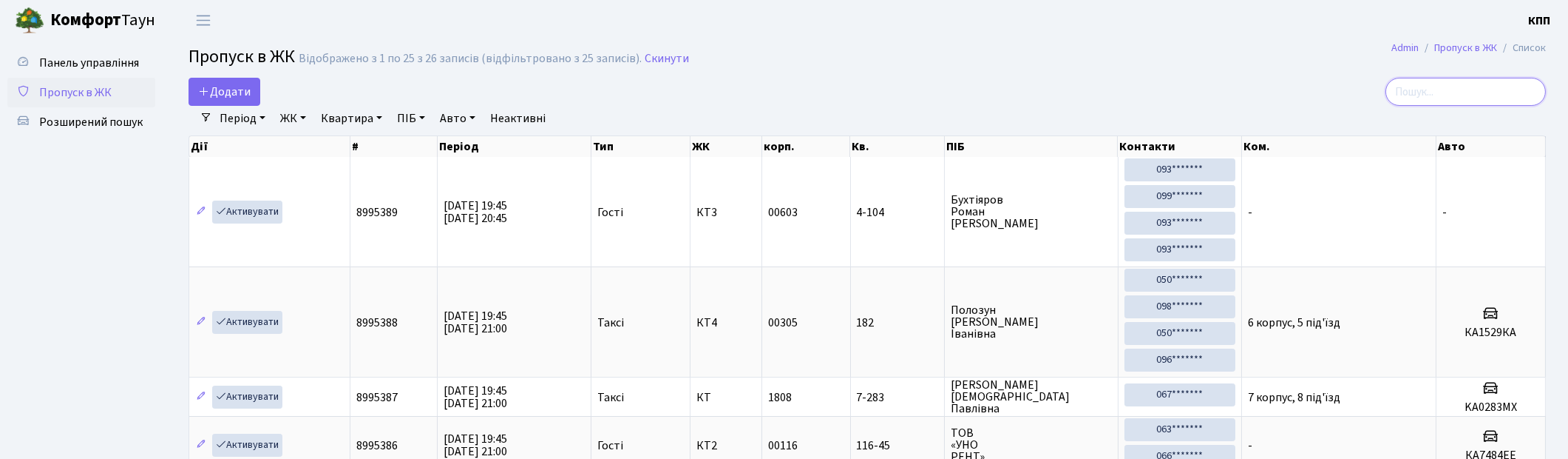
click at [1466, 93] on input "search" at bounding box center [1466, 92] width 161 height 28
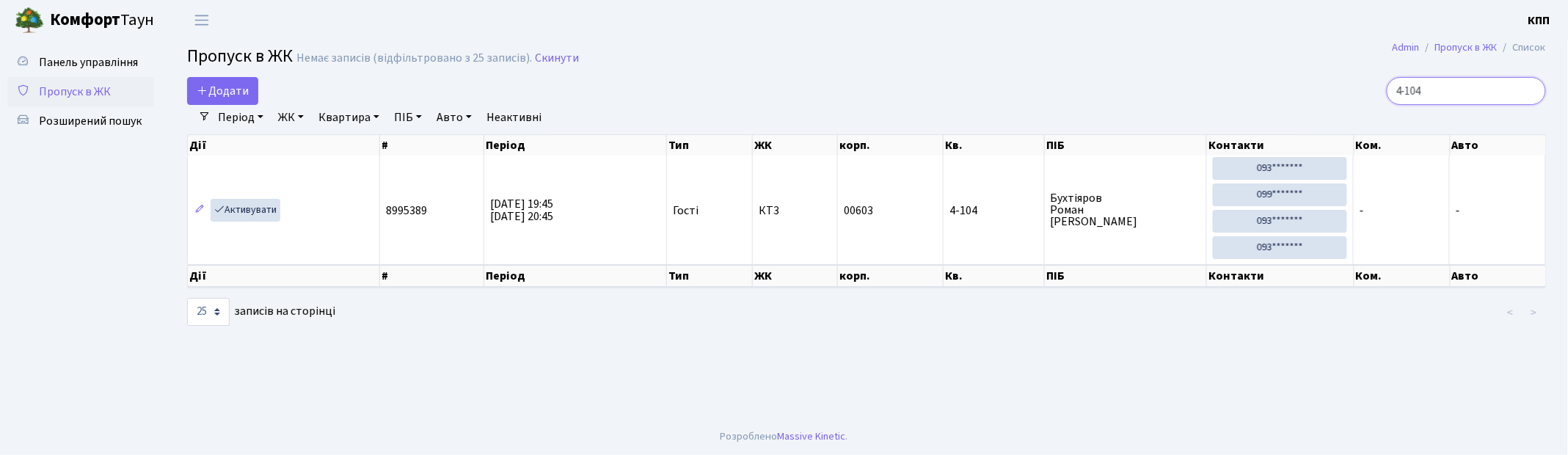
type input "4-104"
click at [34, 85] on link "Пропуск в ЖК" at bounding box center [81, 92] width 147 height 30
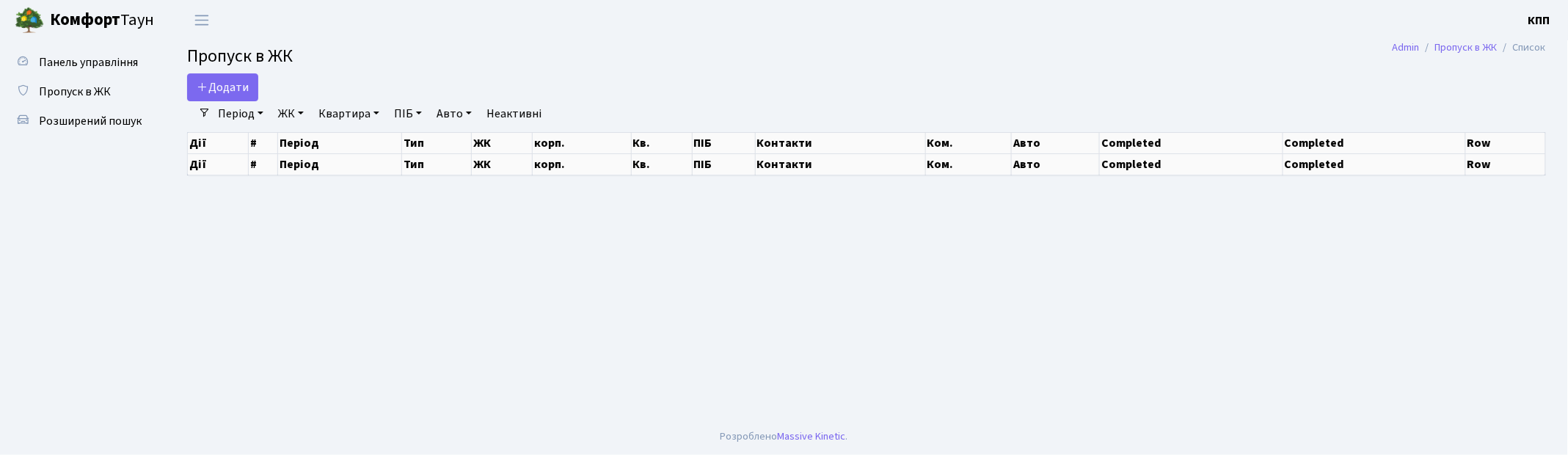
select select "25"
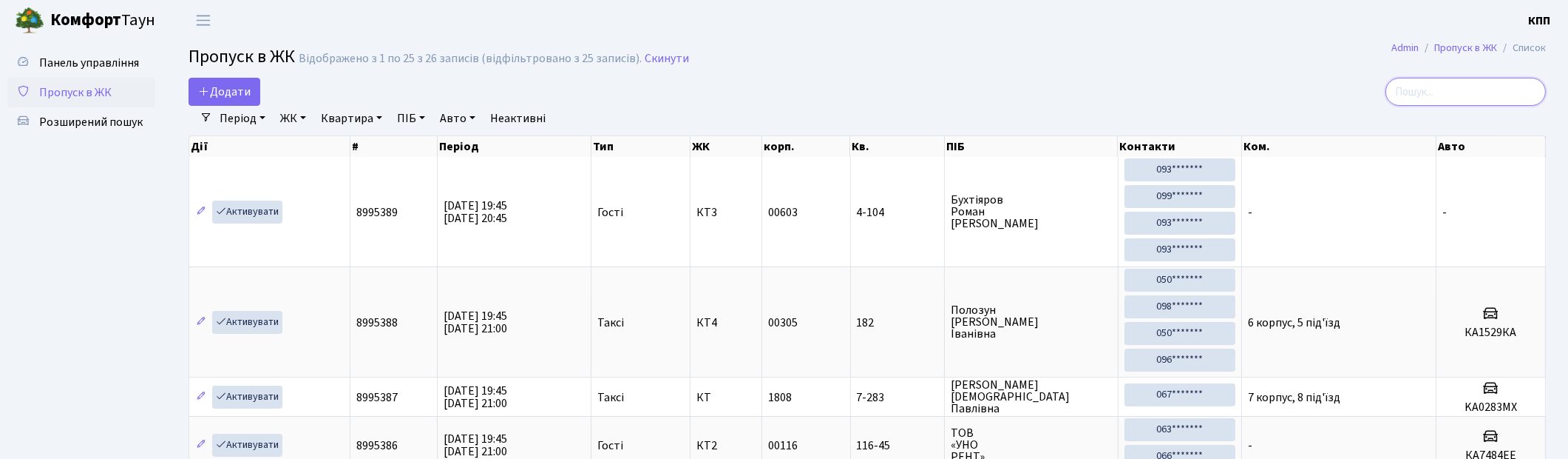
click at [1476, 84] on input "search" at bounding box center [1466, 92] width 161 height 28
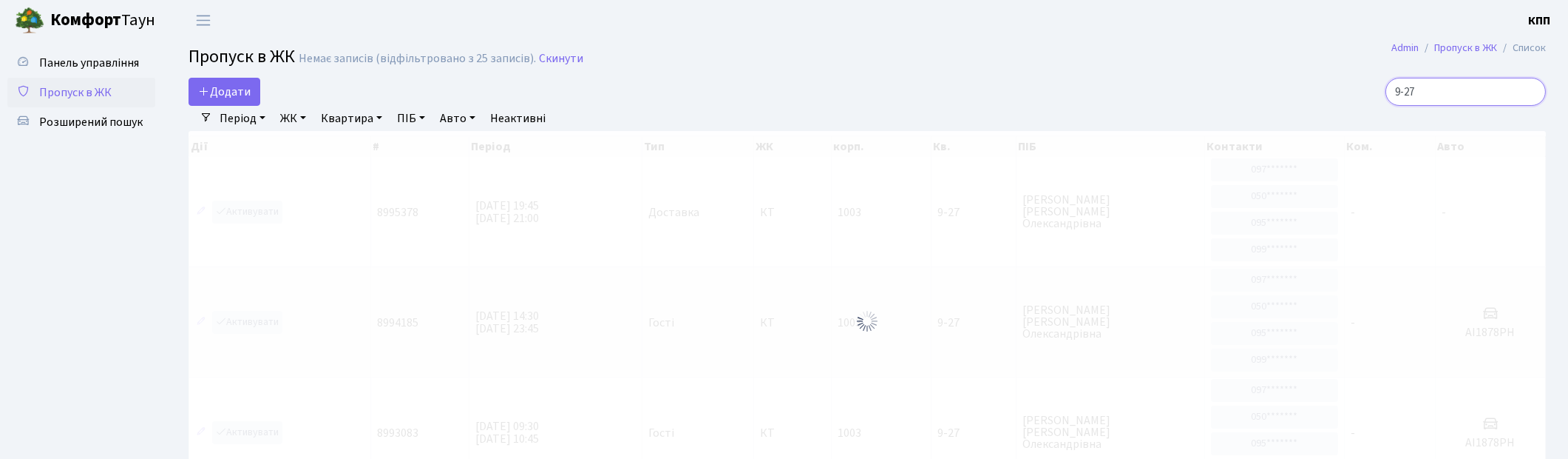
type input "9-27"
click at [67, 81] on link "Пропуск в ЖК" at bounding box center [81, 92] width 148 height 30
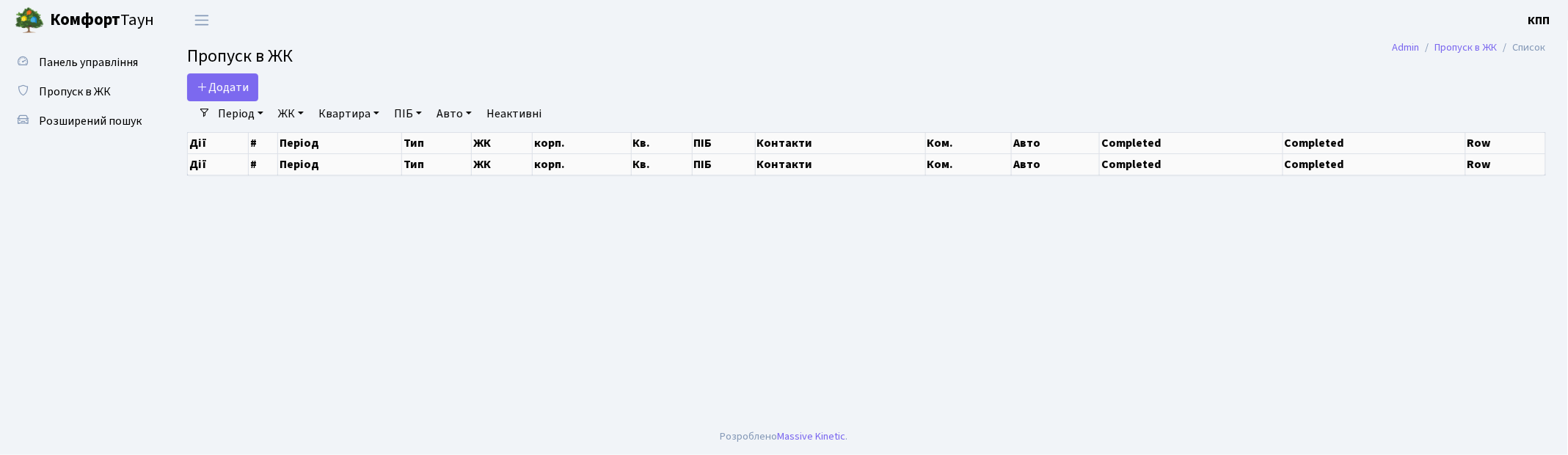
select select "25"
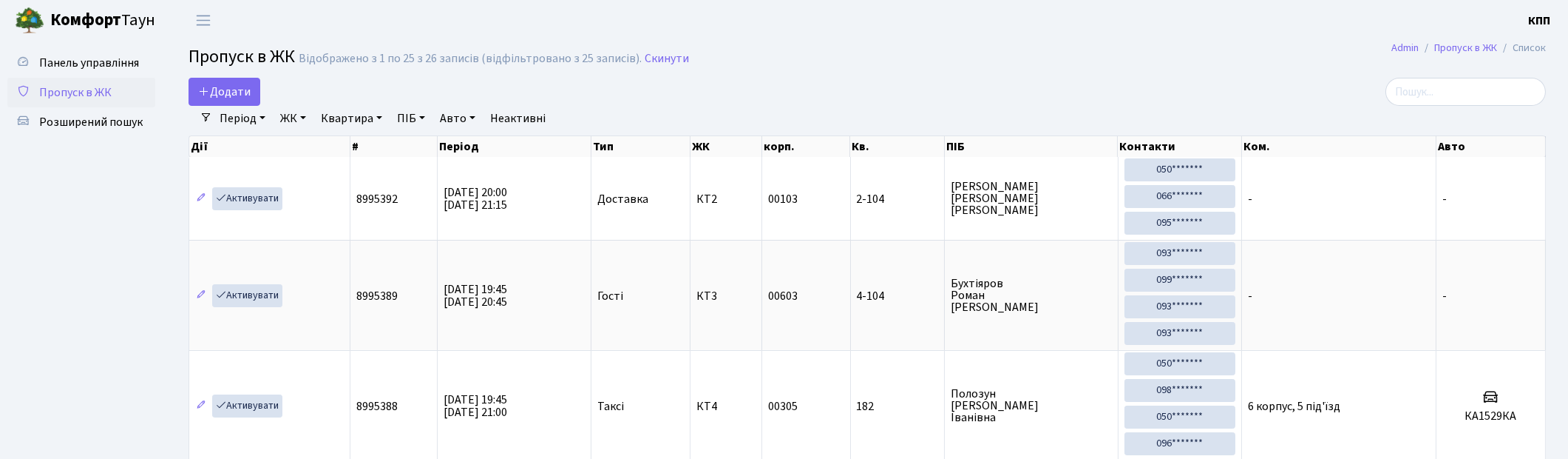
click at [1467, 107] on div "Період 19.09.2025 - 19.09.2025 ЖК - КТ, вул. Регенераторна, 4 КТ2, просп. Собор…" at bounding box center [873, 118] width 1322 height 25
click at [1465, 101] on input "search" at bounding box center [1466, 92] width 161 height 28
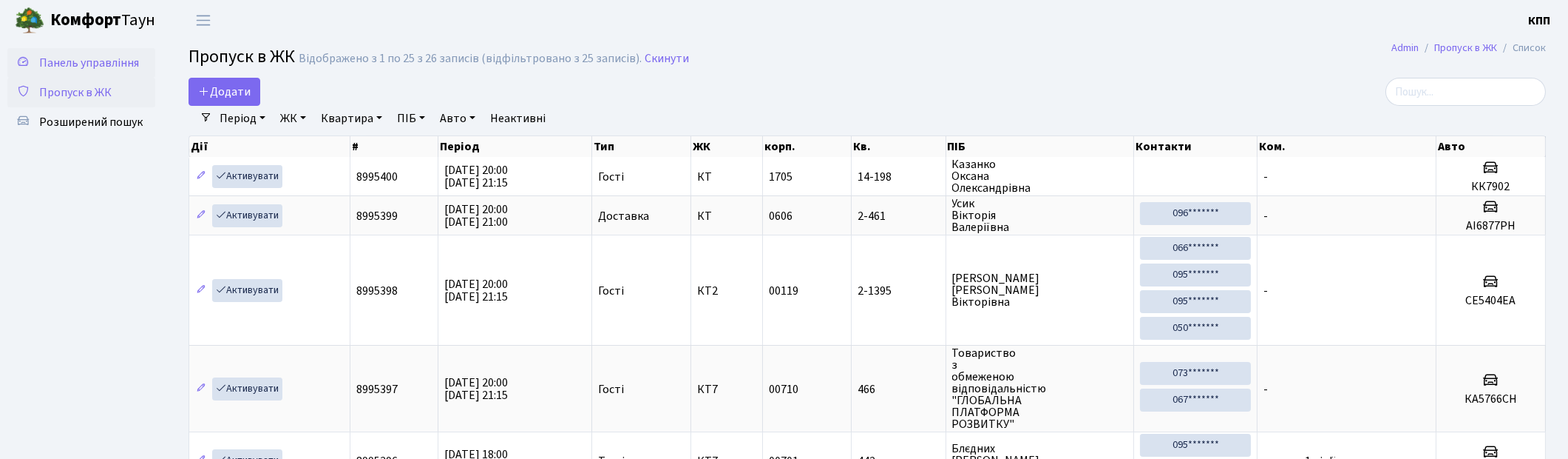
click at [106, 60] on span "Панель управління" at bounding box center [89, 63] width 100 height 16
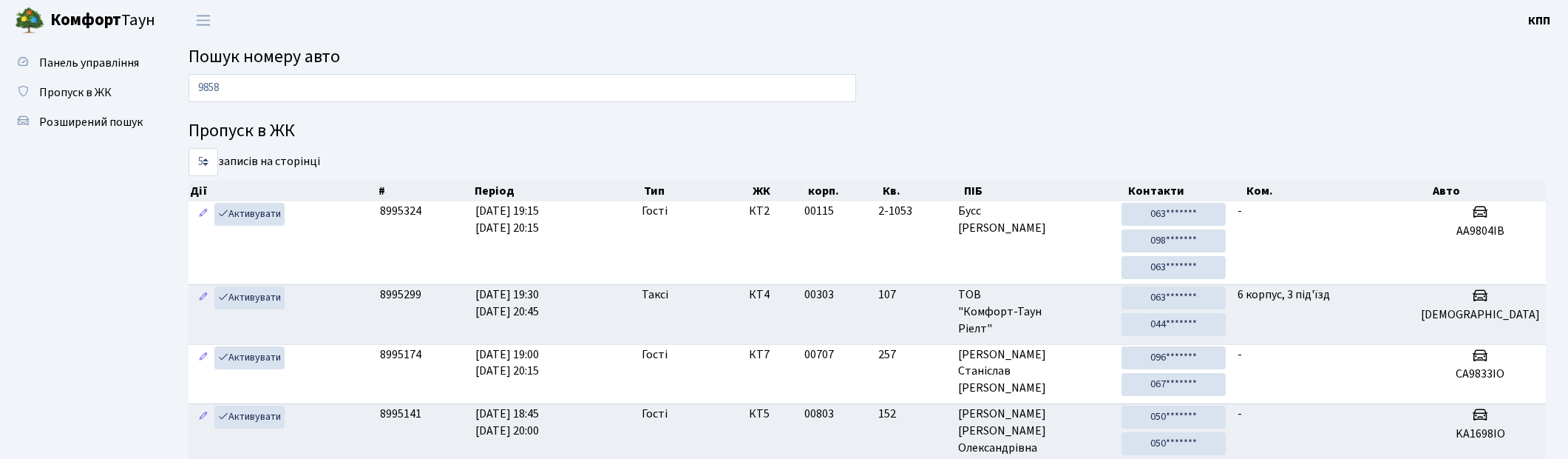
type input "9858"
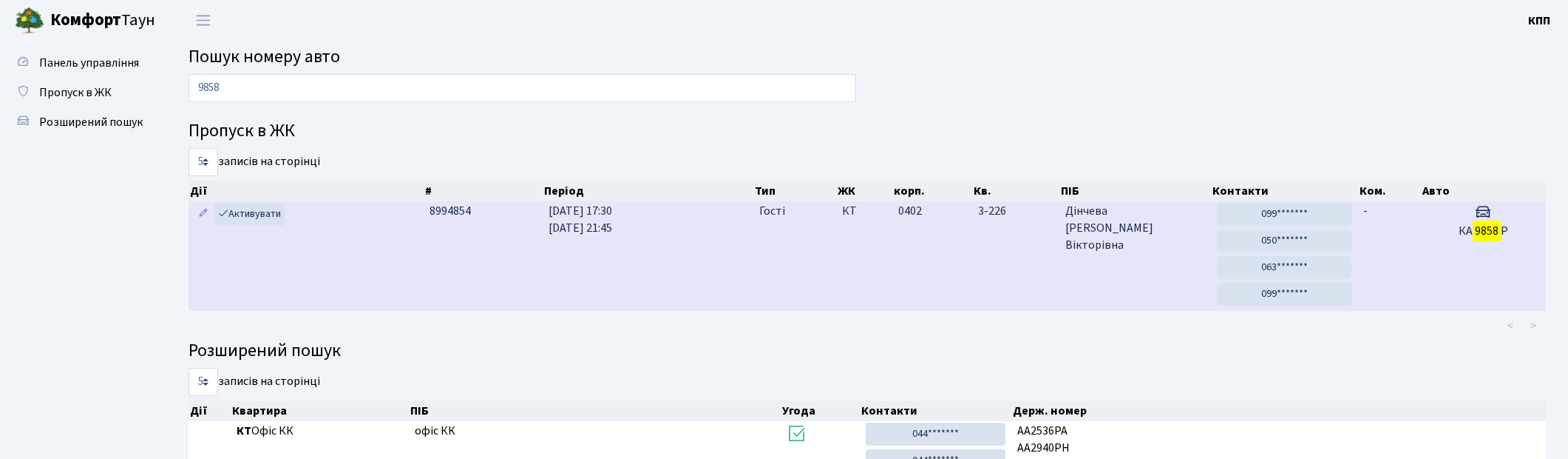
click at [885, 262] on td "КТ" at bounding box center [864, 256] width 56 height 110
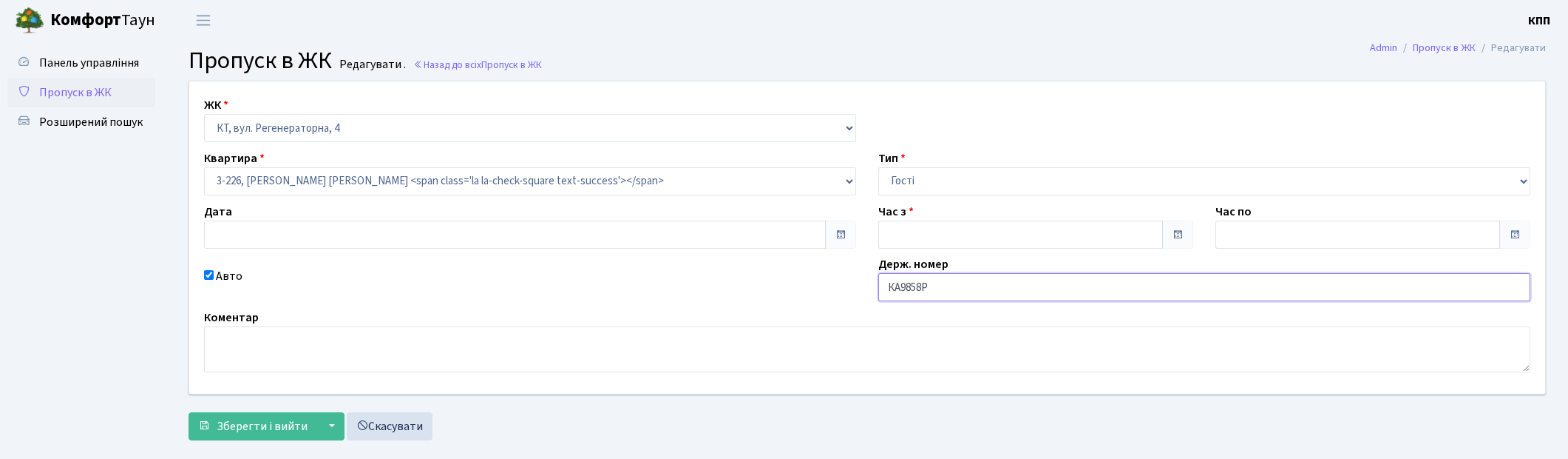
type input "[DATE]"
type input "17:30"
type input "21:45"
checkbox input "true"
click at [966, 282] on input "КА9858Р" at bounding box center [1205, 287] width 652 height 28
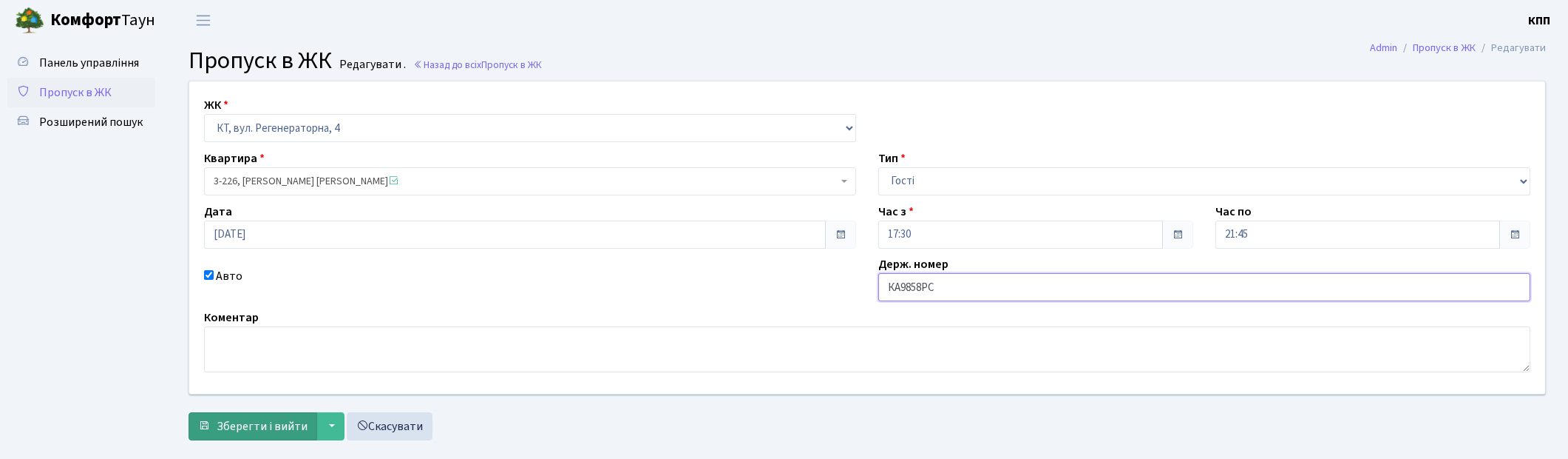
type input "КА9858РС"
click at [247, 423] on span "Зберегти і вийти" at bounding box center [262, 426] width 91 height 16
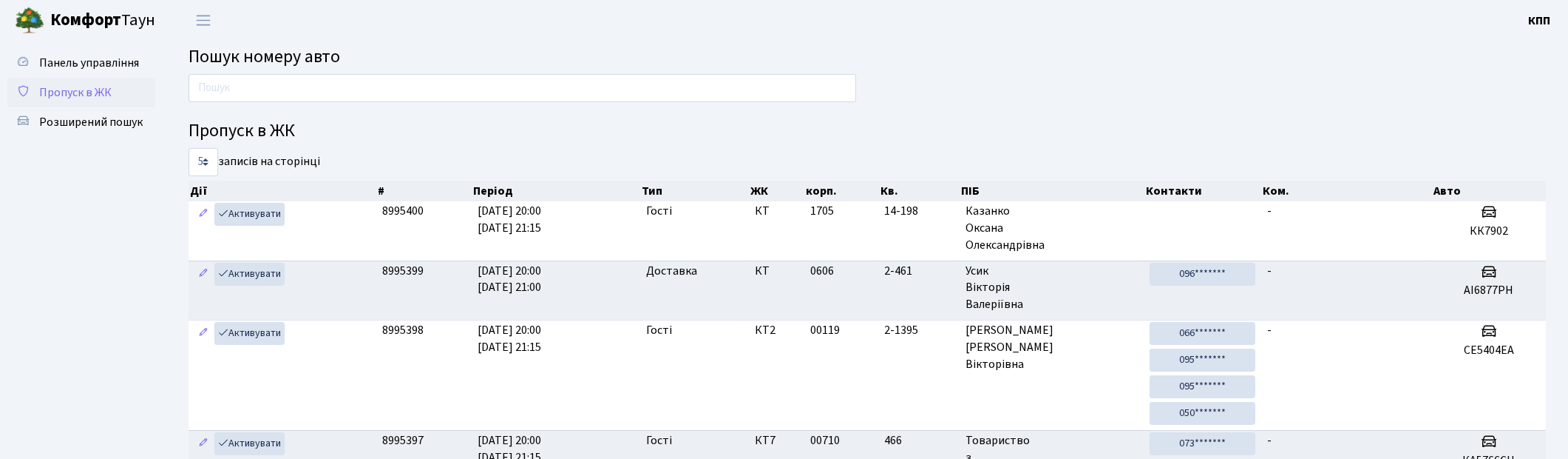
click at [70, 90] on span "Пропуск в ЖК" at bounding box center [75, 92] width 72 height 16
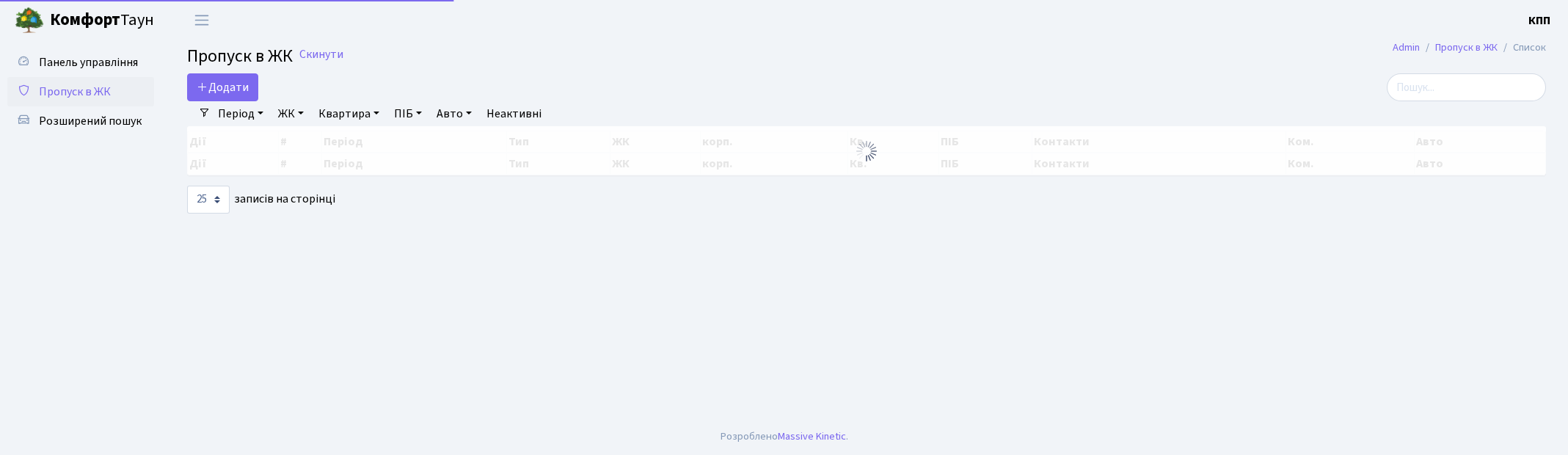
select select "25"
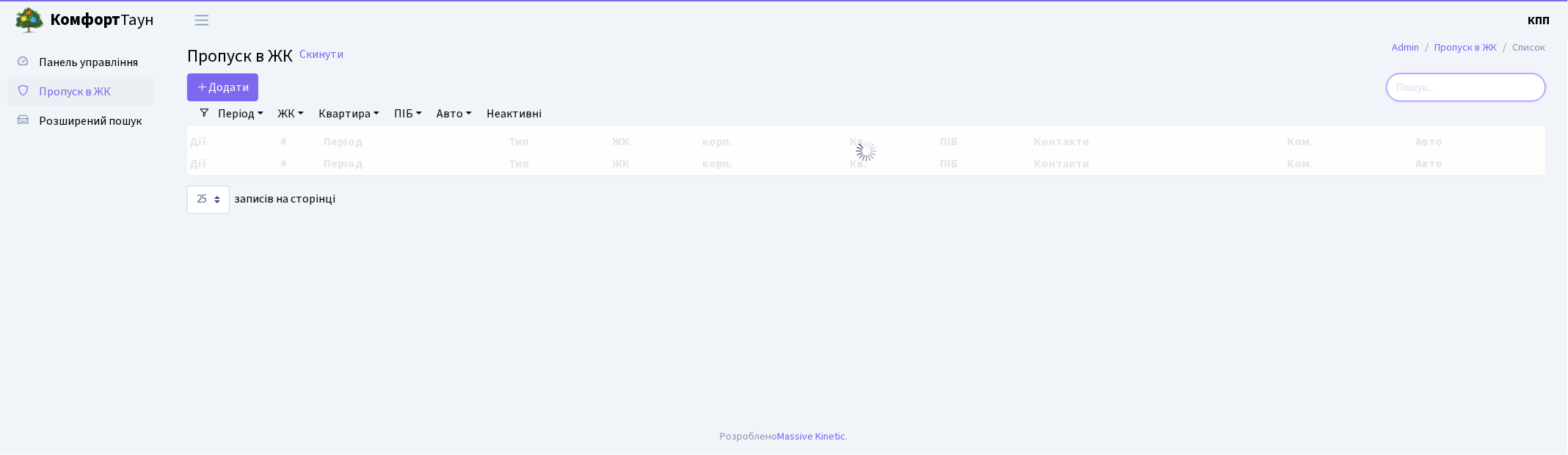
click at [1456, 81] on input "search" at bounding box center [1467, 87] width 160 height 28
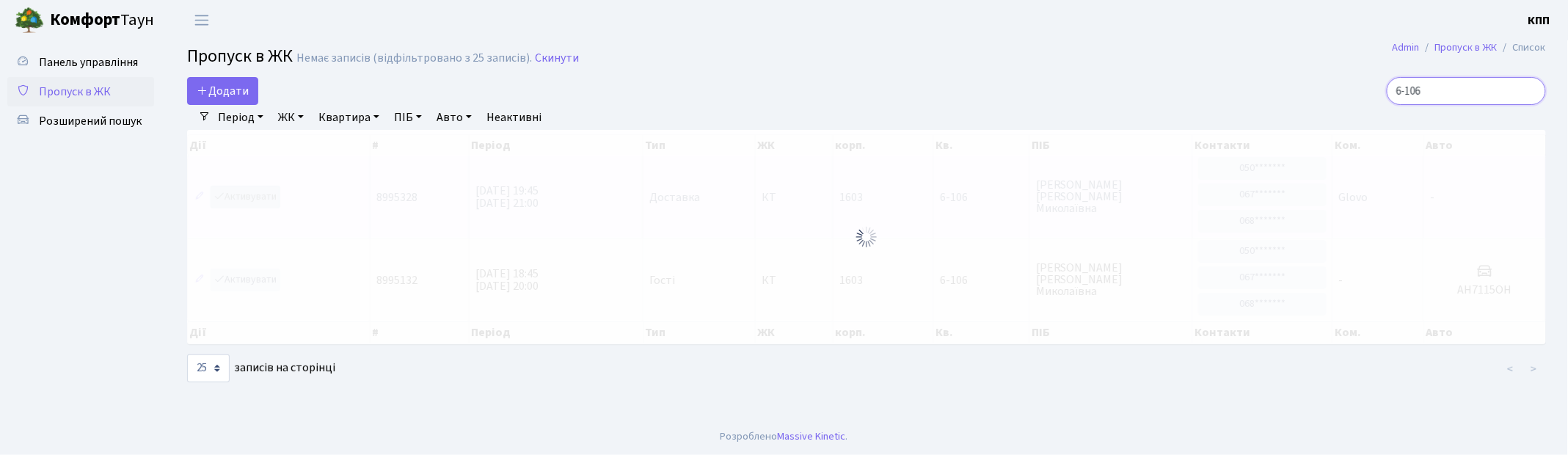
type input "6-106"
click at [251, 201] on div at bounding box center [866, 237] width 1359 height 214
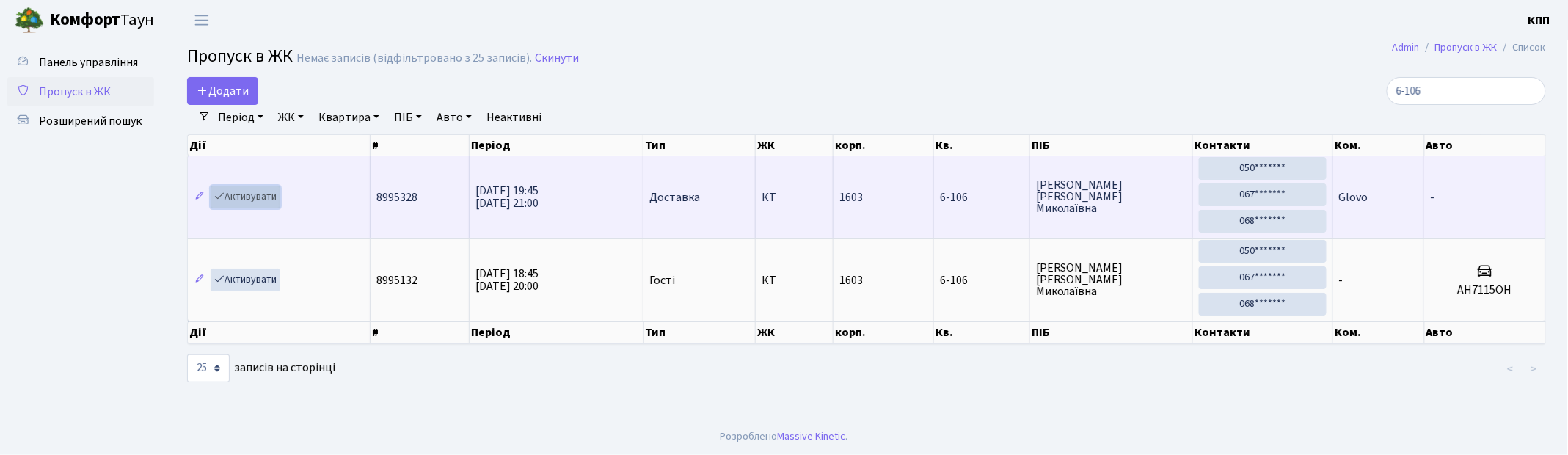
click at [267, 202] on link "Активувати" at bounding box center [245, 196] width 69 height 23
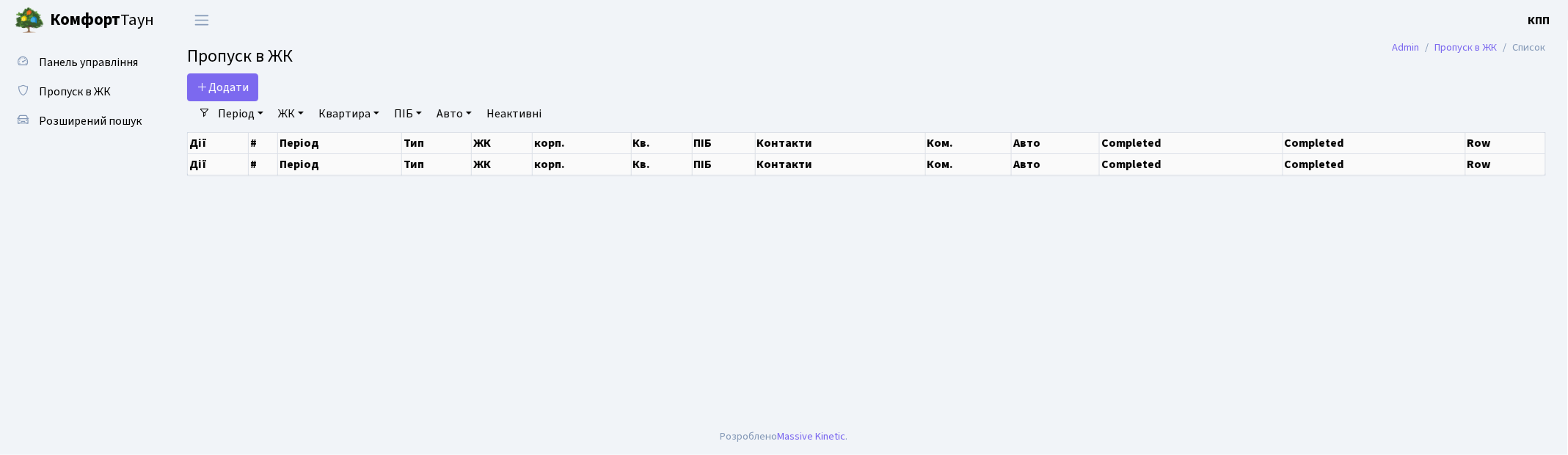
select select "25"
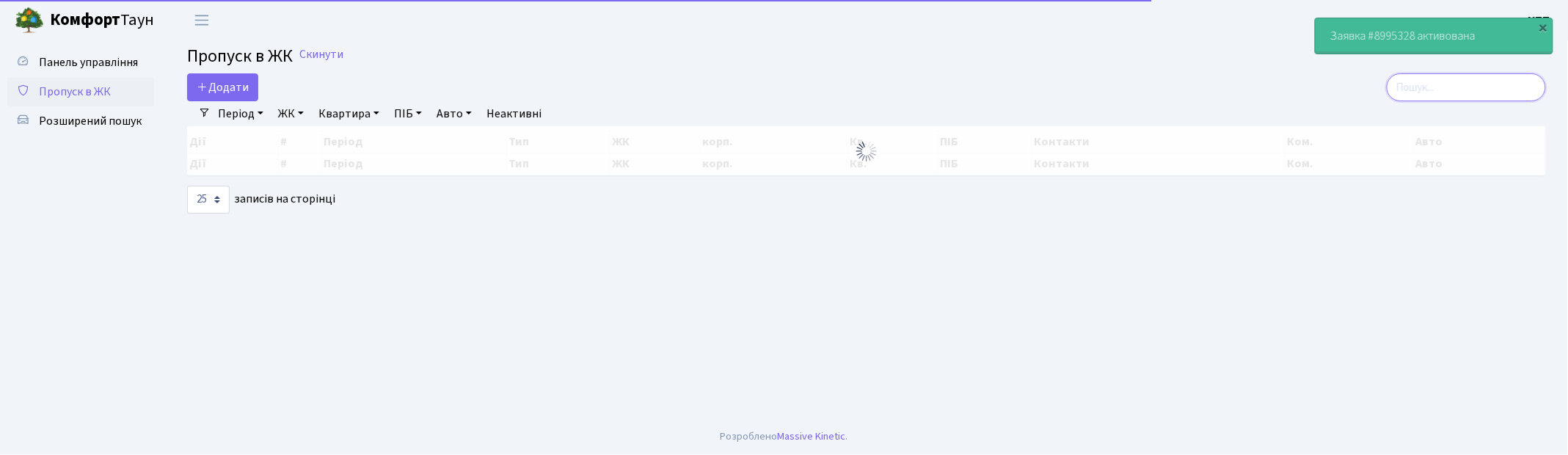
drag, startPoint x: 1497, startPoint y: 98, endPoint x: 1478, endPoint y: 92, distance: 19.9
click at [1482, 92] on input "search" at bounding box center [1467, 87] width 160 height 28
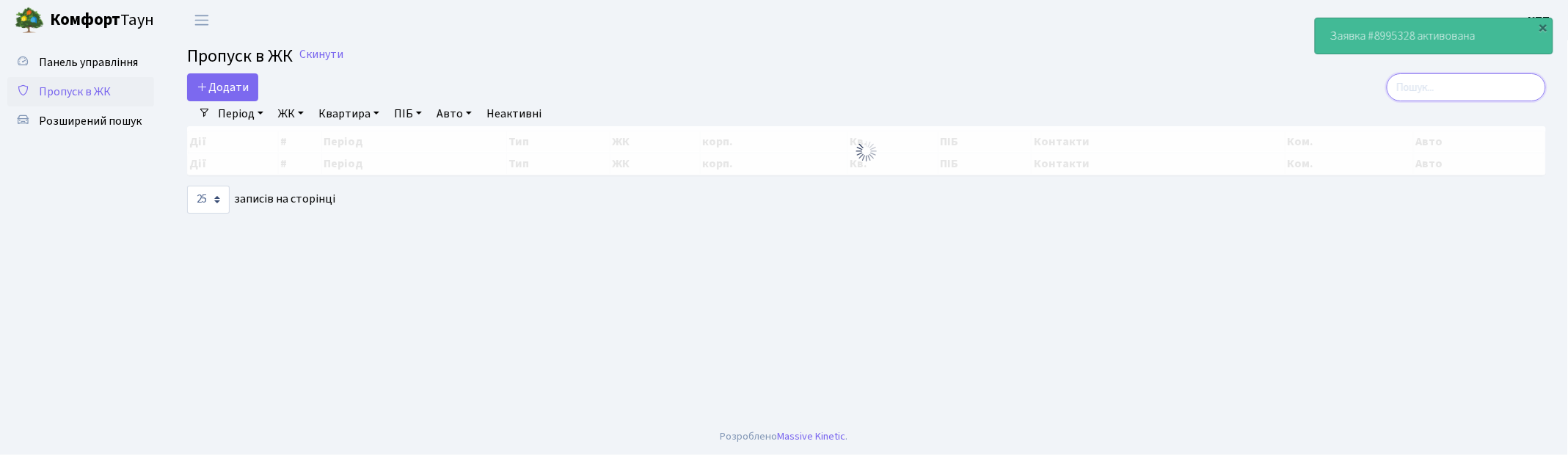
click at [1470, 92] on input "search" at bounding box center [1467, 87] width 160 height 28
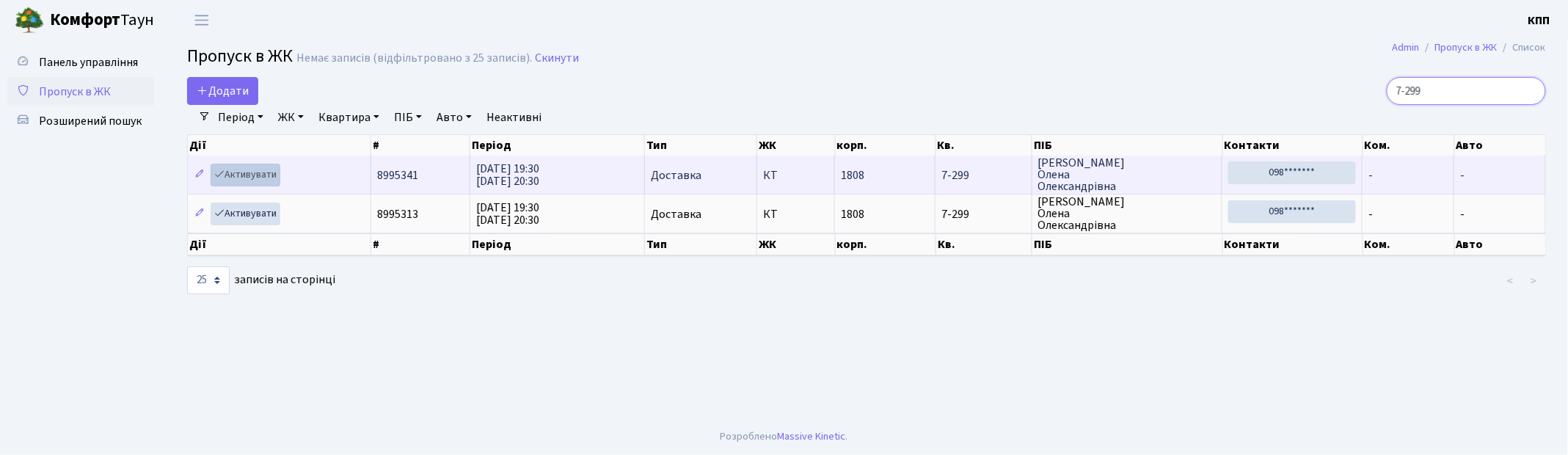
type input "7-299"
click at [228, 177] on link "Активувати" at bounding box center [245, 174] width 69 height 23
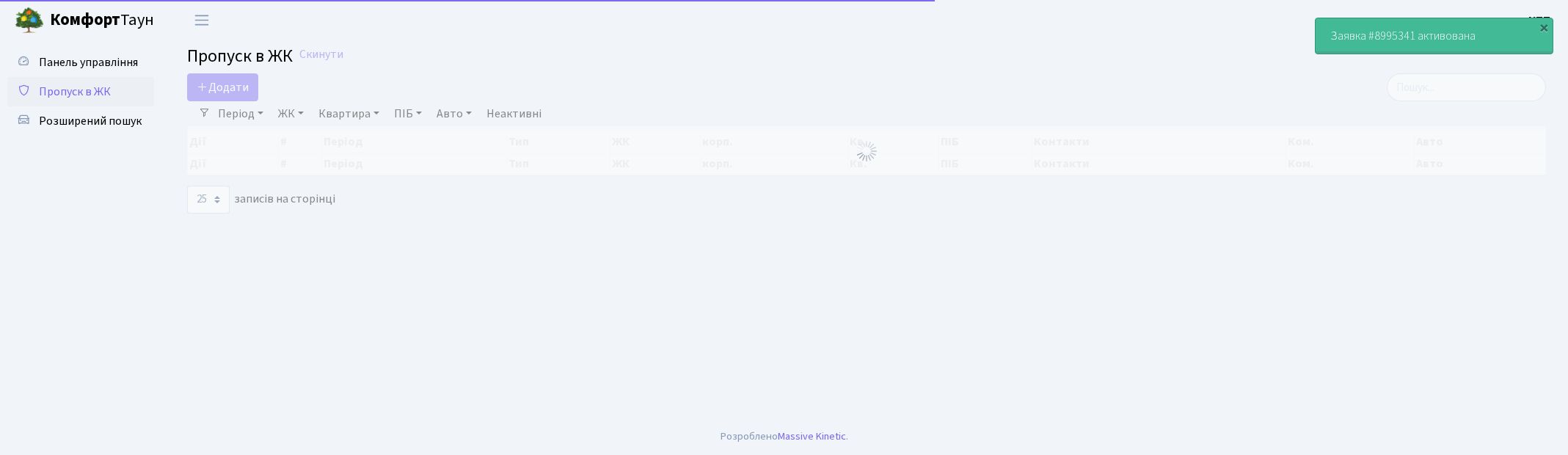
select select "25"
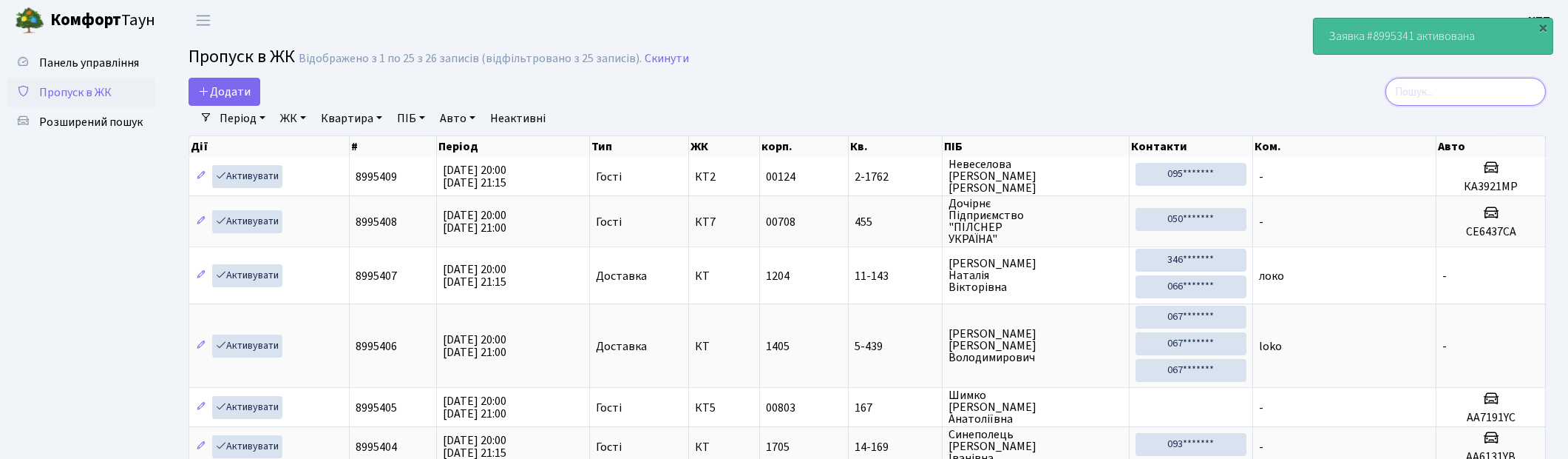
click at [1483, 82] on input "search" at bounding box center [1466, 92] width 161 height 28
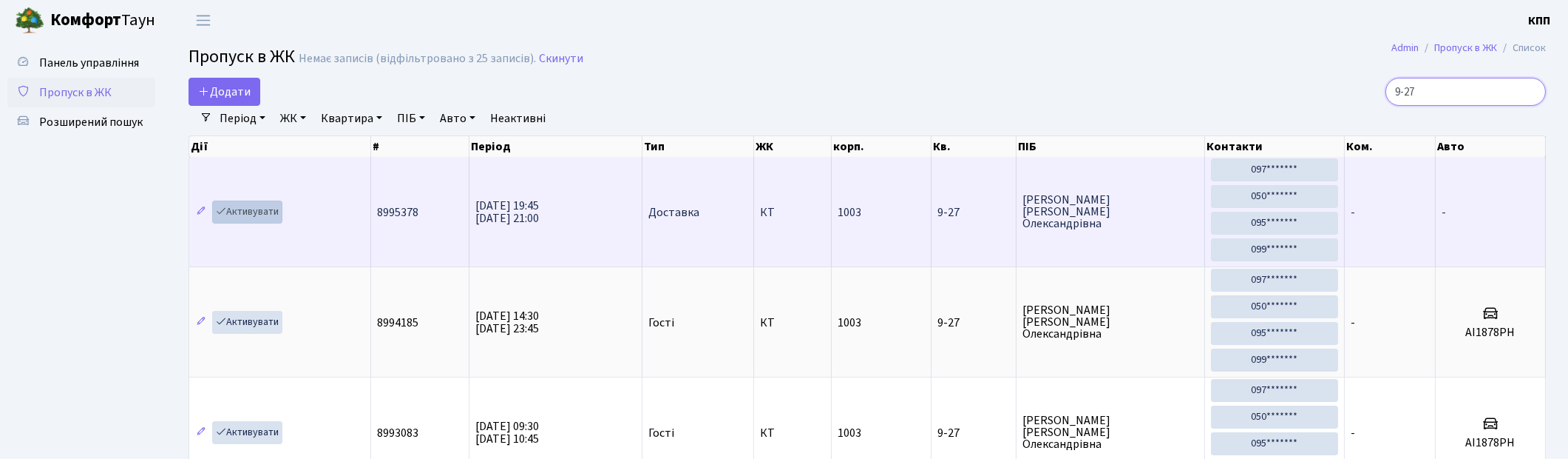
type input "9-27"
click at [269, 203] on link "Активувати" at bounding box center [247, 212] width 70 height 23
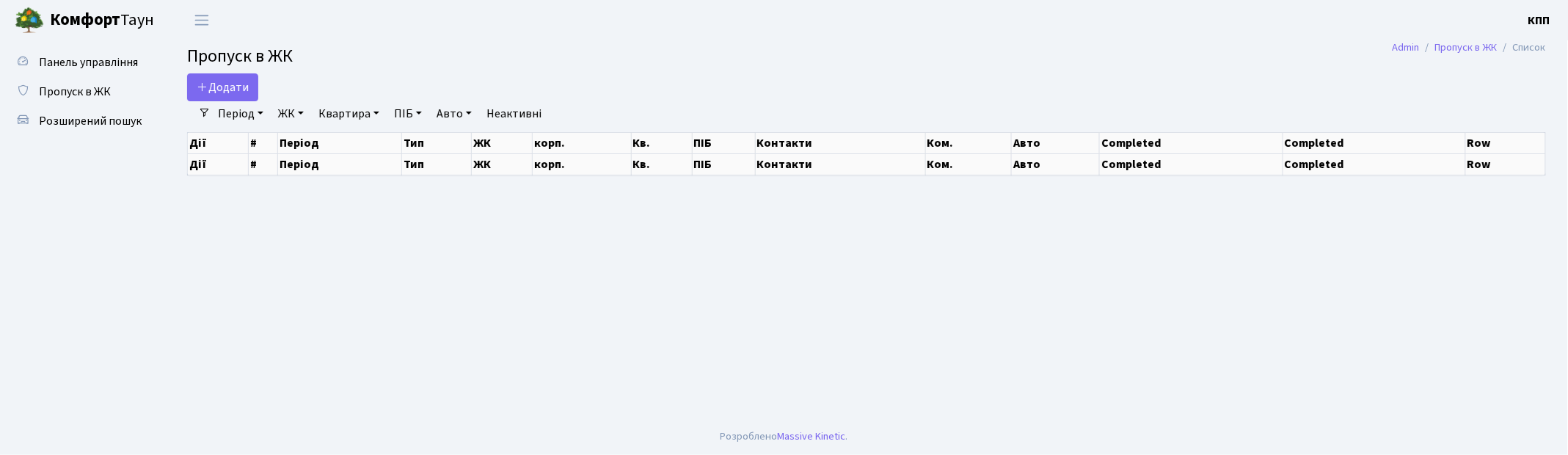
select select "25"
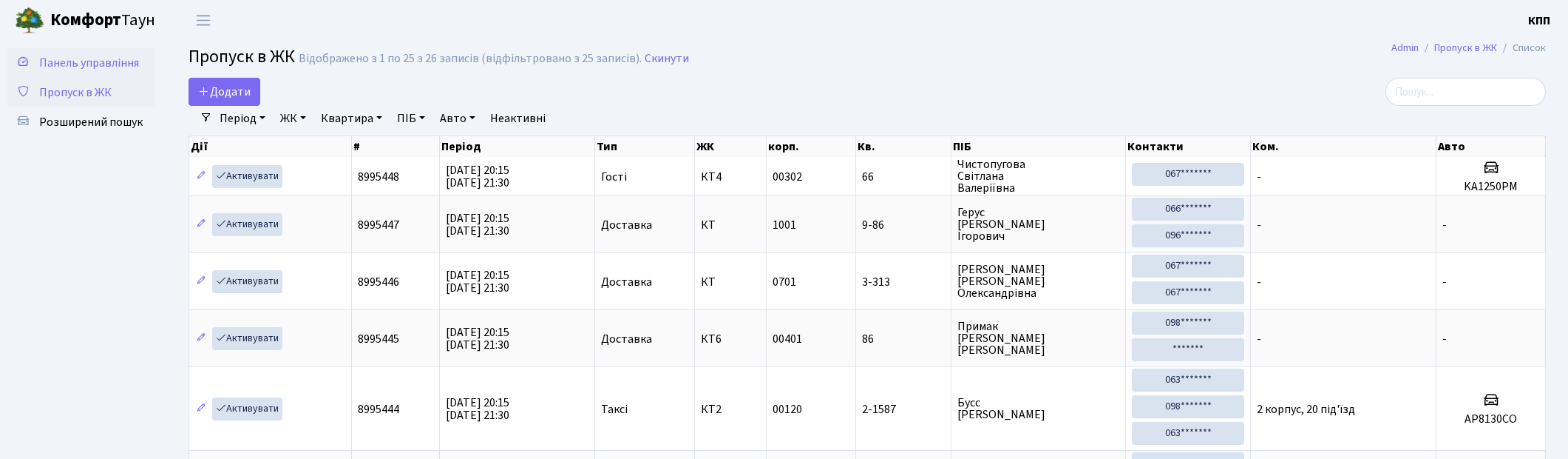
click at [93, 48] on link "Панель управління" at bounding box center [81, 63] width 148 height 30
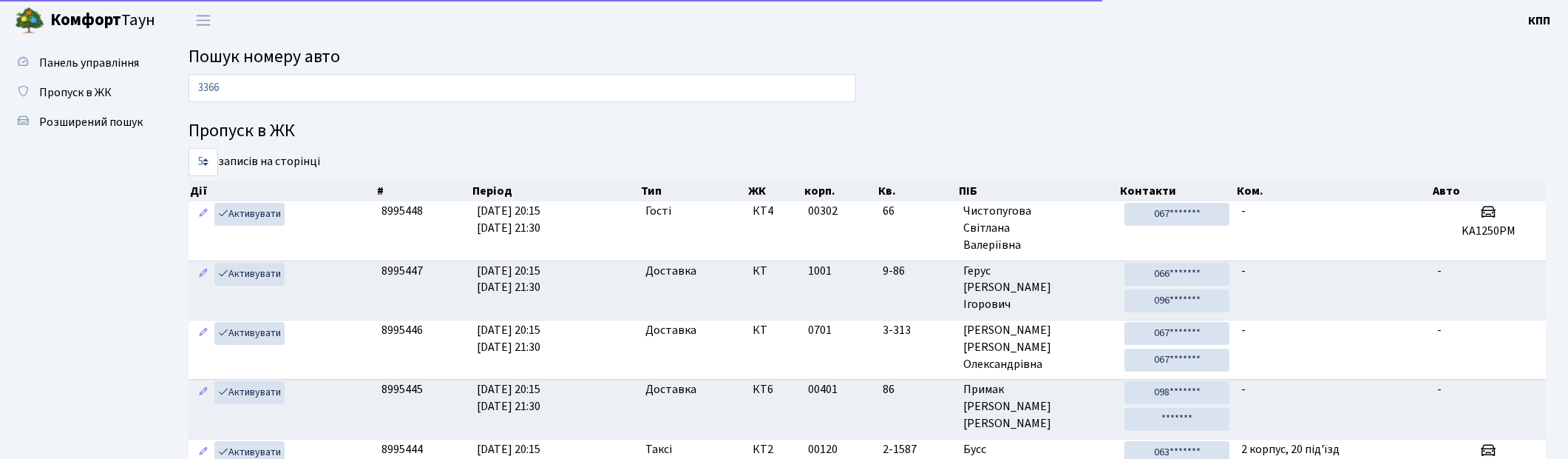
type input "3366"
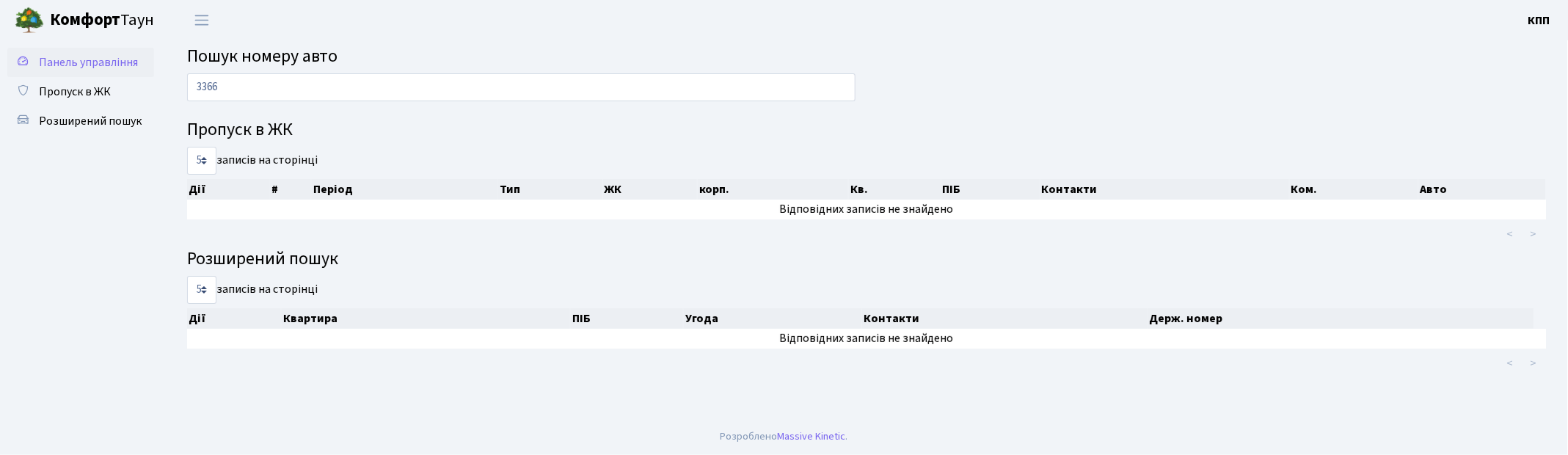
click at [74, 57] on span "Панель управління" at bounding box center [89, 62] width 99 height 16
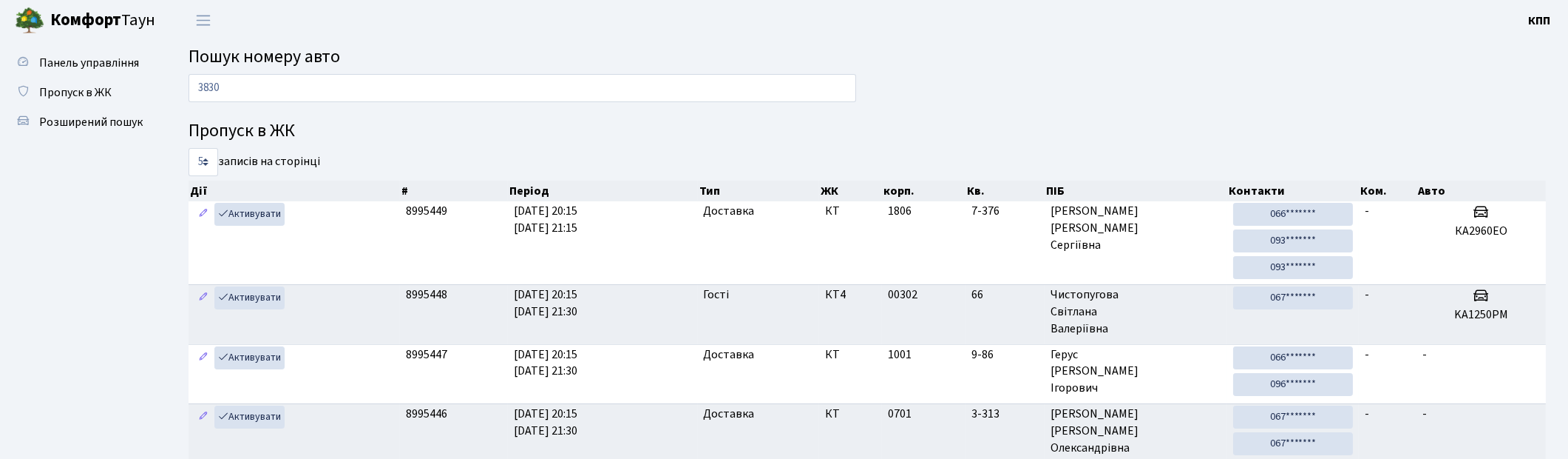
type input "3830"
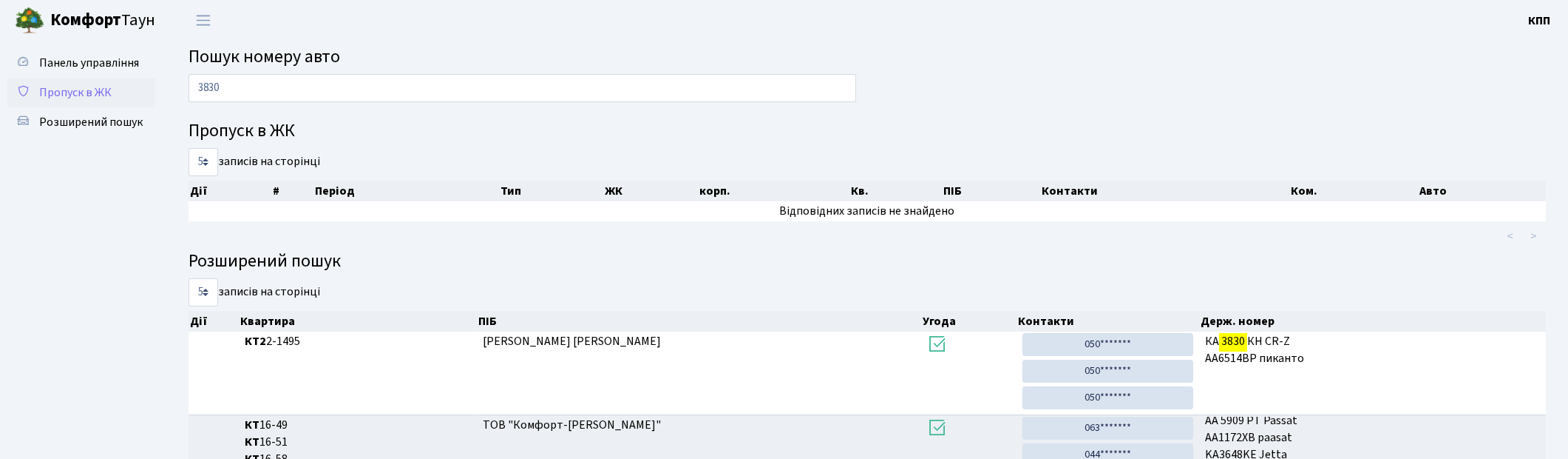
click at [61, 86] on span "Пропуск в ЖК" at bounding box center [75, 92] width 72 height 16
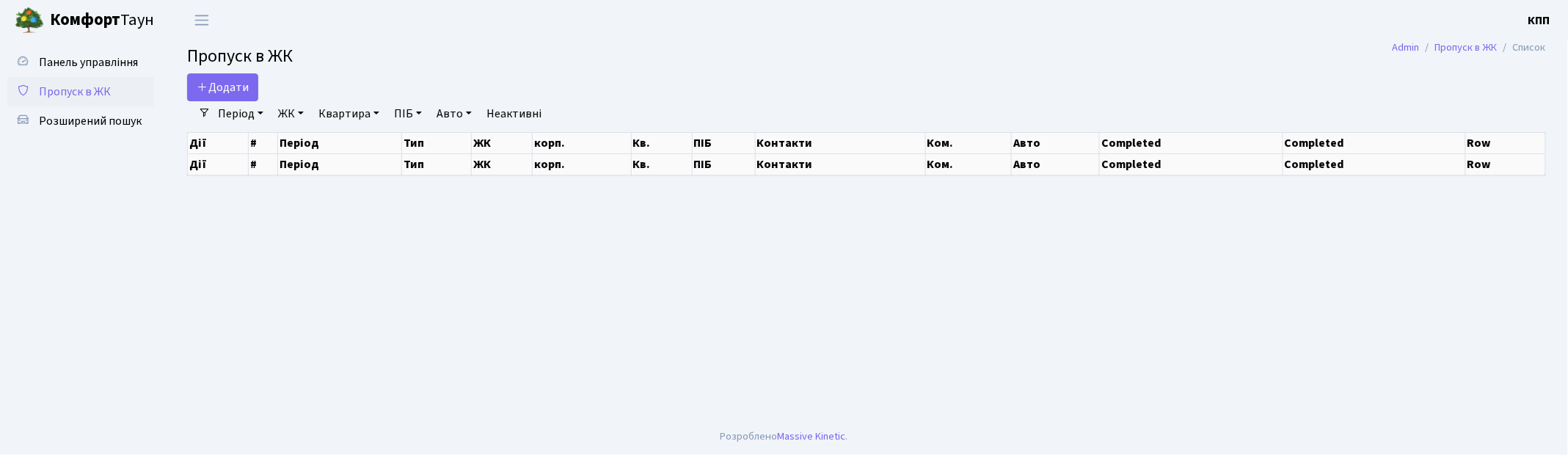
select select "25"
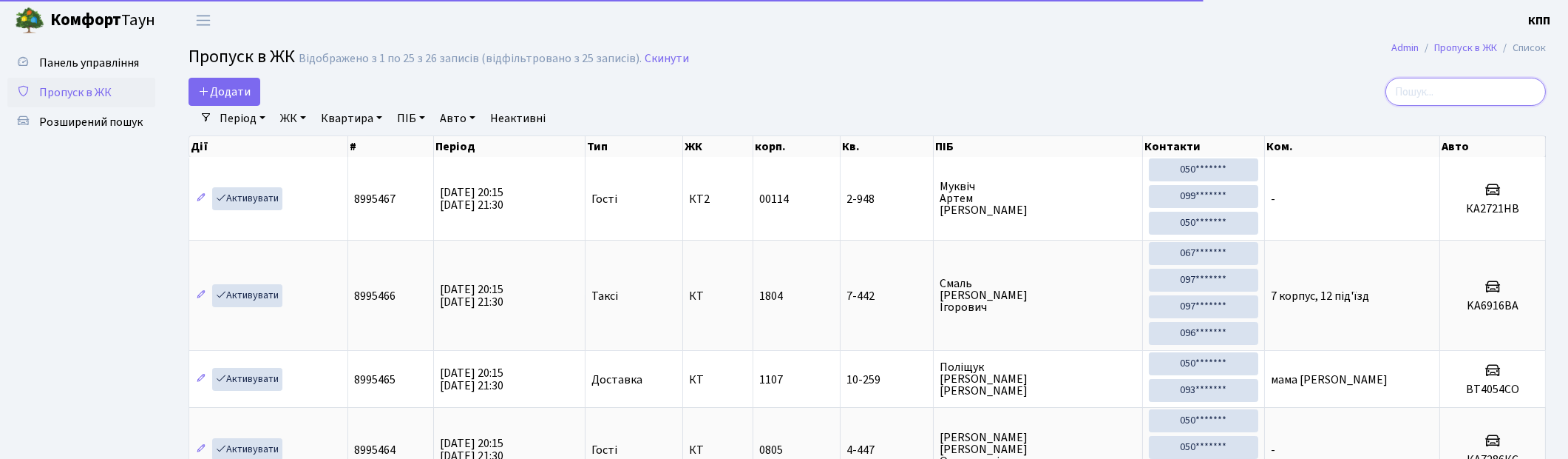
click at [1459, 101] on input "search" at bounding box center [1466, 92] width 161 height 28
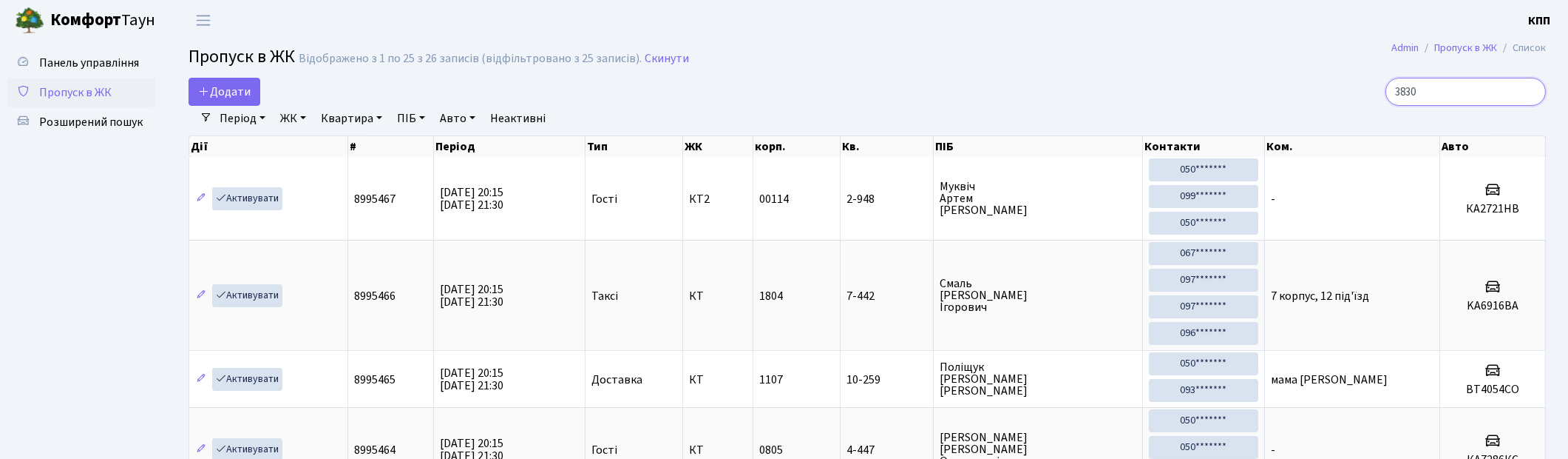
type input "3830"
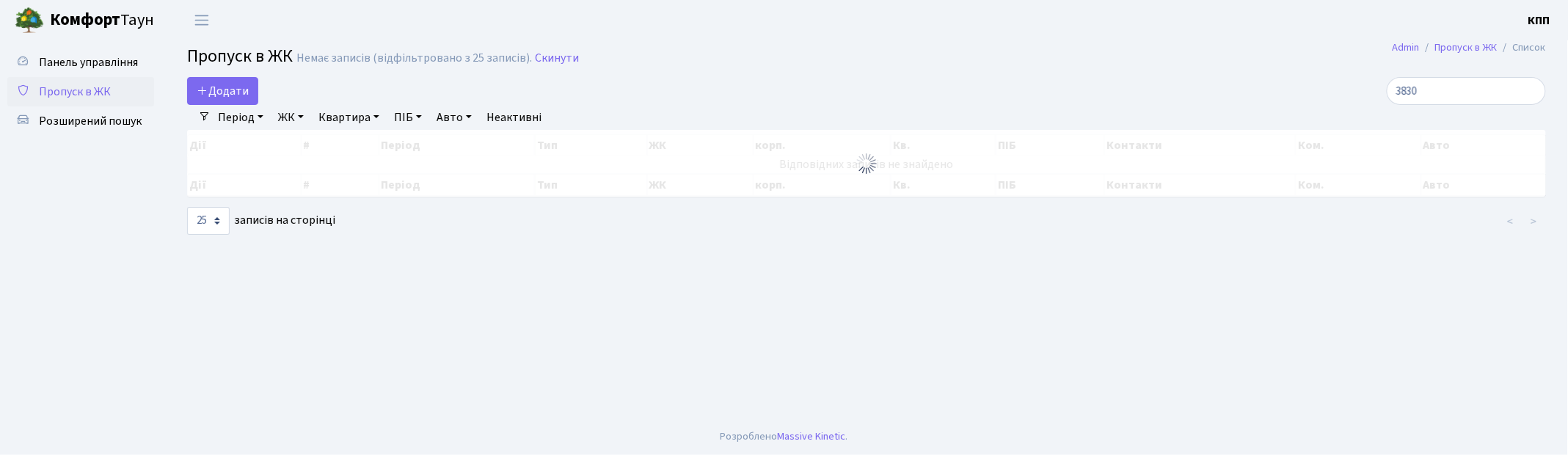
click at [72, 89] on span "Пропуск в ЖК" at bounding box center [75, 92] width 72 height 16
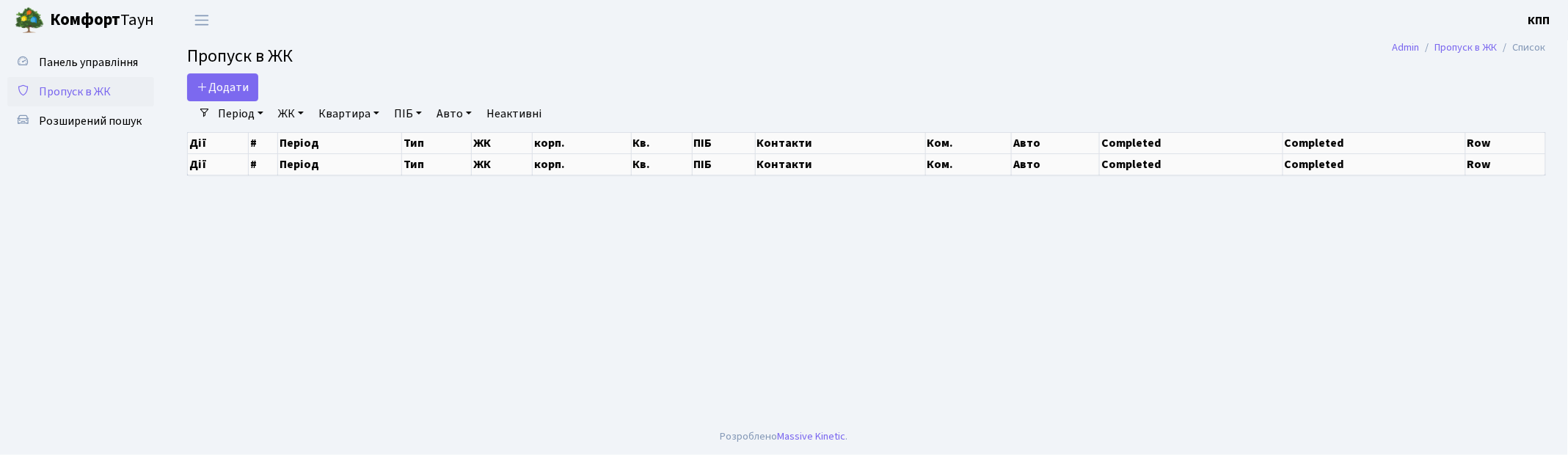
select select "25"
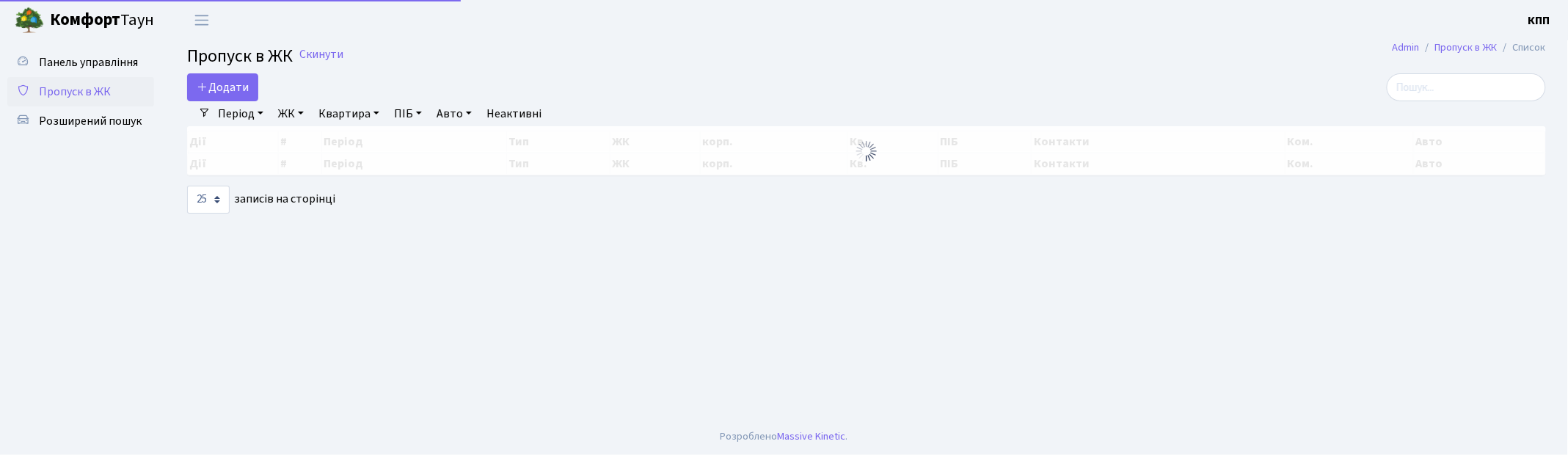
click at [1451, 72] on main "Admin Пропуск в ЖК Список Пропуск в ЖК Скинути Додати Фільтри Період [DATE] - […" at bounding box center [866, 229] width 1403 height 377
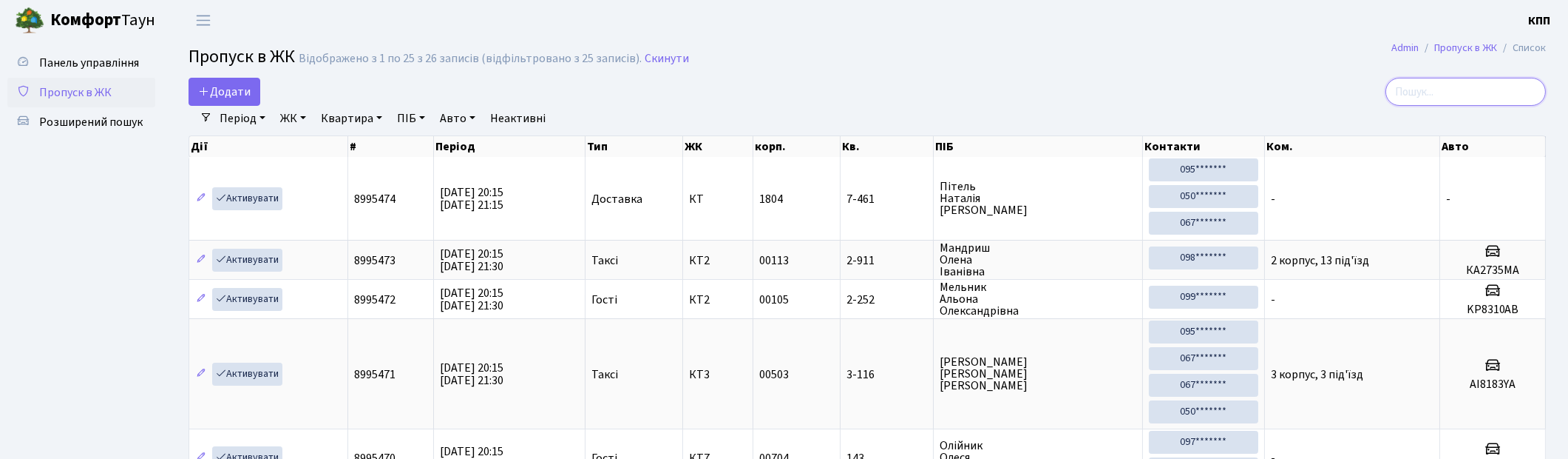
click at [1435, 83] on input "search" at bounding box center [1466, 92] width 161 height 28
click at [1473, 90] on input "search" at bounding box center [1466, 92] width 161 height 28
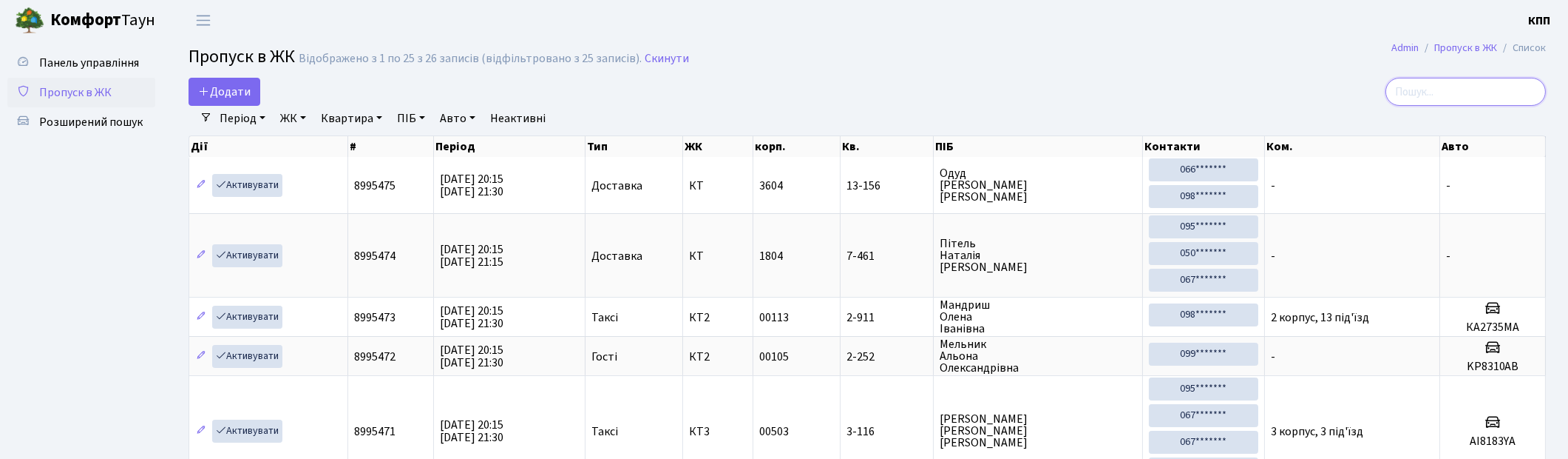
click at [1465, 93] on input "search" at bounding box center [1466, 92] width 161 height 28
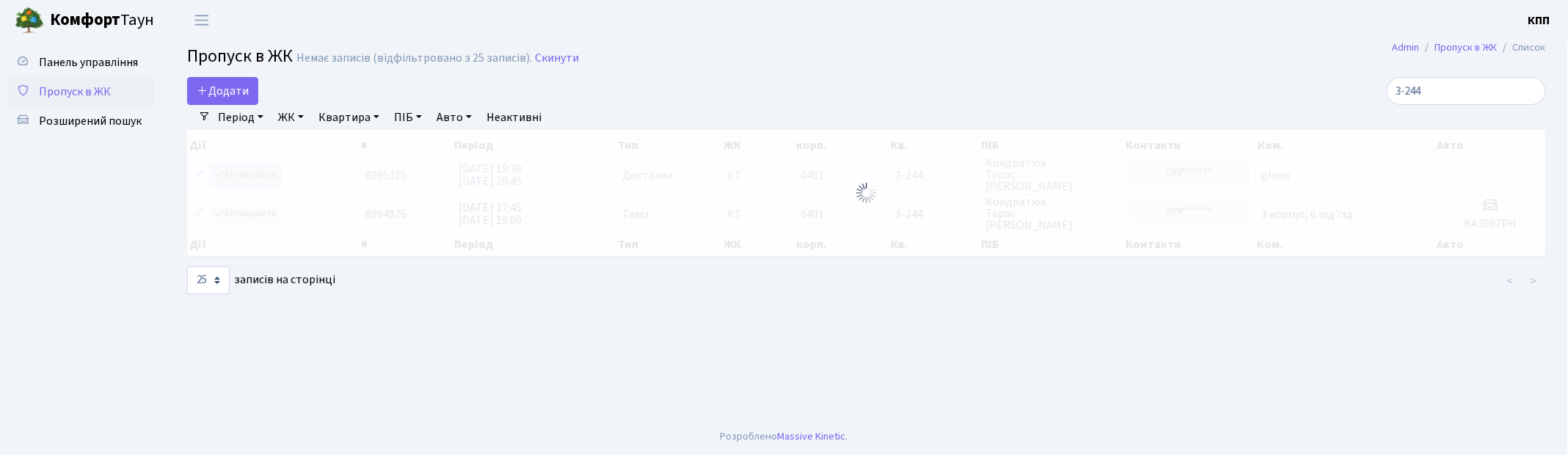
click at [232, 173] on div "Дії # Період Тип ЖК корп. Кв. ПІБ Контакти Ком. Авто Дії # Період Тип ЖК корп. …" at bounding box center [866, 195] width 1381 height 131
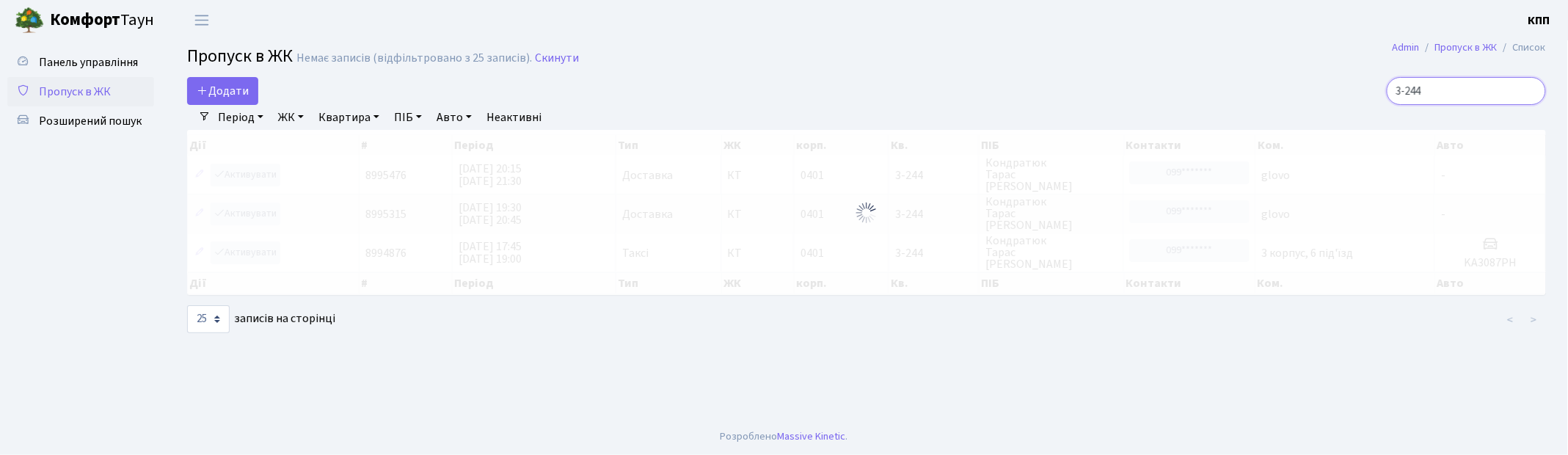
drag, startPoint x: 1463, startPoint y: 84, endPoint x: 1309, endPoint y: 84, distance: 154.0
click at [1309, 84] on div "3-244" at bounding box center [1327, 91] width 438 height 28
type input "1-234"
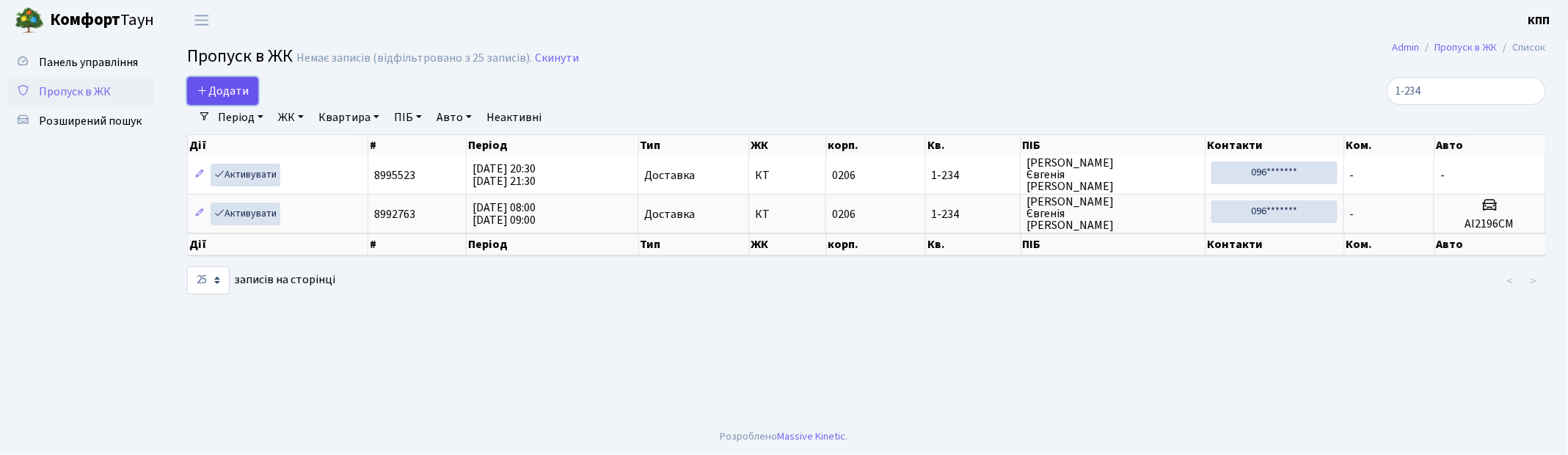
click at [245, 96] on span "Додати" at bounding box center [222, 91] width 52 height 16
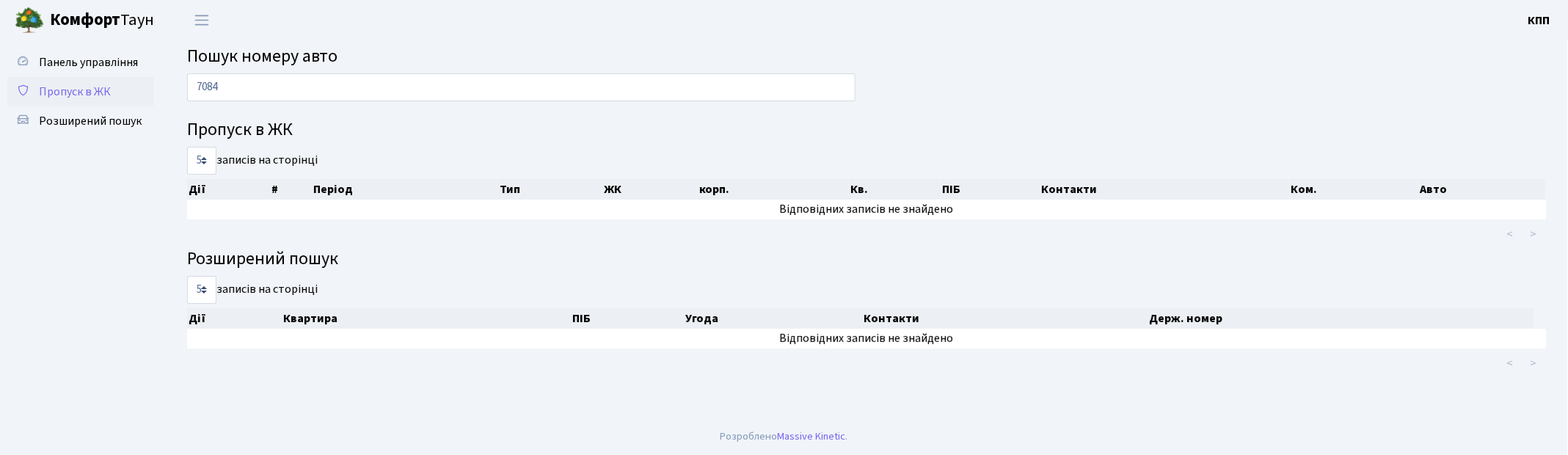
click at [83, 86] on span "Пропуск в ЖК" at bounding box center [75, 92] width 72 height 16
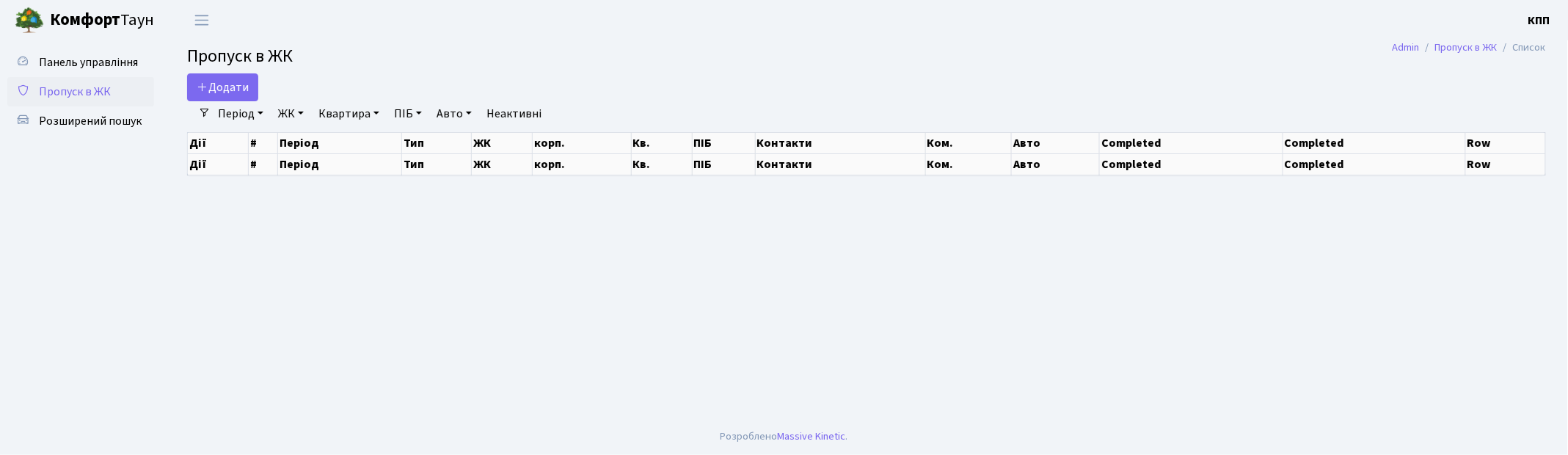
select select "25"
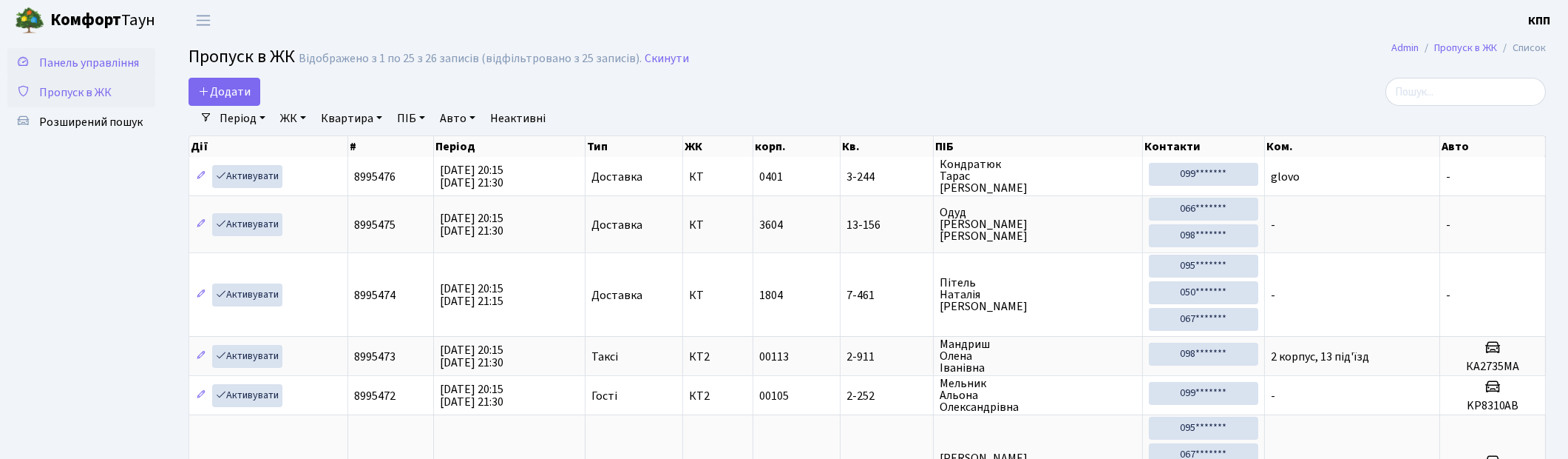
click at [106, 61] on span "Панель управління" at bounding box center [89, 63] width 100 height 16
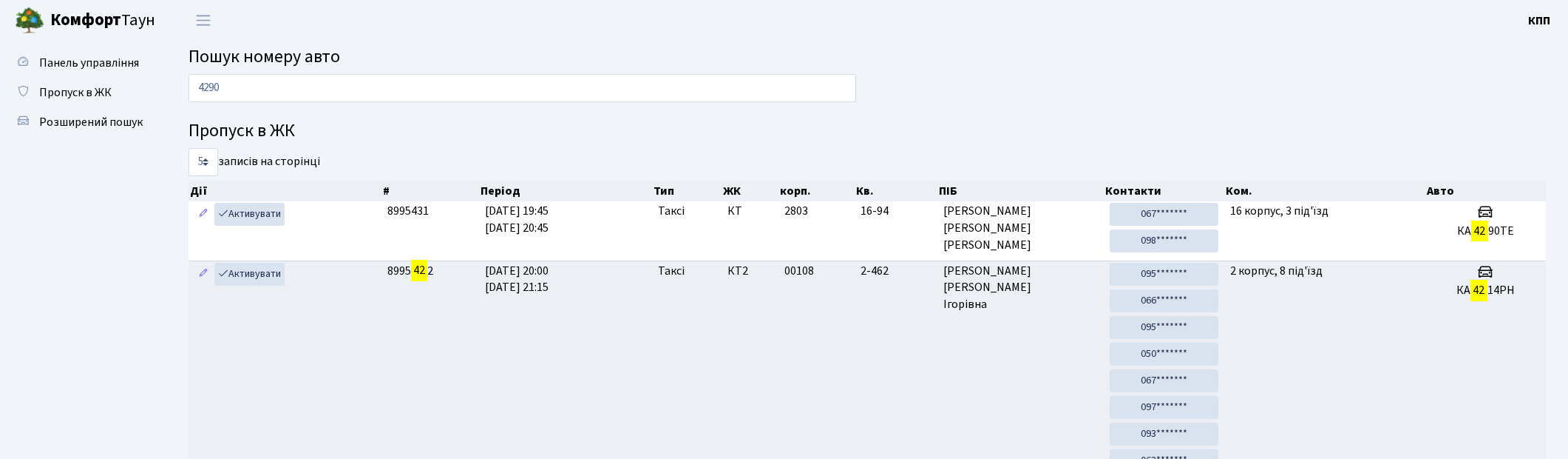
type input "4290"
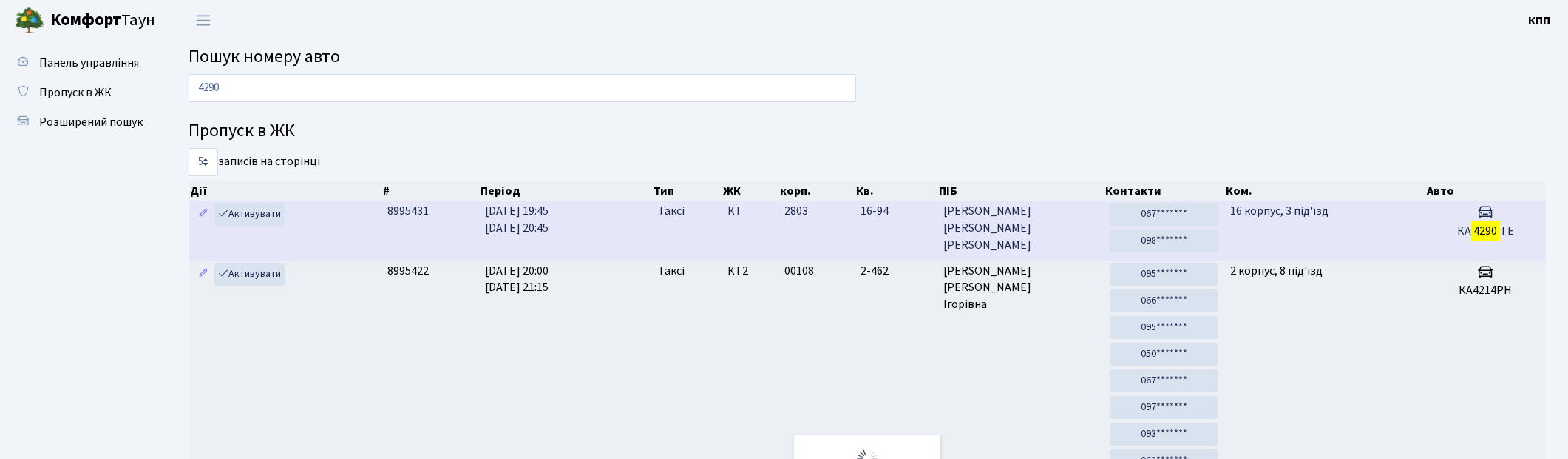
click at [345, 224] on td "Активувати" at bounding box center [284, 230] width 193 height 58
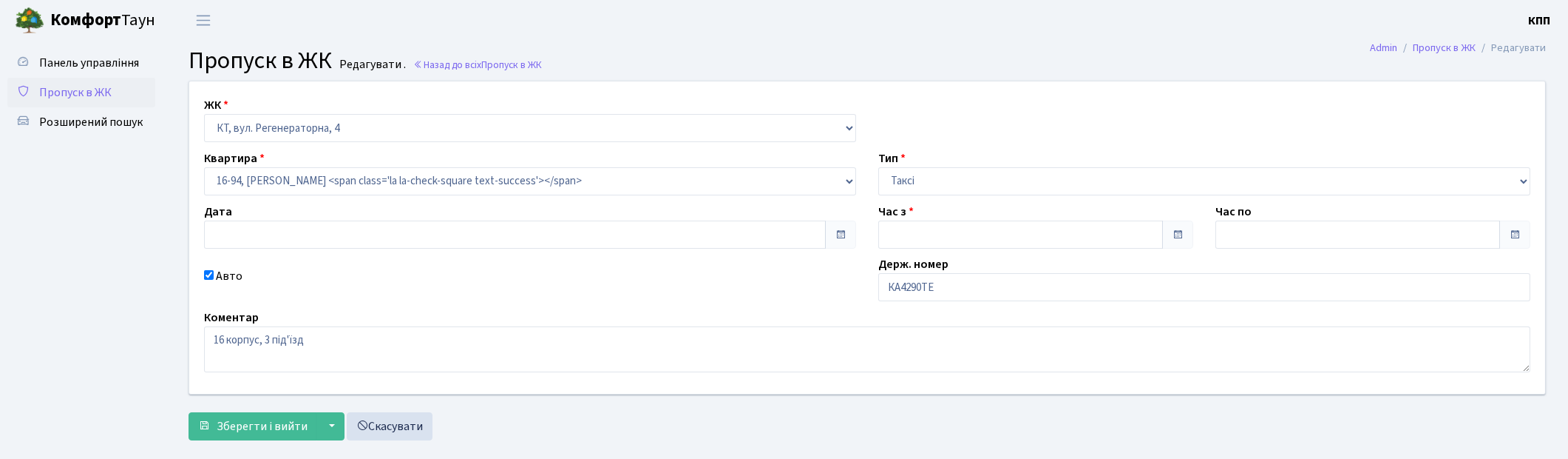
type input "[DATE]"
type input "19:45"
type input "20:45"
checkbox input "true"
click at [893, 291] on input "КА4290ТЕ" at bounding box center [1205, 287] width 652 height 28
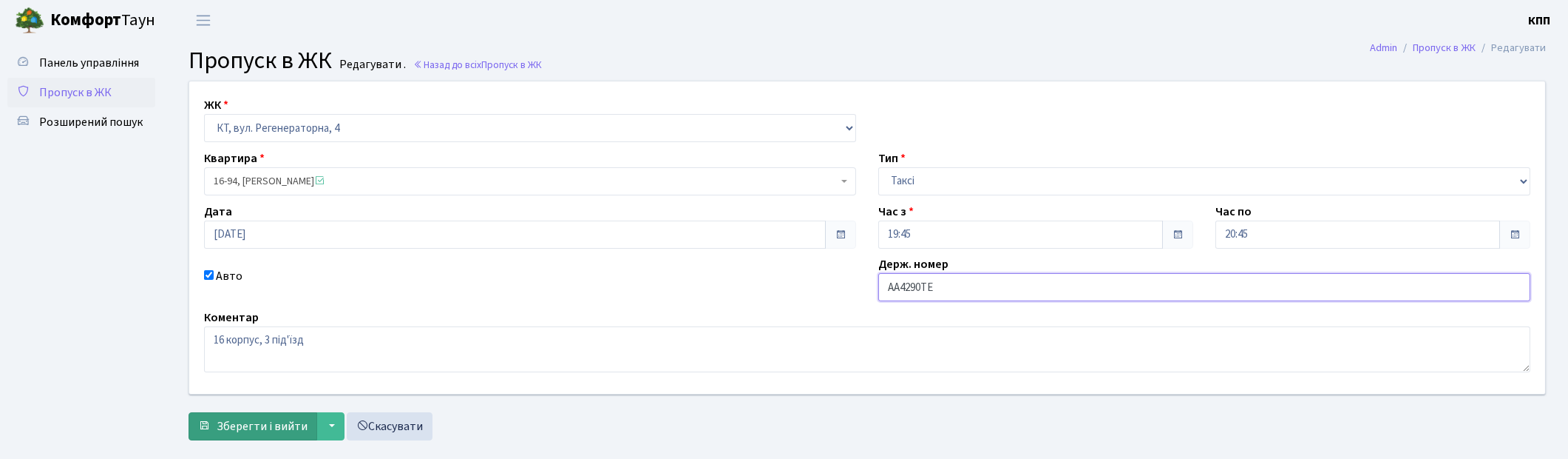
type input "АА4290ТЕ"
click at [274, 420] on span "Зберегти і вийти" at bounding box center [262, 426] width 91 height 16
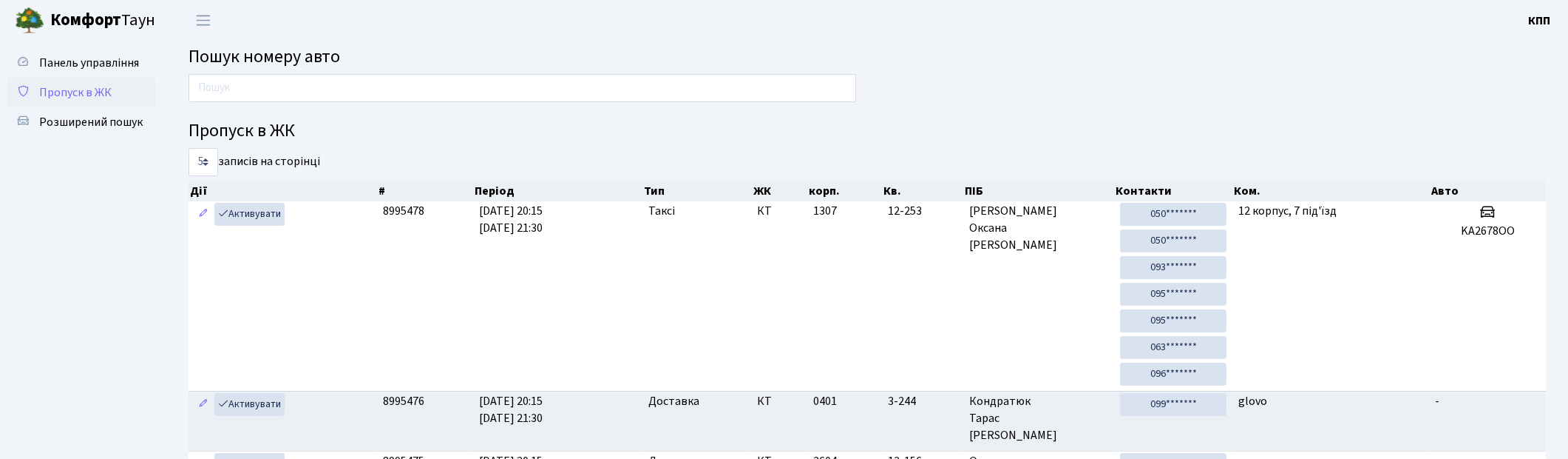
click at [103, 90] on span "Пропуск в ЖК" at bounding box center [75, 92] width 72 height 16
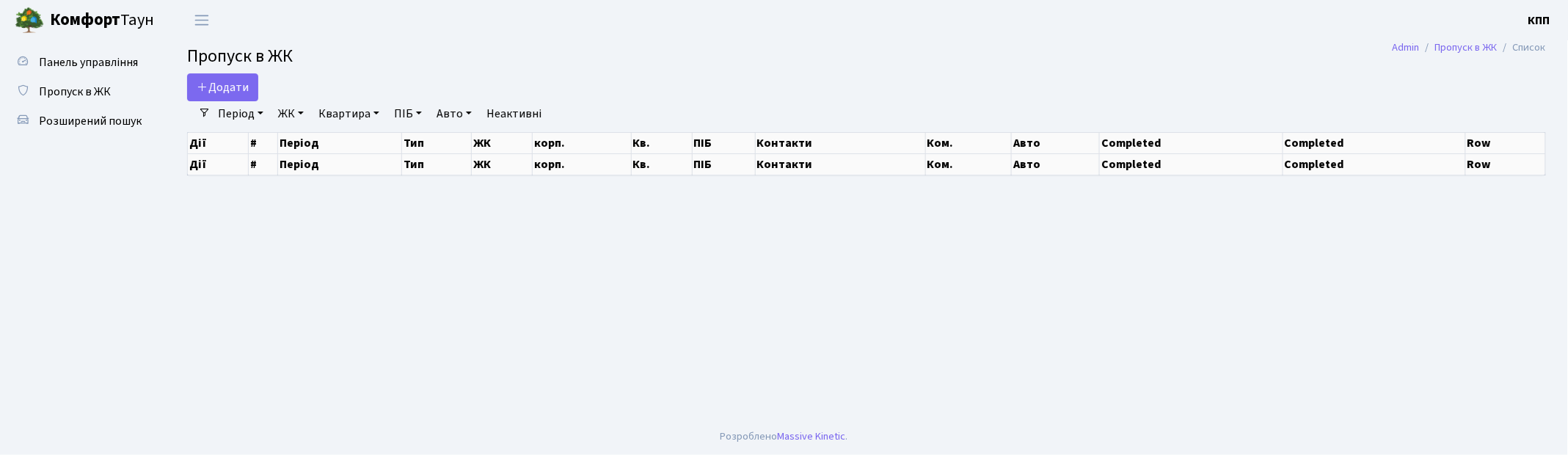
select select "25"
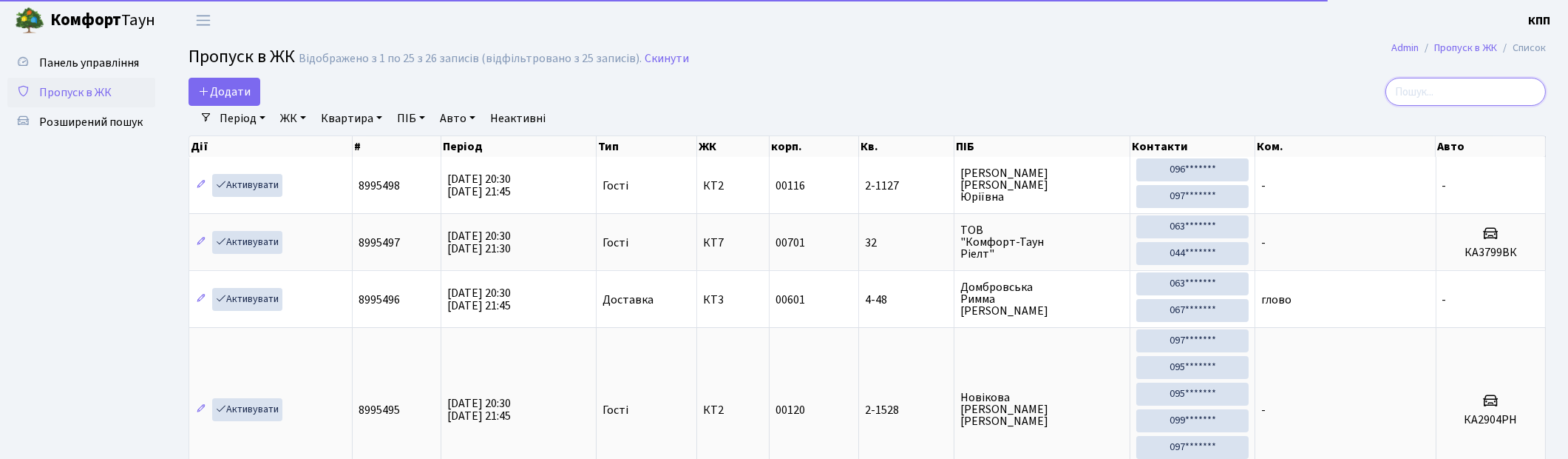
click at [1454, 97] on input "search" at bounding box center [1466, 92] width 161 height 28
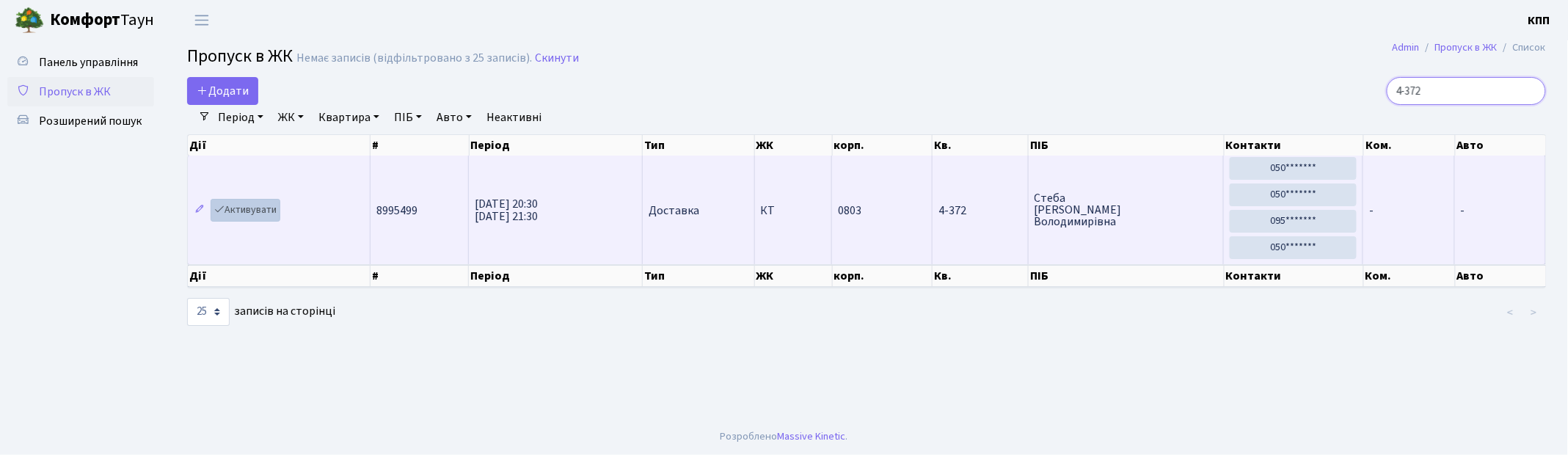
type input "4-372"
click at [270, 216] on link "Активувати" at bounding box center [245, 210] width 69 height 23
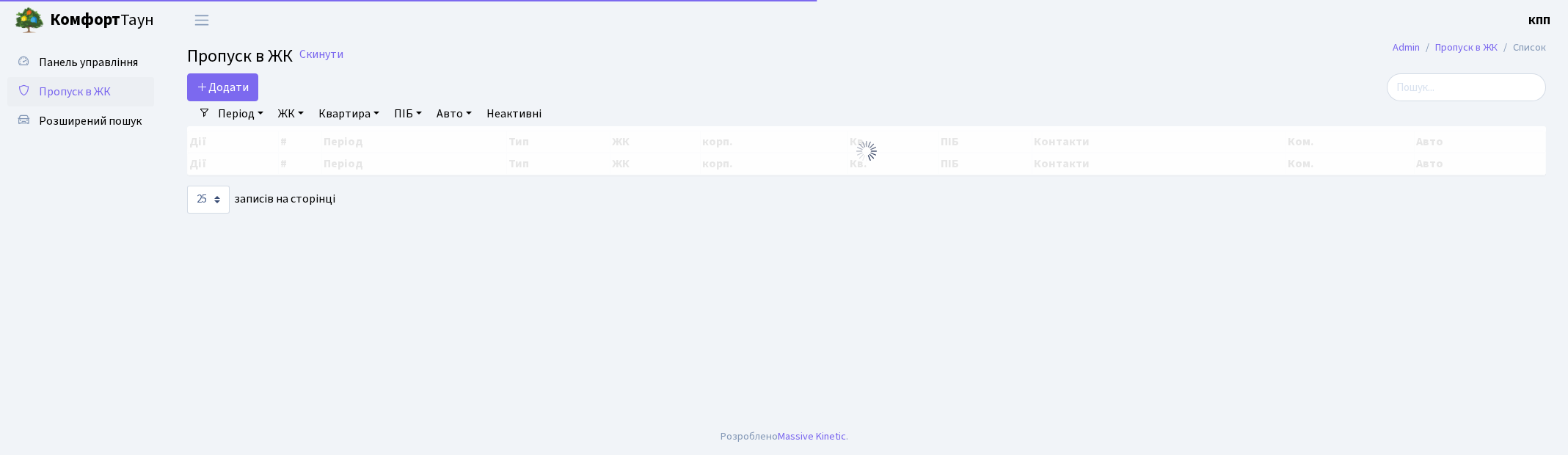
select select "25"
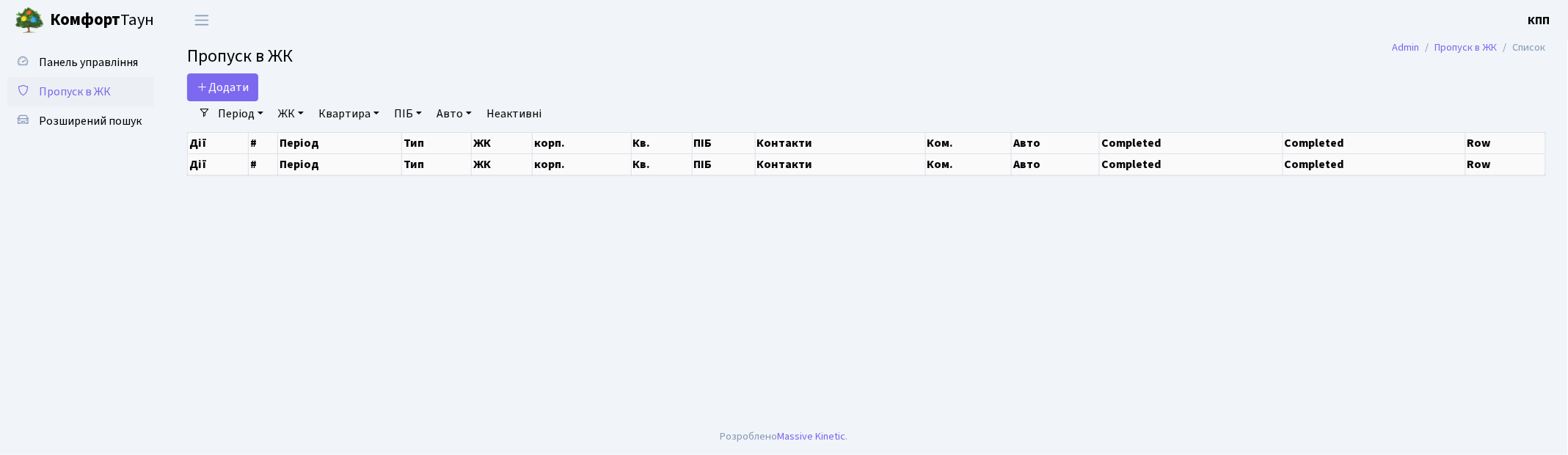
select select "25"
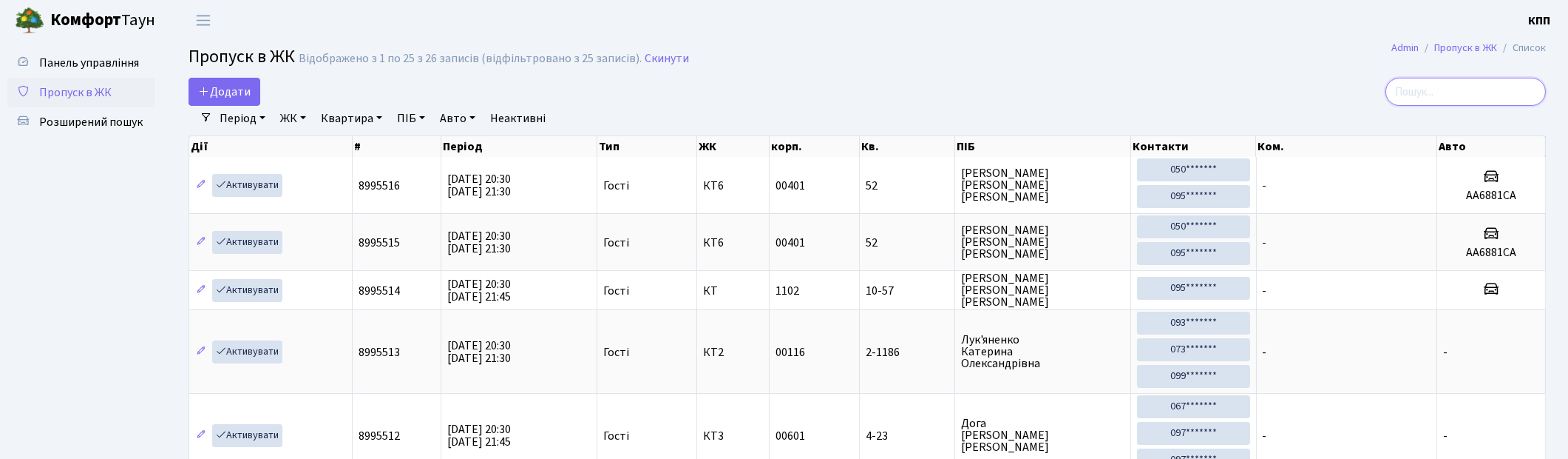
click at [1455, 91] on input "search" at bounding box center [1466, 92] width 161 height 28
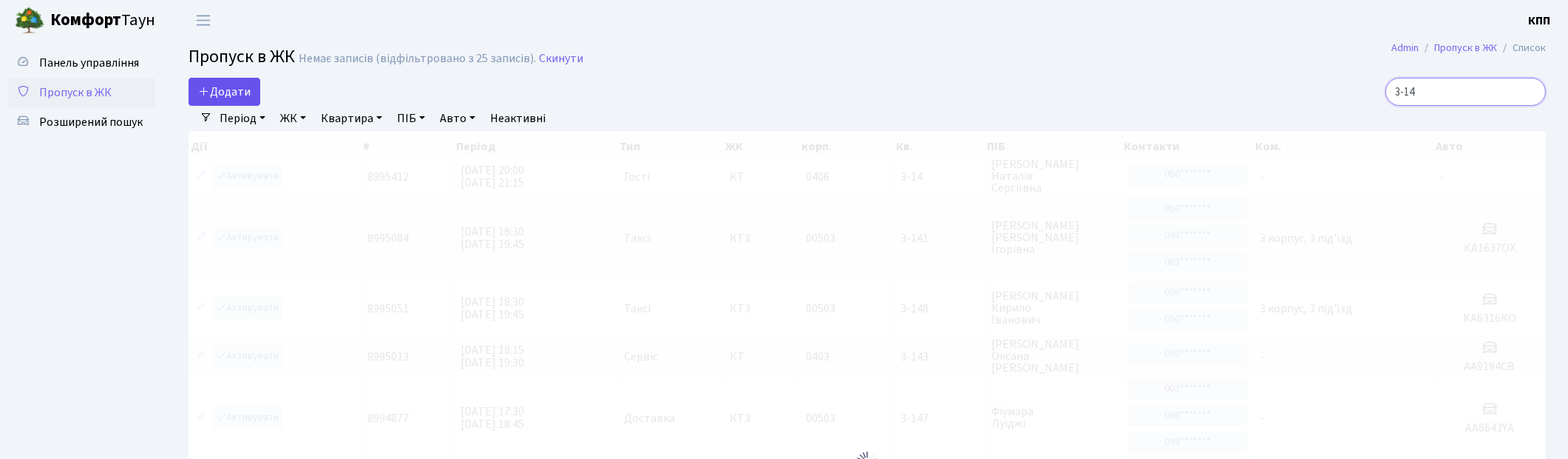
type input "3-14"
click at [200, 92] on icon at bounding box center [204, 91] width 12 height 12
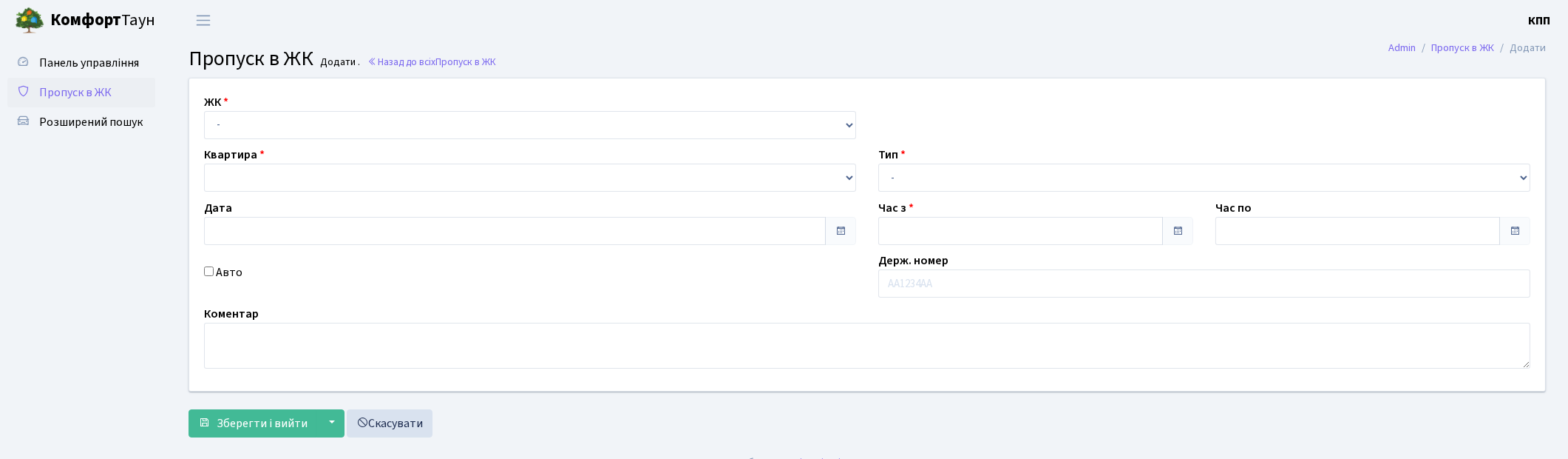
type input "[DATE]"
type input "20:30"
type input "21:30"
select select "271"
click at [204, 111] on select "- КТ, вул. Регенераторна, 4 КТ2, просп. [STREET_ADDRESS] [STREET_ADDRESS] [PERS…" at bounding box center [530, 125] width 652 height 28
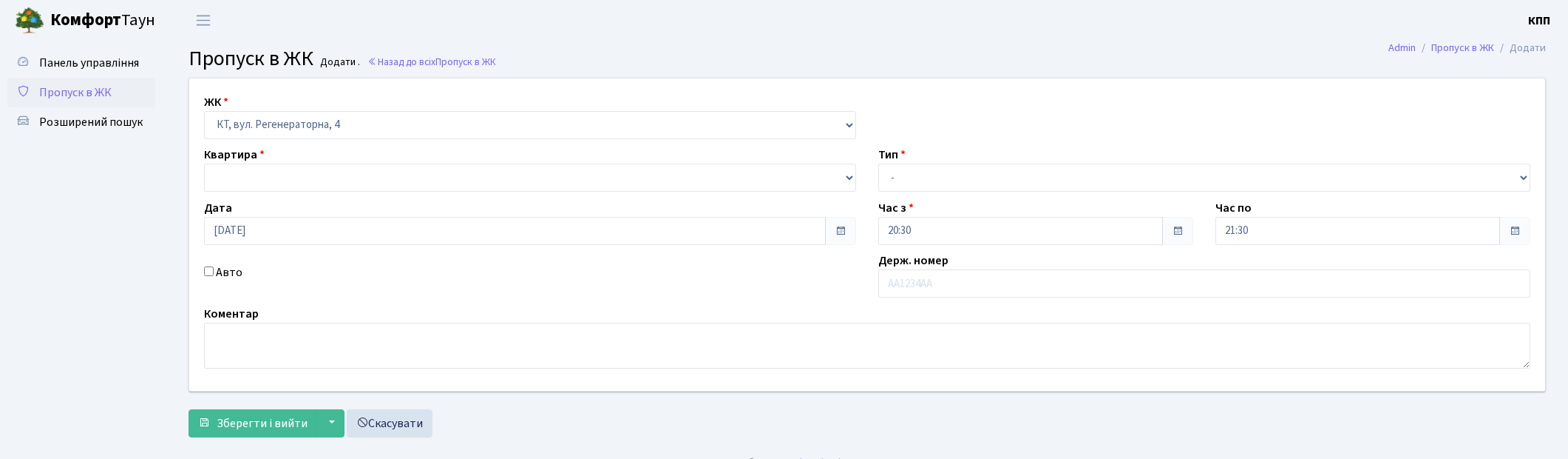
select select
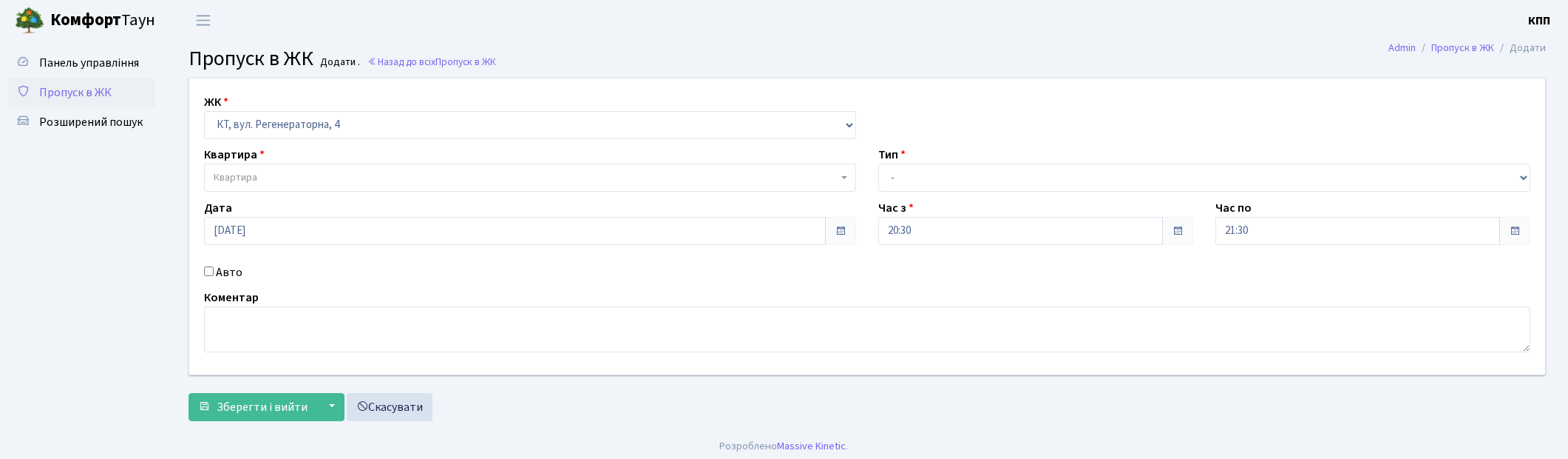
click at [281, 173] on span "Квартира" at bounding box center [526, 177] width 624 height 15
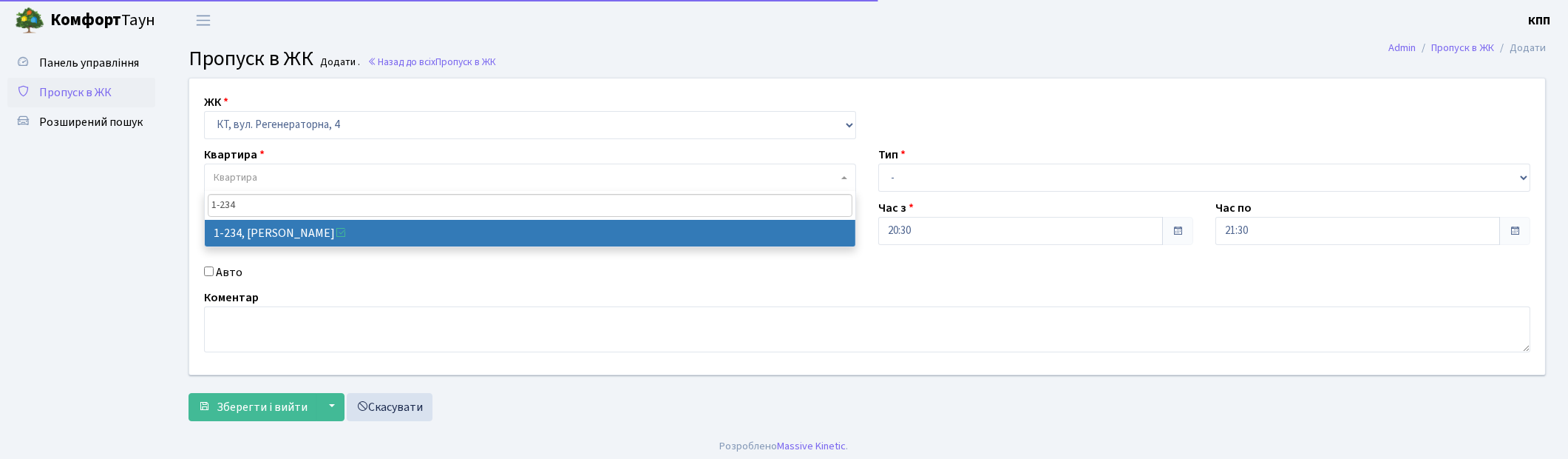
type input "1-234"
select select "234"
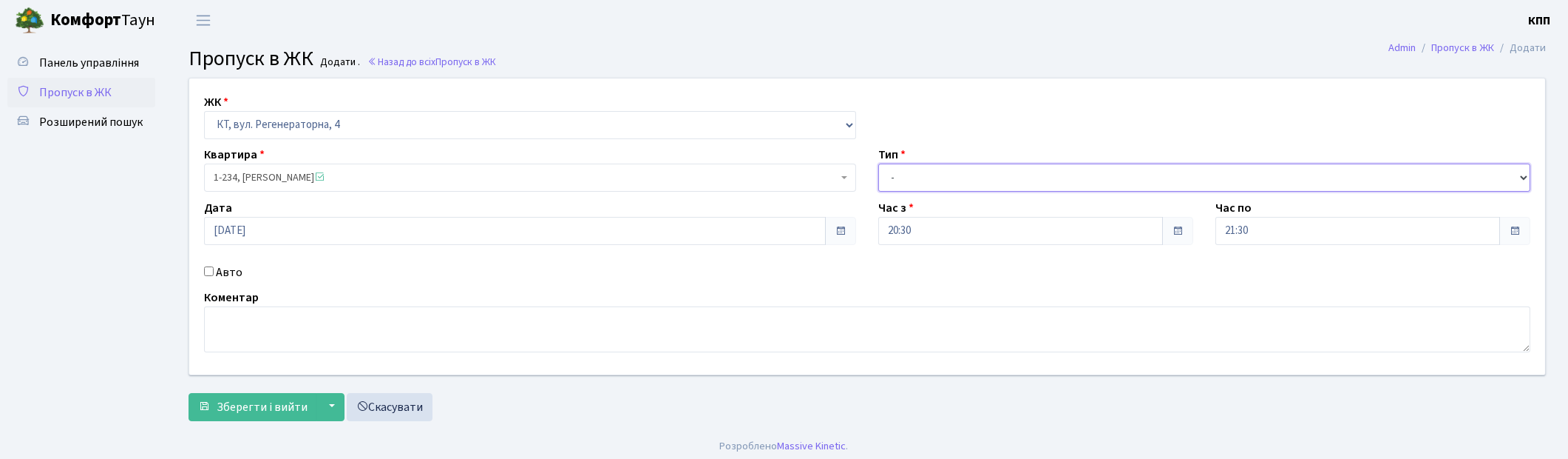
drag, startPoint x: 997, startPoint y: 174, endPoint x: 978, endPoint y: 188, distance: 23.6
click at [994, 176] on select "- Доставка Таксі Гості Сервіс" at bounding box center [1205, 177] width 652 height 28
select select "1"
click at [879, 163] on select "- Доставка Таксі Гості Сервіс" at bounding box center [1205, 177] width 652 height 28
click at [258, 412] on span "Зберегти і вийти" at bounding box center [262, 407] width 91 height 16
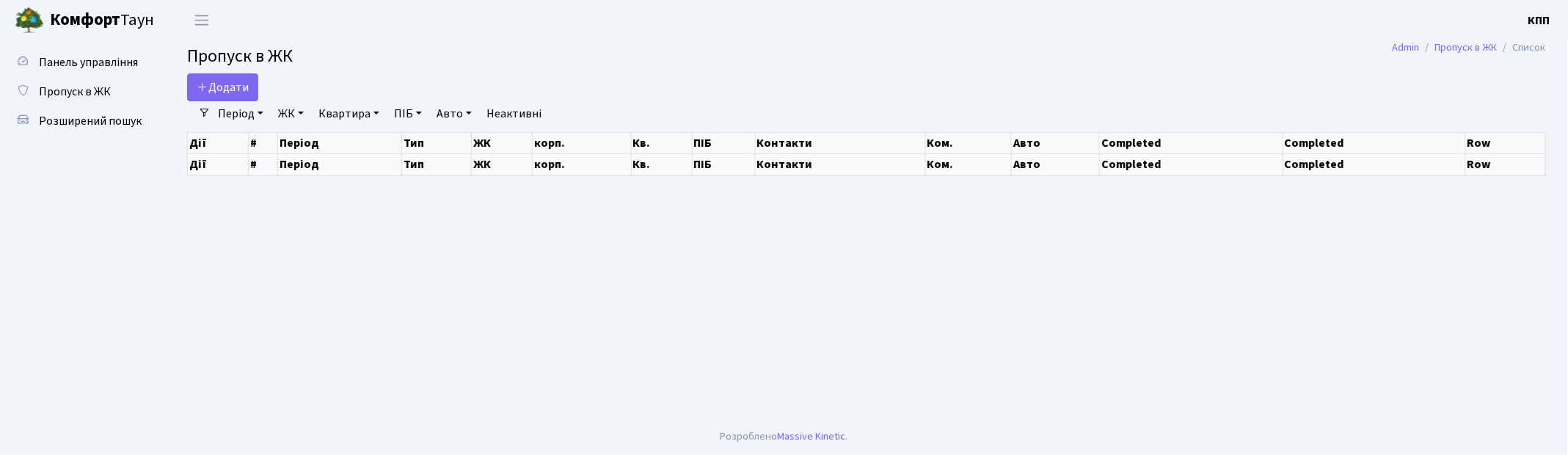
select select "25"
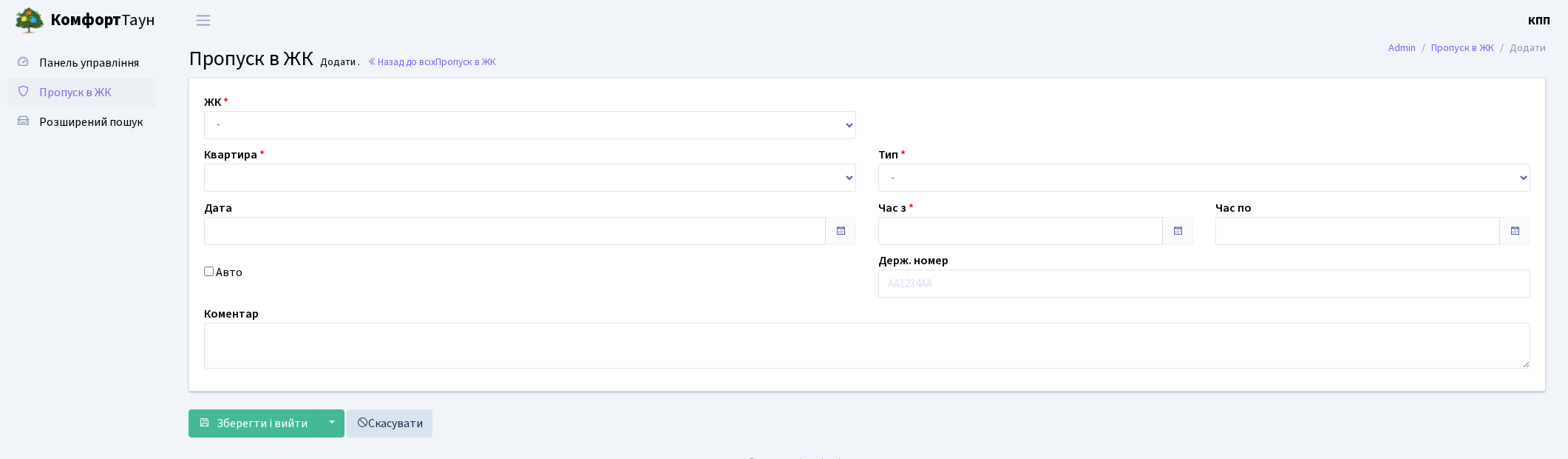
select select "271"
click at [204, 111] on select "- КТ, вул. Регенераторна, 4 КТ2, просп. [STREET_ADDRESS] [STREET_ADDRESS] [PERS…" at bounding box center [530, 125] width 652 height 28
click at [303, 177] on div "Квартира" at bounding box center [530, 169] width 675 height 46
type input "[DATE]"
type input "20:45"
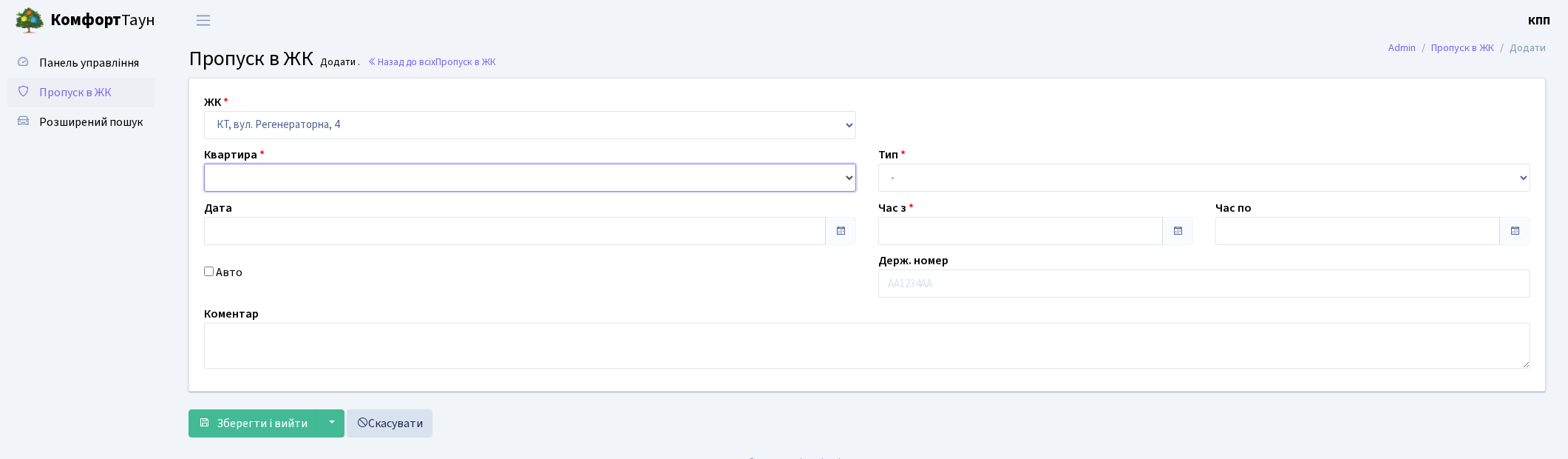
type input "21:45"
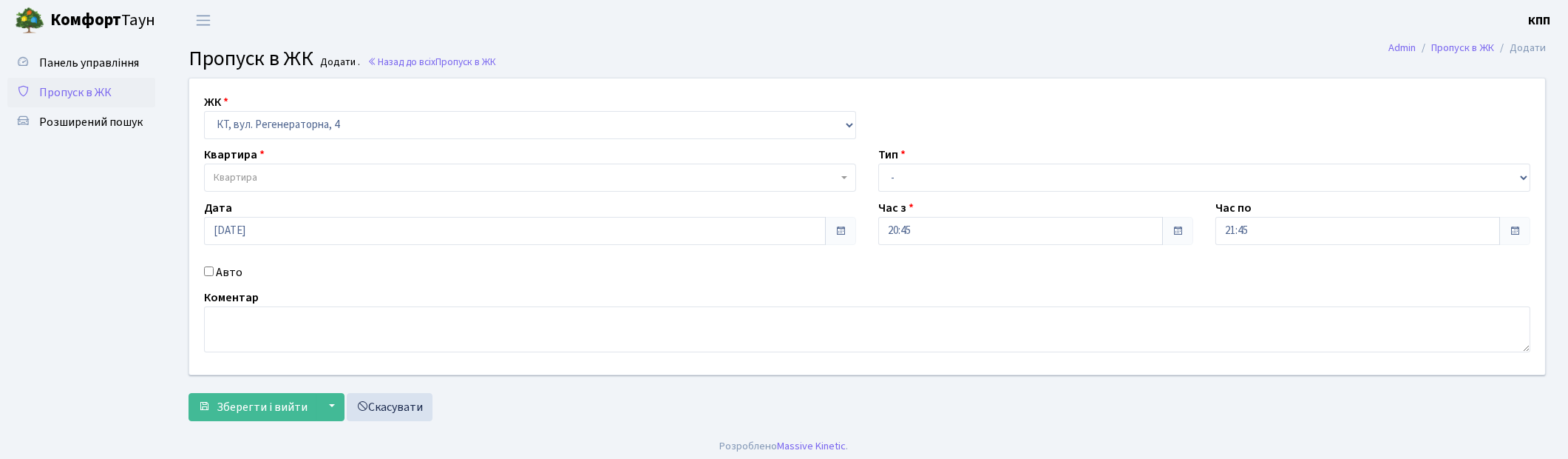
click at [316, 183] on span "Квартира" at bounding box center [526, 177] width 624 height 15
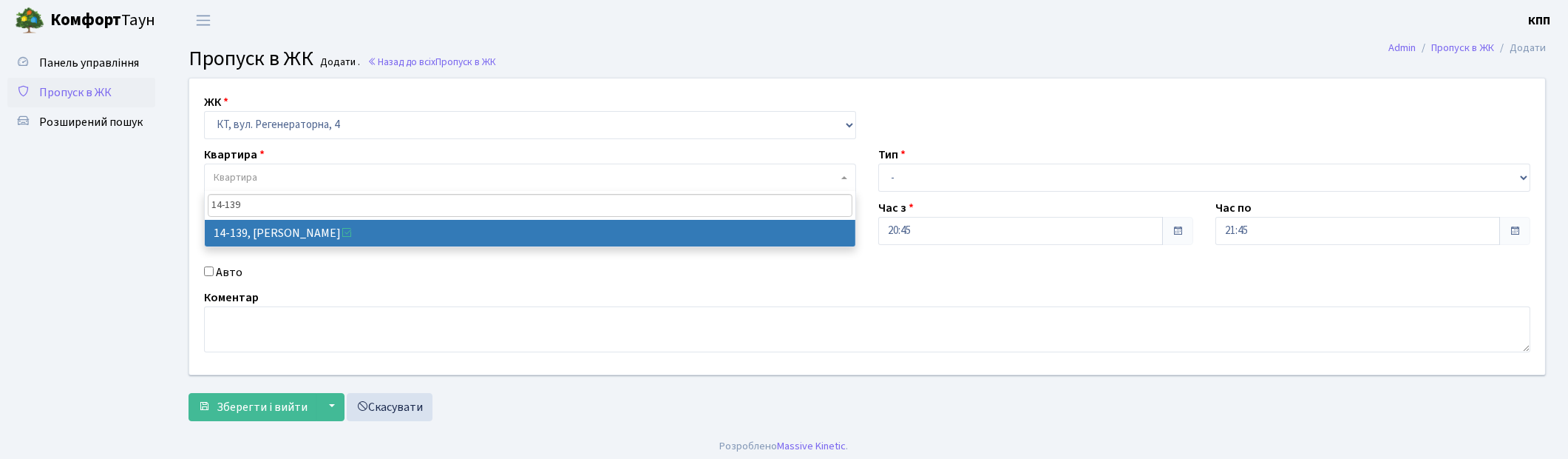
type input "14-139"
select select "7516"
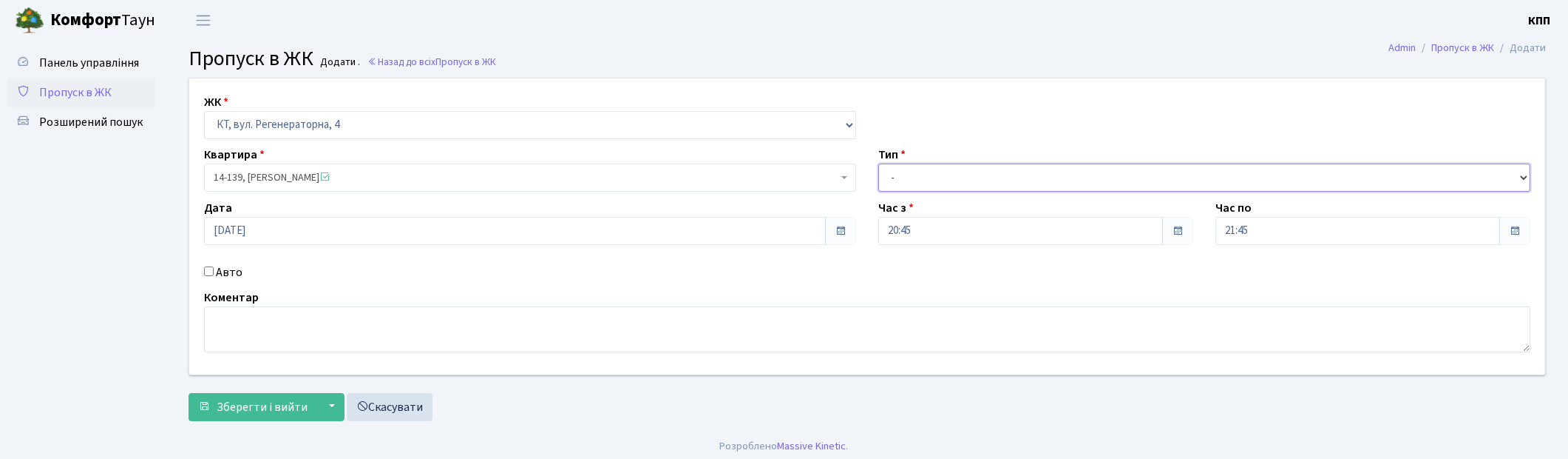
click at [900, 173] on select "- Доставка Таксі Гості Сервіс" at bounding box center [1205, 177] width 652 height 28
select select "1"
click at [879, 163] on select "- Доставка Таксі Гості Сервіс" at bounding box center [1205, 177] width 652 height 28
drag, startPoint x: 226, startPoint y: 275, endPoint x: 320, endPoint y: 274, distance: 94.0
click at [230, 274] on label "Авто" at bounding box center [229, 273] width 27 height 18
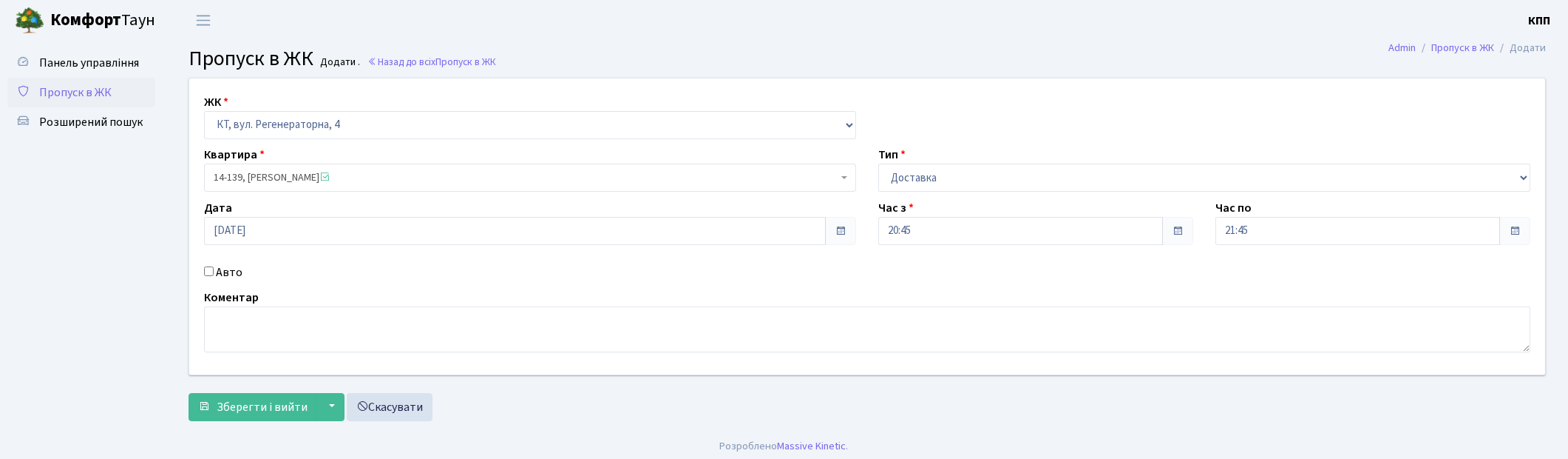
click at [214, 274] on input "Авто" at bounding box center [208, 271] width 10 height 10
checkbox input "true"
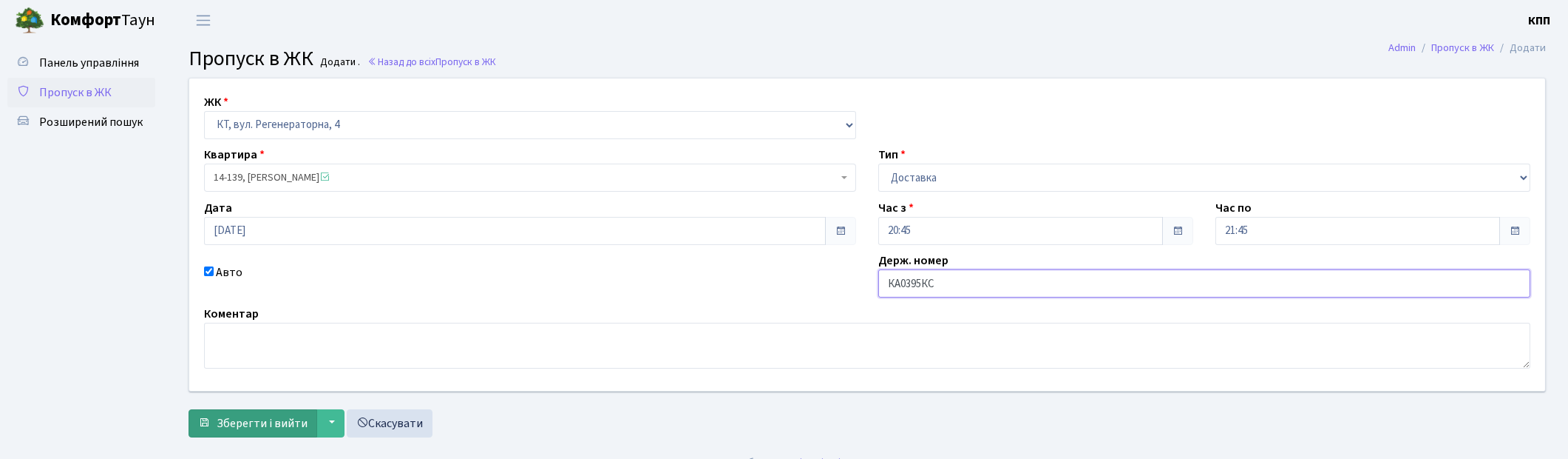
type input "КА0395КС"
click at [258, 411] on button "Зберегти і вийти" at bounding box center [252, 423] width 129 height 28
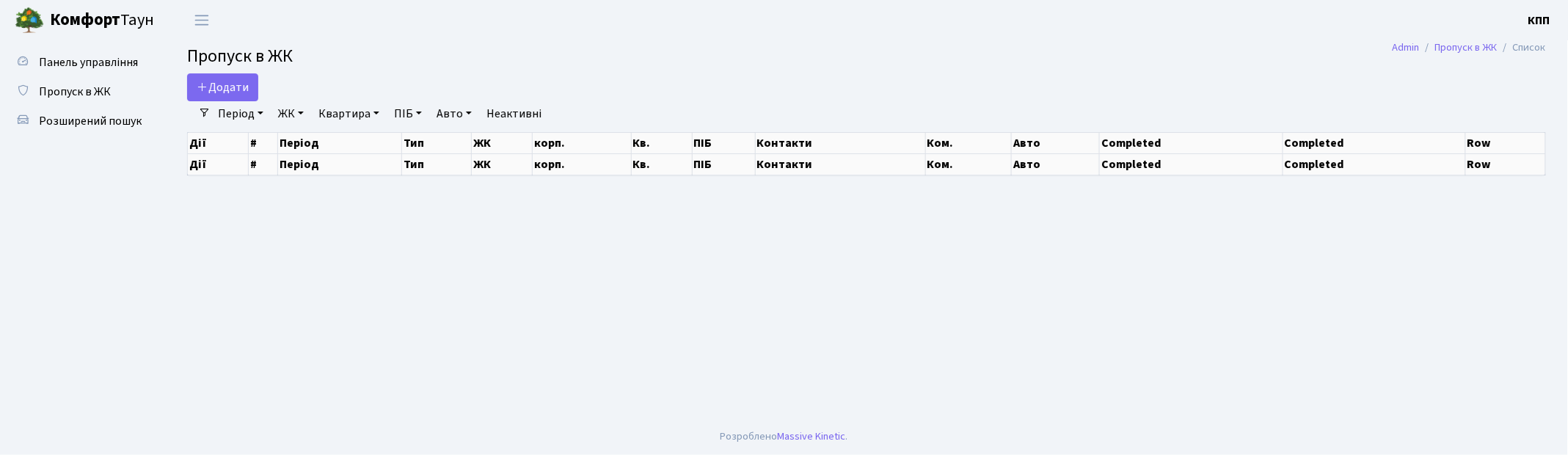
select select "25"
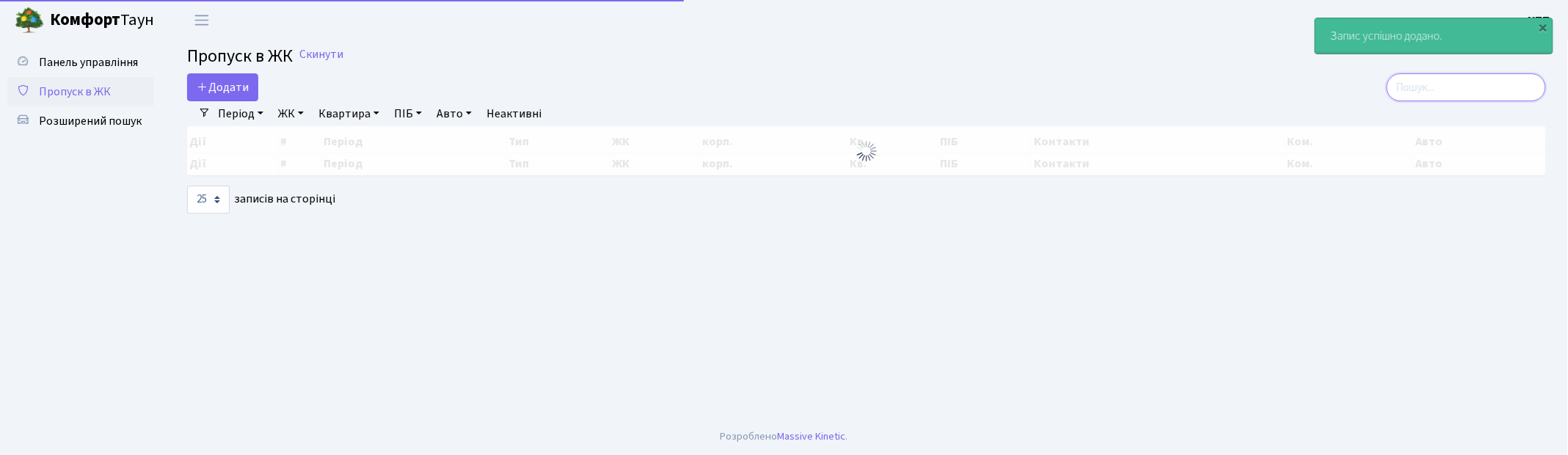
click at [1437, 86] on input "search" at bounding box center [1467, 87] width 160 height 28
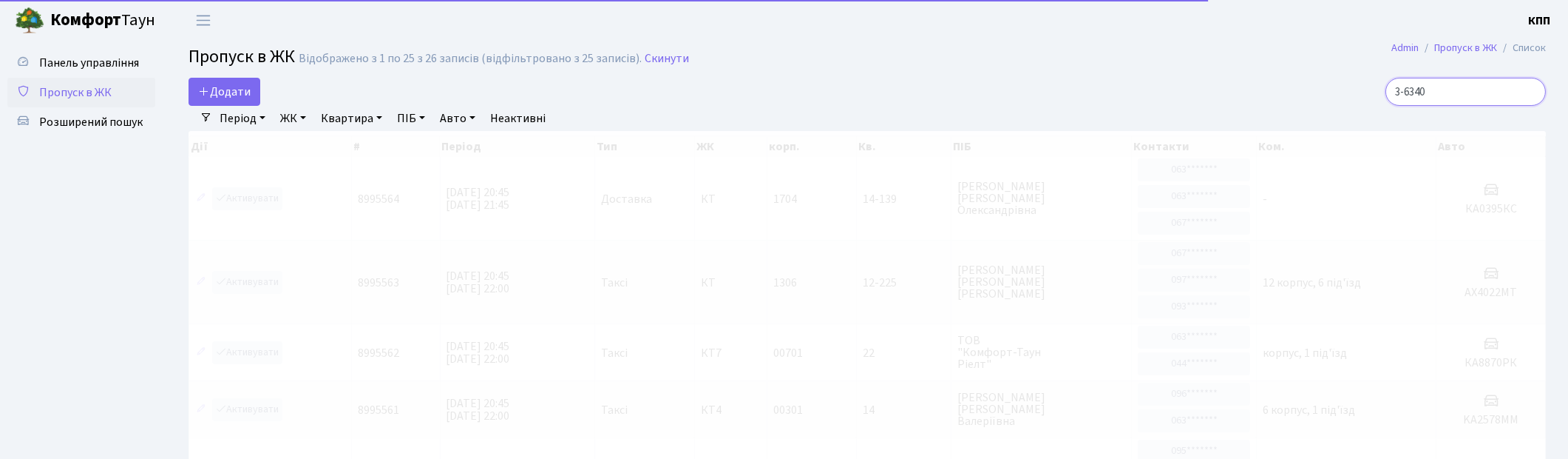
click at [1431, 92] on input "3-6340" at bounding box center [1466, 92] width 161 height 28
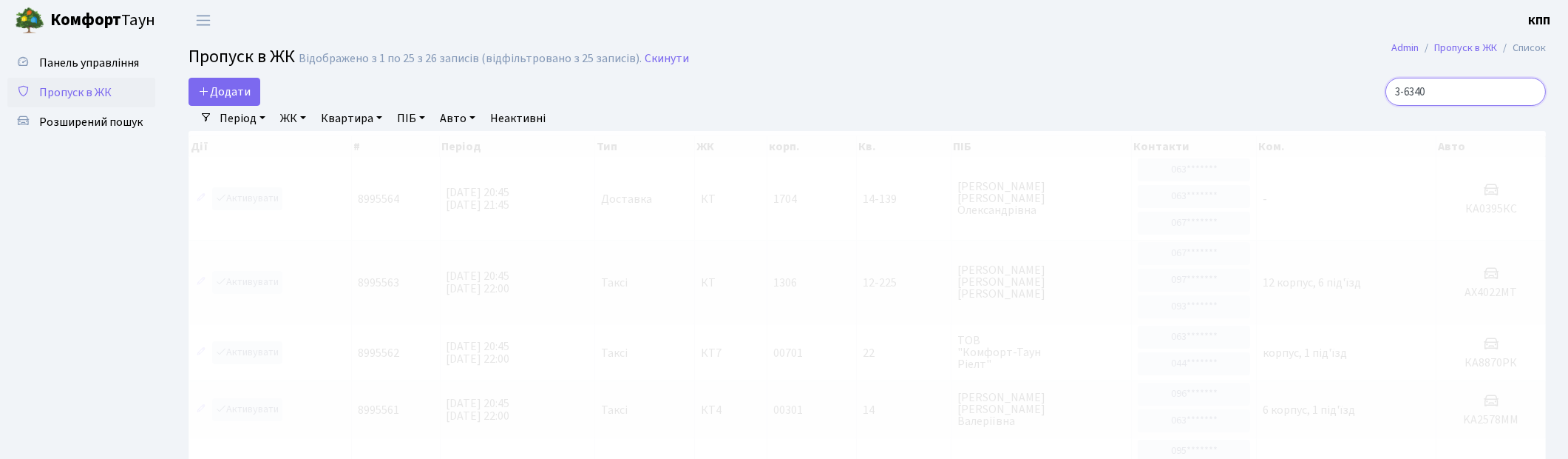
click at [1423, 92] on input "3-6340" at bounding box center [1466, 92] width 161 height 28
click at [1429, 94] on input "3-6340" at bounding box center [1466, 92] width 161 height 28
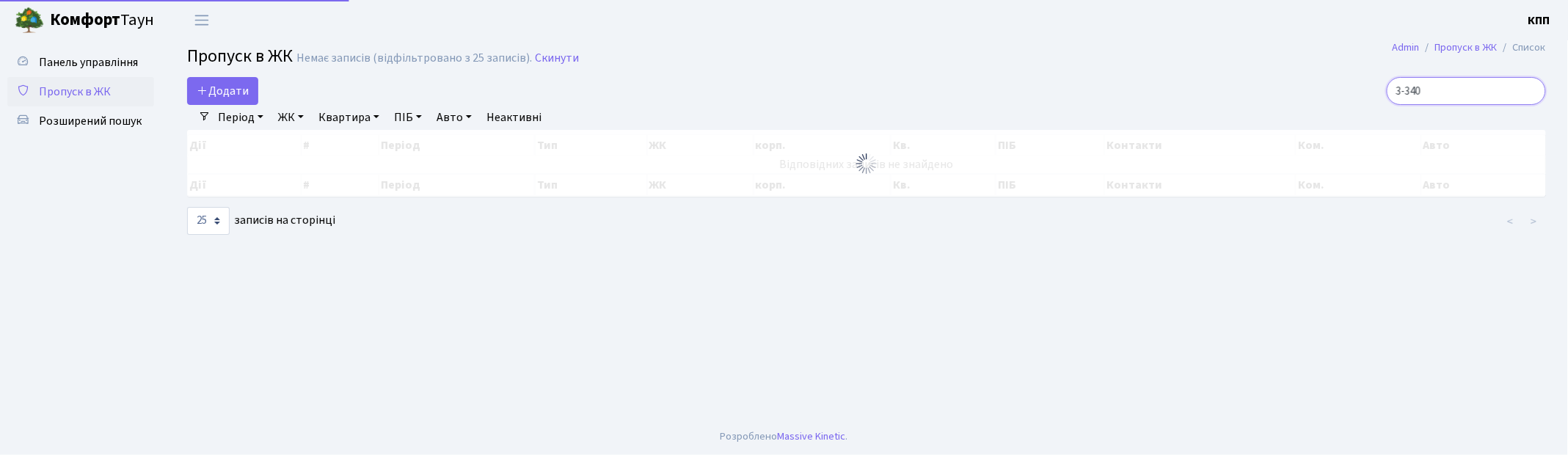
type input "3-340"
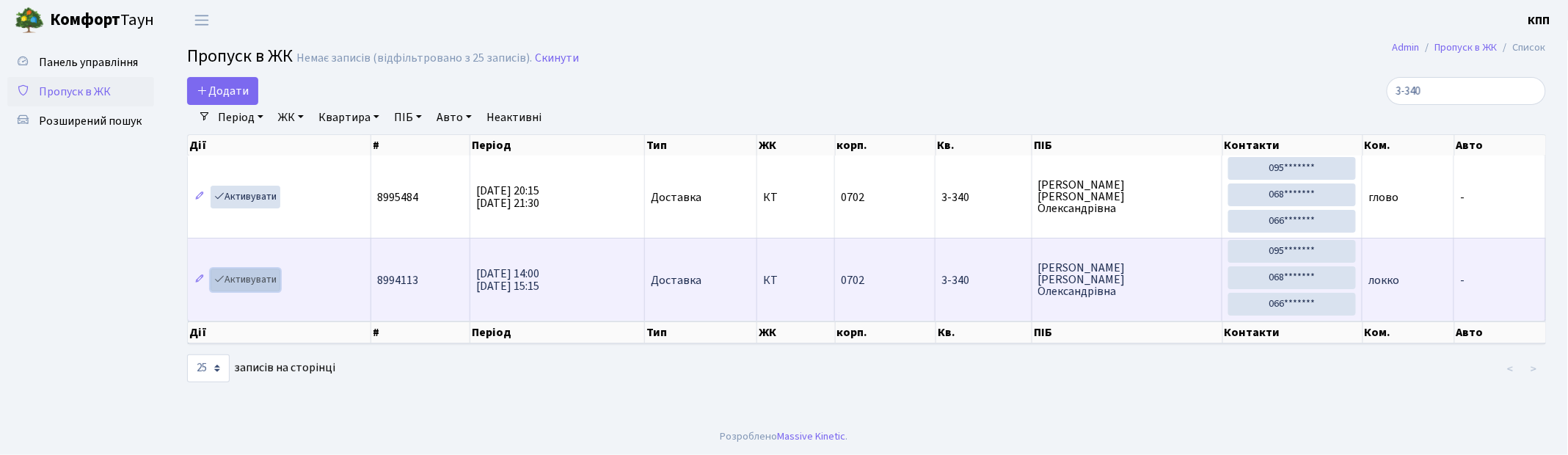
click at [239, 277] on link "Активувати" at bounding box center [245, 279] width 69 height 23
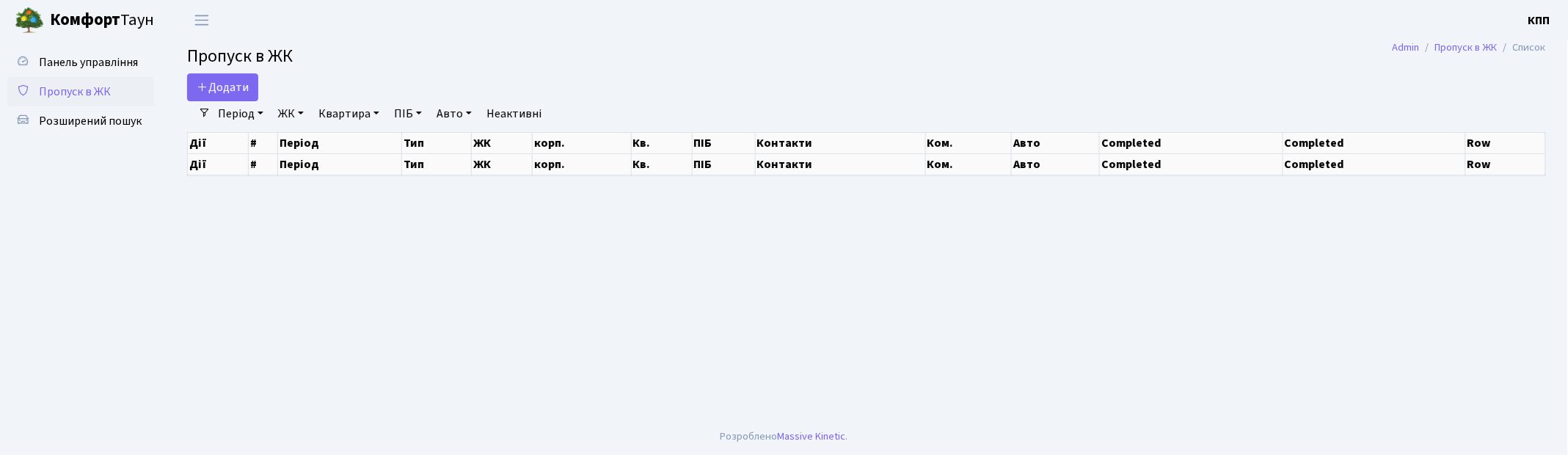
select select "25"
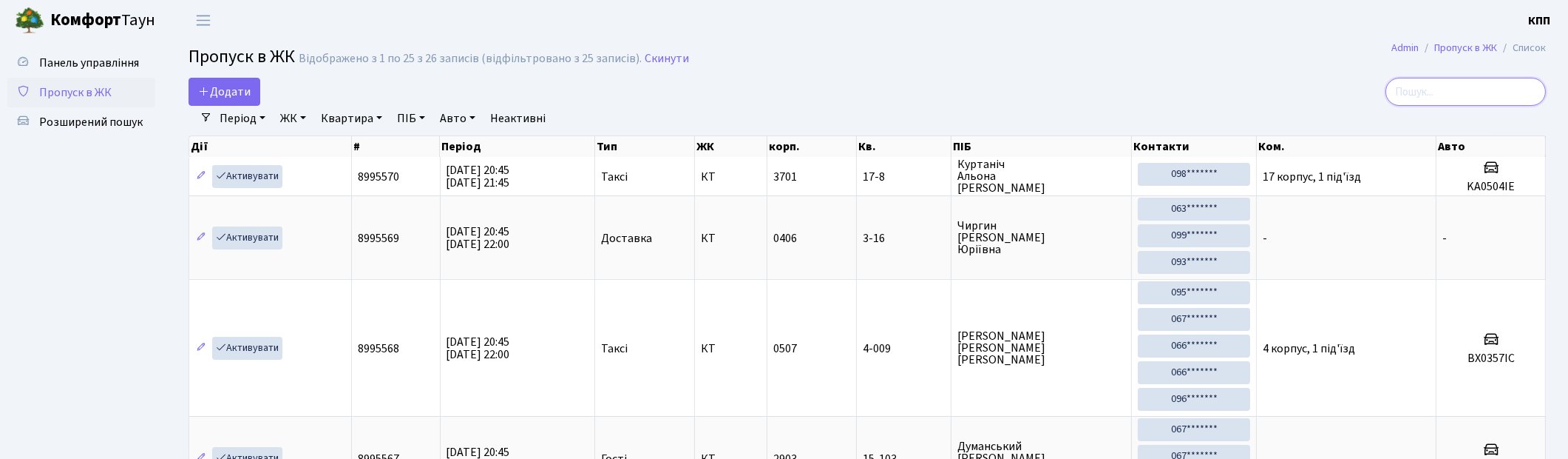
click at [1488, 89] on input "search" at bounding box center [1466, 92] width 161 height 28
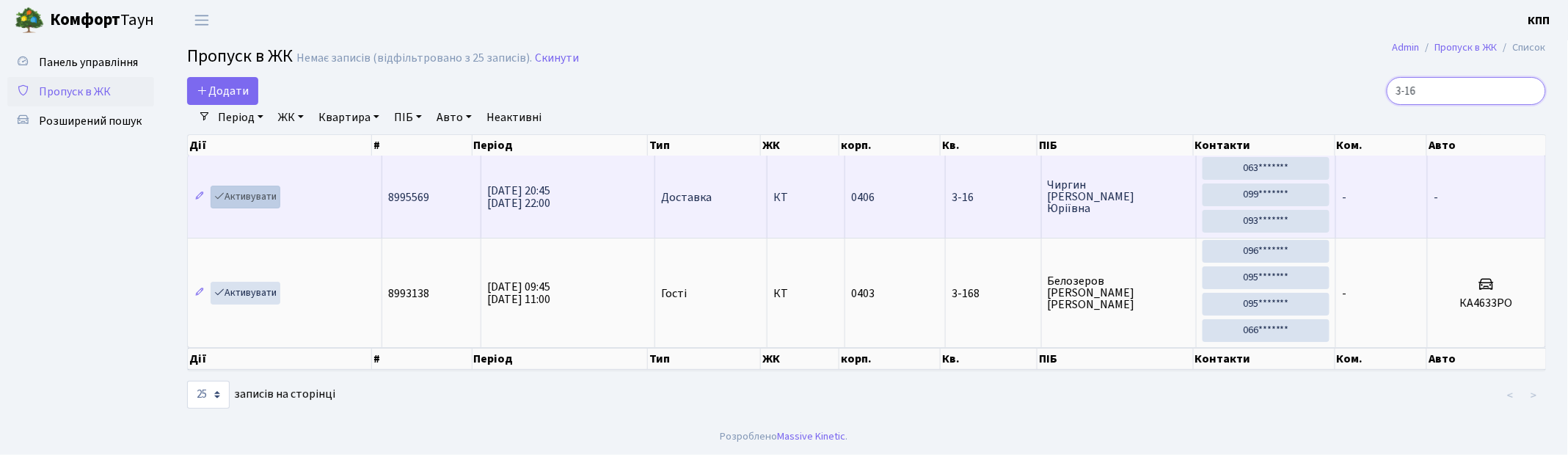
type input "3-16"
click at [223, 202] on link "Активувати" at bounding box center [245, 196] width 69 height 23
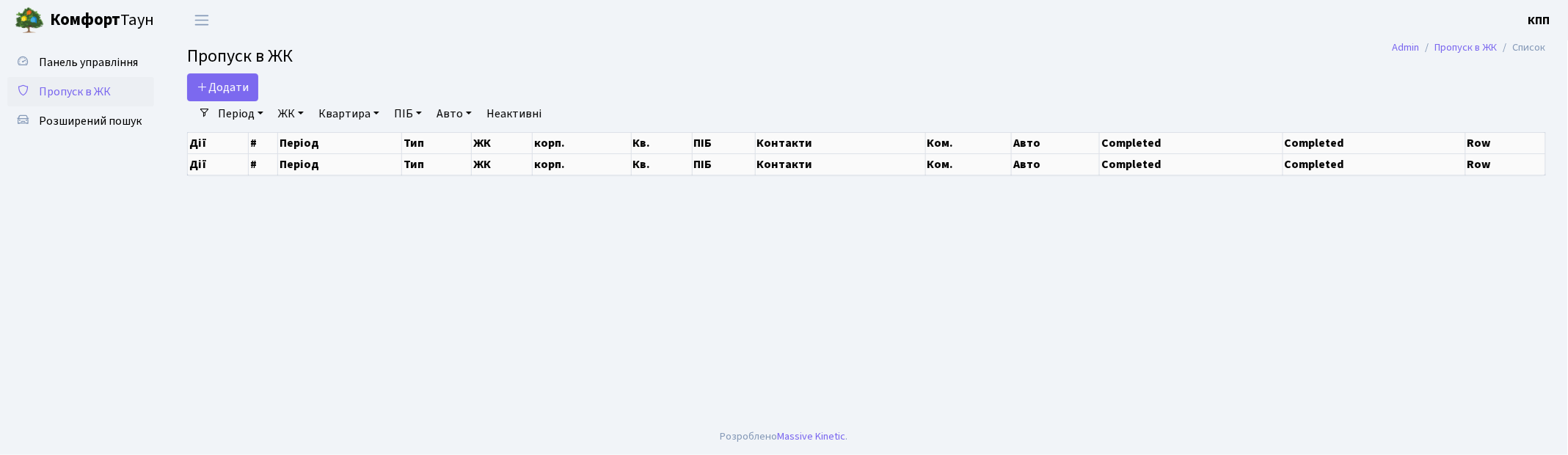
select select "25"
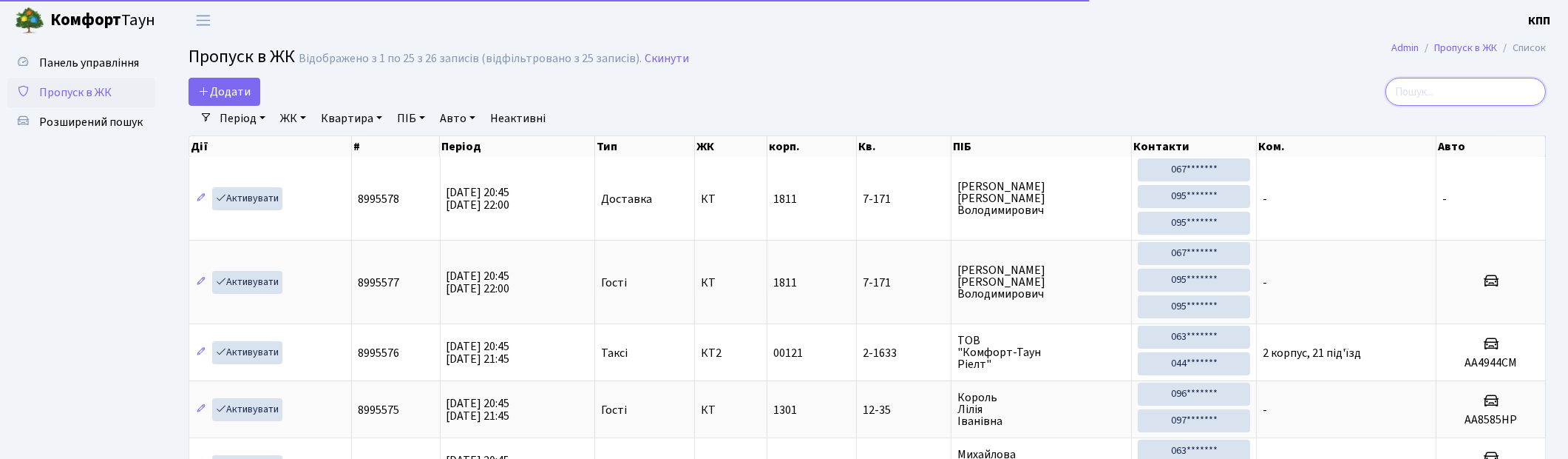
click at [1427, 81] on input "search" at bounding box center [1466, 92] width 161 height 28
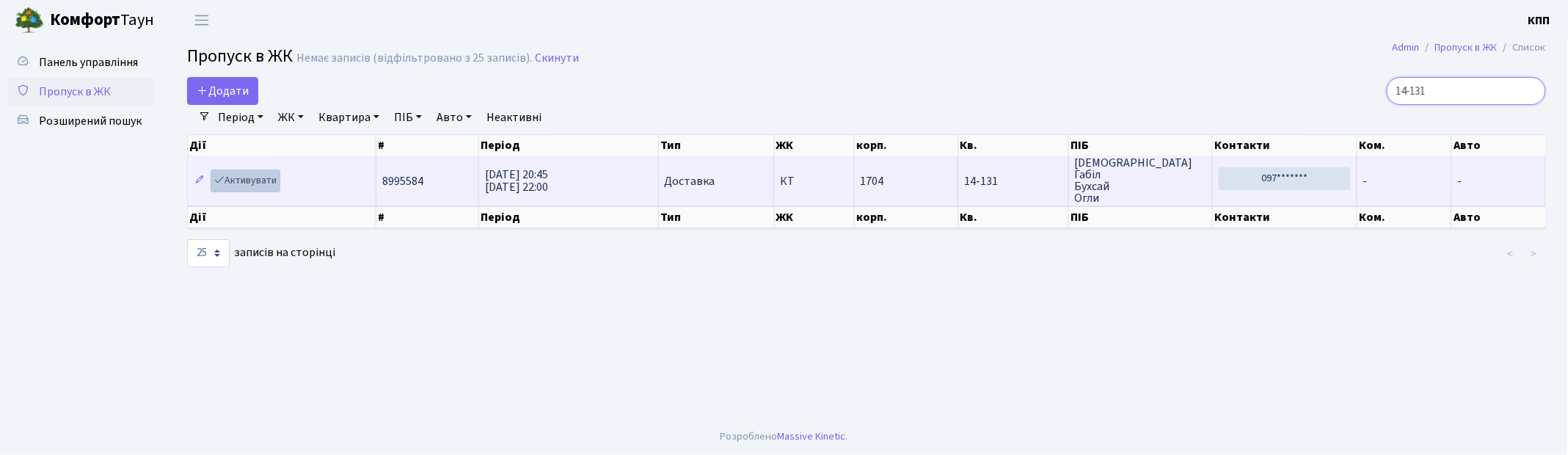
type input "14-131"
click at [239, 181] on link "Активувати" at bounding box center [245, 180] width 69 height 23
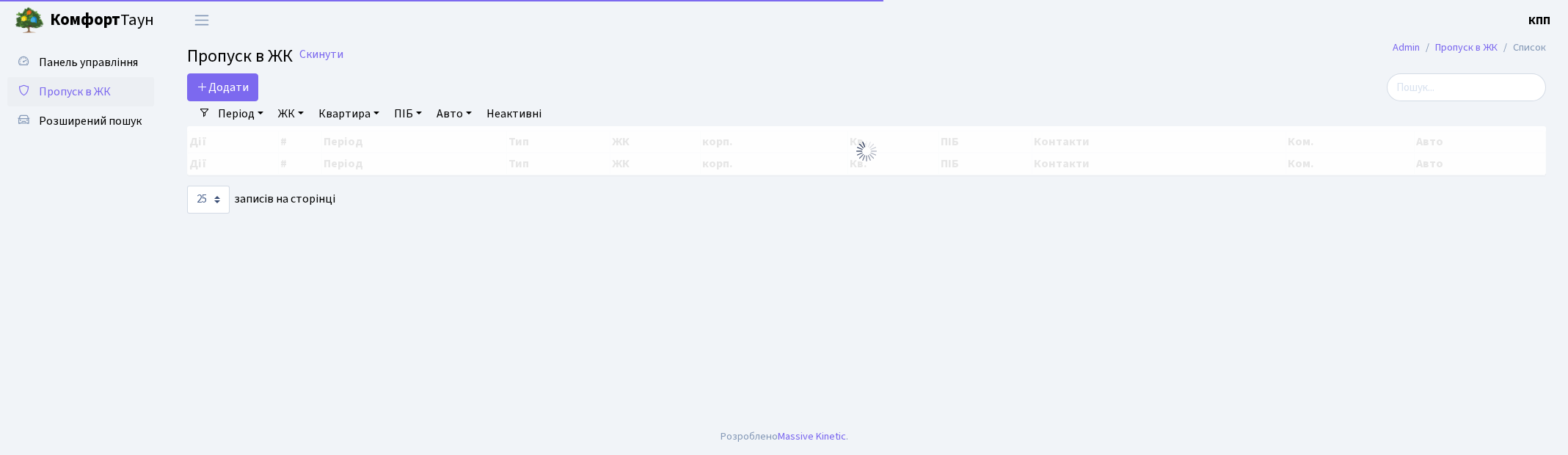
select select "25"
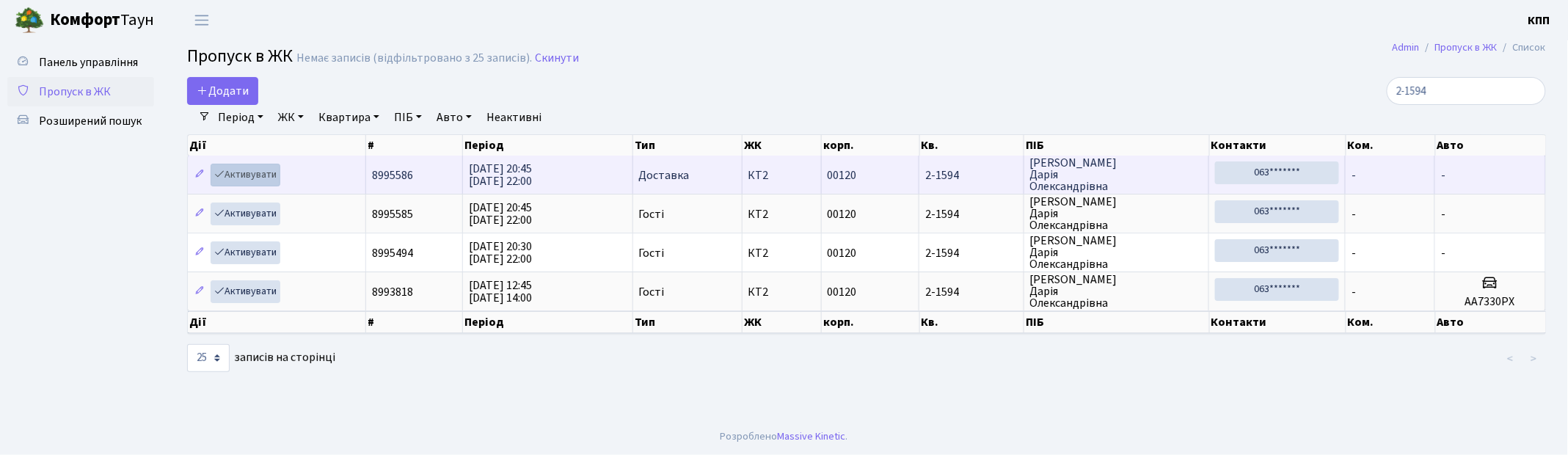
type input "2-1594"
click at [252, 174] on link "Активувати" at bounding box center [245, 174] width 69 height 23
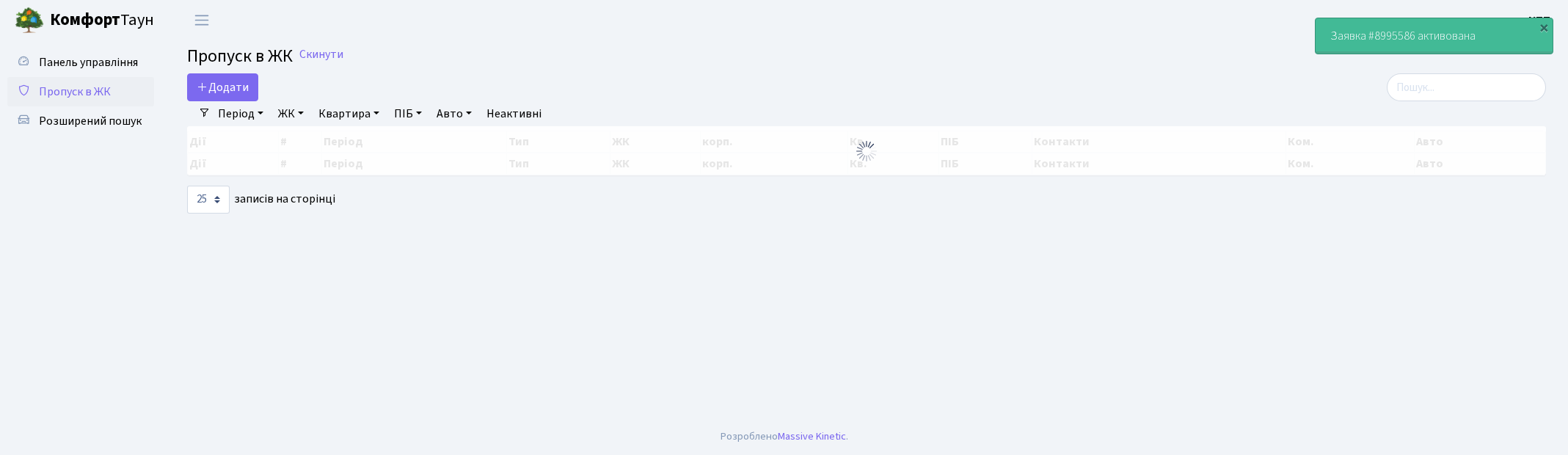
select select "25"
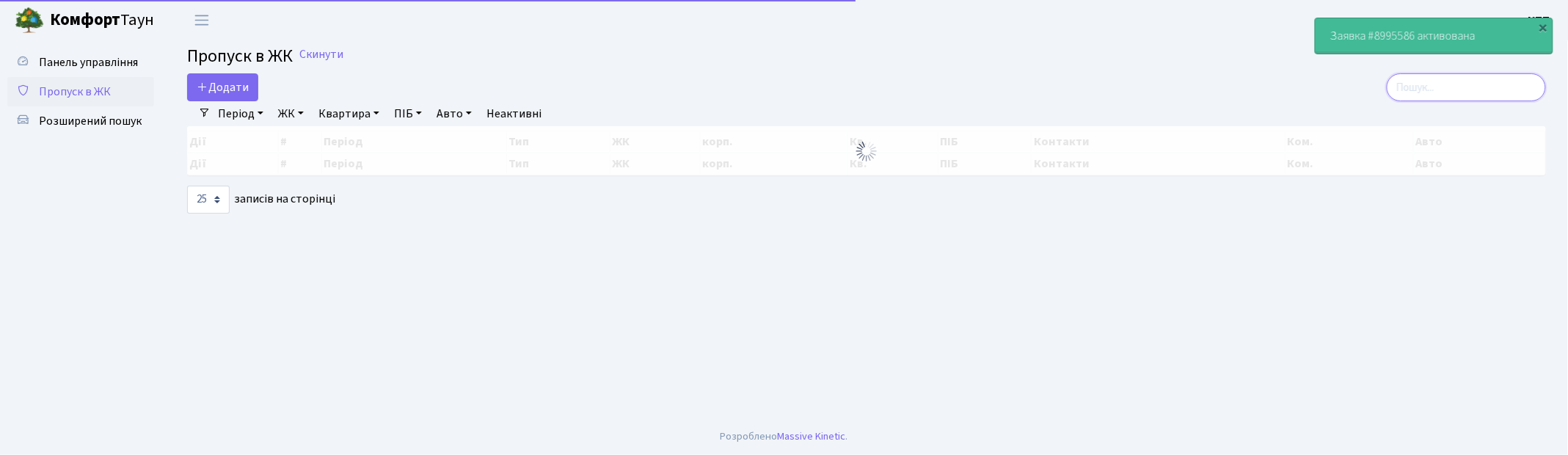
click at [1513, 91] on input "search" at bounding box center [1467, 87] width 160 height 28
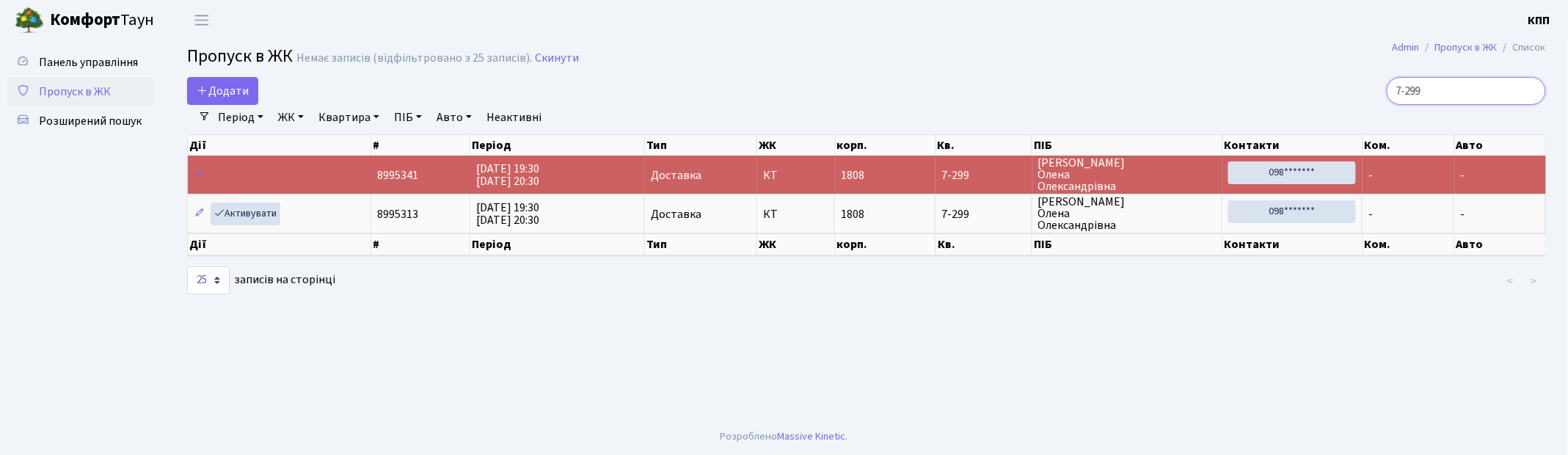
drag, startPoint x: 1458, startPoint y: 90, endPoint x: 1337, endPoint y: 86, distance: 121.1
click at [1340, 88] on div "7-299" at bounding box center [1327, 91] width 438 height 28
type input "1"
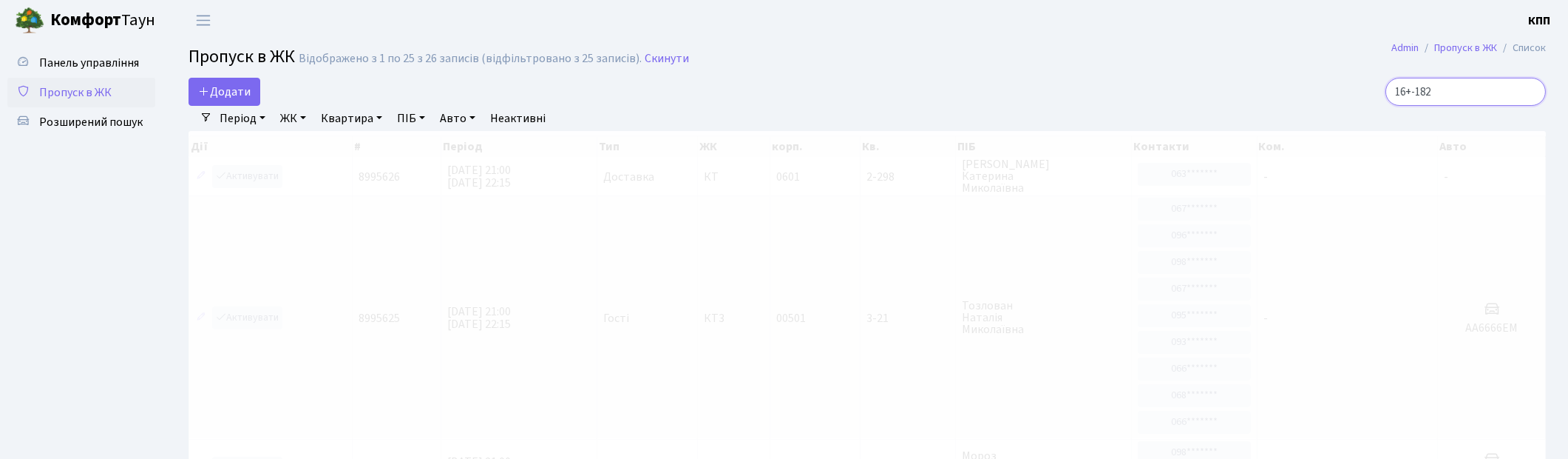
click at [1433, 97] on input "16+-182" at bounding box center [1466, 92] width 161 height 28
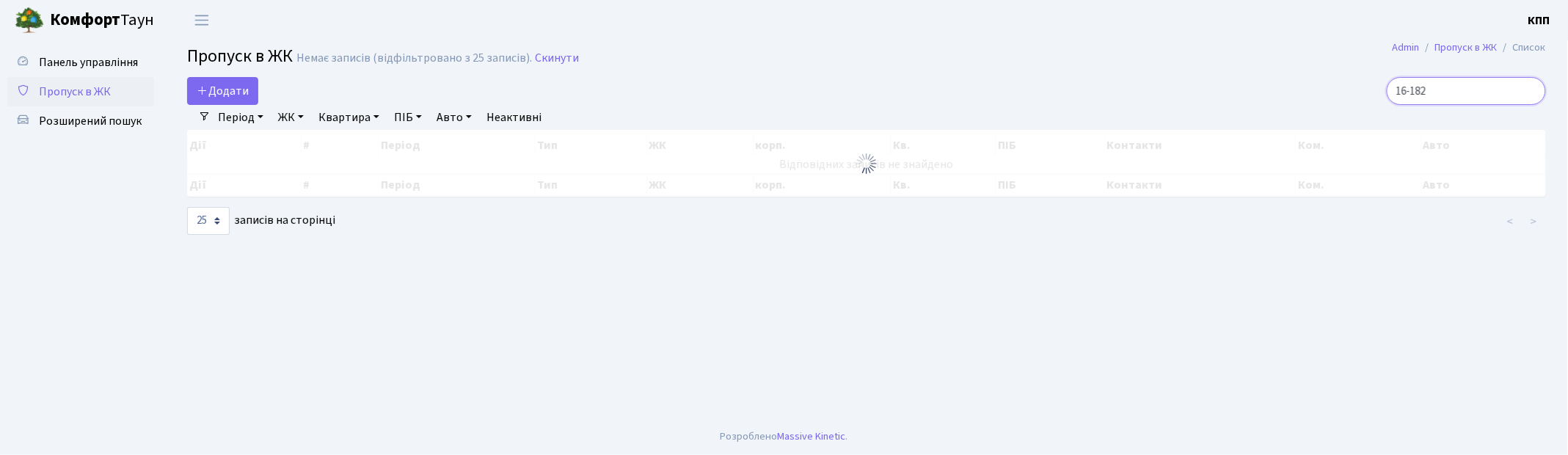
click at [1471, 81] on input "16-182" at bounding box center [1467, 91] width 160 height 28
drag, startPoint x: 1459, startPoint y: 86, endPoint x: 1334, endPoint y: 90, distance: 125.1
click at [1334, 90] on div "16-154" at bounding box center [1327, 91] width 438 height 28
type input "2-1594"
click at [78, 98] on span "Пропуск в ЖК" at bounding box center [75, 92] width 72 height 16
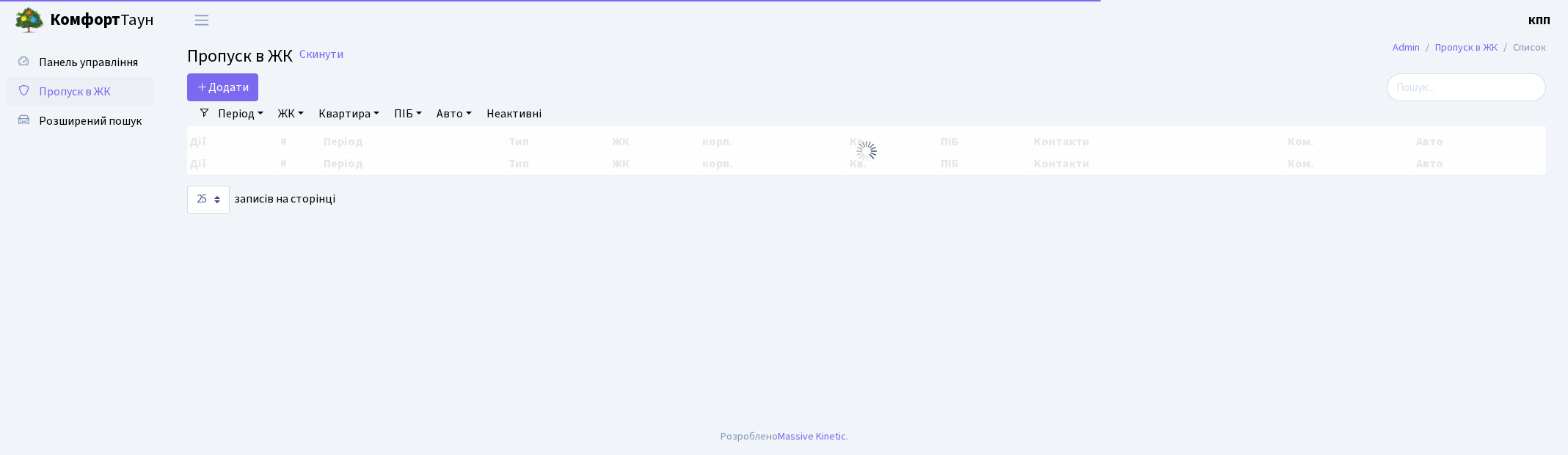
select select "25"
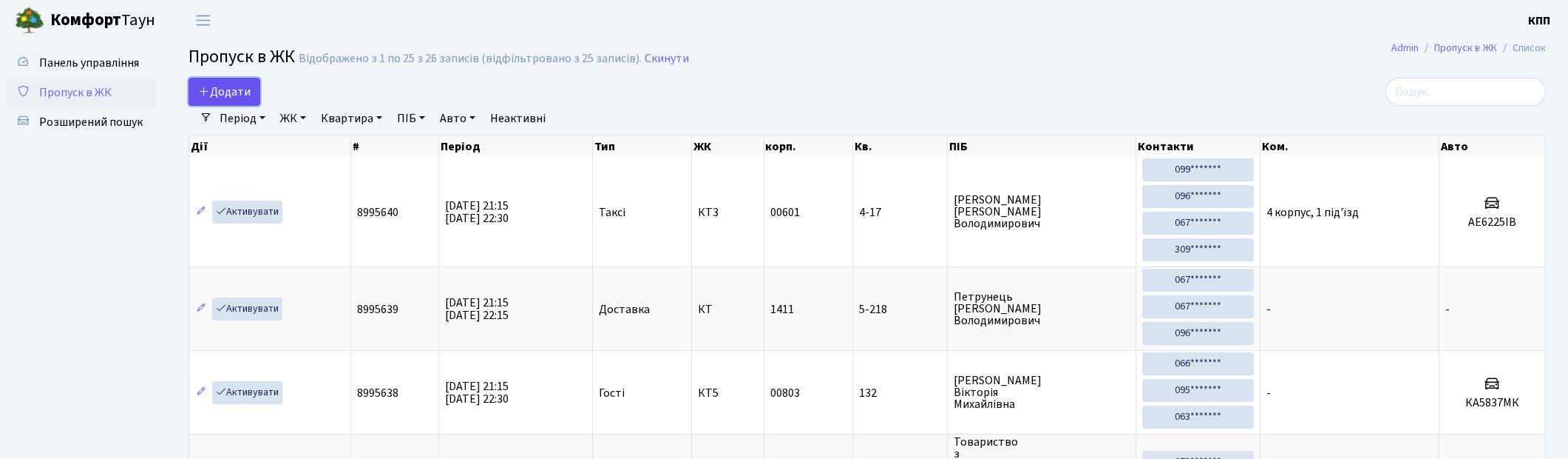
click at [258, 96] on link "Додати" at bounding box center [224, 92] width 71 height 28
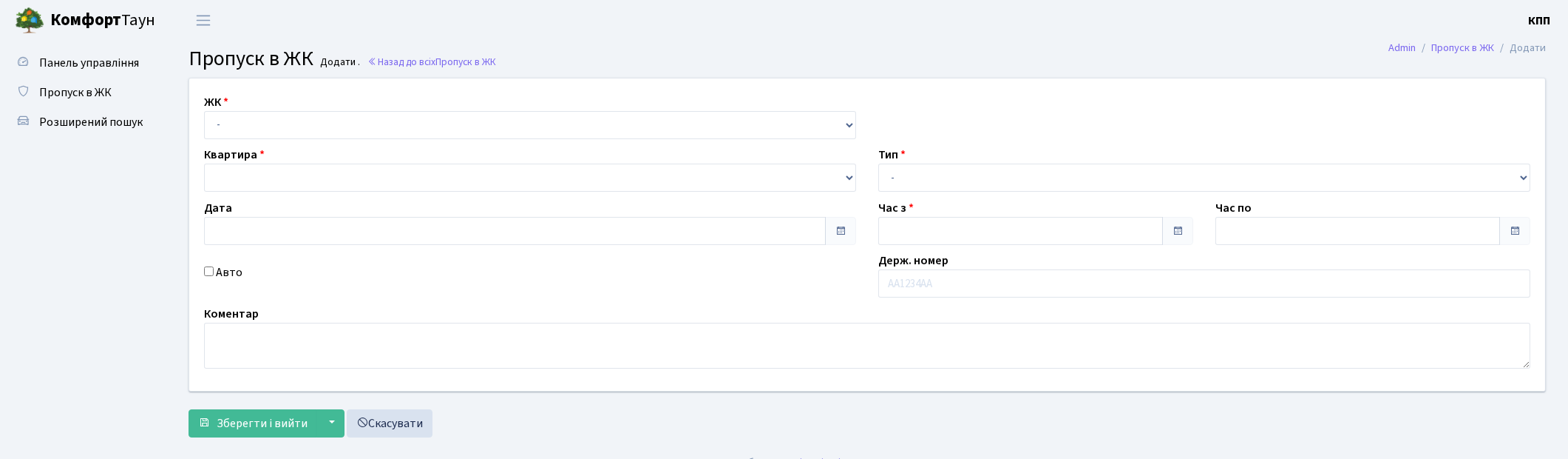
select select "295"
click at [204, 111] on select "- КТ, вул. Регенераторна, 4 КТ2, просп. [STREET_ADDRESS] [STREET_ADDRESS] [PERS…" at bounding box center [530, 125] width 652 height 28
type input "[DATE]"
type input "21:15"
type input "22:15"
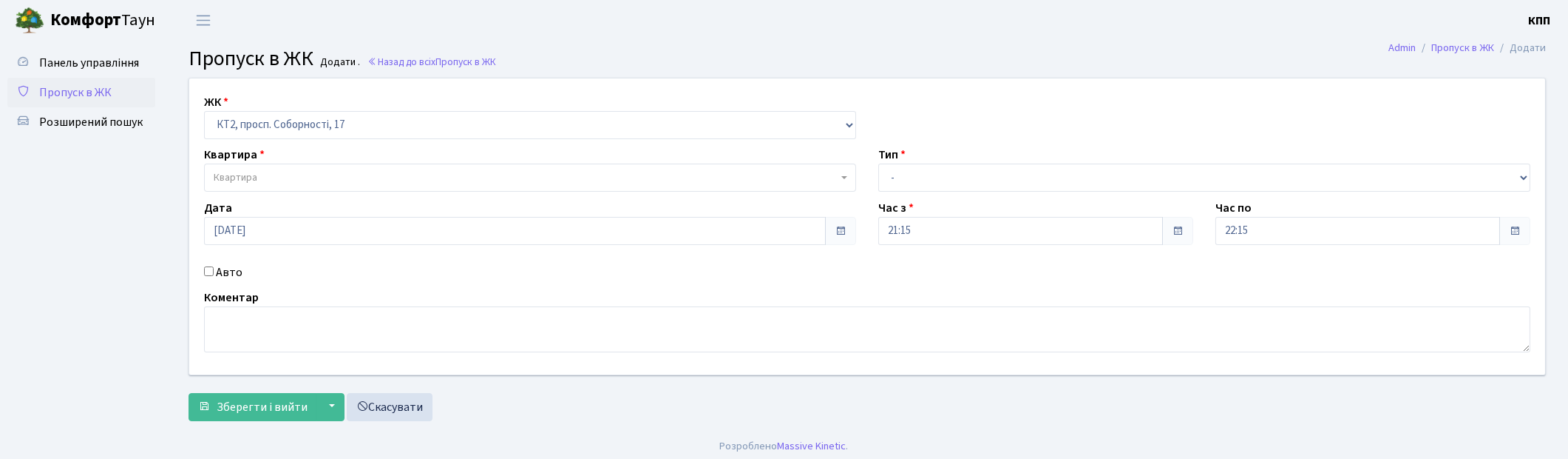
click at [270, 104] on div "ЖК - КТ, вул. Регенераторна, 4 КТ2, просп. [STREET_ADDRESS] [STREET_ADDRESS] [P…" at bounding box center [530, 116] width 675 height 46
click at [282, 139] on div "ЖК - КТ, вул. Регенераторна, 4 КТ2, просп. [STREET_ADDRESS] [STREET_ADDRESS] [P…" at bounding box center [867, 226] width 1378 height 296
click at [281, 129] on select "- КТ, вул. Регенераторна, 4 КТ2, просп. Соборності, 17 КТ3, вул. Березнева, 16 …" at bounding box center [530, 125] width 652 height 28
select select "271"
click at [204, 111] on select "- КТ, вул. Регенераторна, 4 КТ2, просп. Соборності, 17 КТ3, вул. Березнева, 16 …" at bounding box center [530, 125] width 652 height 28
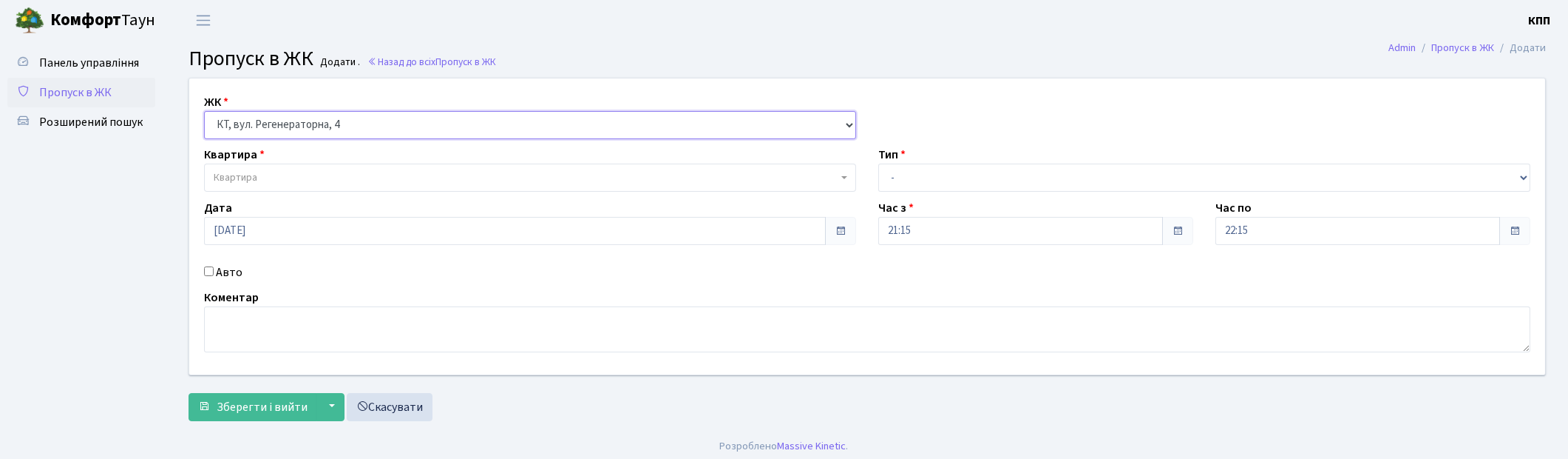
select select
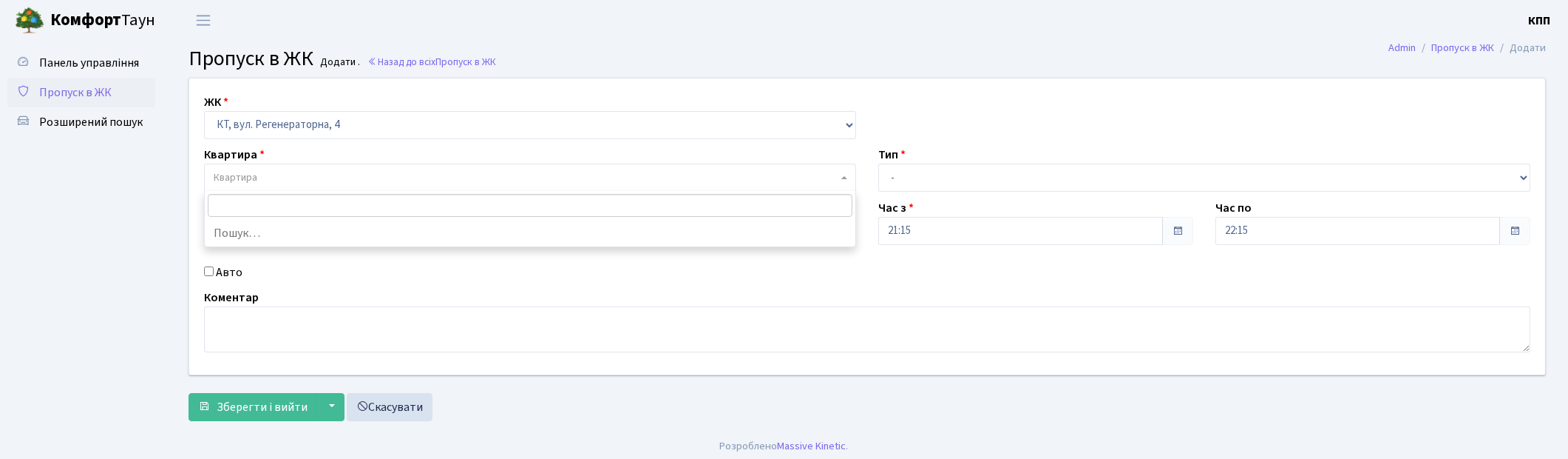
click at [289, 174] on span "Квартира" at bounding box center [526, 177] width 624 height 15
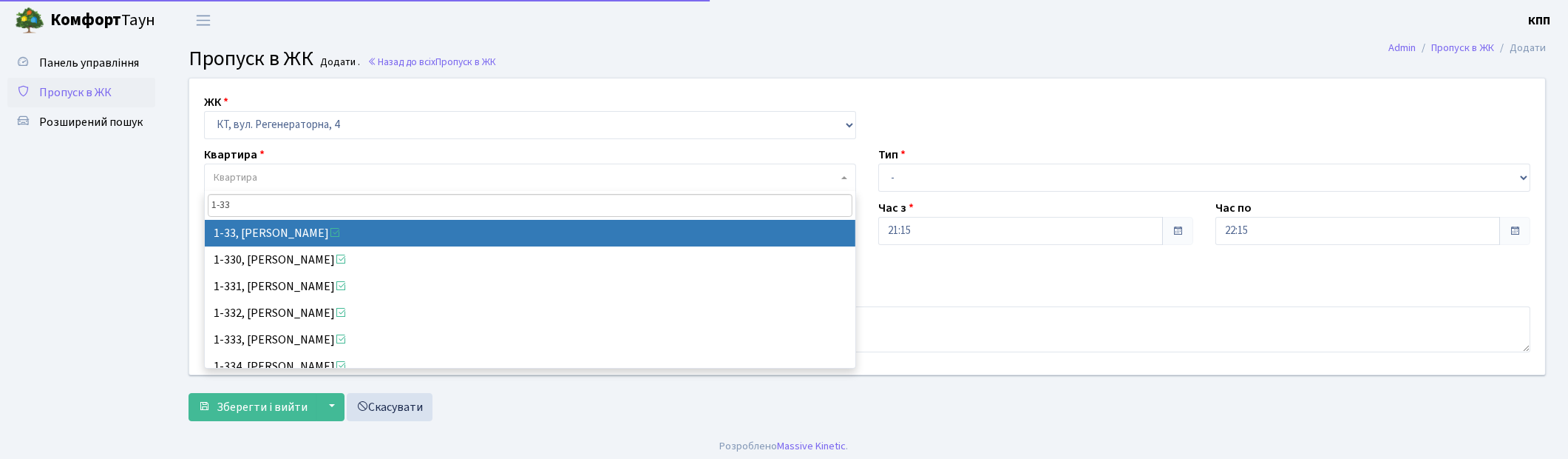
type input "1-33"
select select "33"
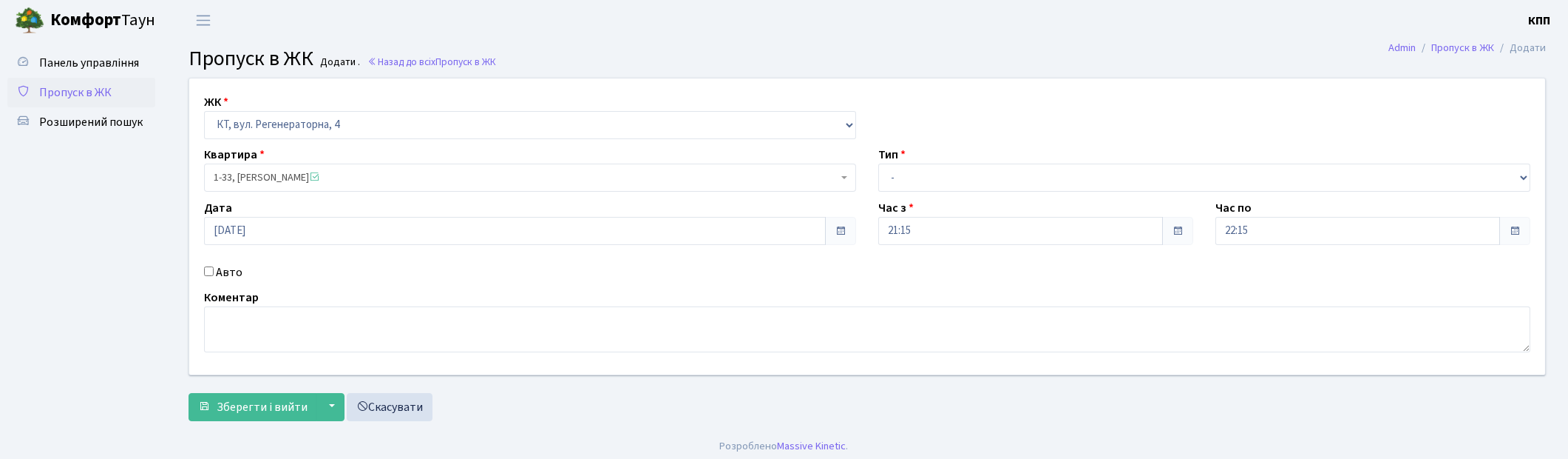
click at [220, 268] on label "Авто" at bounding box center [229, 273] width 27 height 18
click at [214, 268] on input "Авто" at bounding box center [208, 271] width 10 height 10
checkbox input "true"
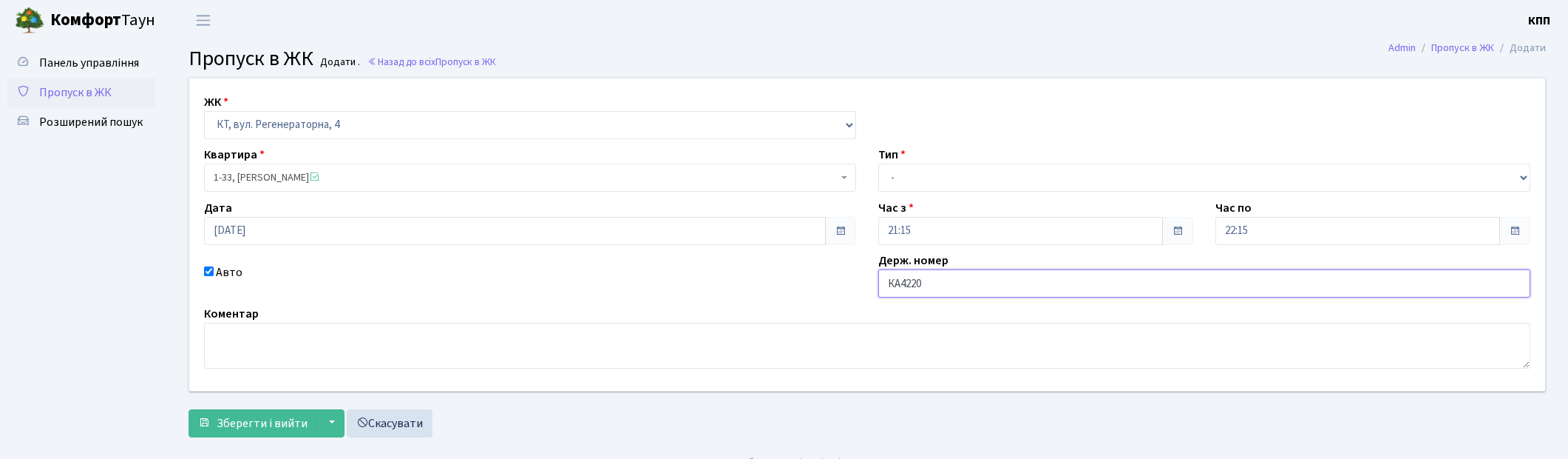
type input "КА4220РК"
click at [899, 174] on select "- Доставка Таксі Гості Сервіс" at bounding box center [1205, 177] width 652 height 28
select select "2"
click at [879, 163] on select "- Доставка Таксі Гості Сервіс" at bounding box center [1205, 177] width 652 height 28
drag, startPoint x: 241, startPoint y: 450, endPoint x: 240, endPoint y: 422, distance: 28.0
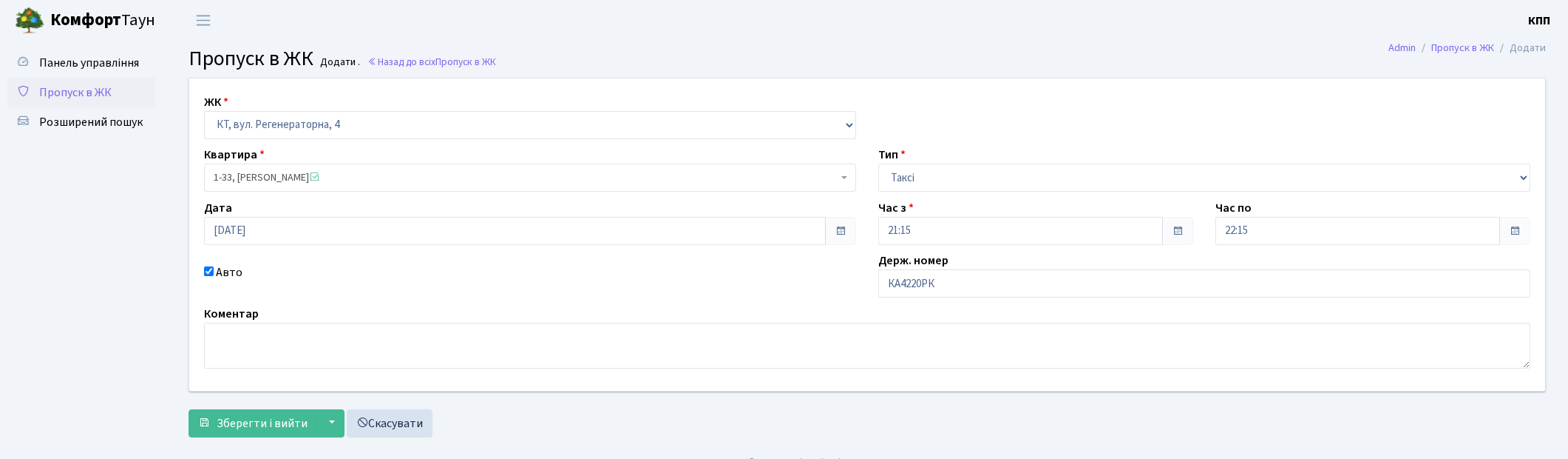
click at [242, 450] on footer "Розроблено Massive Kinetic ." at bounding box center [784, 463] width 1568 height 37
click at [240, 422] on span "Зберегти і вийти" at bounding box center [262, 423] width 91 height 16
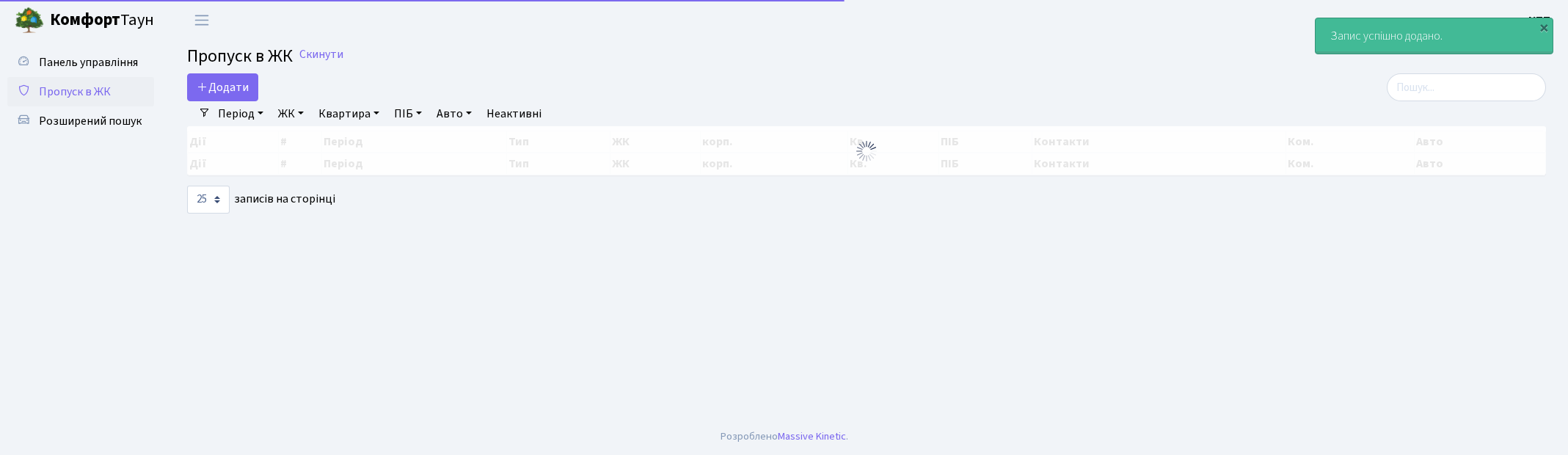
select select "25"
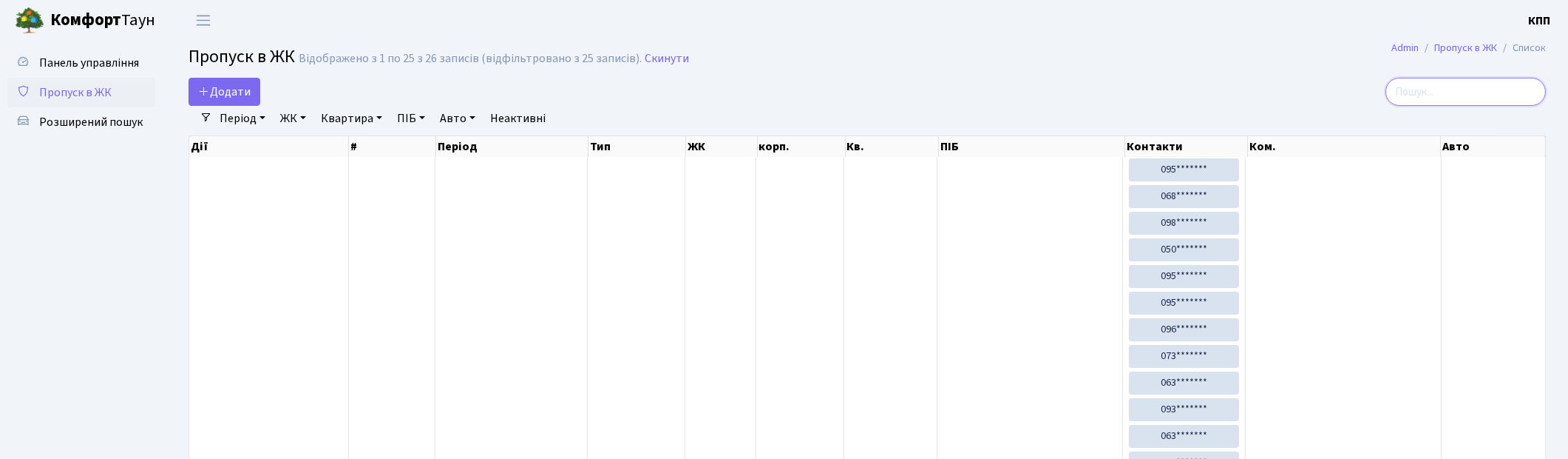
click at [1473, 91] on input "search" at bounding box center [1466, 92] width 161 height 28
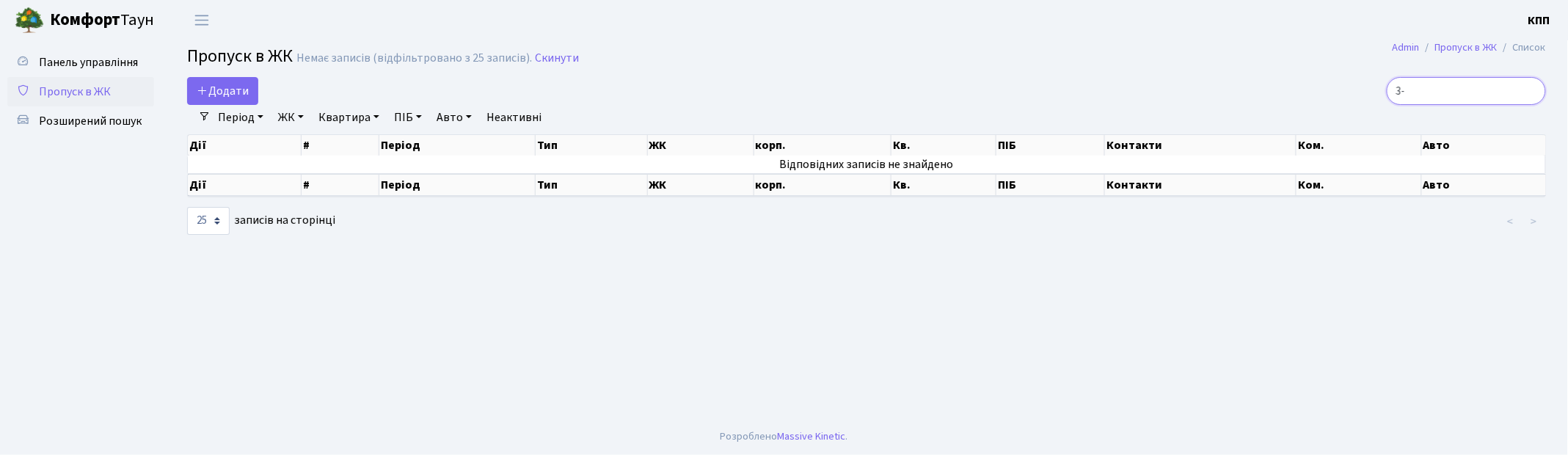
type input "3"
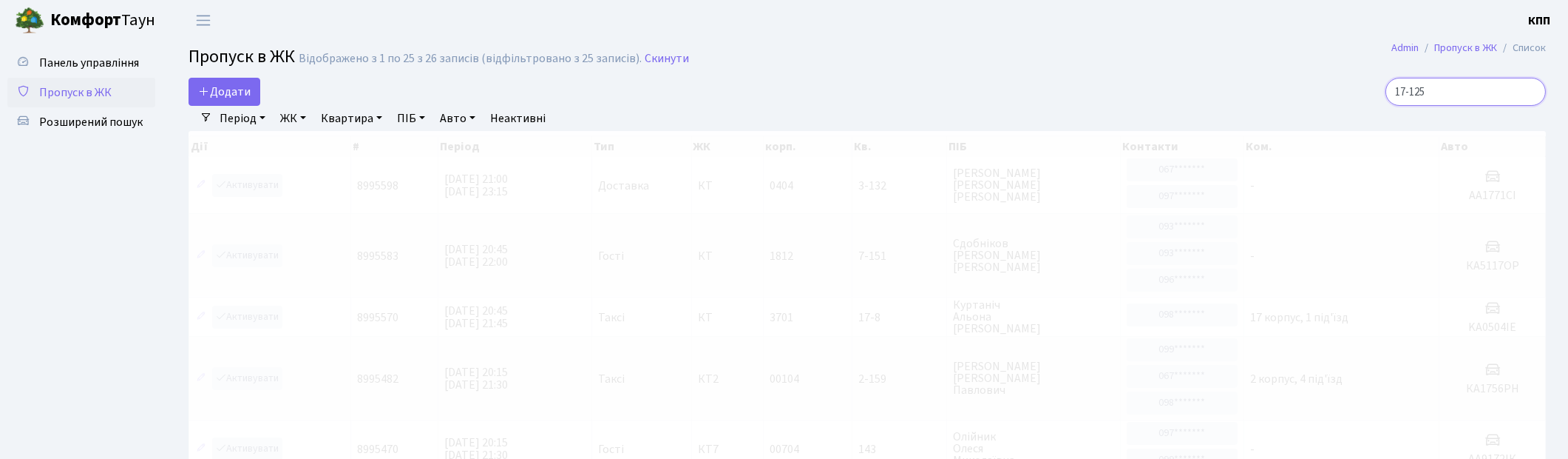
type input "17-125"
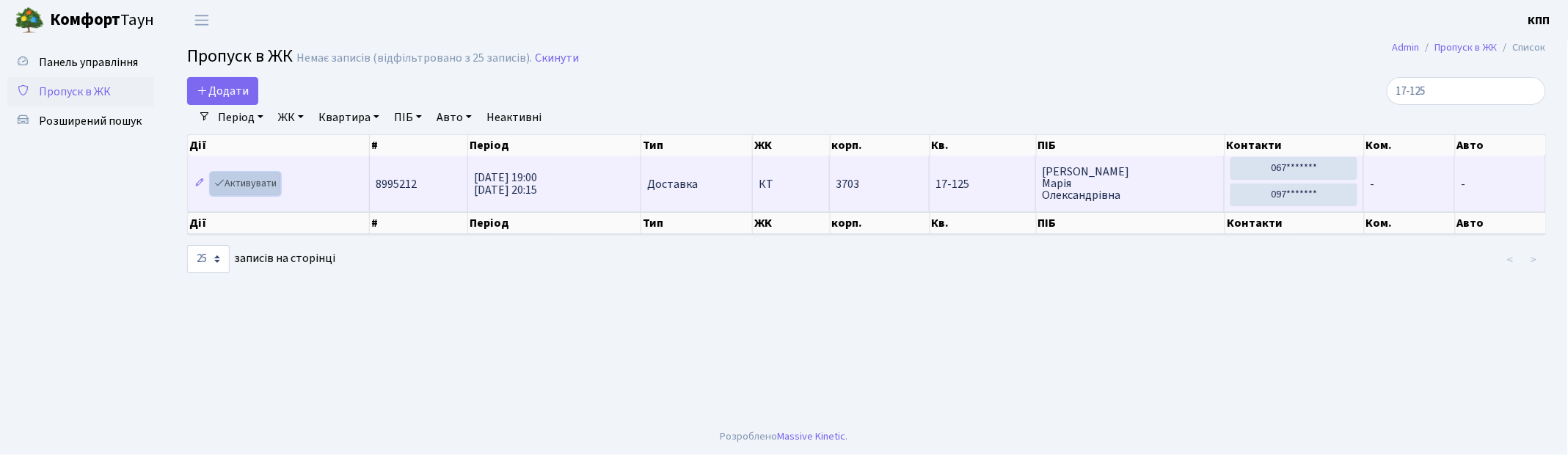
click at [240, 180] on link "Активувати" at bounding box center [245, 183] width 69 height 23
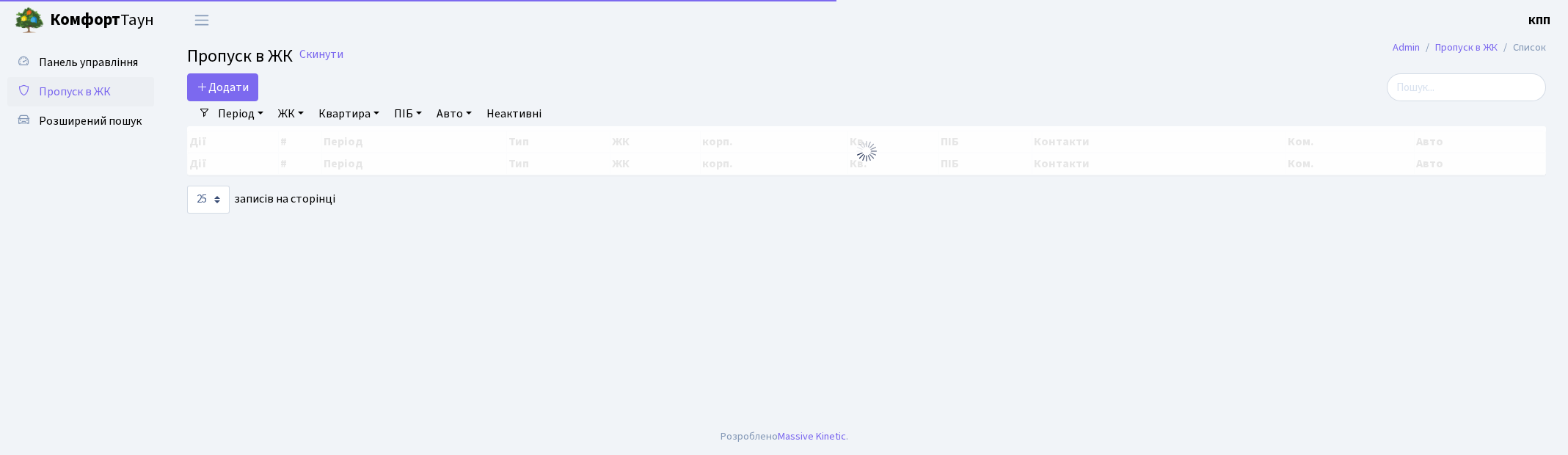
select select "25"
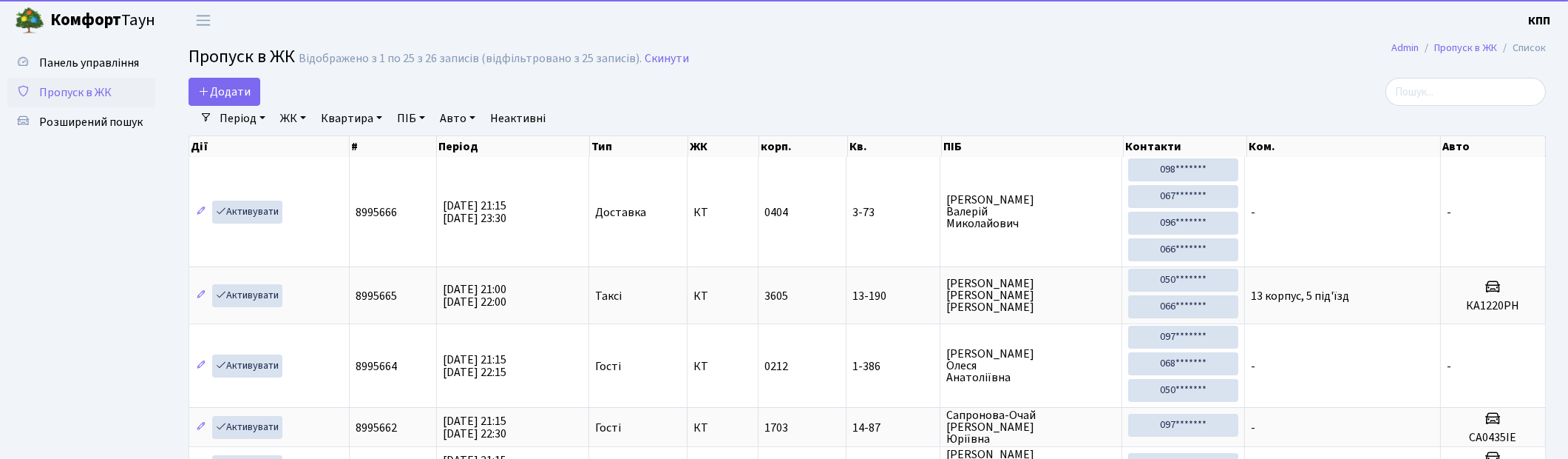
click at [1453, 87] on input "search" at bounding box center [1466, 92] width 161 height 28
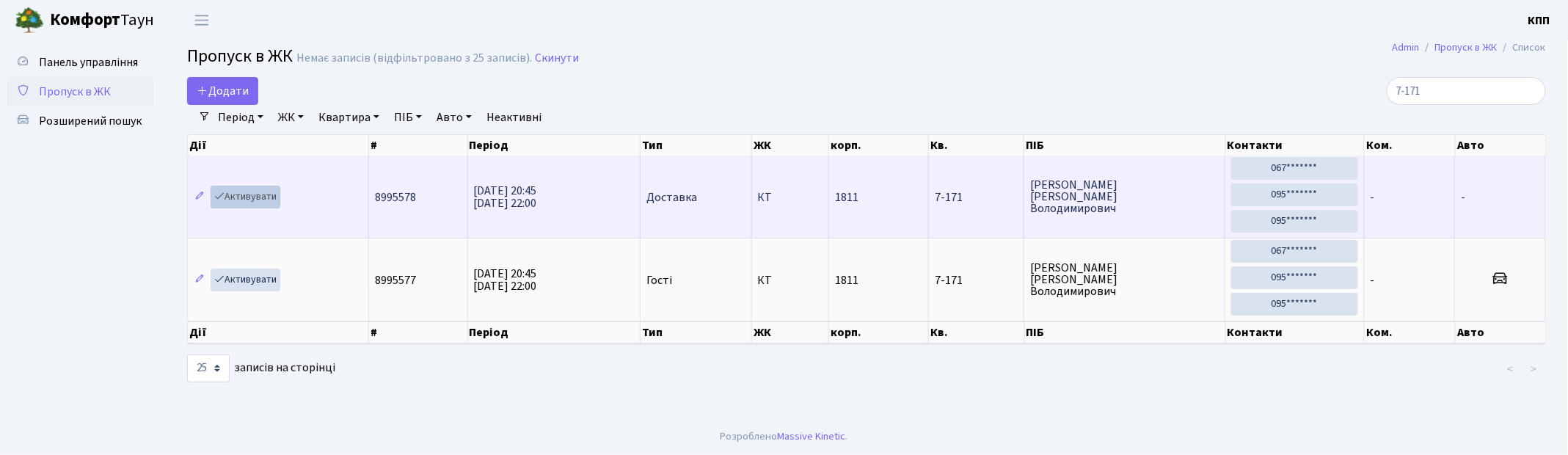
type input "7-171"
click at [262, 196] on link "Активувати" at bounding box center [245, 196] width 69 height 23
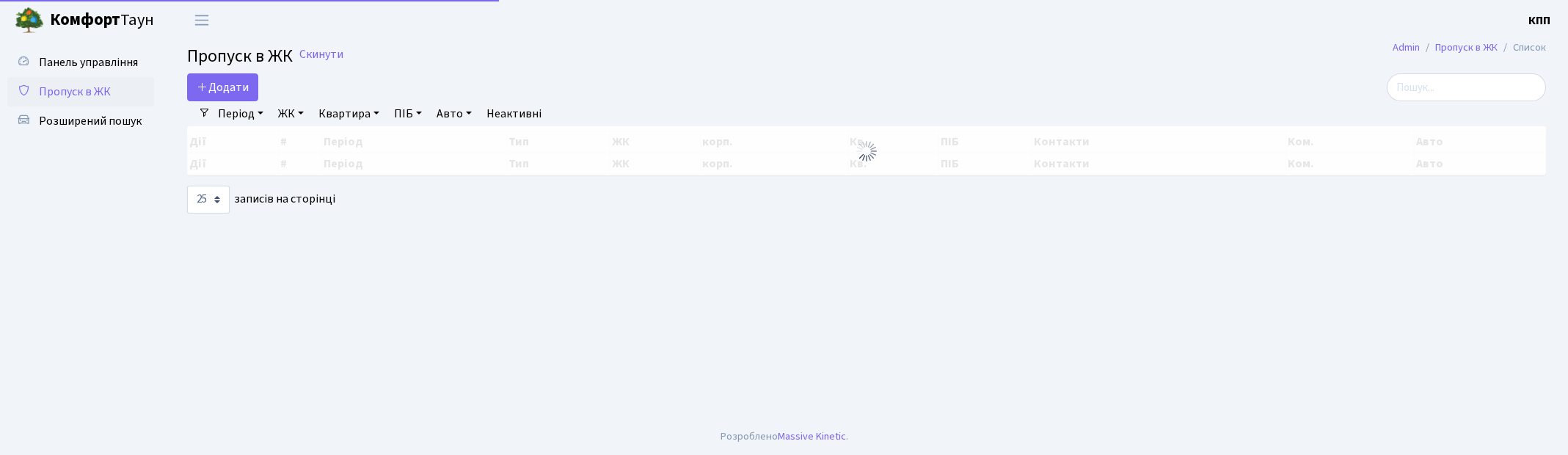
select select "25"
click at [1471, 86] on input "search" at bounding box center [1467, 87] width 160 height 28
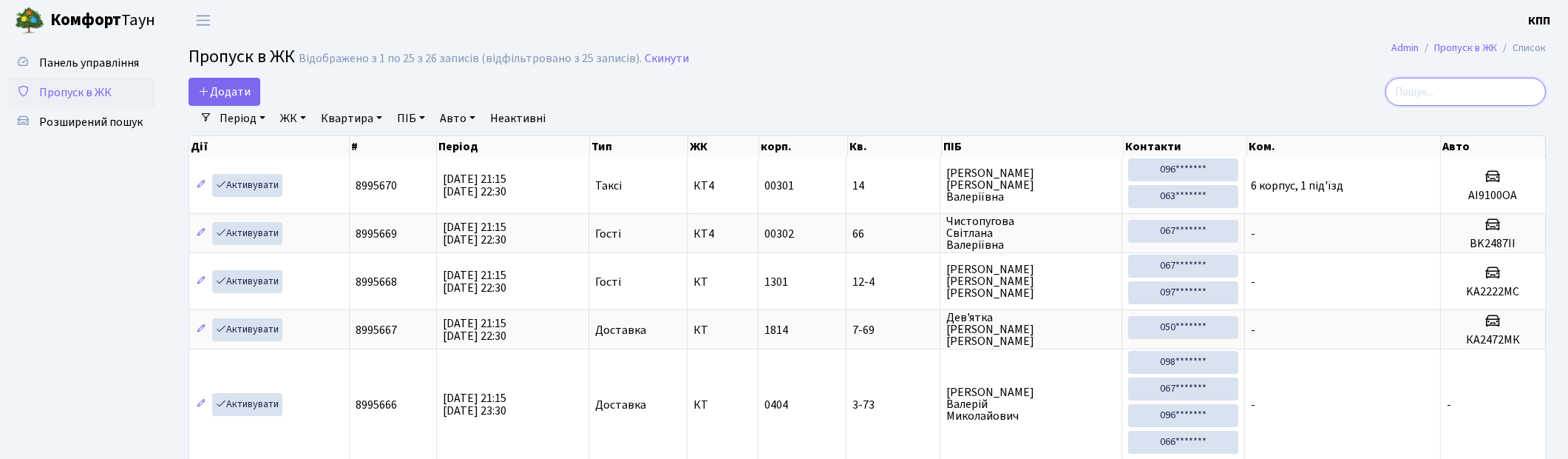
click at [1473, 92] on input "search" at bounding box center [1466, 92] width 161 height 28
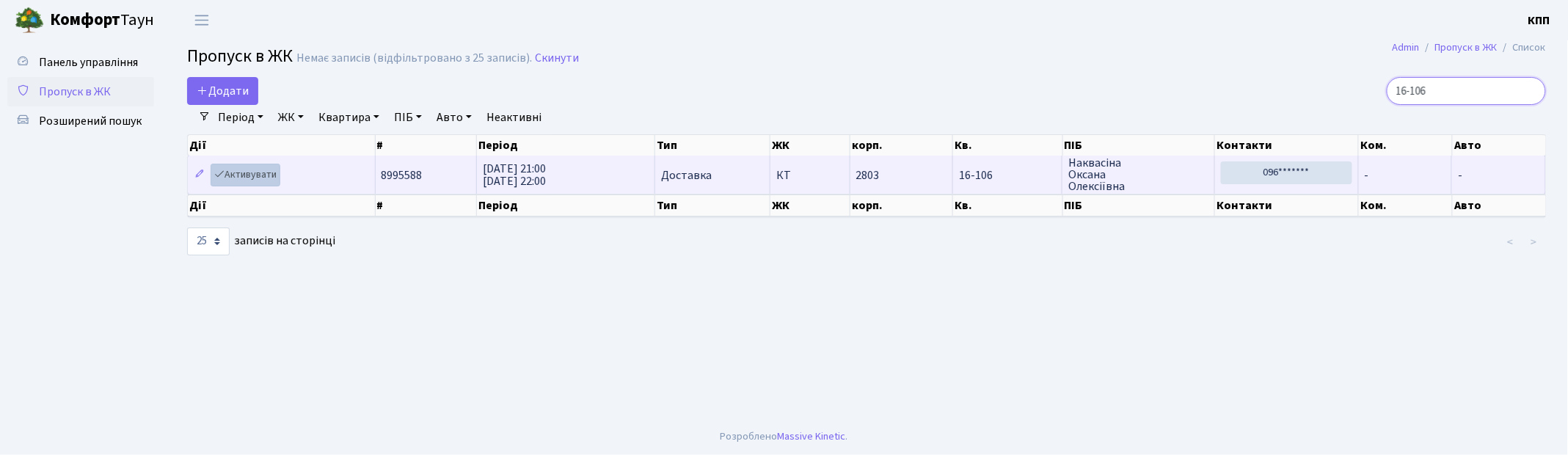
type input "16-106"
click at [240, 168] on link "Активувати" at bounding box center [245, 174] width 69 height 23
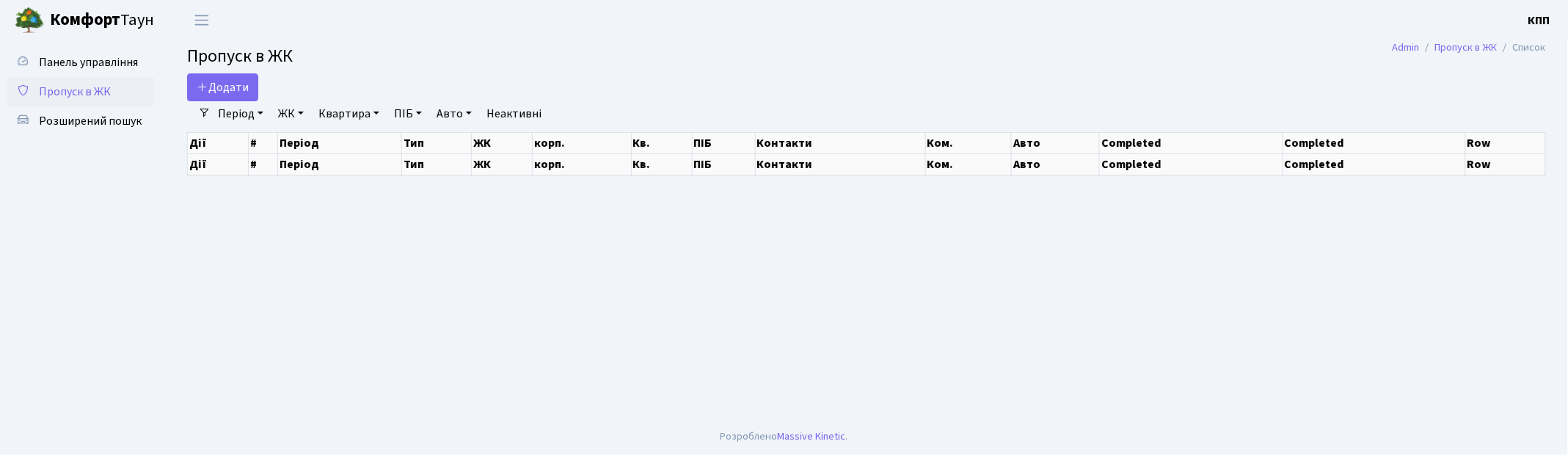
select select "25"
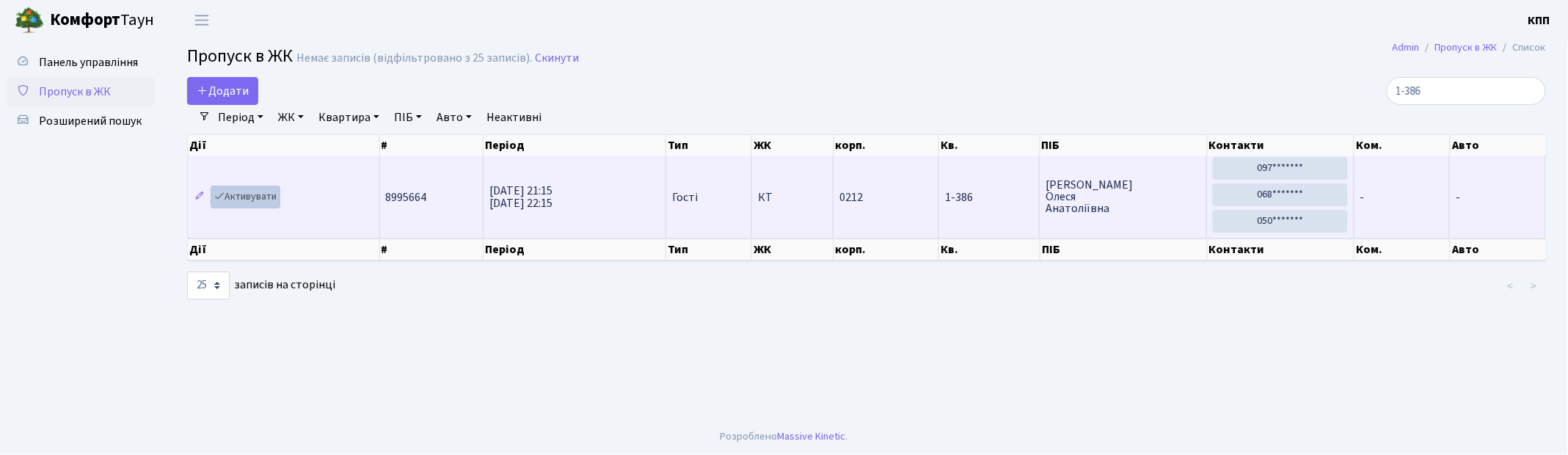
type input "1-386"
click at [267, 198] on link "Активувати" at bounding box center [245, 196] width 69 height 23
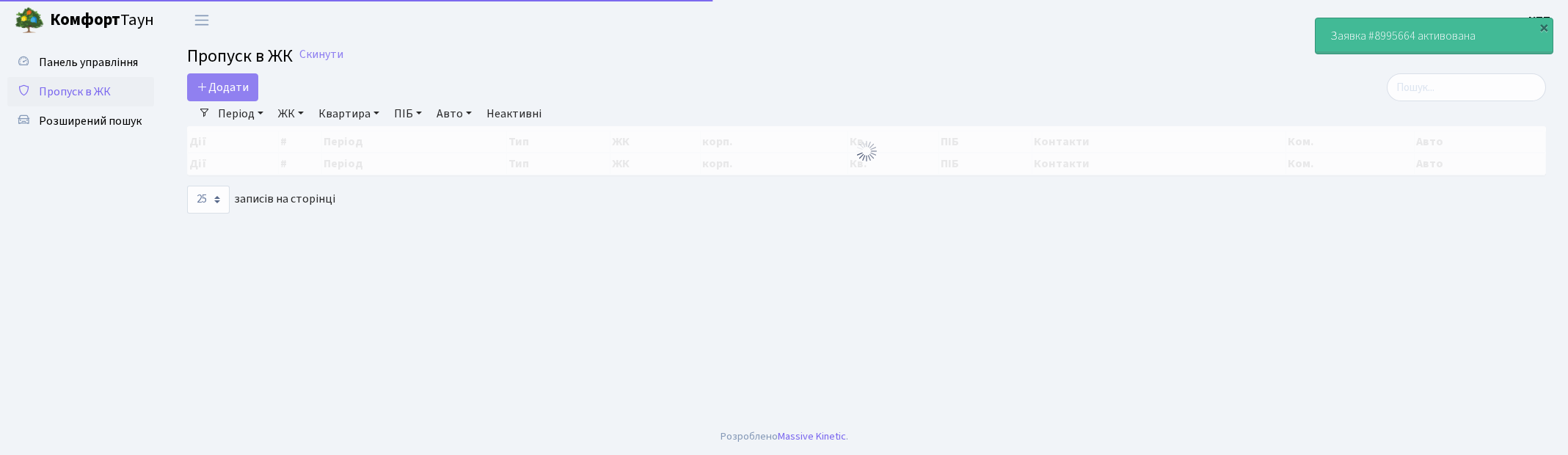
select select "25"
click at [1442, 81] on input "search" at bounding box center [1467, 87] width 160 height 28
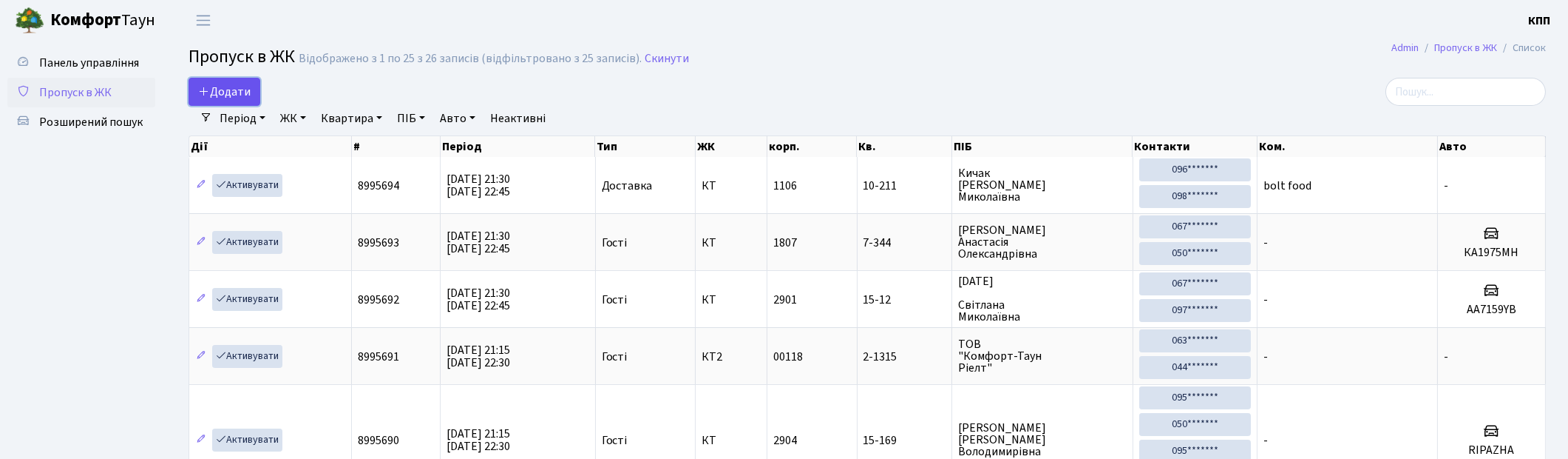
click at [244, 84] on span "Додати" at bounding box center [224, 92] width 53 height 16
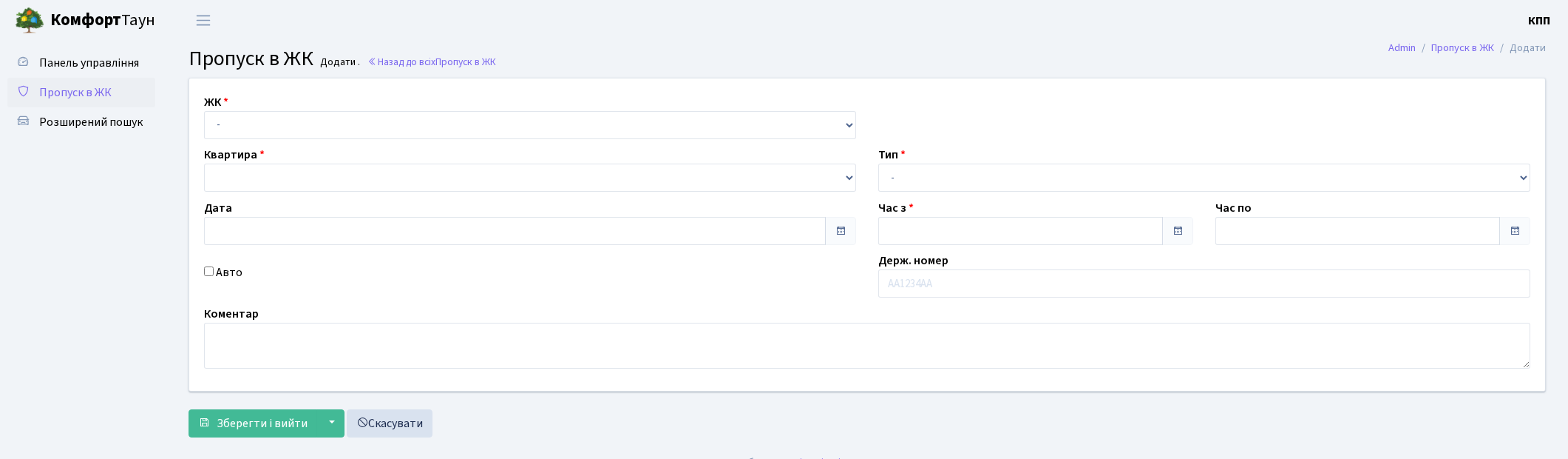
type input "[DATE]"
type input "21:30"
type input "22:30"
select select "271"
click at [204, 111] on select "- КТ, вул. Регенераторна, 4 КТ2, просп. [STREET_ADDRESS] [STREET_ADDRESS] [PERS…" at bounding box center [530, 125] width 652 height 28
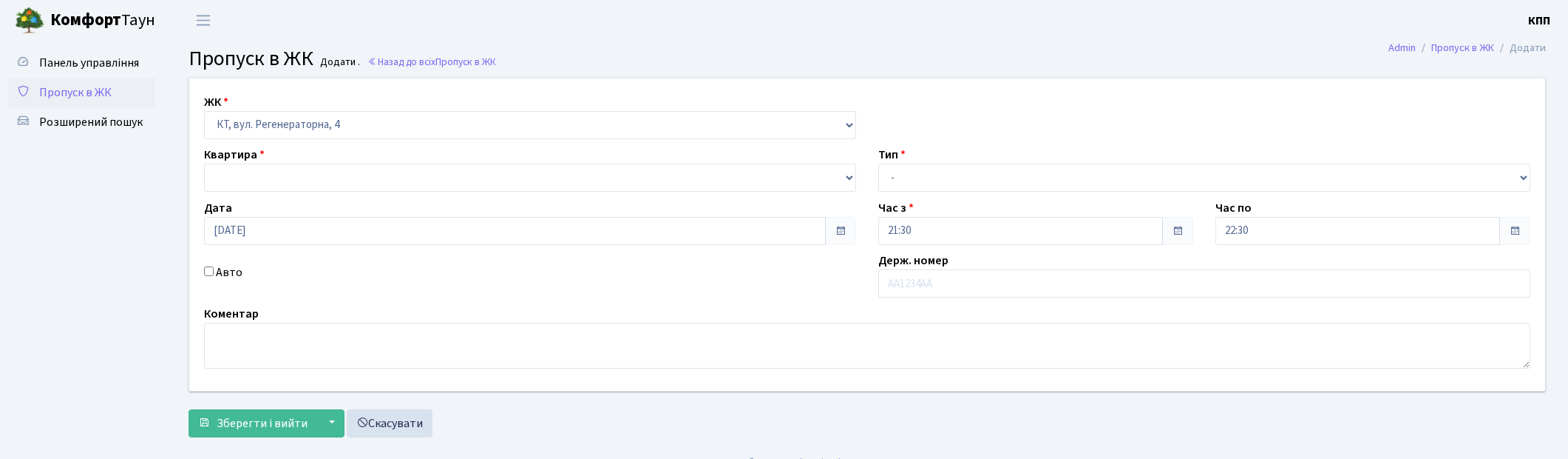
select select
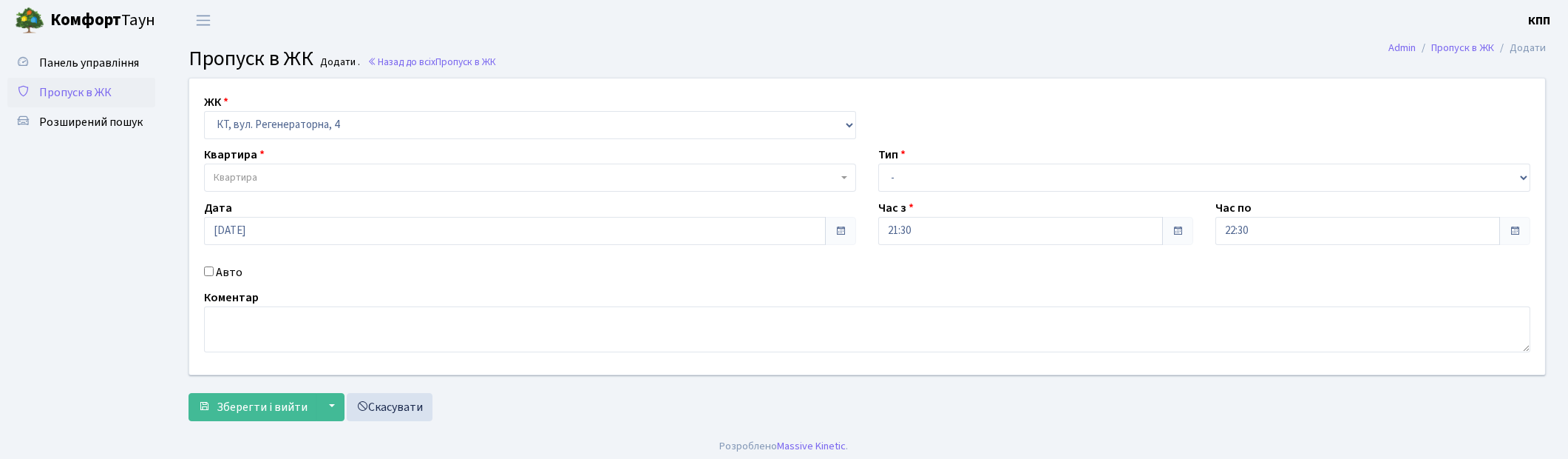
click at [334, 174] on span "Квартира" at bounding box center [526, 177] width 624 height 15
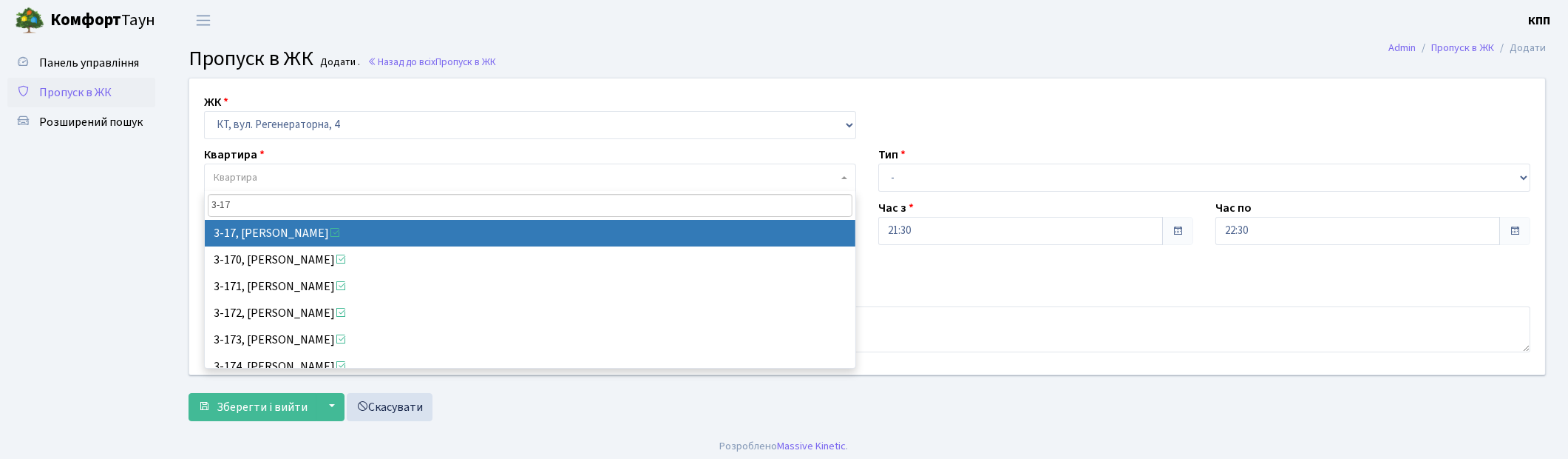
type input "3-17"
select select "988"
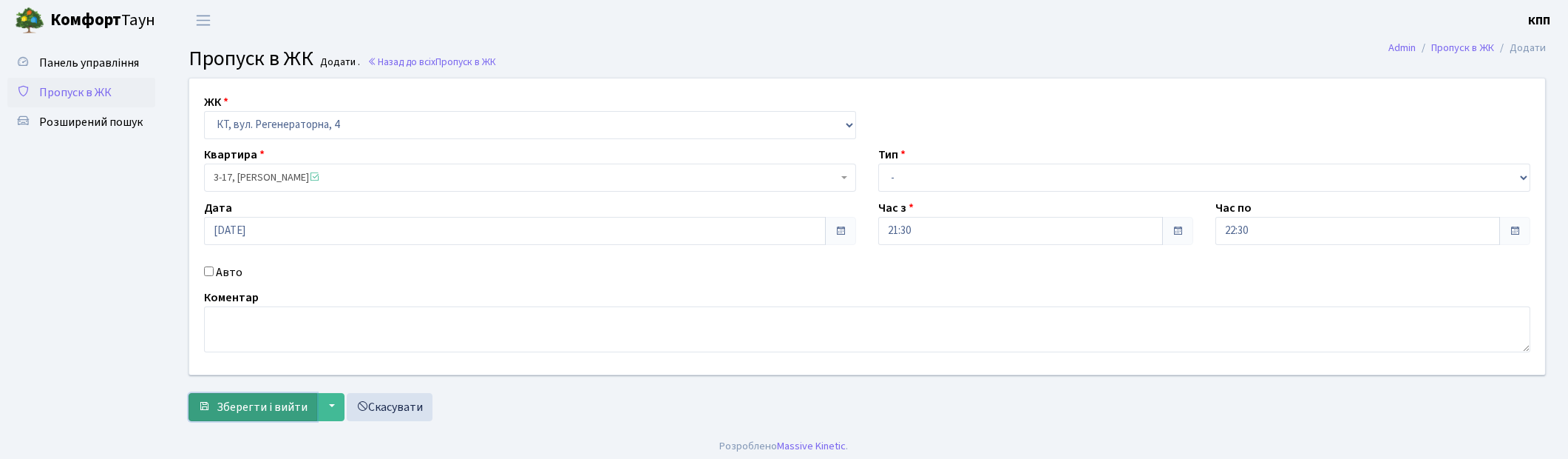
click at [255, 405] on span "Зберегти і вийти" at bounding box center [262, 407] width 91 height 16
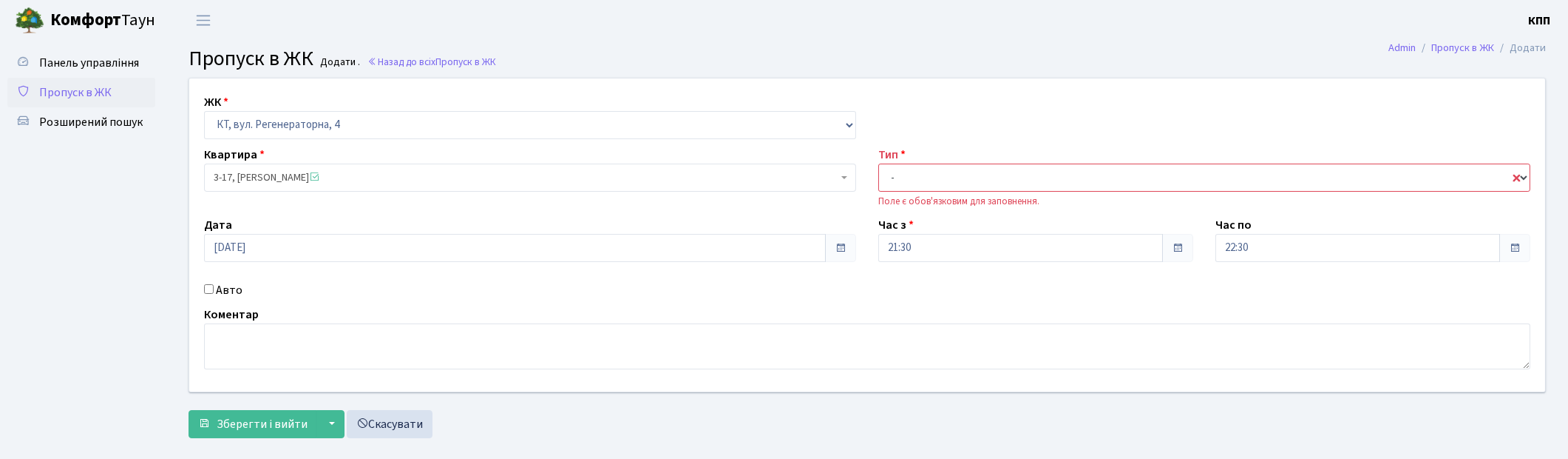
click at [1001, 186] on select "- Доставка Таксі Гості Сервіс" at bounding box center [1205, 177] width 652 height 28
select select "1"
click at [879, 163] on select "- Доставка Таксі Гості Сервіс" at bounding box center [1205, 177] width 652 height 28
click at [249, 428] on span "Зберегти і вийти" at bounding box center [262, 424] width 91 height 16
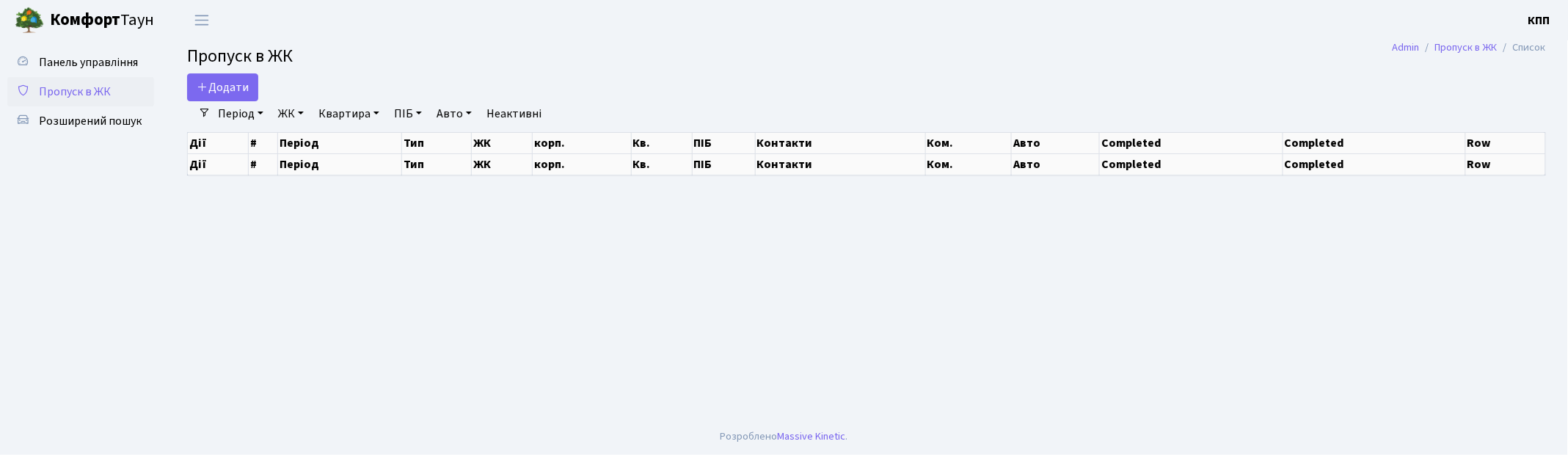
select select "25"
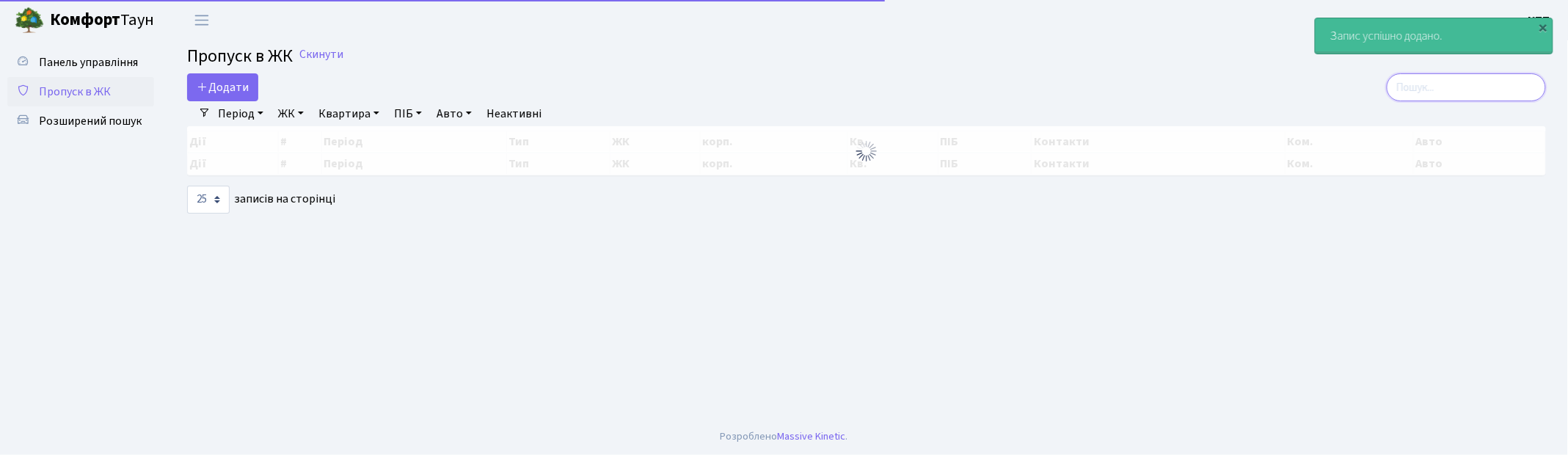
click at [1456, 83] on input "search" at bounding box center [1467, 87] width 160 height 28
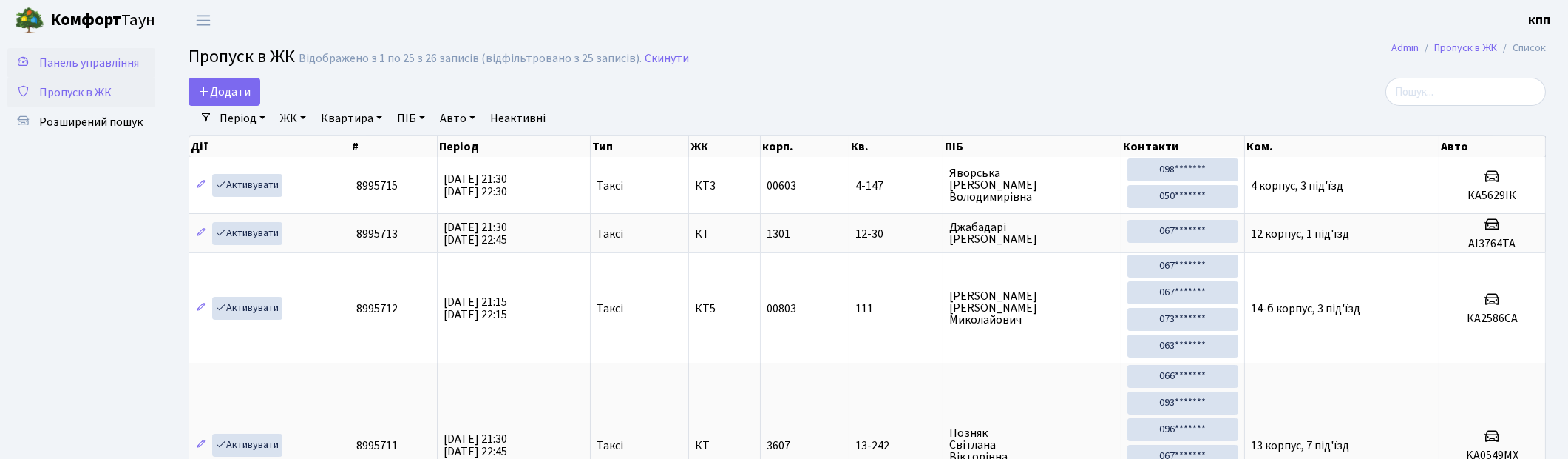
click at [97, 60] on span "Панель управління" at bounding box center [89, 63] width 100 height 16
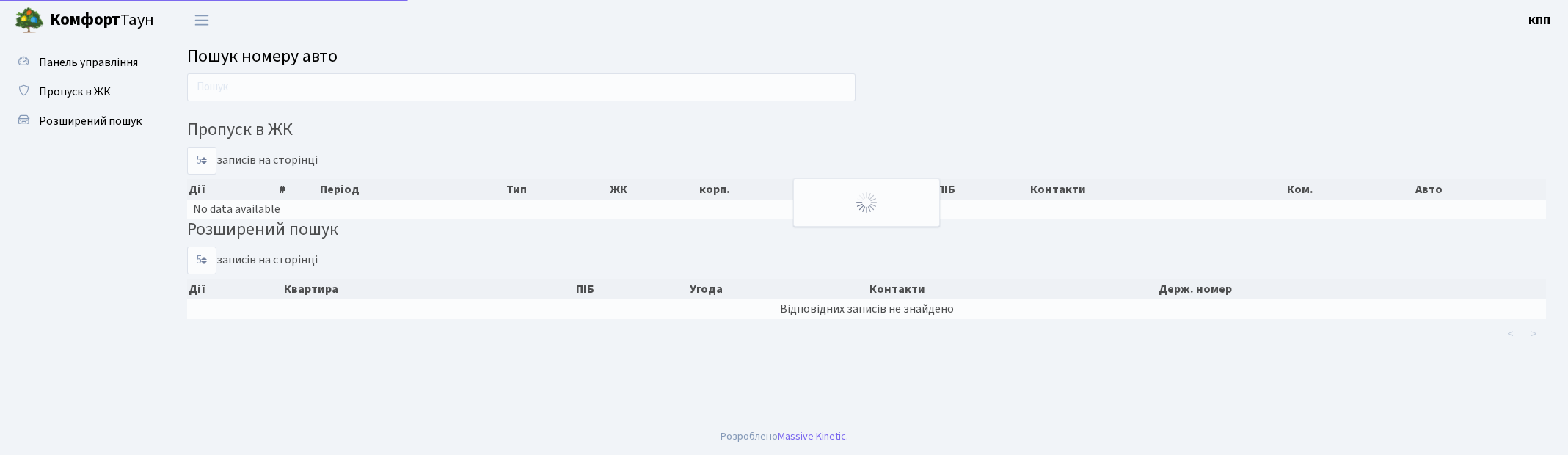
click at [103, 88] on span "Пропуск в ЖК" at bounding box center [75, 92] width 72 height 16
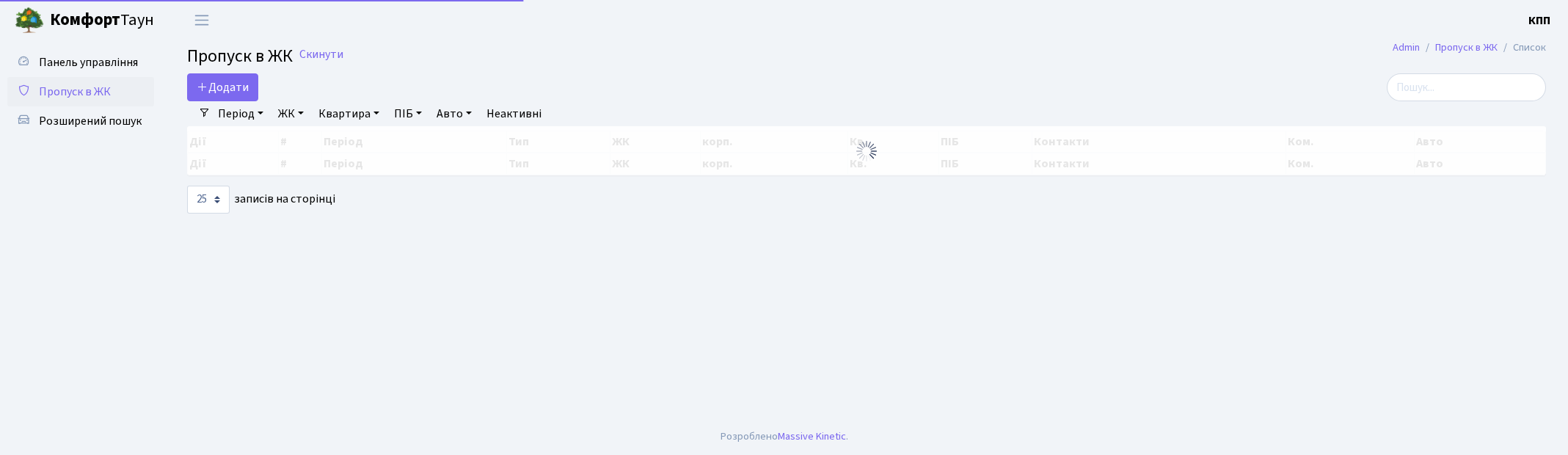
select select "25"
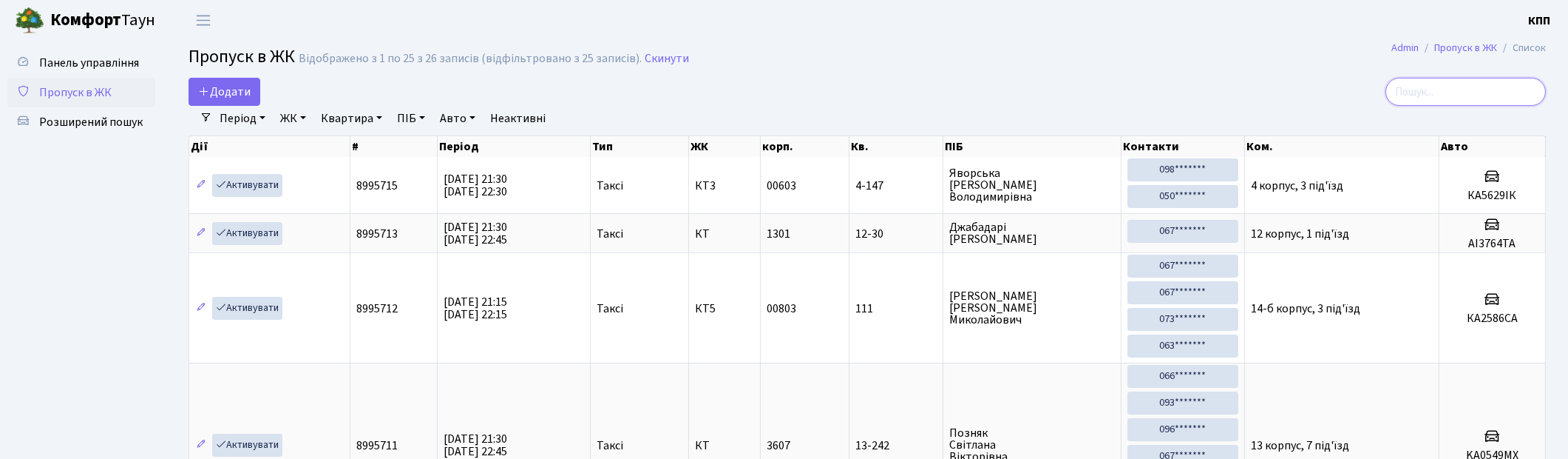
click at [1462, 91] on input "search" at bounding box center [1466, 92] width 161 height 28
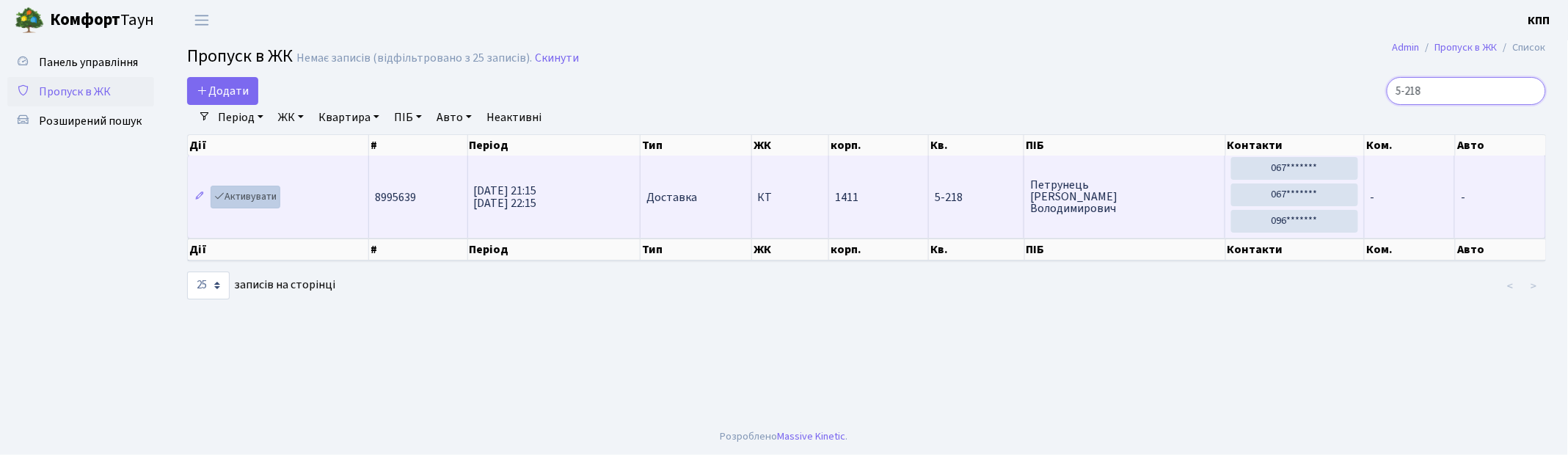
type input "5-218"
click at [245, 199] on link "Активувати" at bounding box center [245, 196] width 69 height 23
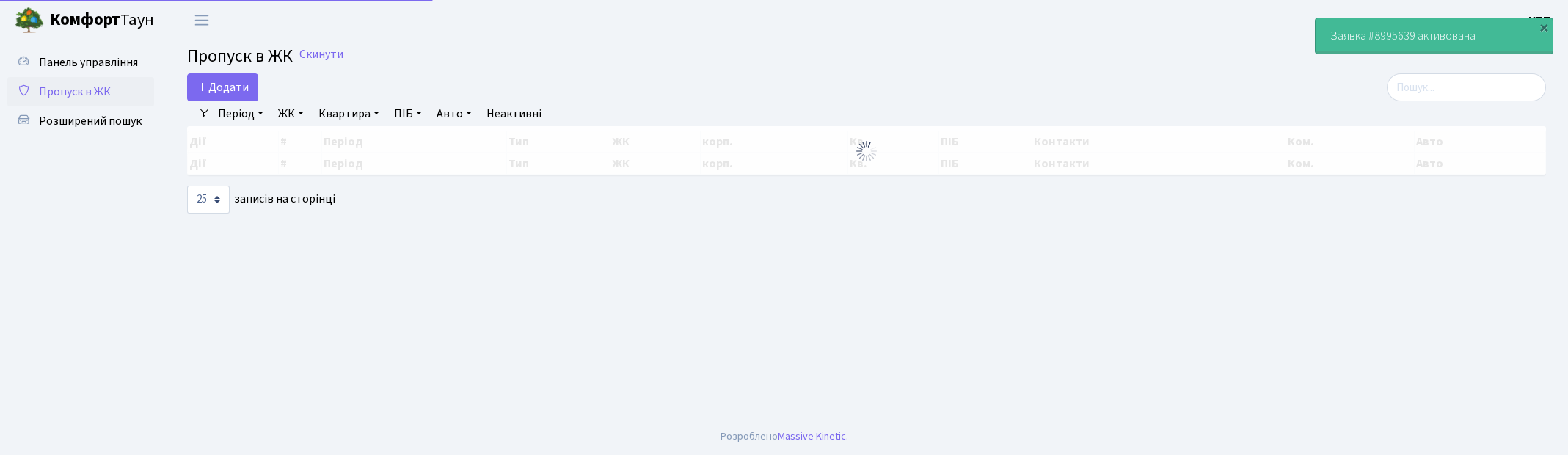
select select "25"
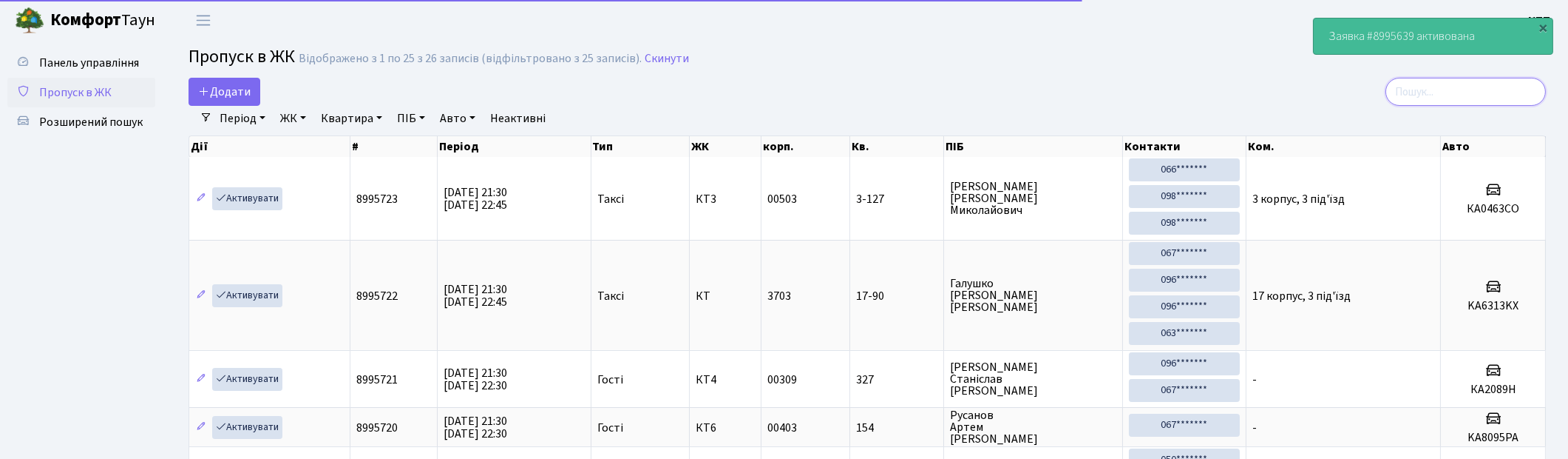
click at [1459, 97] on input "search" at bounding box center [1466, 92] width 161 height 28
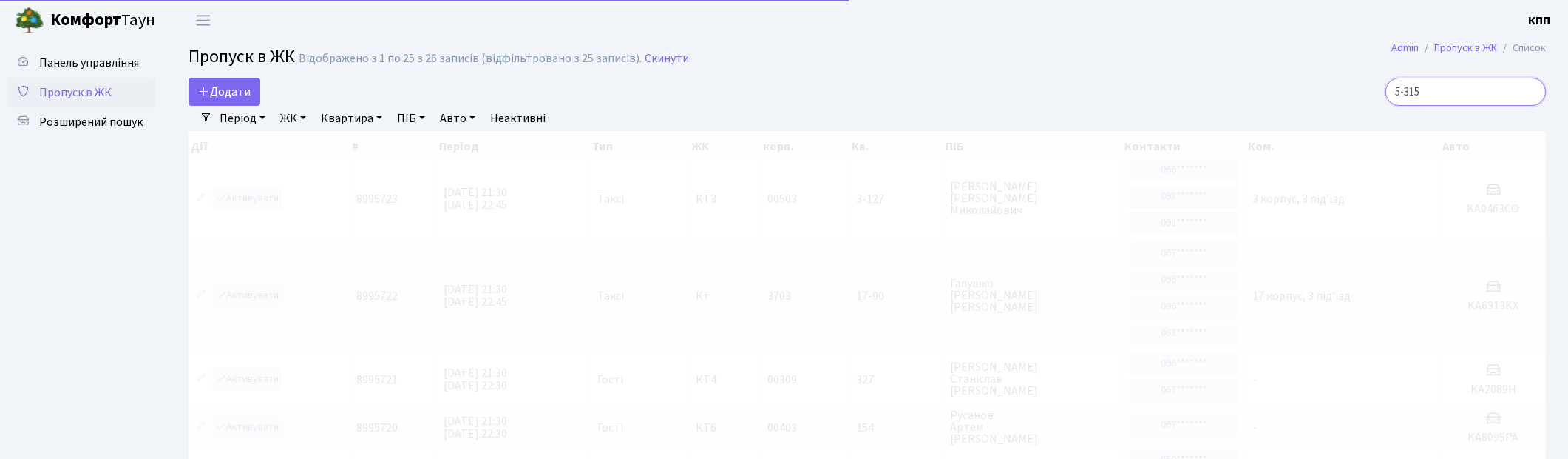
type input "5-315"
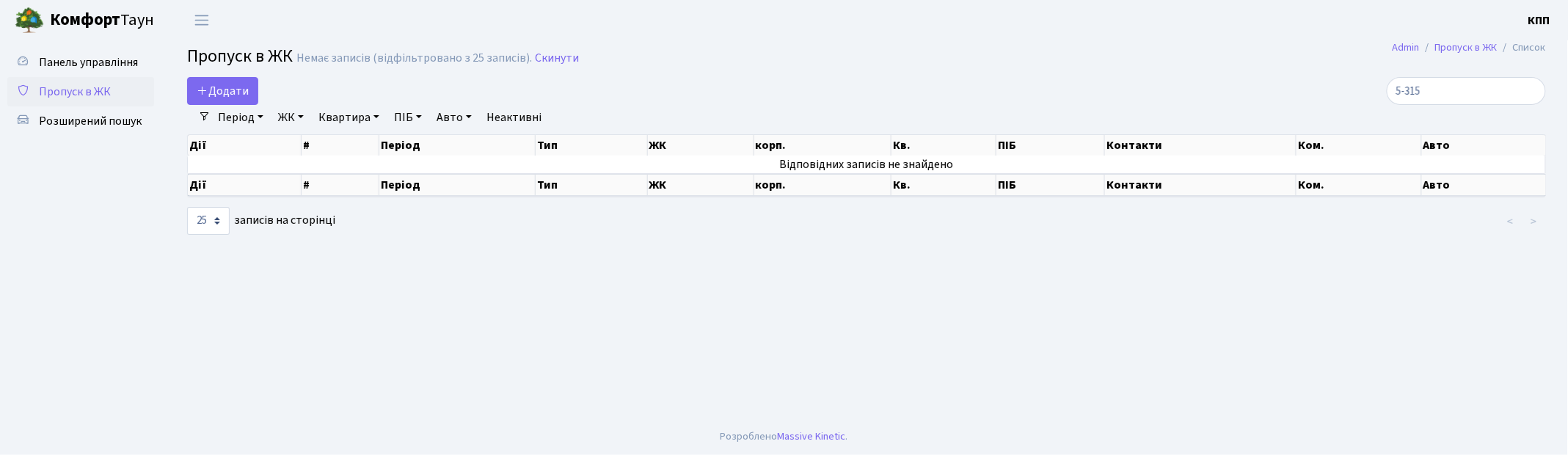
click at [79, 78] on link "Пропуск в ЖК" at bounding box center [81, 92] width 147 height 30
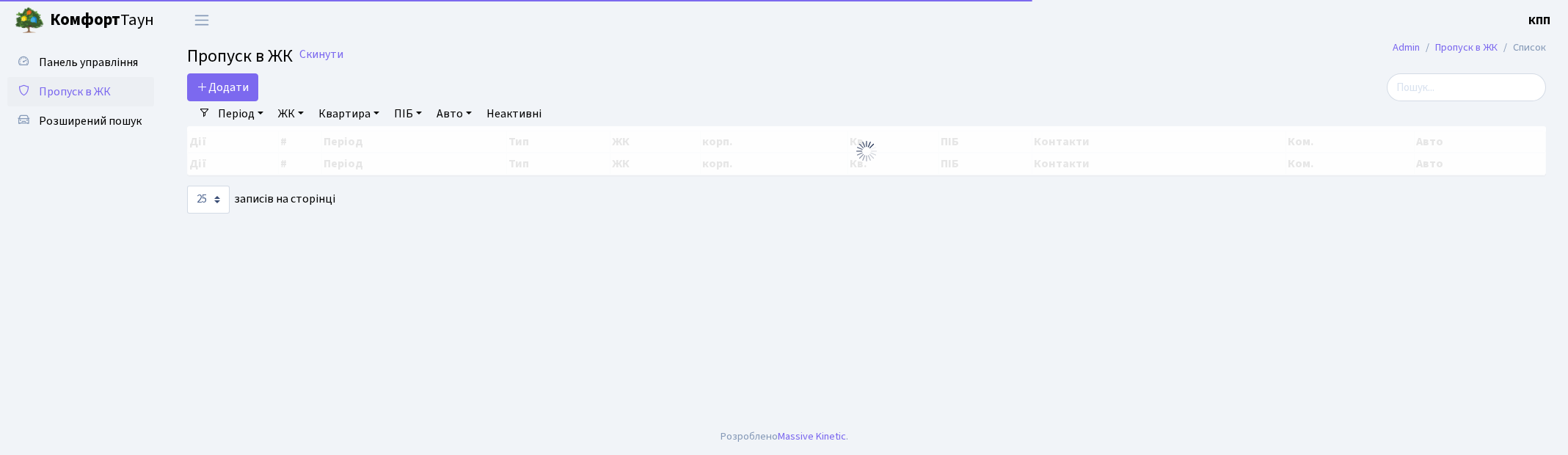
select select "25"
click at [1424, 83] on input "search" at bounding box center [1467, 87] width 160 height 28
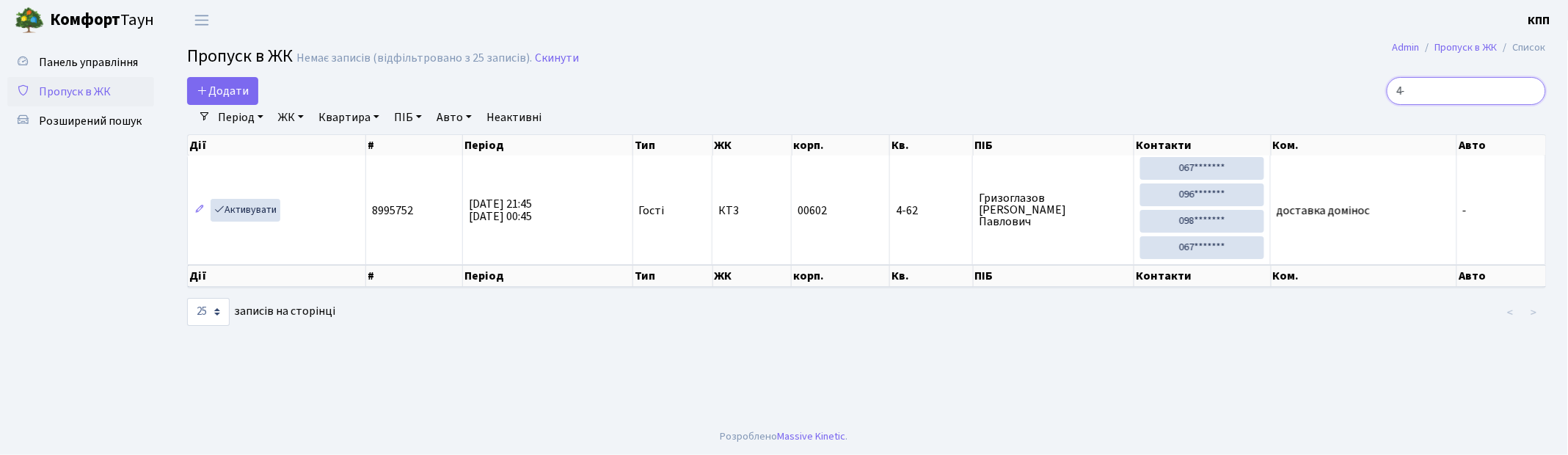
type input "4"
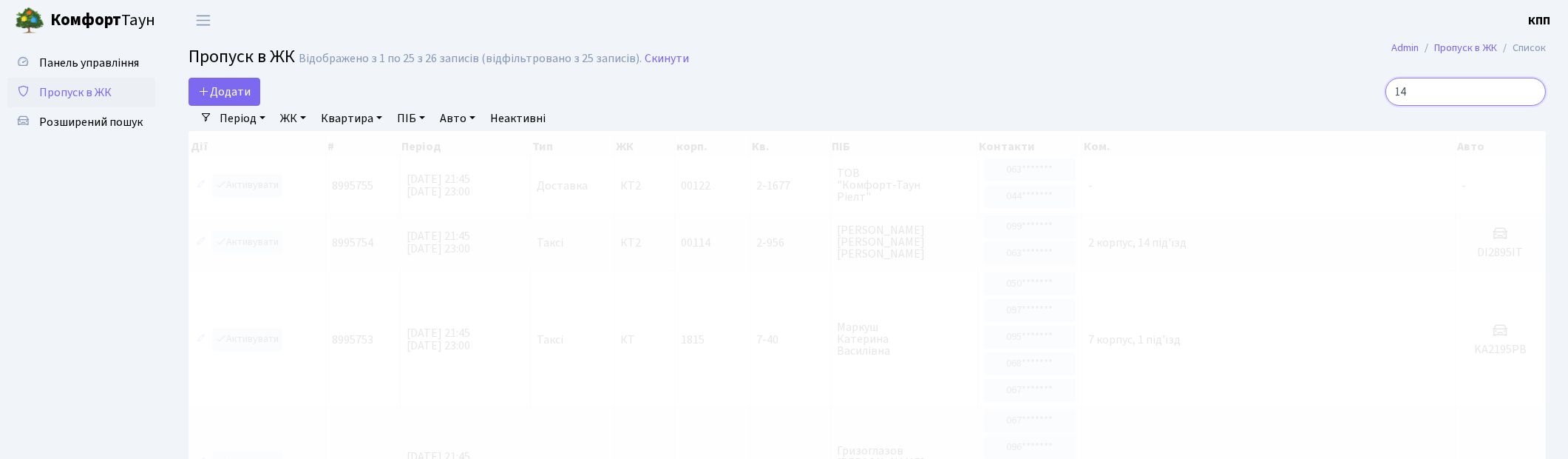
type input "1"
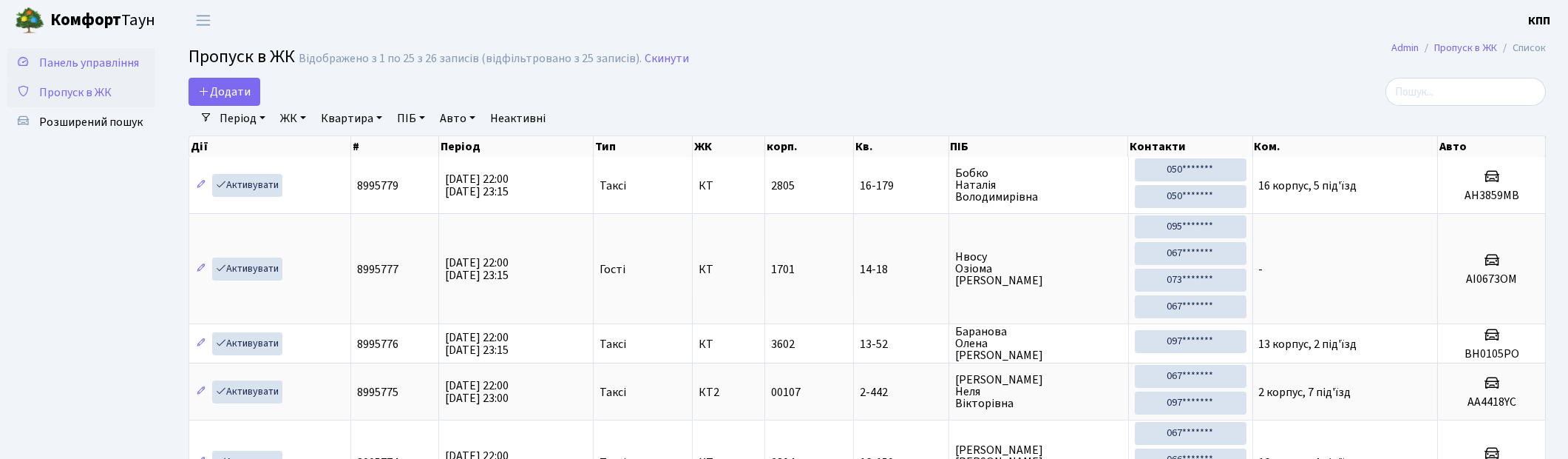
click at [115, 52] on link "Панель управління" at bounding box center [81, 63] width 148 height 30
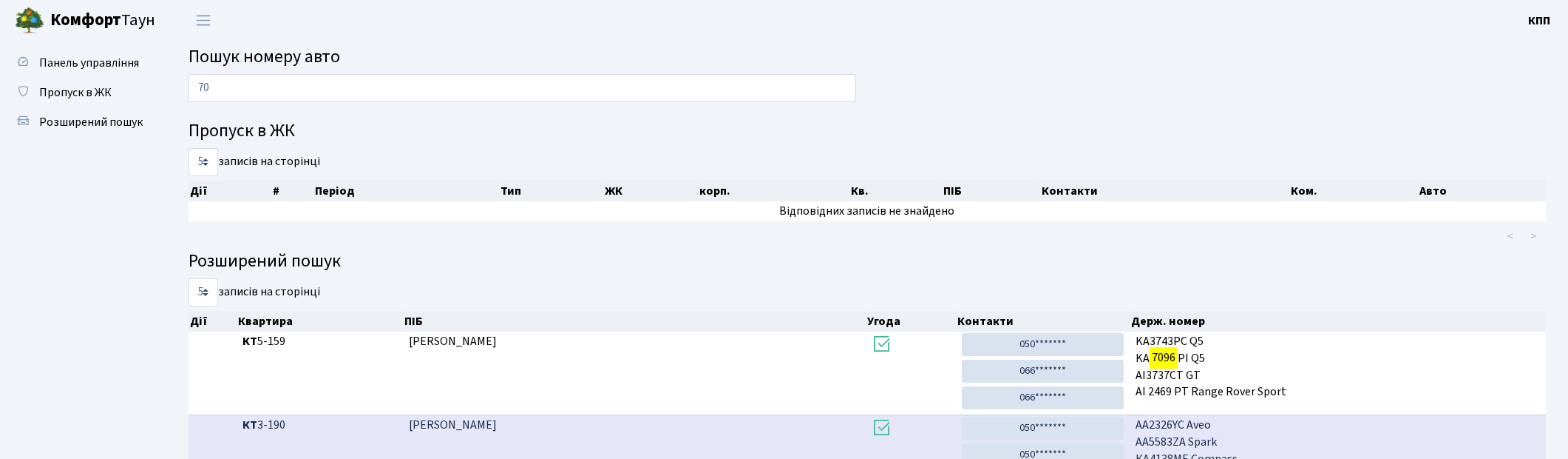
type input "7"
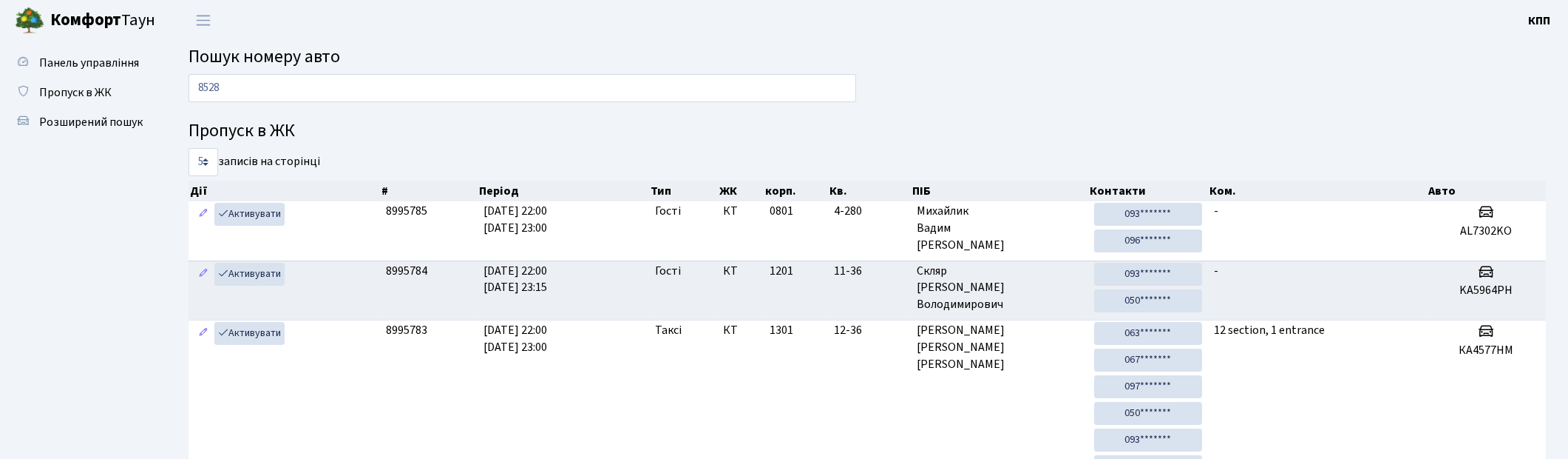
type input "8528"
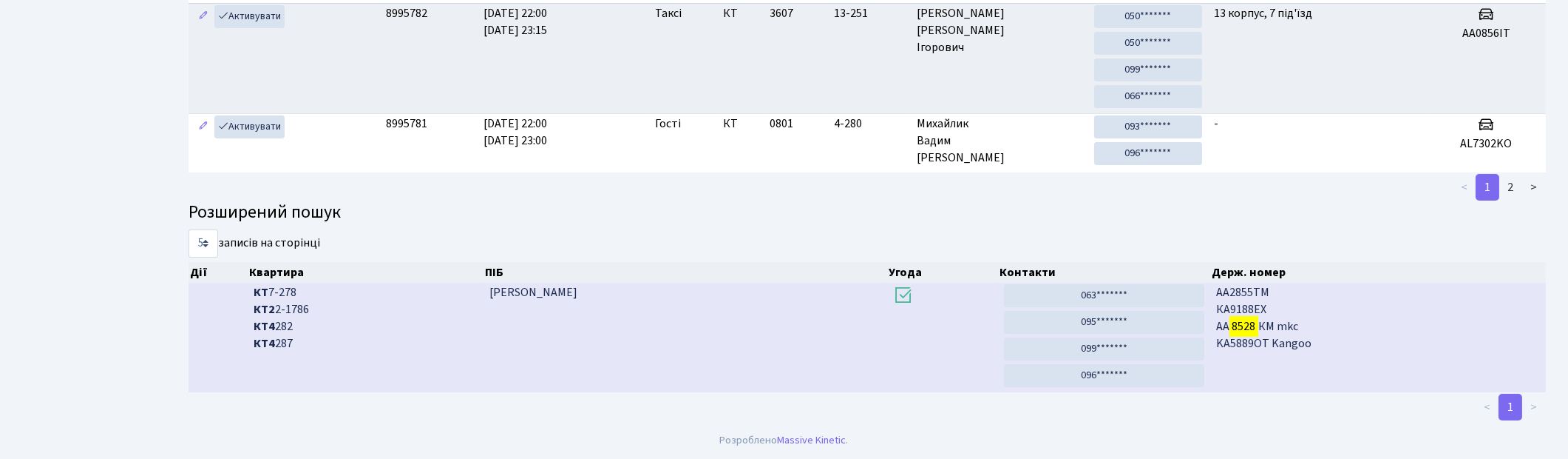
scroll to position [49, 0]
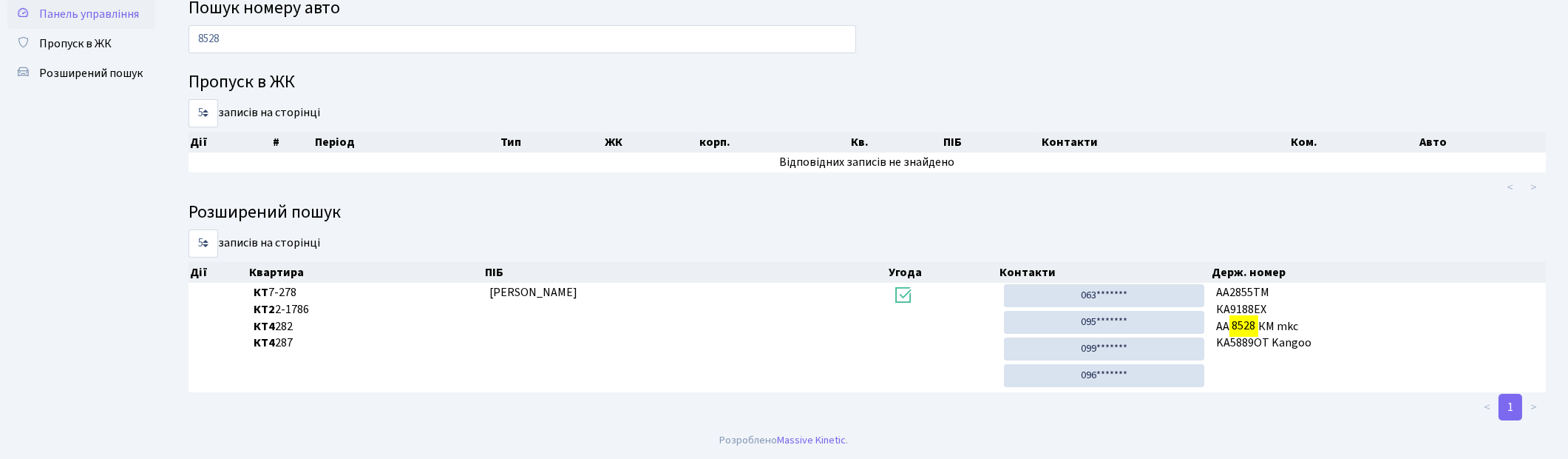
click at [71, 13] on span "Панель управління" at bounding box center [89, 14] width 100 height 16
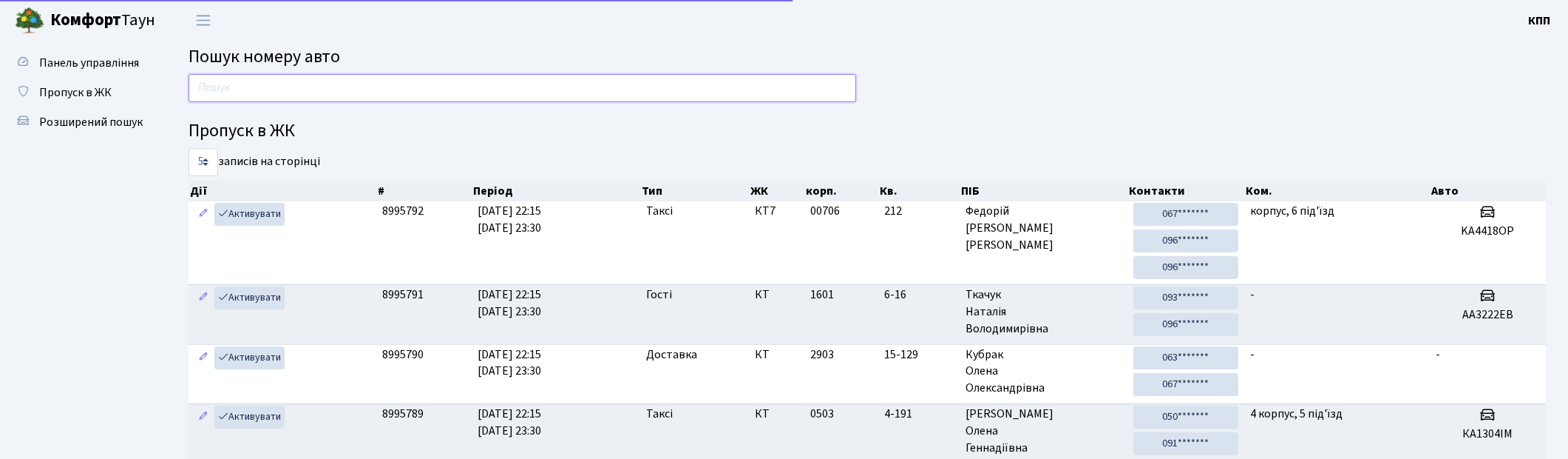
click at [244, 95] on input "text" at bounding box center [522, 88] width 668 height 28
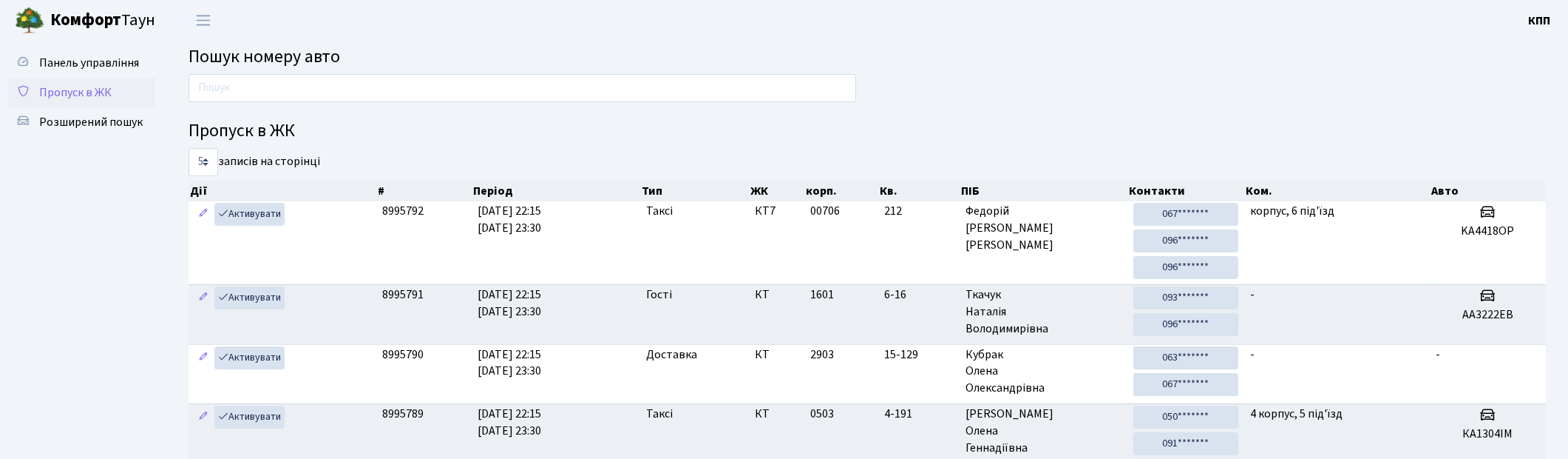
click at [86, 89] on span "Пропуск в ЖК" at bounding box center [75, 92] width 72 height 16
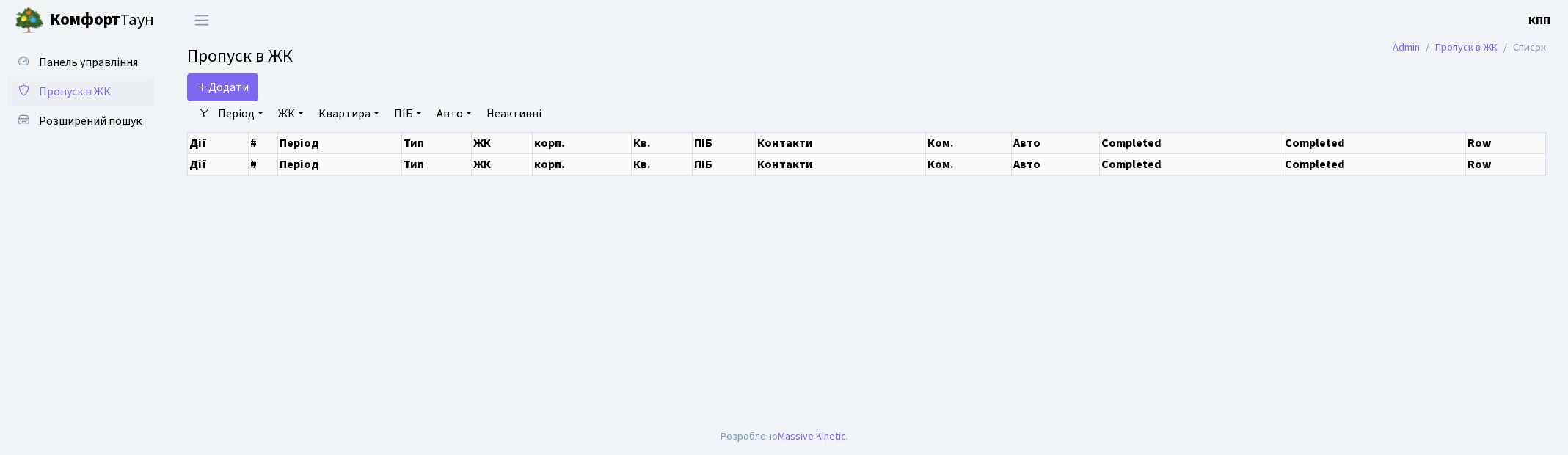
click at [236, 95] on link "Додати" at bounding box center [222, 87] width 71 height 28
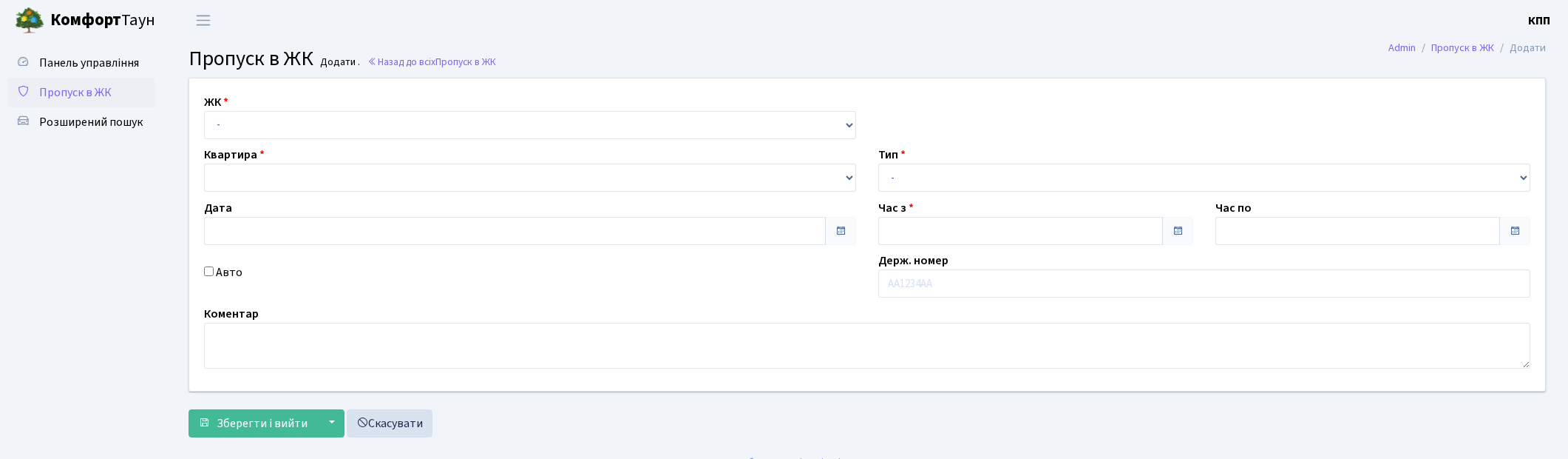
type input "19.09.2025"
type input "22:30"
type input "23:30"
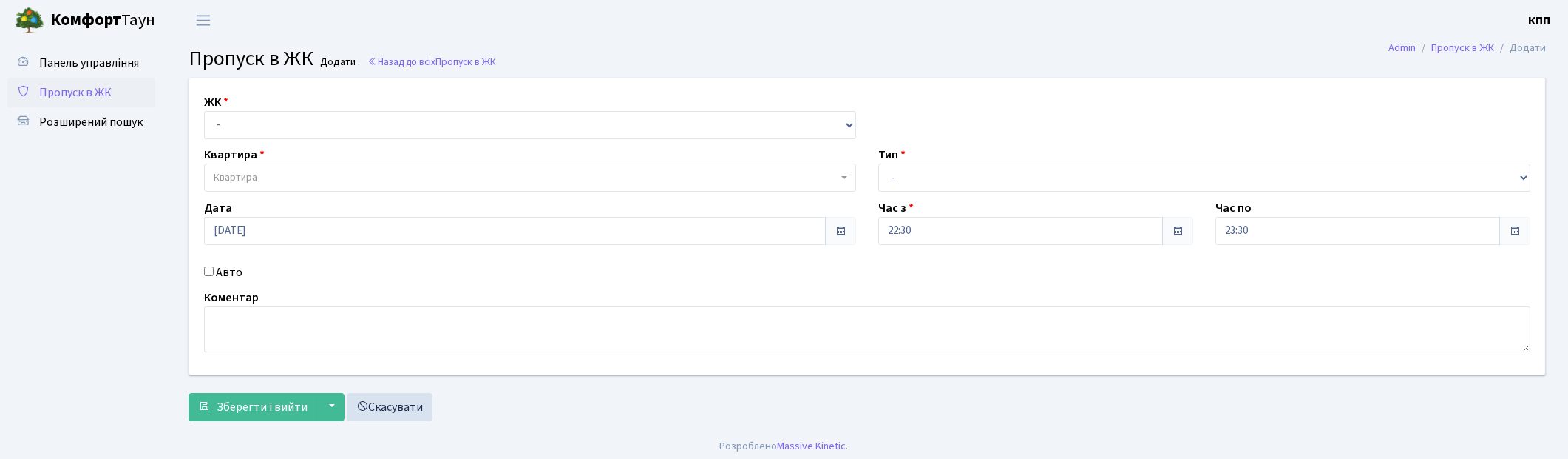
select select "271"
click at [204, 111] on select "- КТ, вул. Регенераторна, 4 КТ2, просп. [STREET_ADDRESS] [STREET_ADDRESS] [PERS…" at bounding box center [530, 125] width 652 height 28
select select
click at [277, 171] on span "Квартира" at bounding box center [526, 177] width 624 height 15
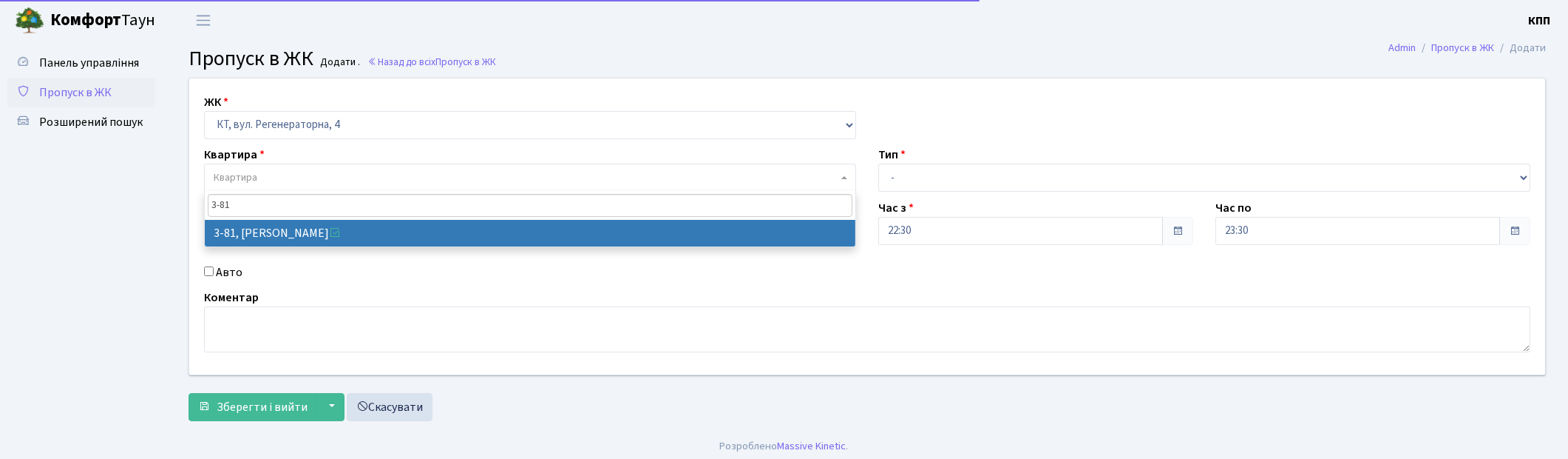
type input "3-81"
select select "890"
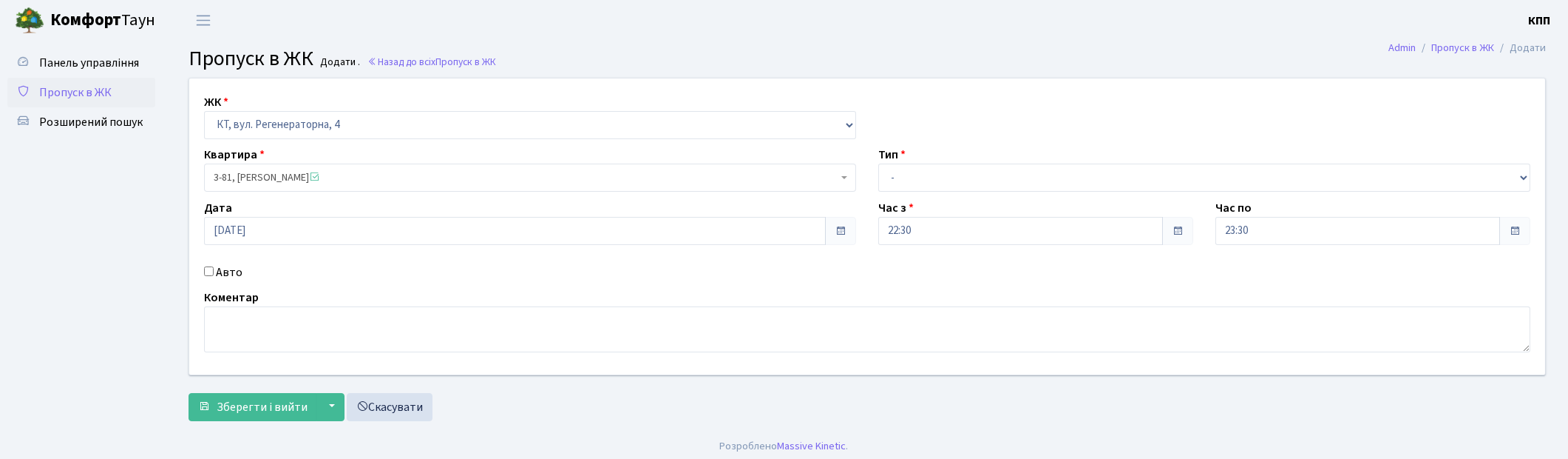
click at [218, 270] on label "Авто" at bounding box center [229, 273] width 27 height 18
click at [214, 270] on input "Авто" at bounding box center [208, 271] width 10 height 10
checkbox input "true"
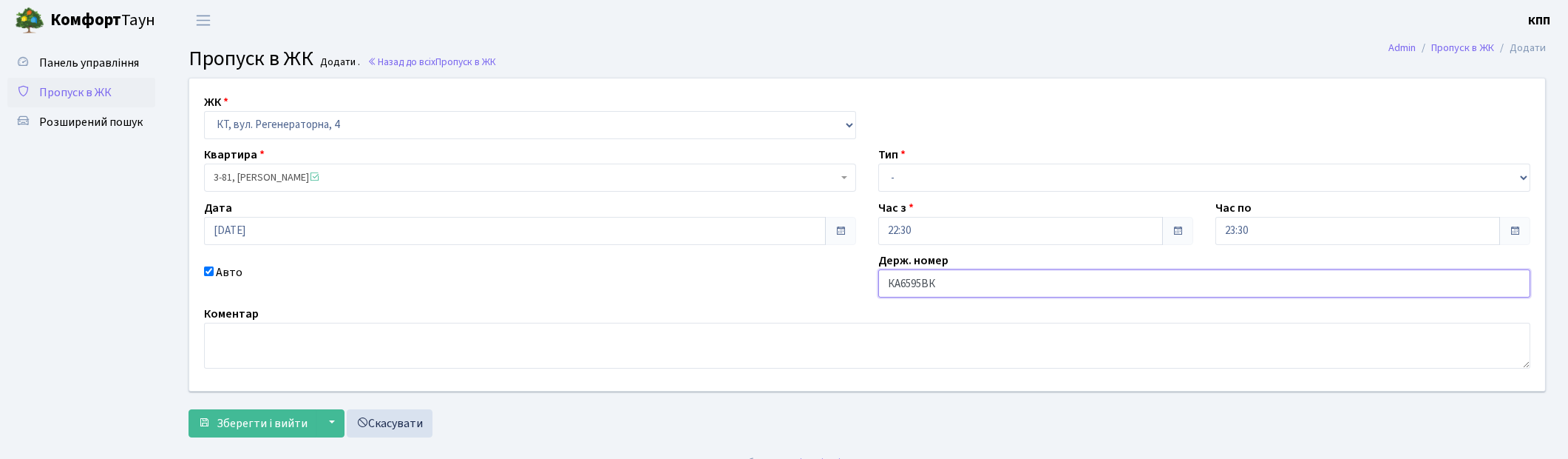
type input "КА6595ВК"
click at [905, 174] on select "- Доставка Таксі Гості Сервіс" at bounding box center [1205, 177] width 652 height 28
select select "2"
click at [879, 163] on select "- Доставка Таксі Гості Сервіс" at bounding box center [1205, 177] width 652 height 28
click at [267, 418] on span "Зберегти і вийти" at bounding box center [262, 423] width 91 height 16
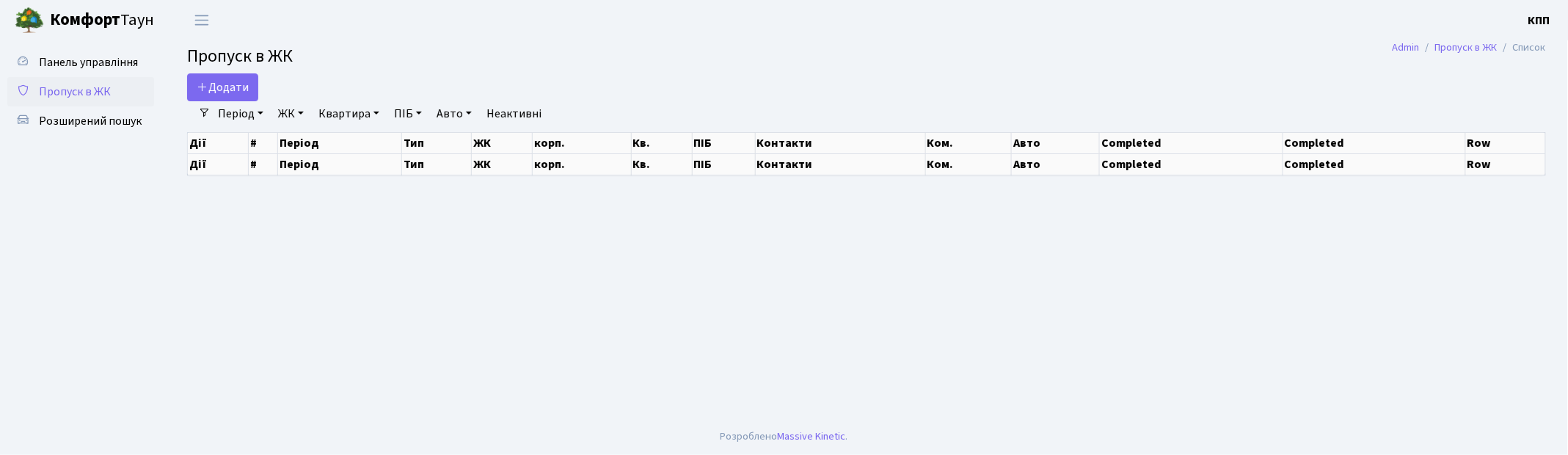
select select "25"
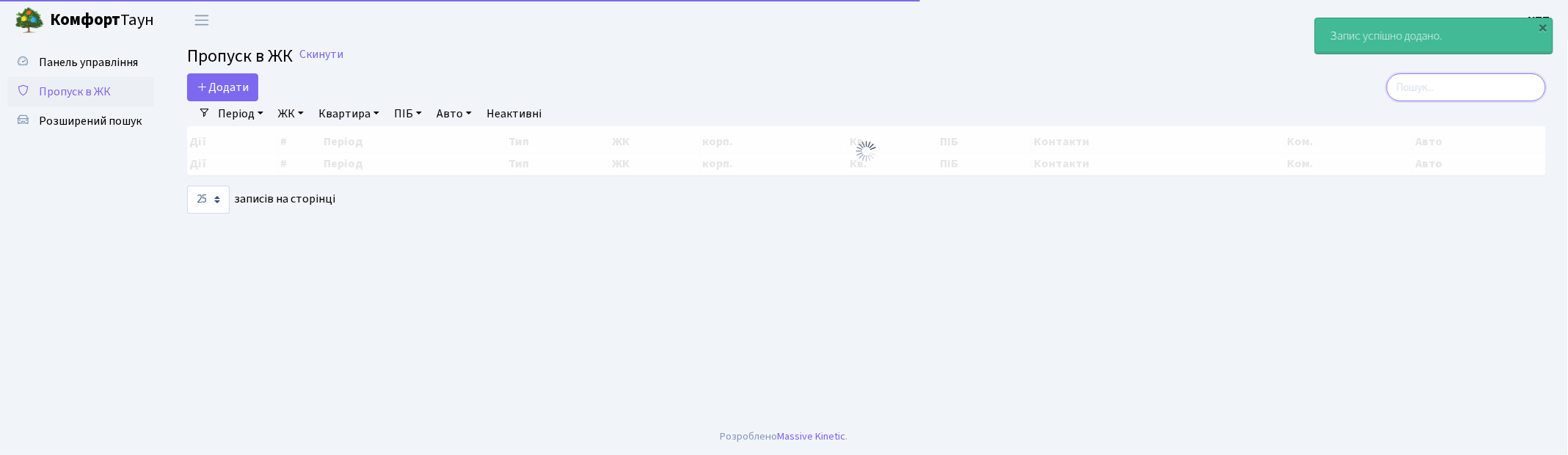
click at [1495, 81] on input "search" at bounding box center [1467, 87] width 160 height 28
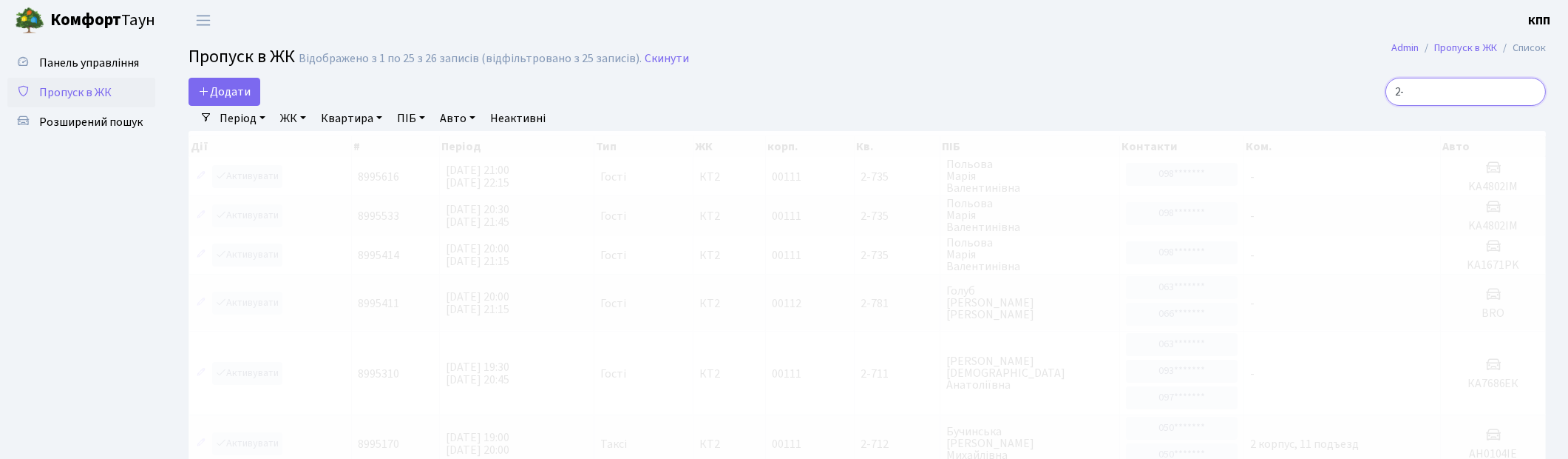
type input "2"
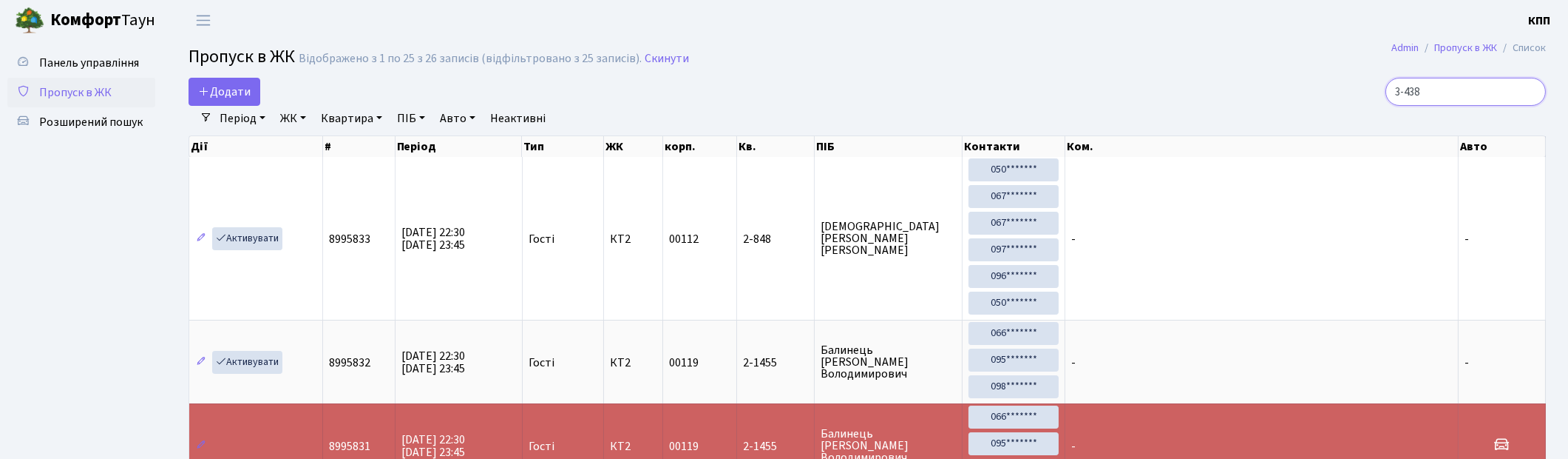
type input "3-438"
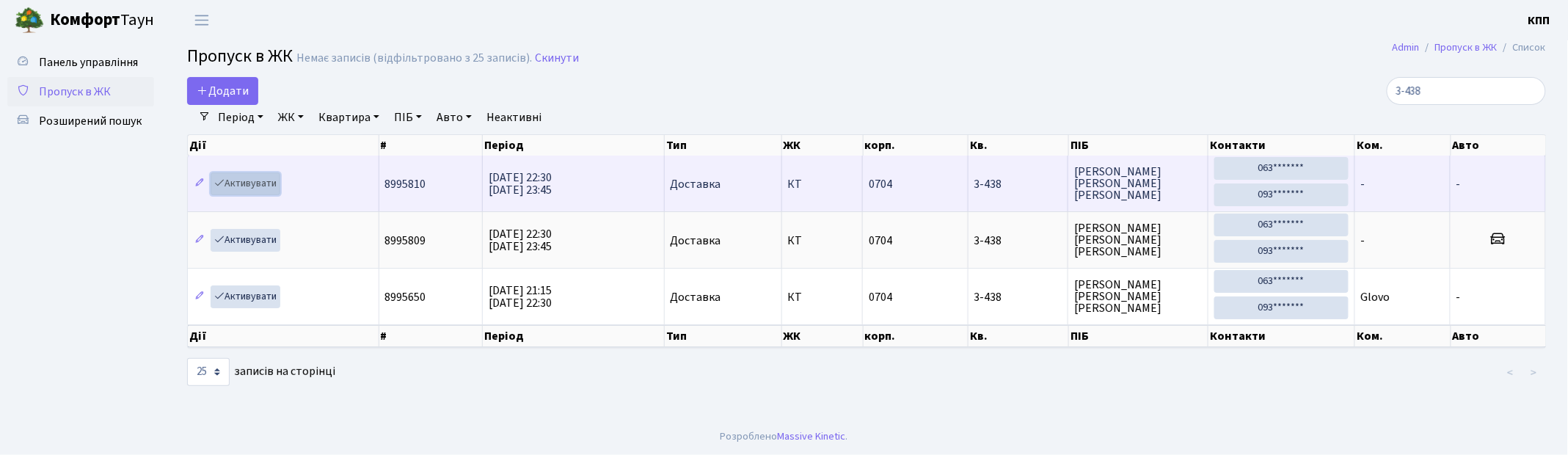
click at [233, 181] on link "Активувати" at bounding box center [245, 183] width 69 height 23
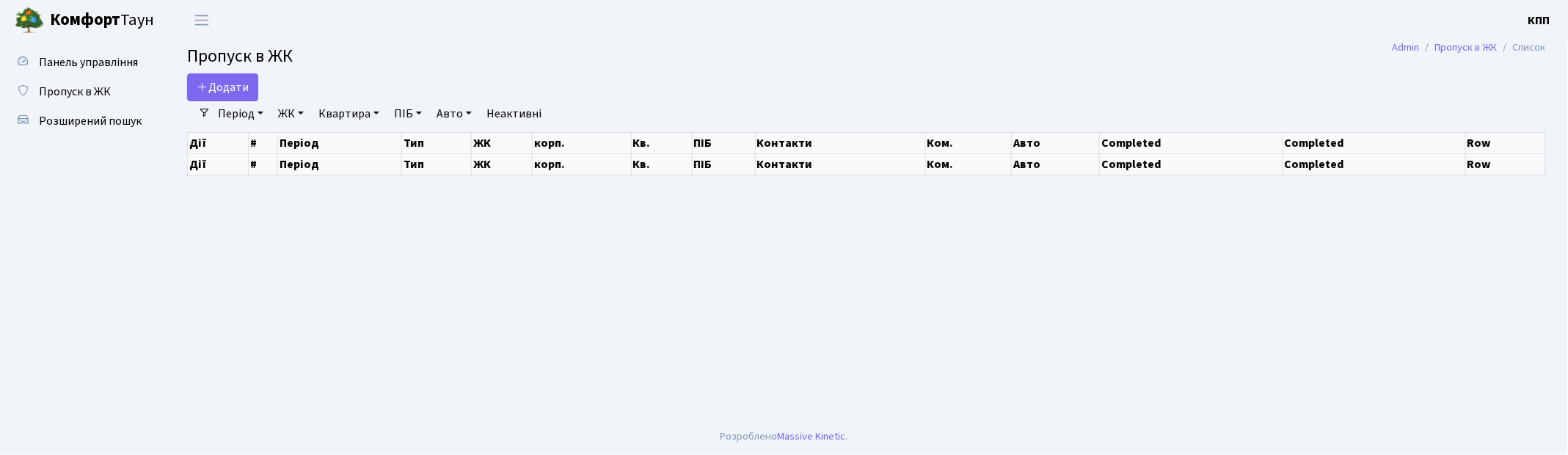
select select "25"
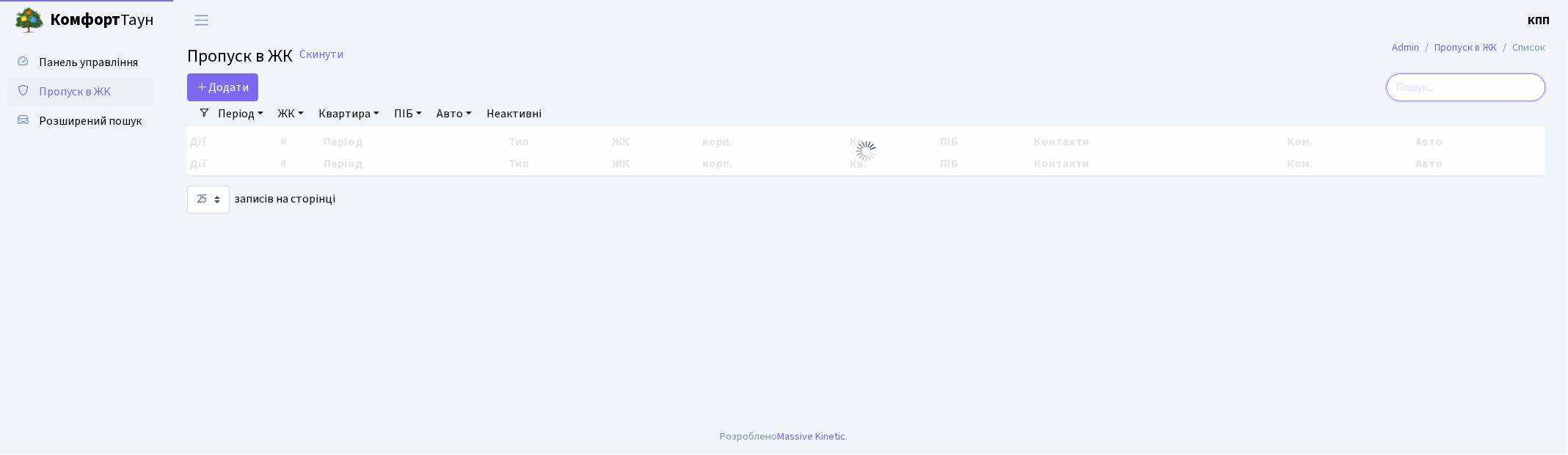
click at [1473, 89] on input "search" at bounding box center [1467, 87] width 160 height 28
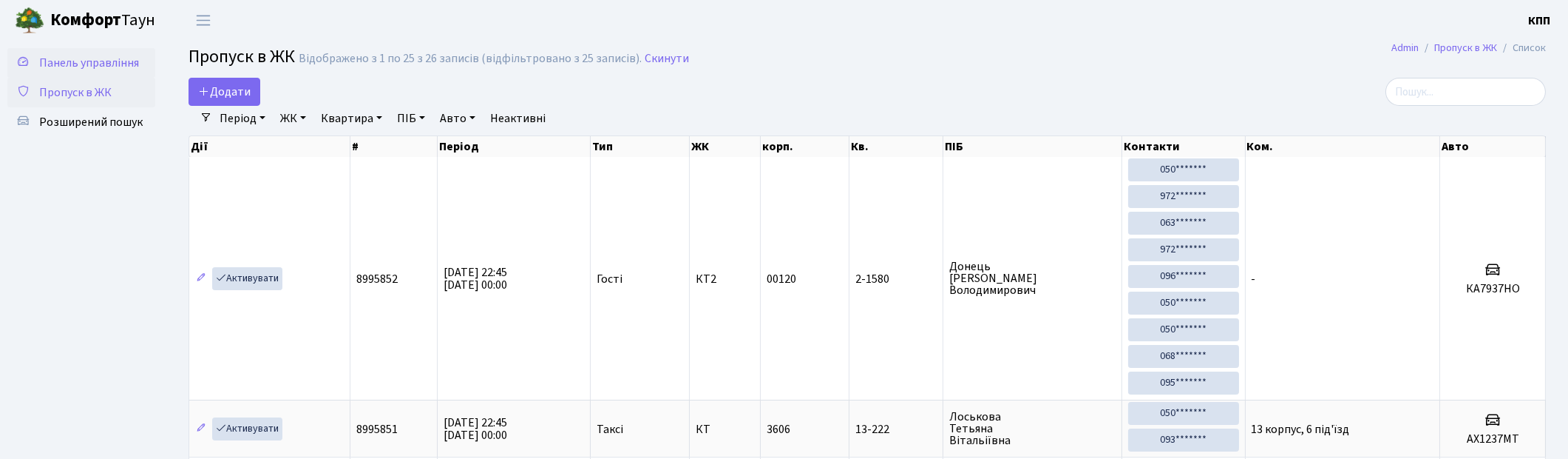
click at [103, 57] on span "Панель управління" at bounding box center [89, 63] width 100 height 16
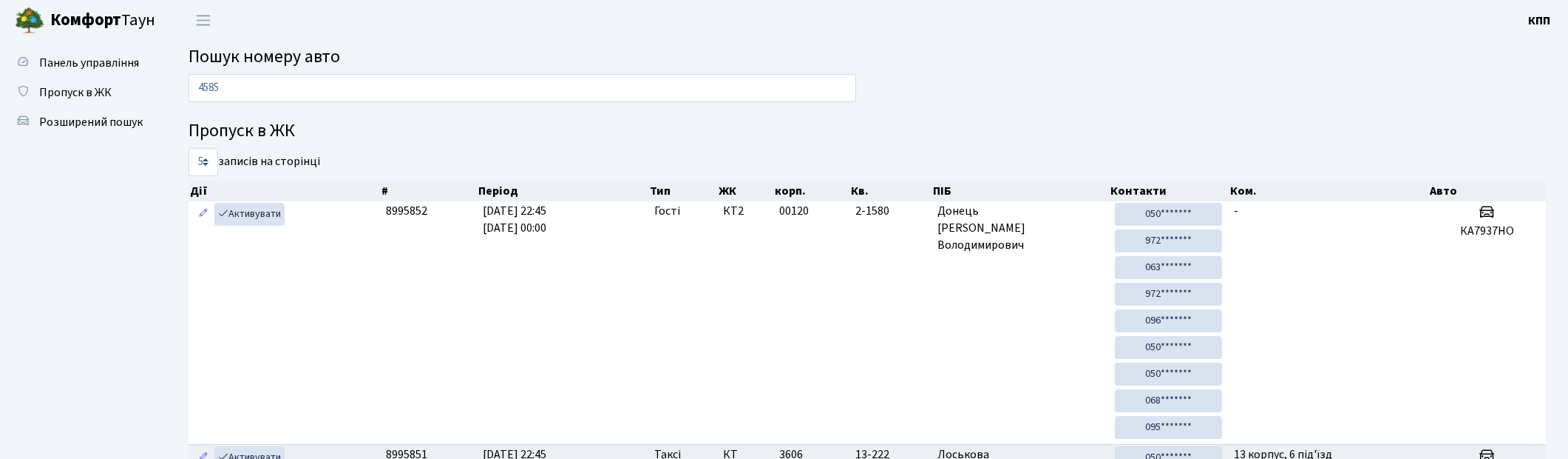
type input "4585"
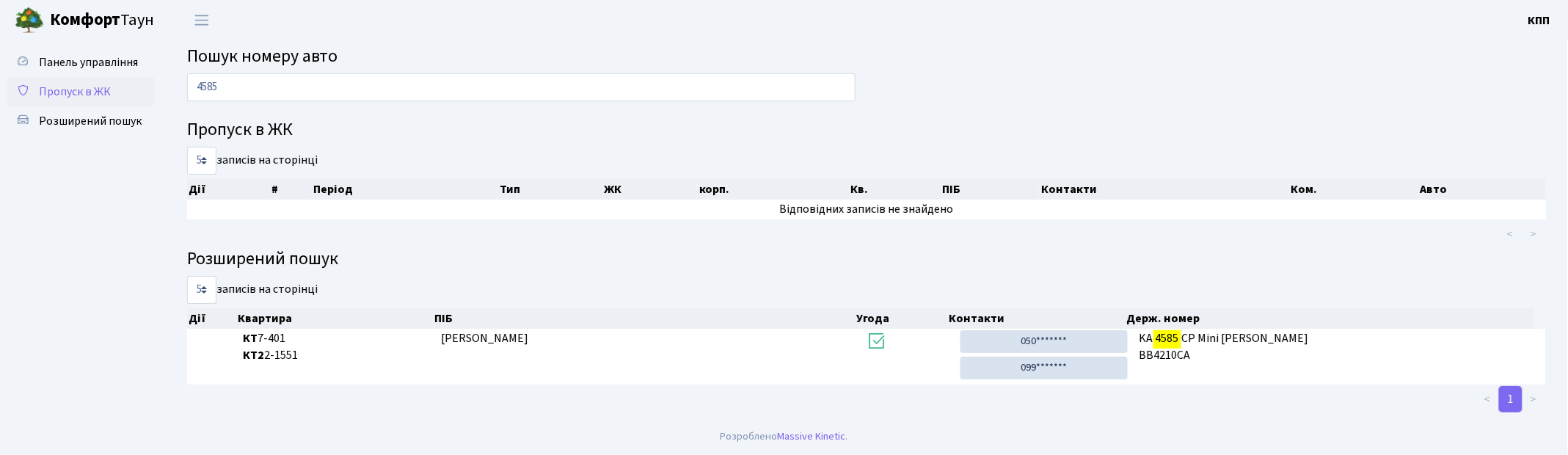
click at [71, 97] on span "Пропуск в ЖК" at bounding box center [75, 92] width 72 height 16
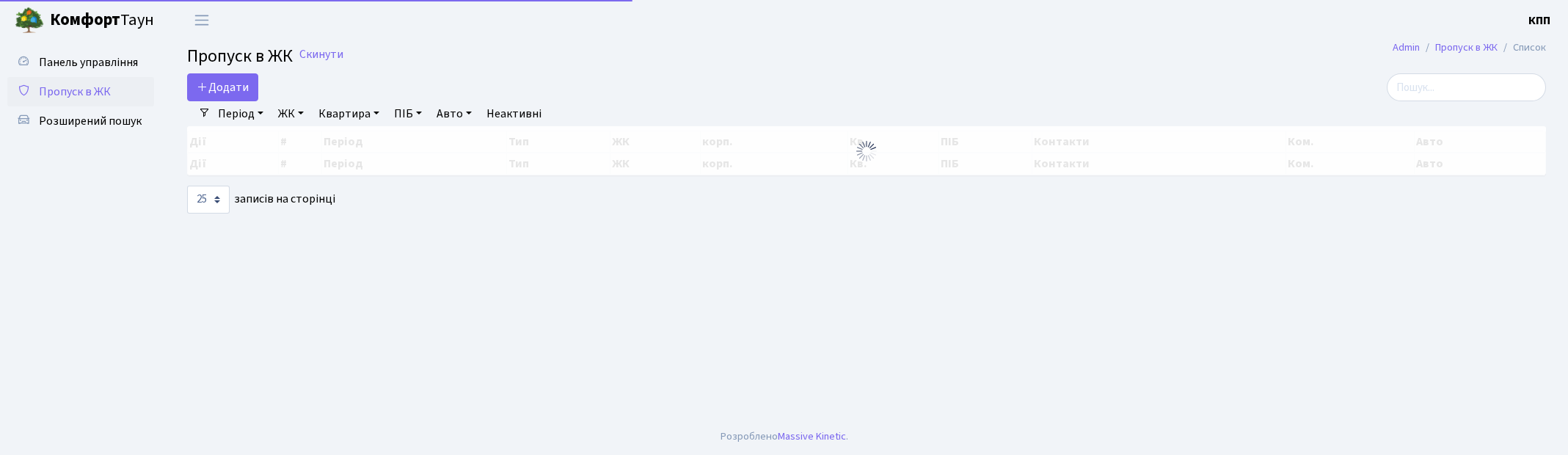
select select "25"
click at [1443, 92] on input "search" at bounding box center [1467, 87] width 160 height 28
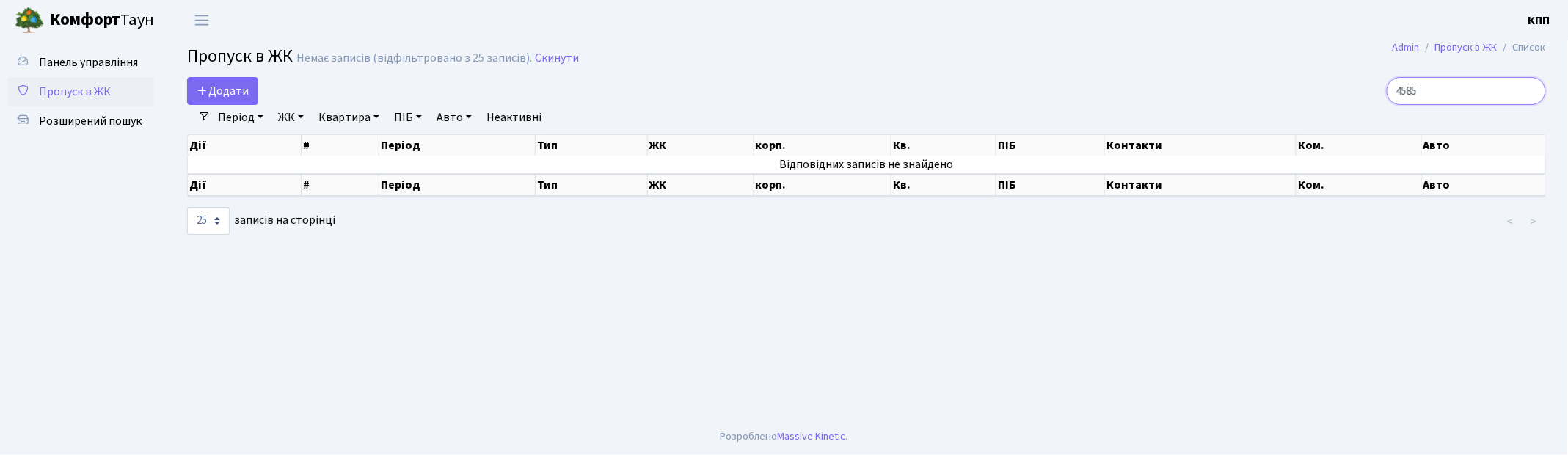
drag, startPoint x: 1443, startPoint y: 92, endPoint x: 1329, endPoint y: 77, distance: 115.0
click at [1329, 77] on div "4585" at bounding box center [1327, 91] width 438 height 28
type input "5"
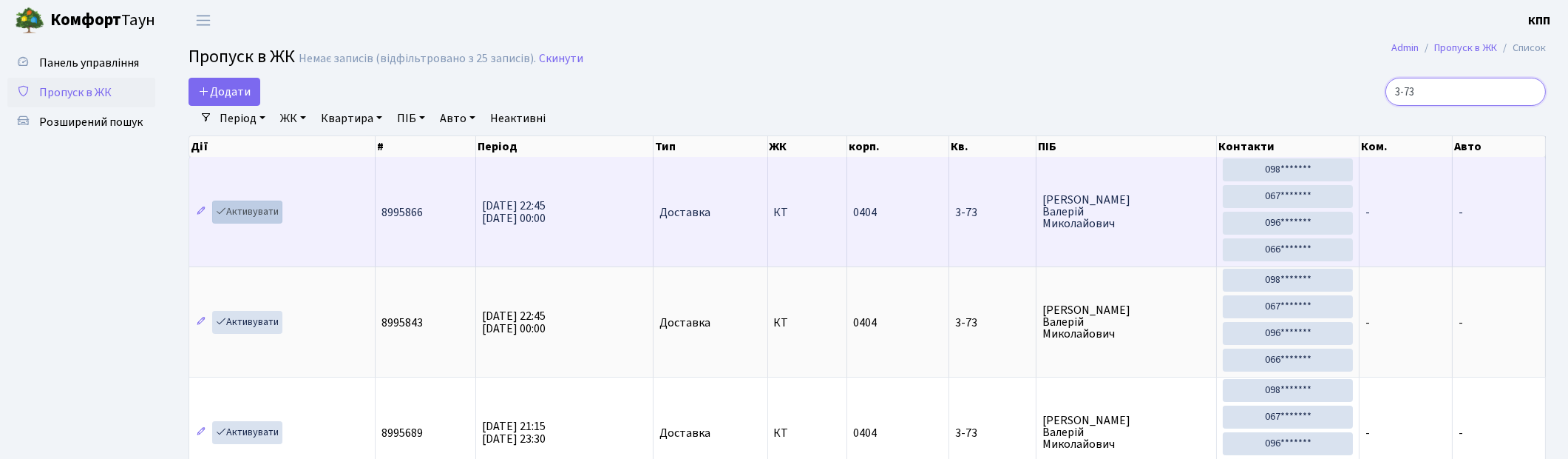
type input "3-73"
click at [258, 210] on link "Активувати" at bounding box center [247, 212] width 70 height 23
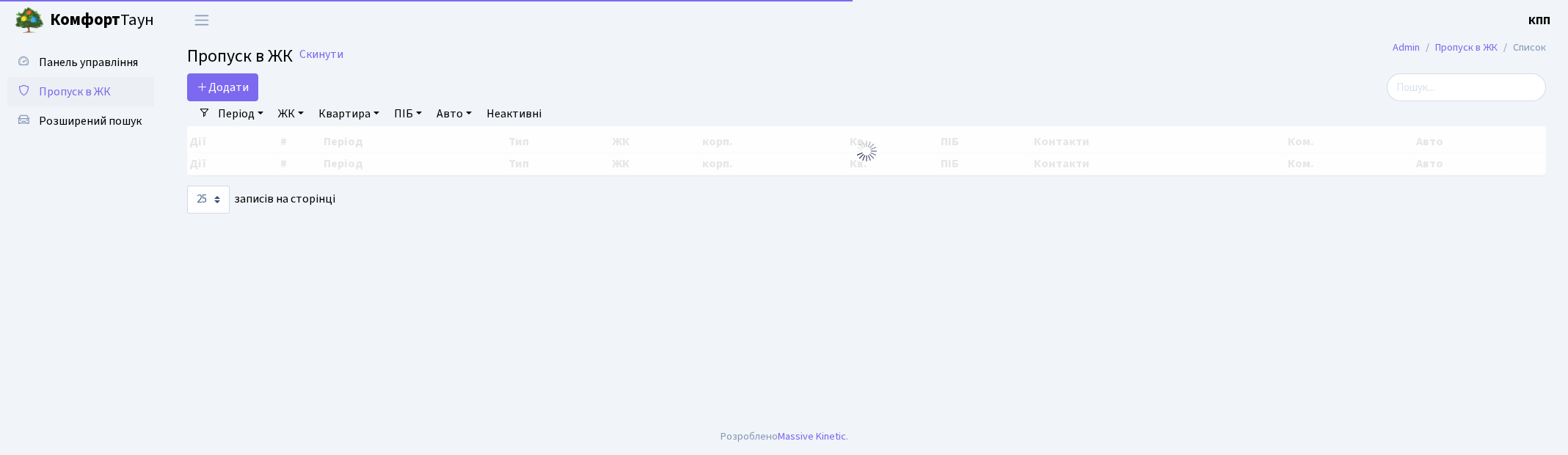
select select "25"
click at [1476, 88] on input "search" at bounding box center [1467, 87] width 160 height 28
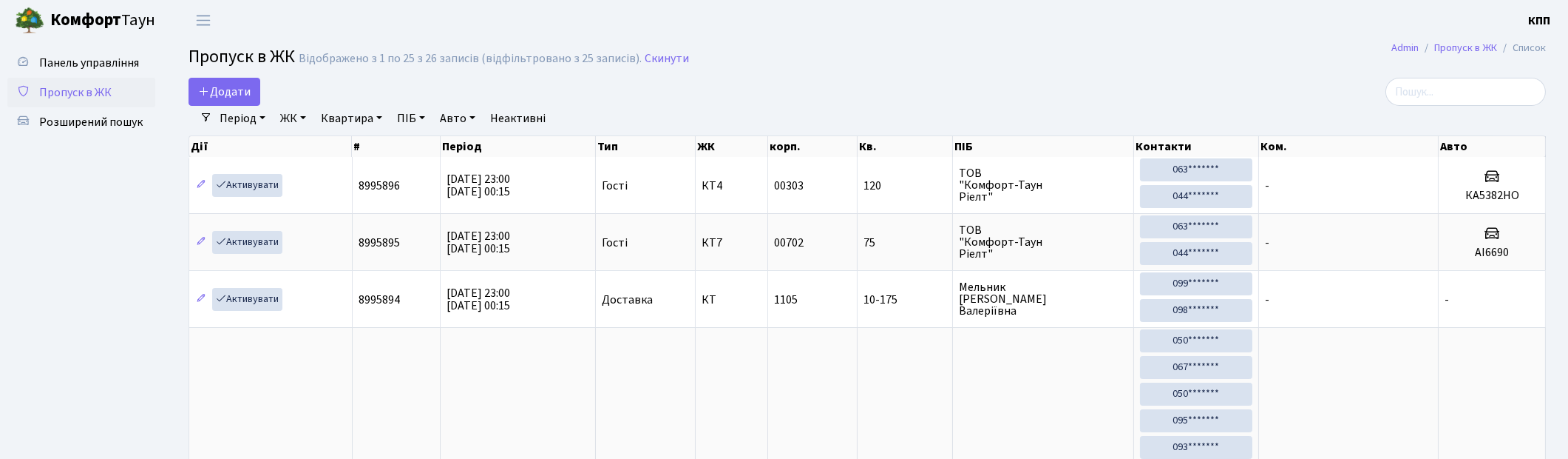
click at [1443, 89] on input "search" at bounding box center [1466, 92] width 161 height 28
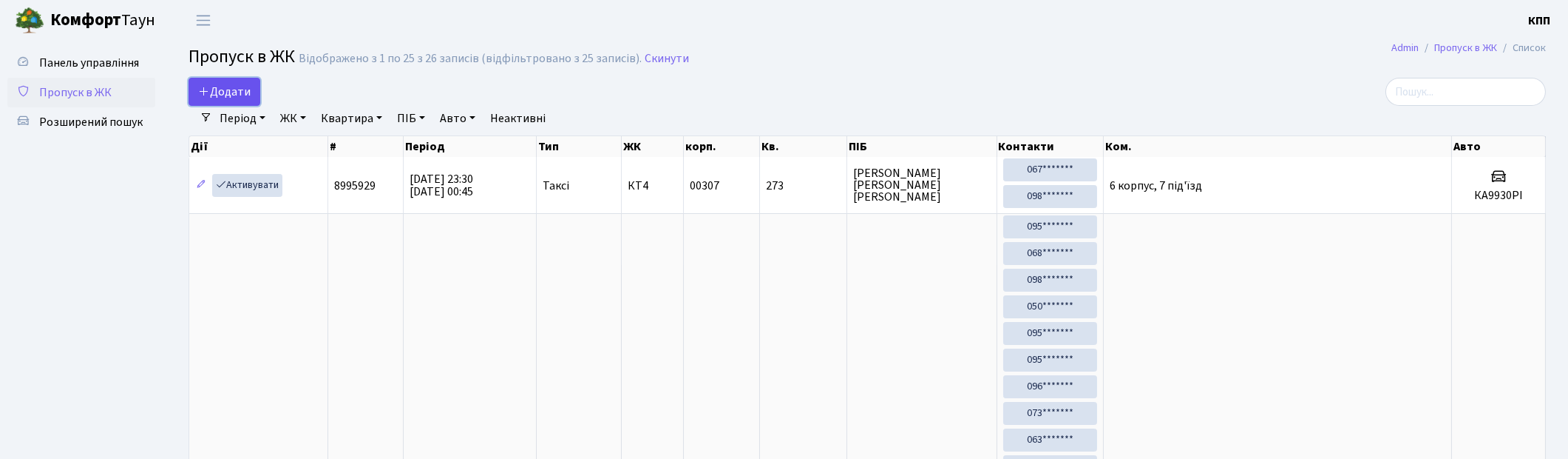
click at [204, 93] on icon at bounding box center [204, 91] width 12 height 12
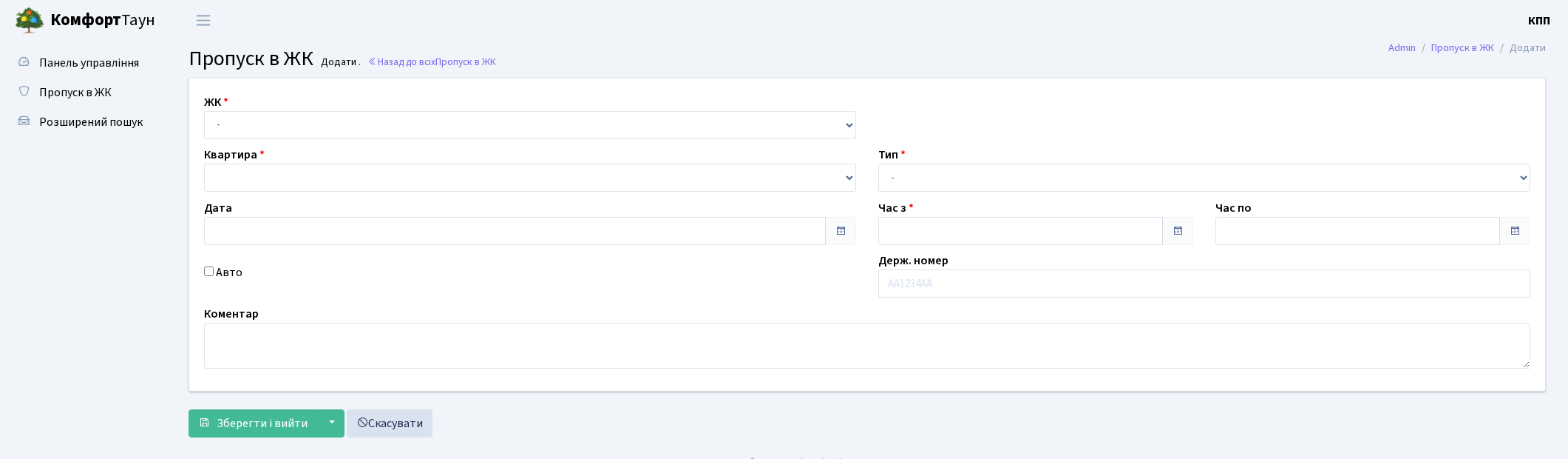
click at [311, 121] on select "- КТ, вул. Регенераторна, 4 КТ2, просп. [STREET_ADDRESS] [STREET_ADDRESS] [PERS…" at bounding box center [530, 125] width 652 height 28
type input "[DATE]"
type input "23:30"
type input "00:45"
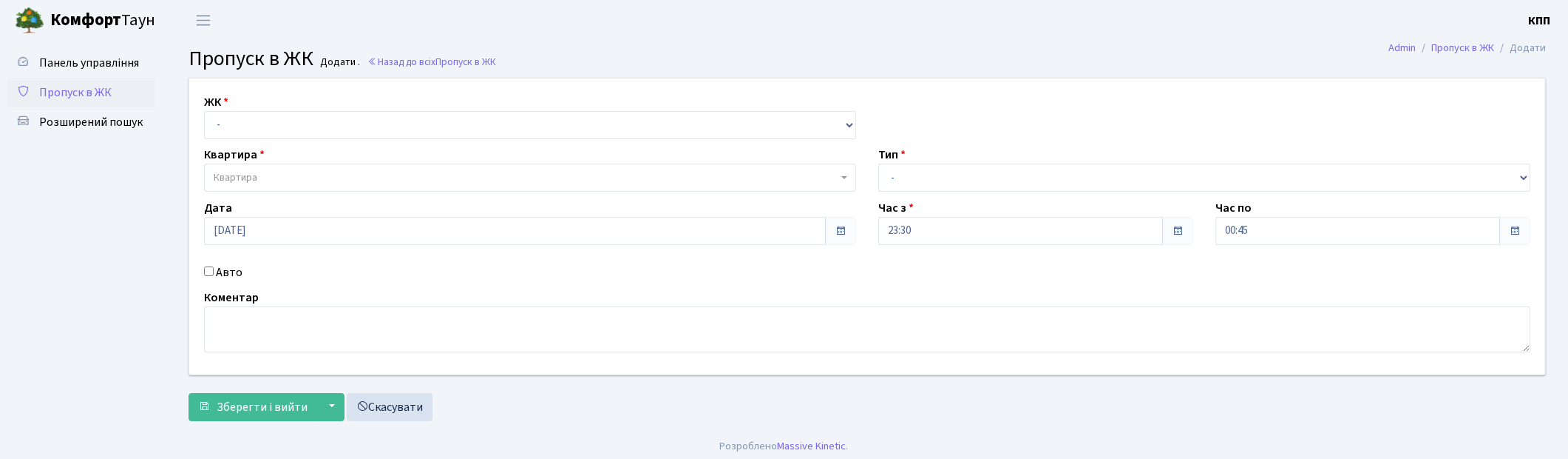
select select "271"
click at [204, 111] on select "- КТ, вул. Регенераторна, 4 КТ2, просп. [STREET_ADDRESS] [STREET_ADDRESS] [PERS…" at bounding box center [530, 125] width 652 height 28
select select
click at [296, 180] on span "Квартира" at bounding box center [526, 177] width 624 height 15
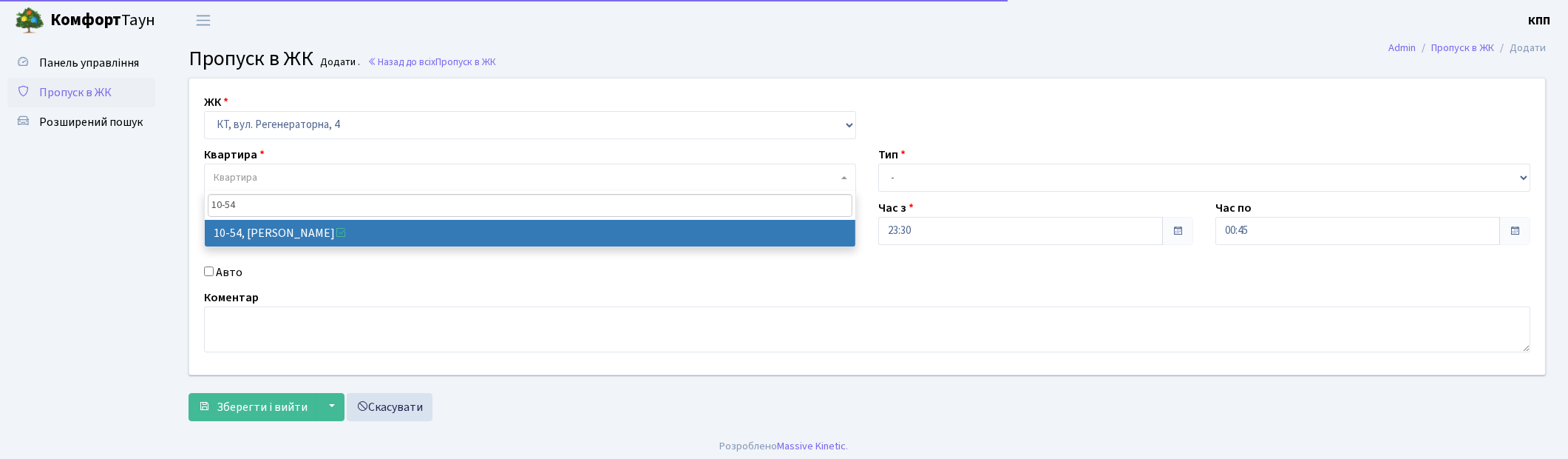
type input "10-54"
select select "6623"
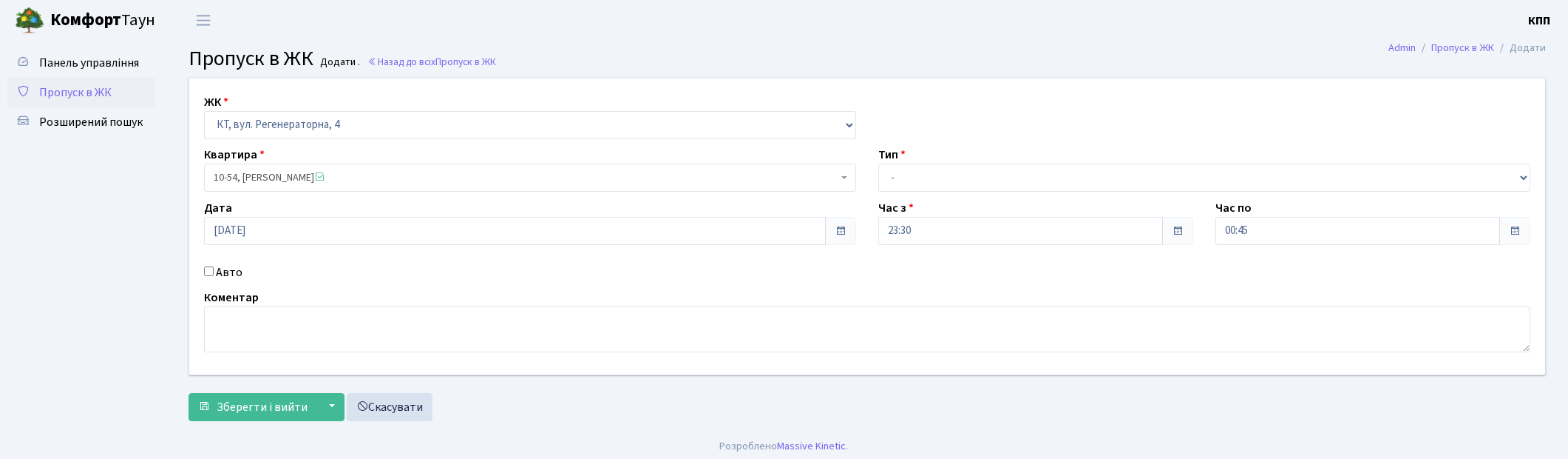
click at [964, 161] on div "Тип - Доставка Таксі Гості Сервіс" at bounding box center [1205, 169] width 675 height 46
drag, startPoint x: 954, startPoint y: 171, endPoint x: 949, endPoint y: 190, distance: 19.6
click at [954, 171] on select "- Доставка Таксі Гості Сервіс" at bounding box center [1205, 177] width 652 height 28
select select "3"
click at [879, 163] on select "- Доставка Таксі Гості Сервіс" at bounding box center [1205, 177] width 652 height 28
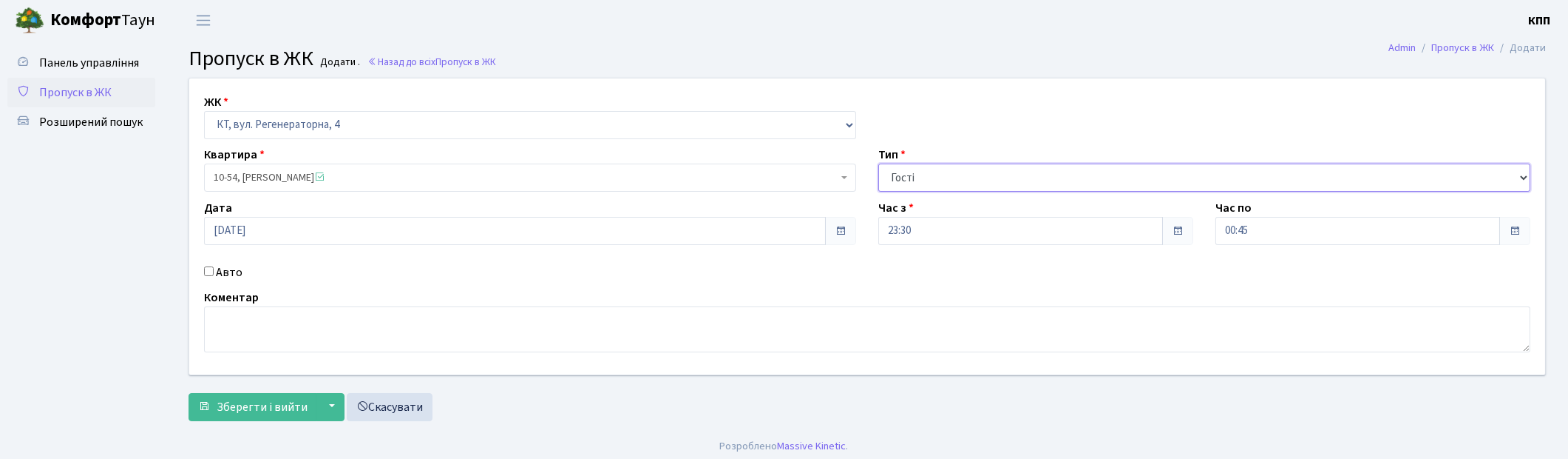
click at [957, 171] on select "- Доставка Таксі Гості Сервіс" at bounding box center [1205, 177] width 652 height 28
click at [879, 163] on select "- Доставка Таксі Гості Сервіс" at bounding box center [1205, 177] width 652 height 28
click at [204, 270] on input "Авто" at bounding box center [208, 271] width 10 height 10
checkbox input "true"
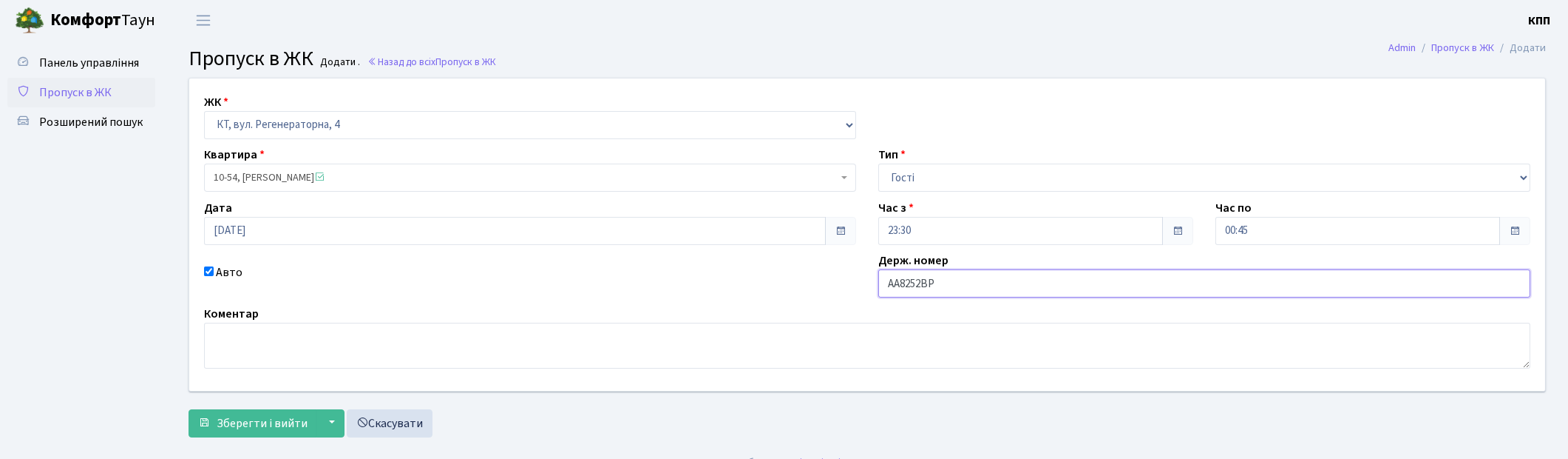
type input "АА8252ВР"
click at [1027, 177] on select "- Доставка Таксі Гості Сервіс" at bounding box center [1205, 177] width 652 height 28
select select "2"
click at [879, 163] on select "- Доставка Таксі Гості Сервіс" at bounding box center [1205, 177] width 652 height 28
click at [254, 420] on span "Зберегти і вийти" at bounding box center [262, 423] width 91 height 16
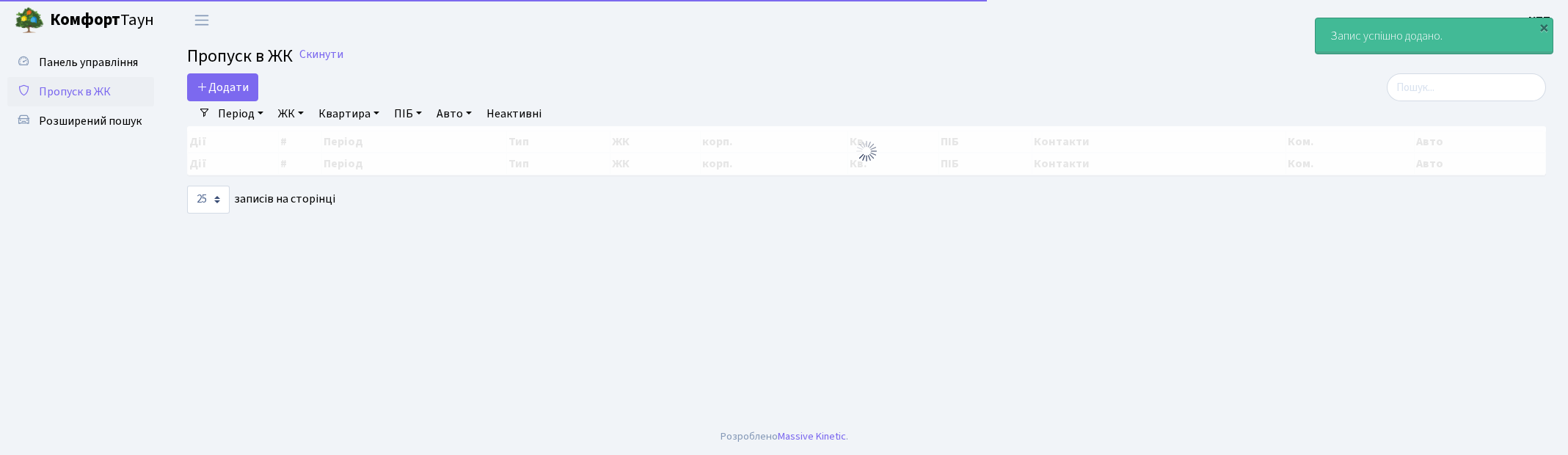
select select "25"
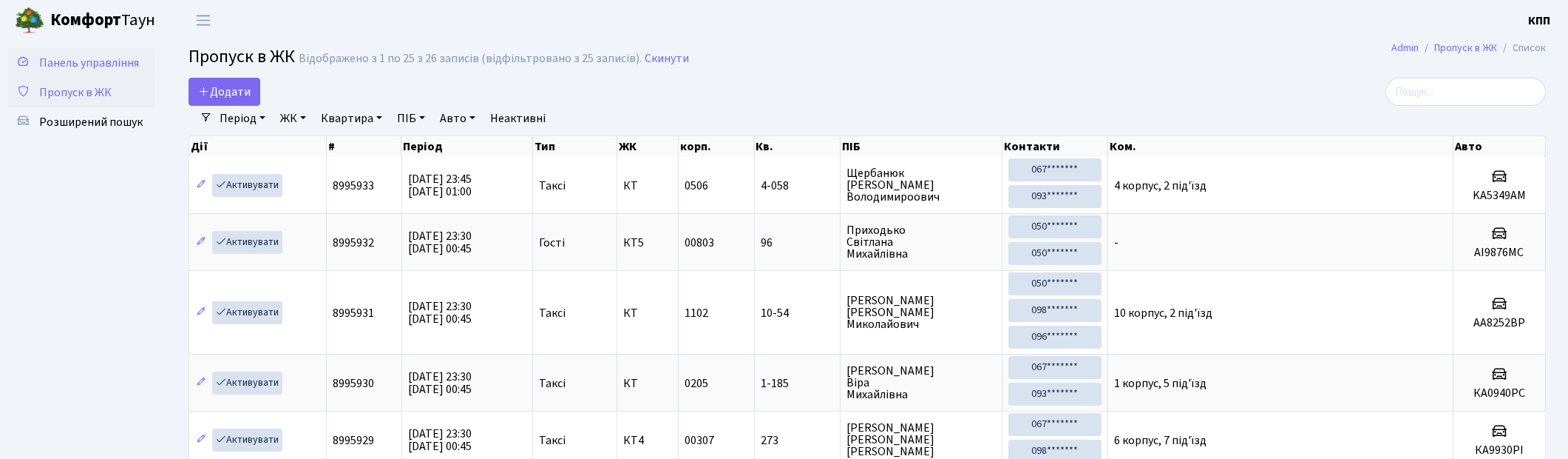
click at [64, 66] on span "Панель управління" at bounding box center [89, 63] width 100 height 16
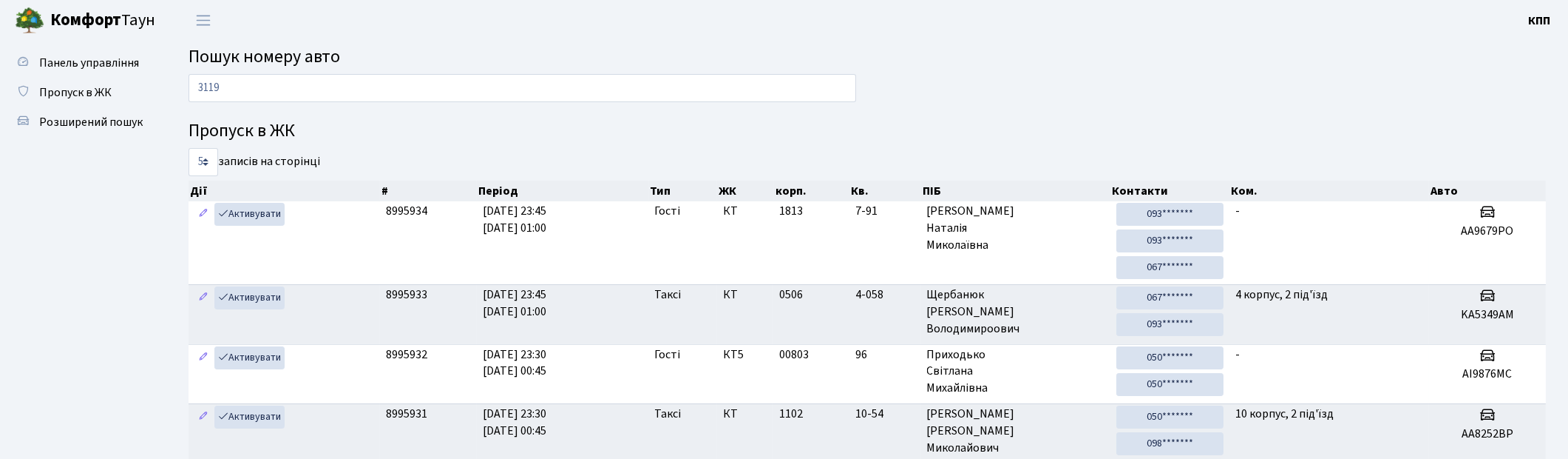
type input "3119"
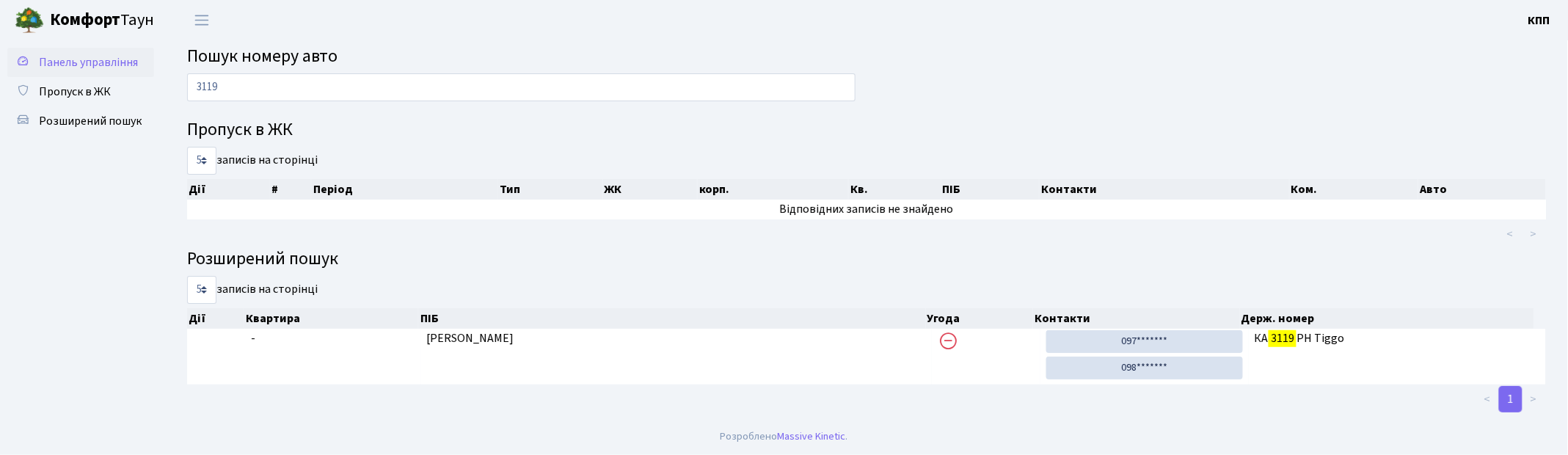
click at [86, 52] on link "Панель управління" at bounding box center [81, 63] width 147 height 30
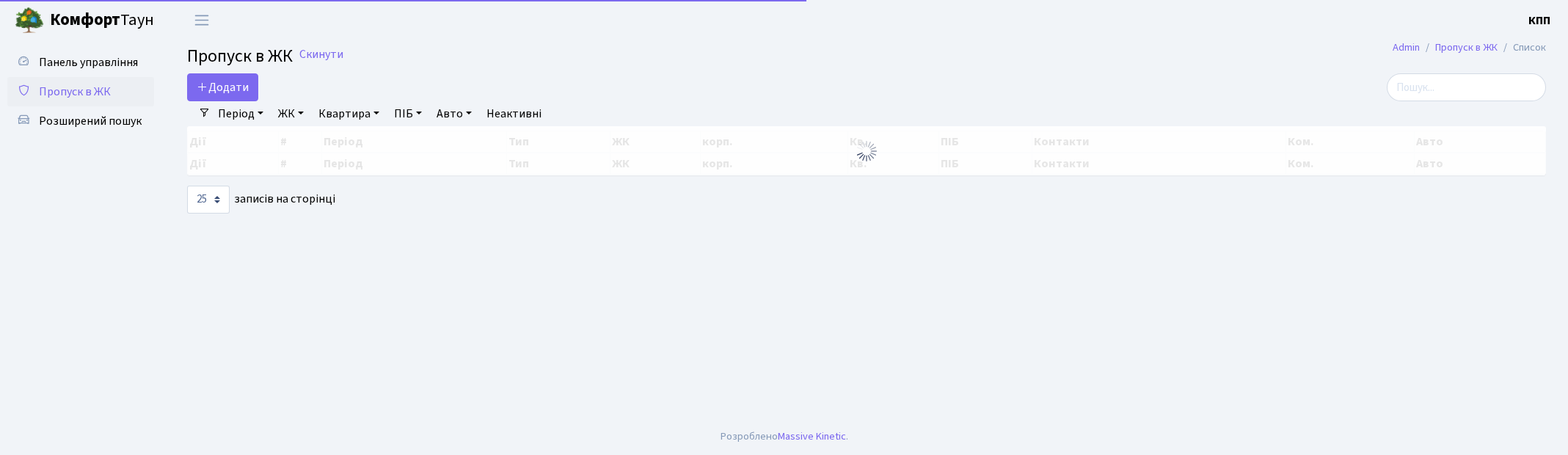
select select "25"
click at [1465, 94] on input "search" at bounding box center [1467, 87] width 160 height 28
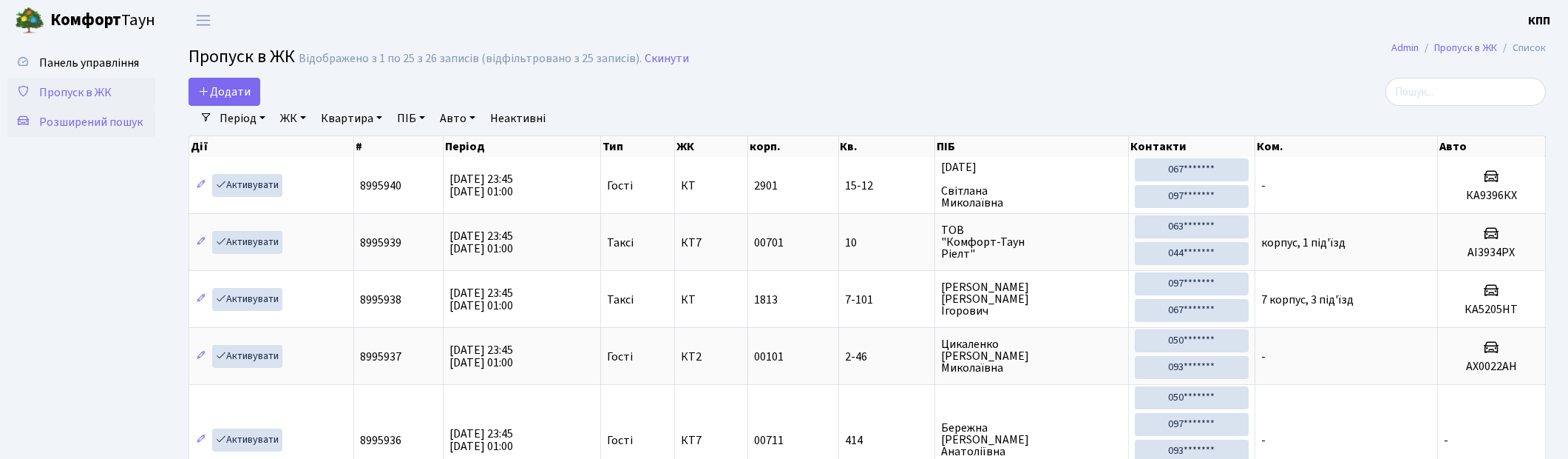
click at [68, 116] on span "Розширений пошук" at bounding box center [91, 122] width 103 height 16
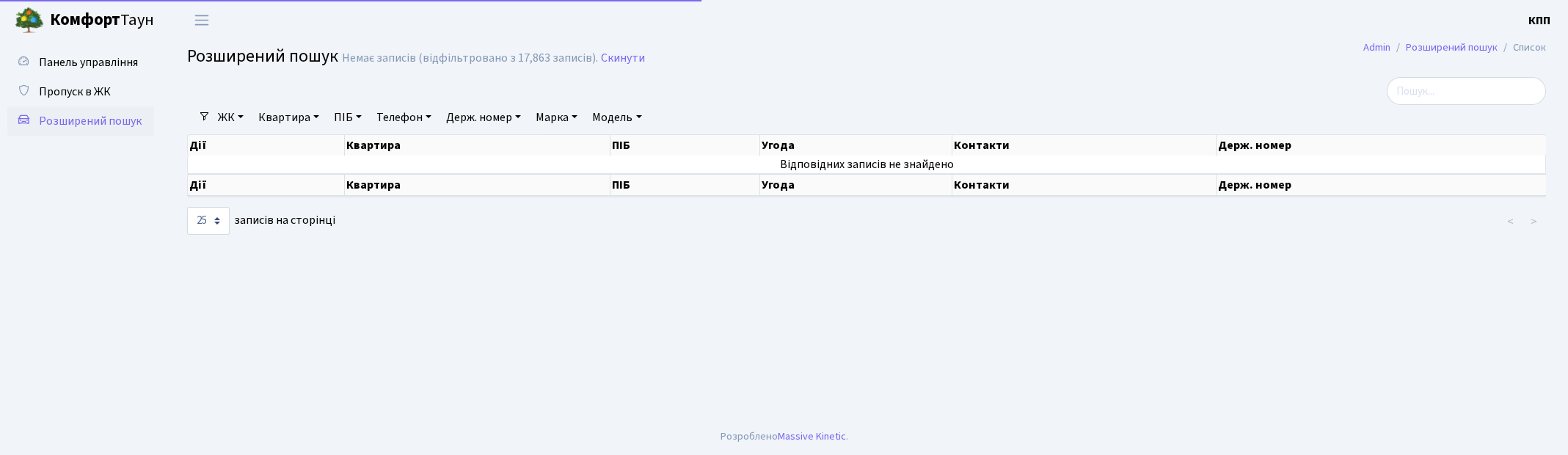
select select "25"
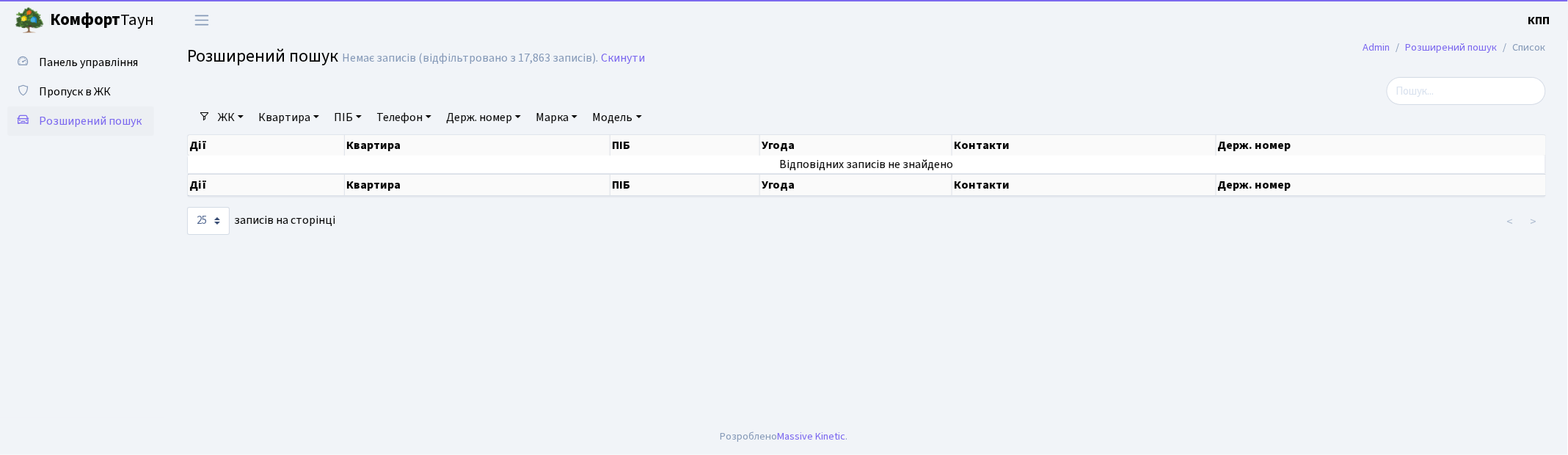
click at [277, 112] on link "Квартира" at bounding box center [289, 117] width 72 height 25
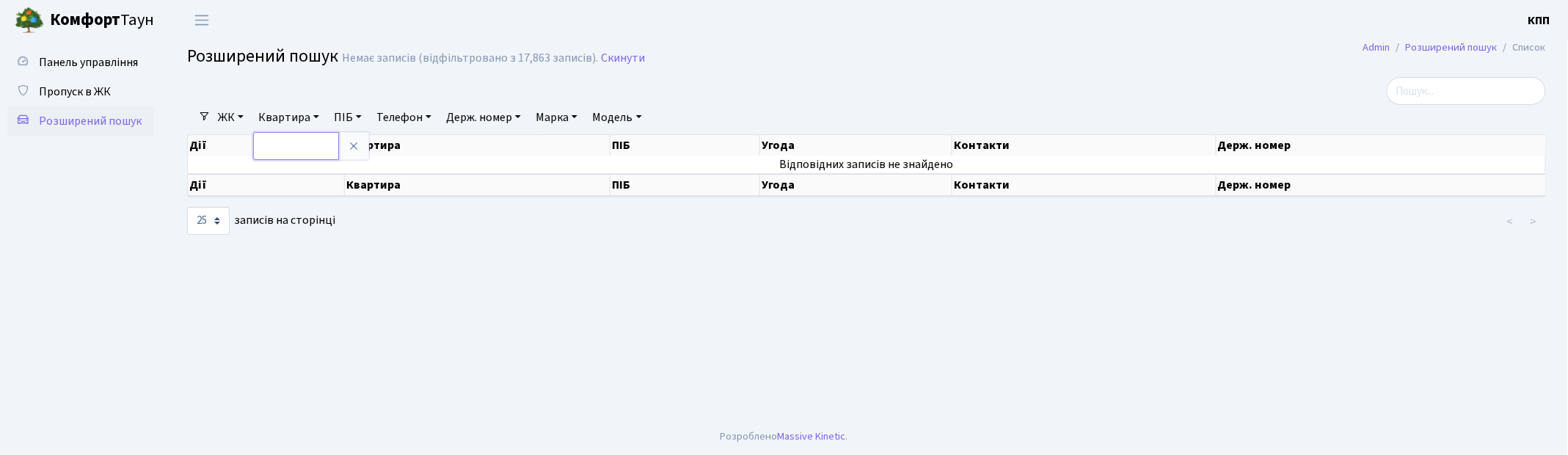
click at [292, 154] on input "text" at bounding box center [296, 146] width 86 height 28
type input "5-127"
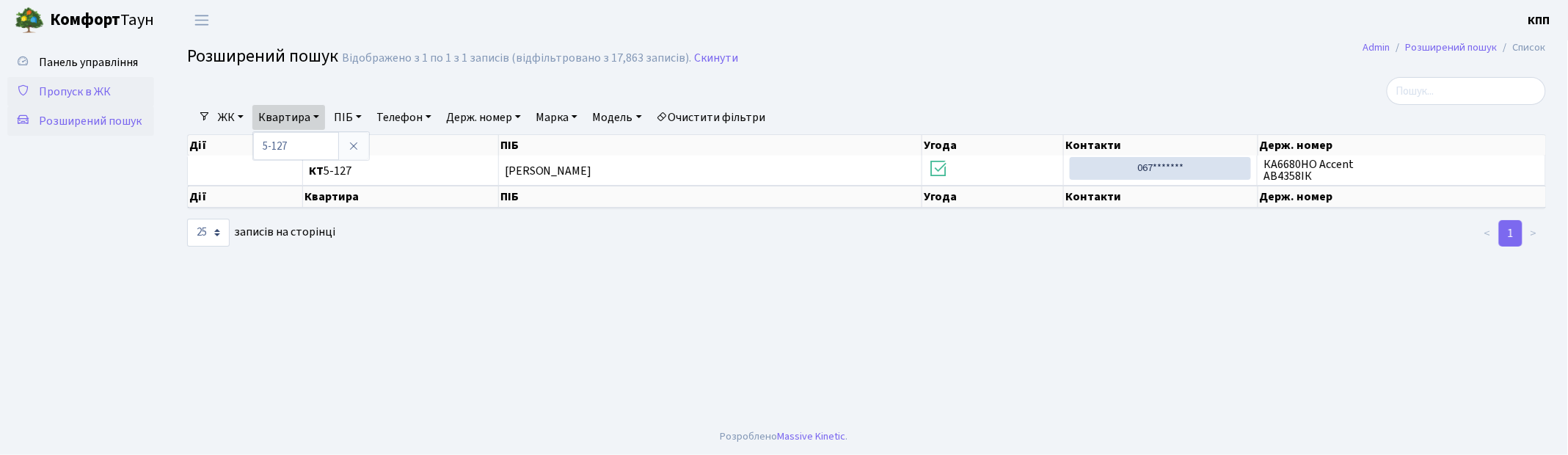
click at [83, 98] on span "Пропуск в ЖК" at bounding box center [75, 92] width 72 height 16
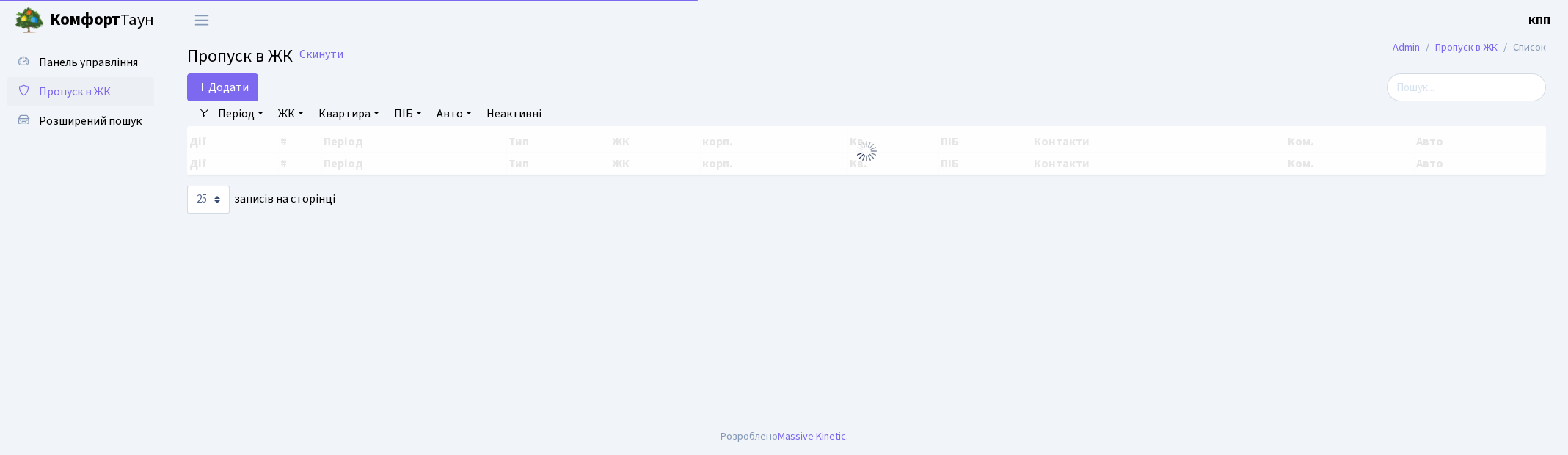
select select "25"
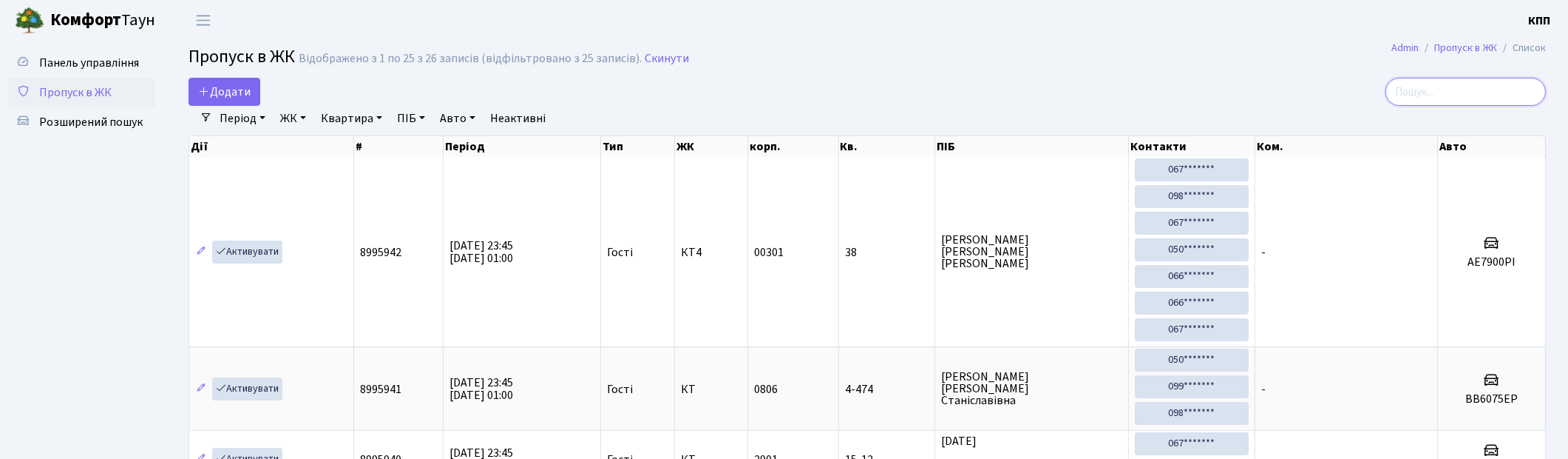
click at [1422, 79] on input "search" at bounding box center [1466, 92] width 161 height 28
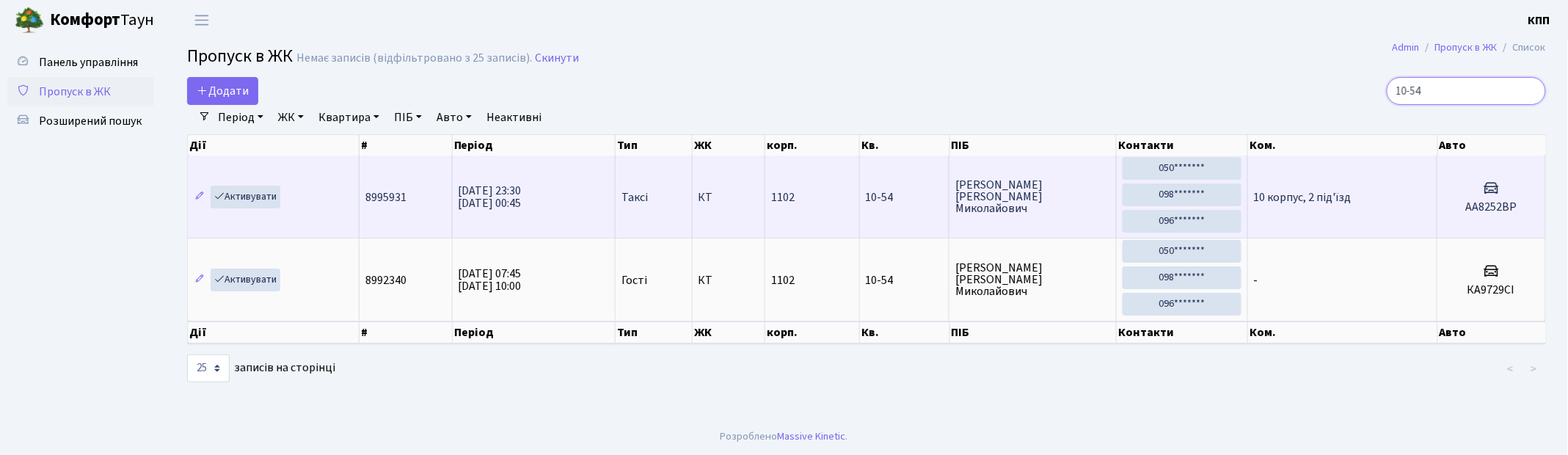
type input "10-54"
click at [1307, 214] on td "10 корпус, 2 під'їзд" at bounding box center [1343, 196] width 189 height 82
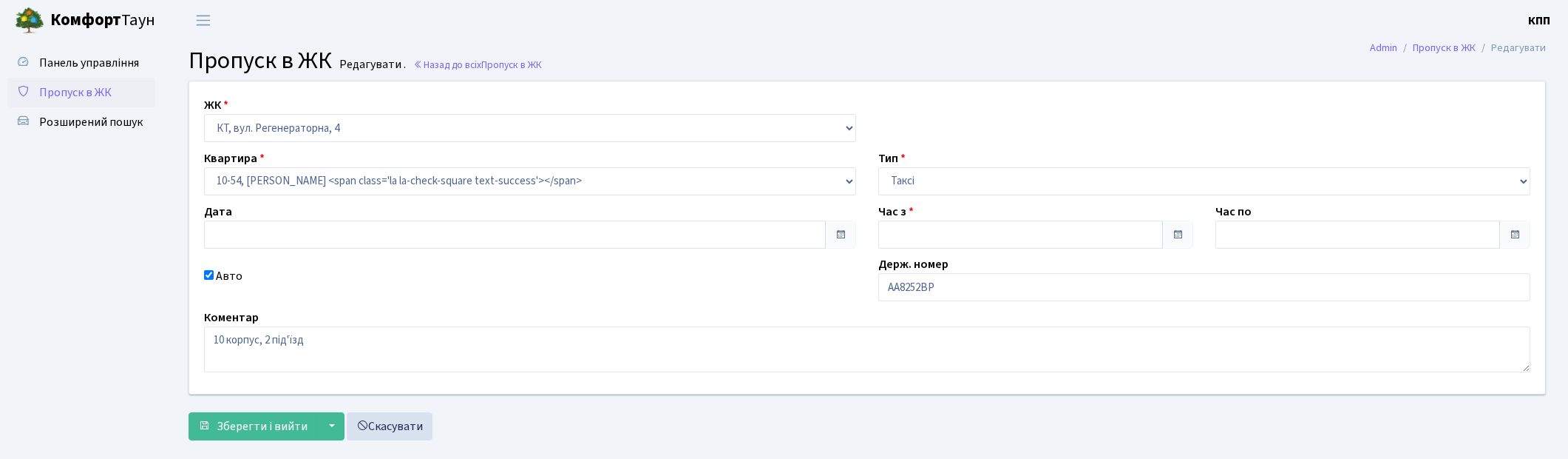
type input "[DATE]"
type input "23:30"
type input "00:45"
checkbox input "true"
drag, startPoint x: 950, startPoint y: 287, endPoint x: 852, endPoint y: 286, distance: 98.0
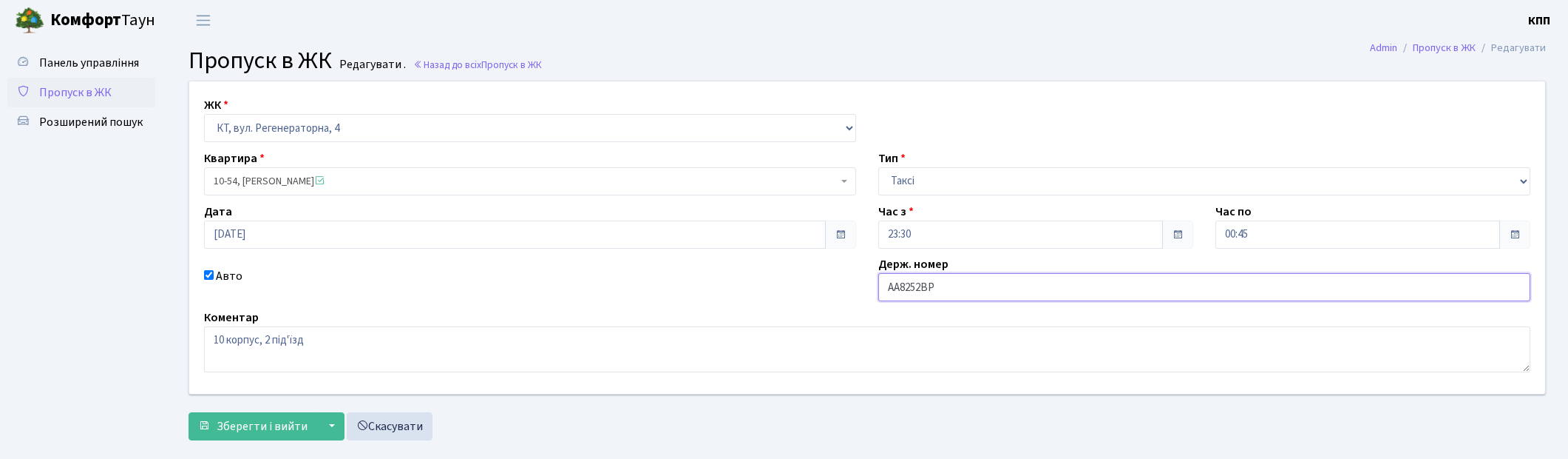
click at [853, 285] on div "ЖК - КТ, вул. Регенераторна, 4 КТ2, просп. [STREET_ADDRESS] [STREET_ADDRESS] [P…" at bounding box center [867, 237] width 1378 height 312
click at [77, 89] on span "Пропуск в ЖК" at bounding box center [75, 92] width 72 height 16
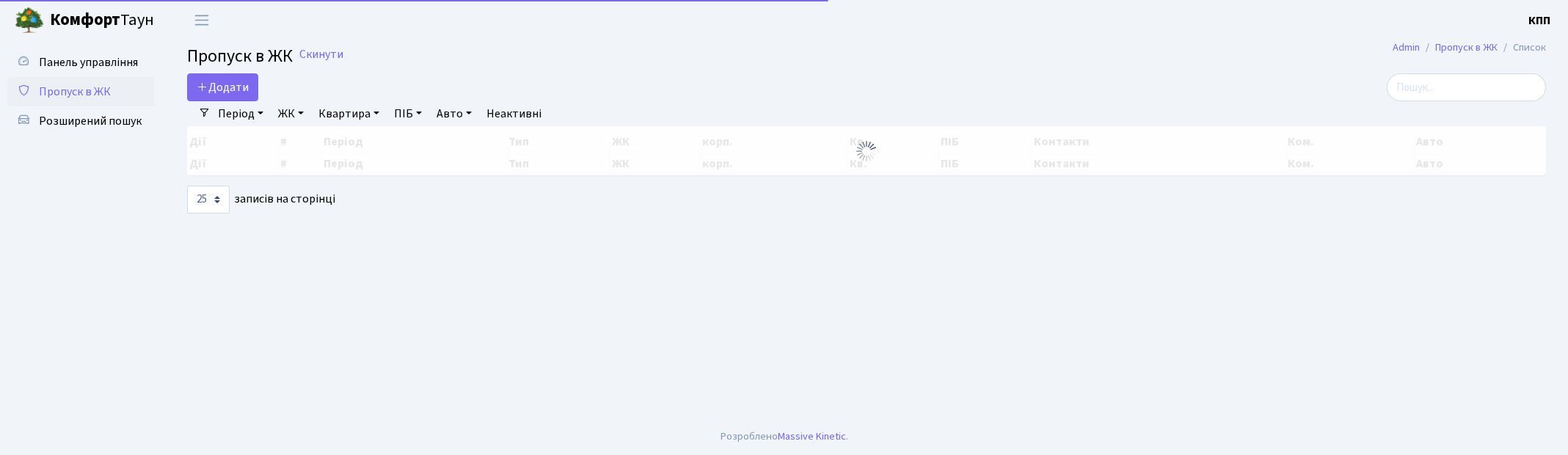
select select "25"
click at [231, 89] on span "Додати" at bounding box center [222, 87] width 52 height 16
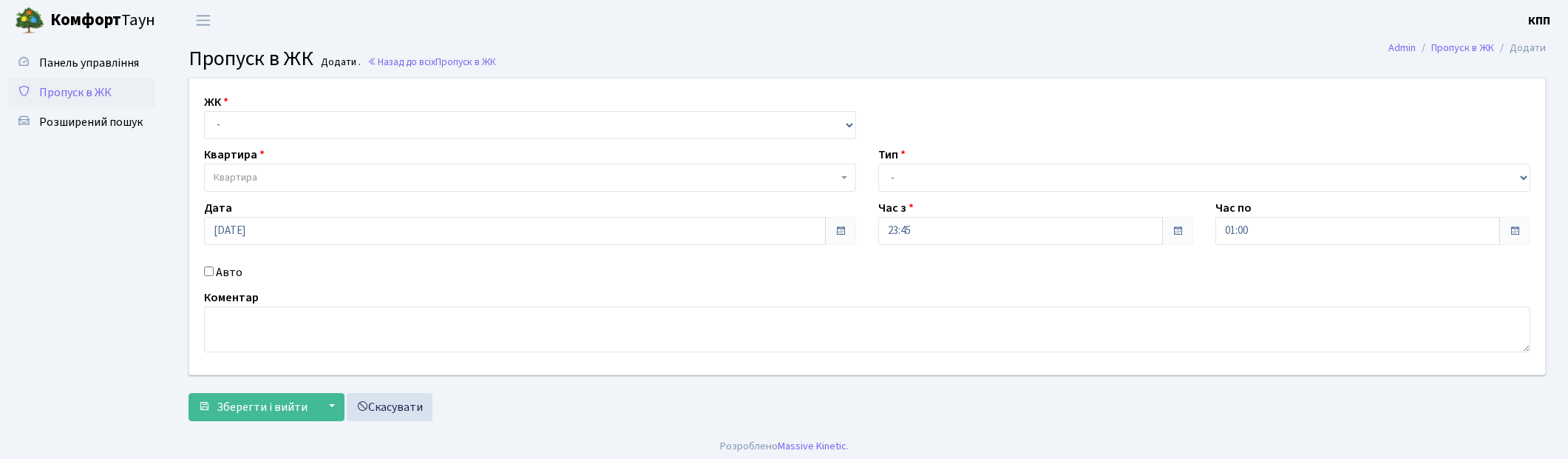
select select "271"
click at [204, 111] on select "- КТ, вул. Регенераторна, 4 КТ2, просп. [STREET_ADDRESS] [STREET_ADDRESS] [PERS…" at bounding box center [530, 125] width 652 height 28
select select
click at [288, 183] on span "Квартира" at bounding box center [526, 177] width 624 height 15
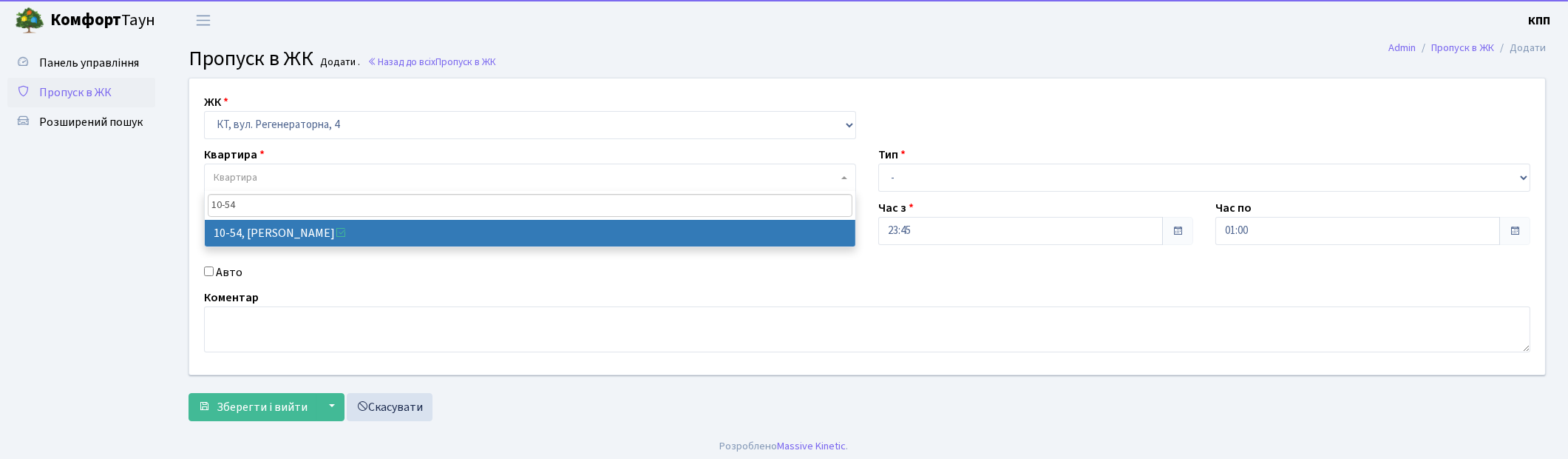
type input "10-54"
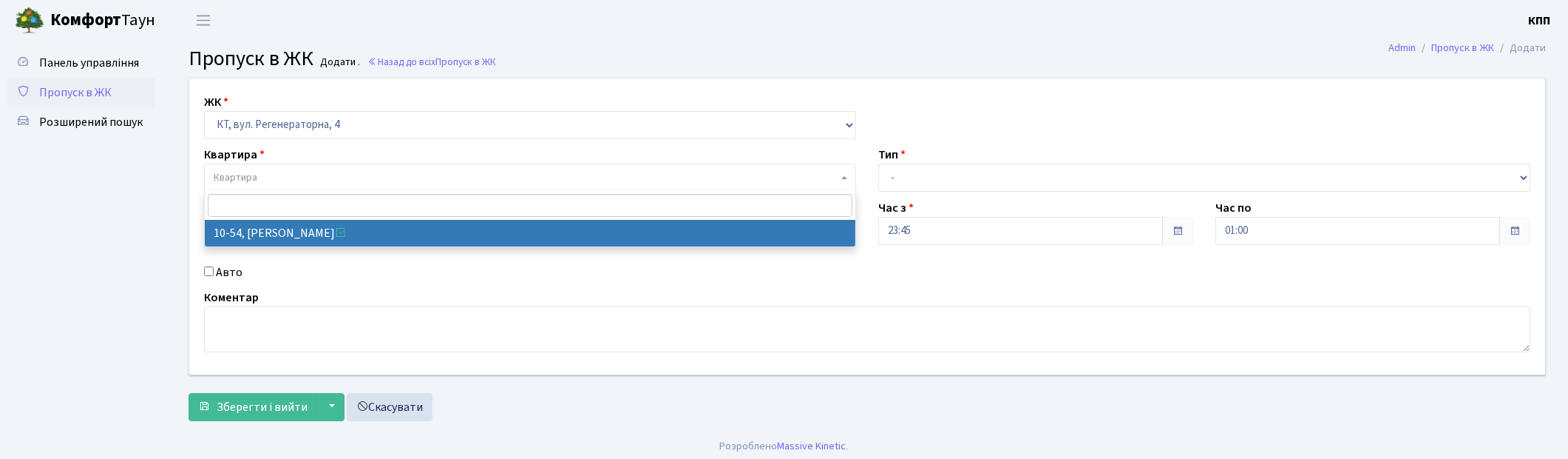
select select "6623"
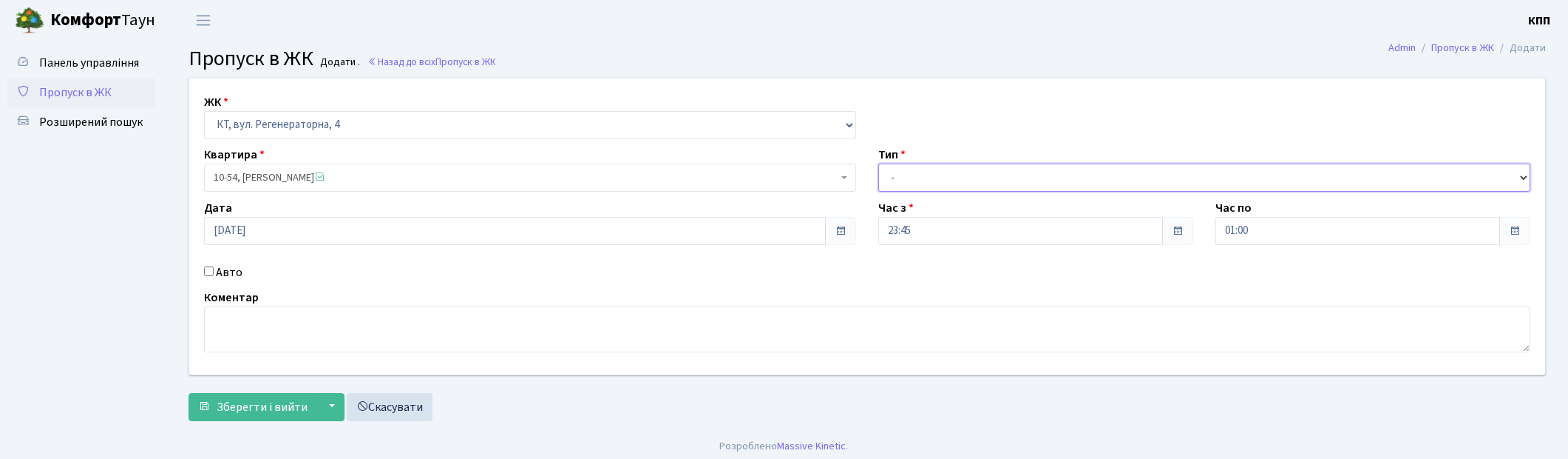
click at [949, 189] on select "- Доставка Таксі Гості Сервіс" at bounding box center [1205, 177] width 652 height 28
select select "2"
click at [879, 163] on select "- Доставка Таксі Гості Сервіс" at bounding box center [1205, 177] width 652 height 28
click at [217, 271] on label "Авто" at bounding box center [229, 273] width 27 height 18
click at [214, 271] on input "Авто" at bounding box center [208, 271] width 10 height 10
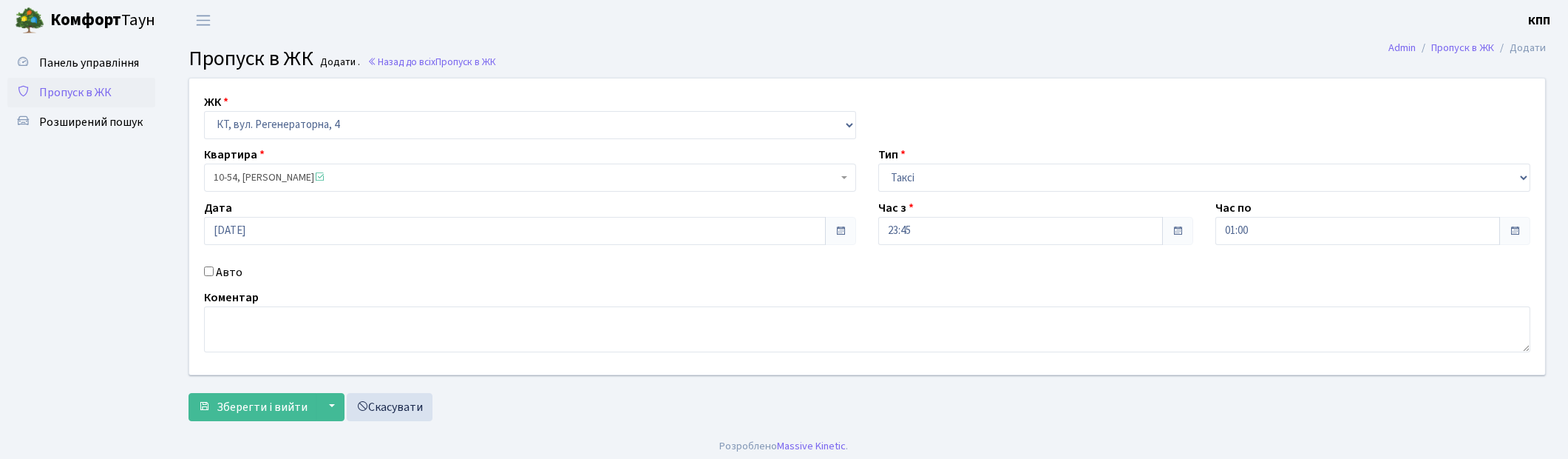
checkbox input "true"
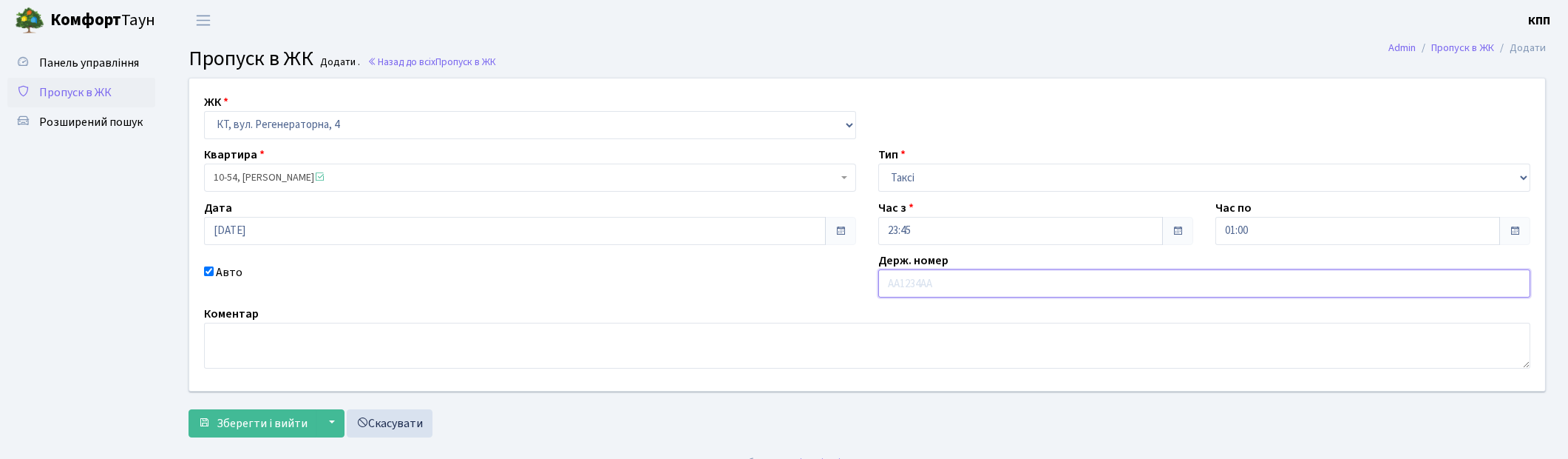
paste input "АА8252ВР"
type input "АА8252ВР"
click at [244, 238] on input "[DATE]" at bounding box center [514, 231] width 622 height 28
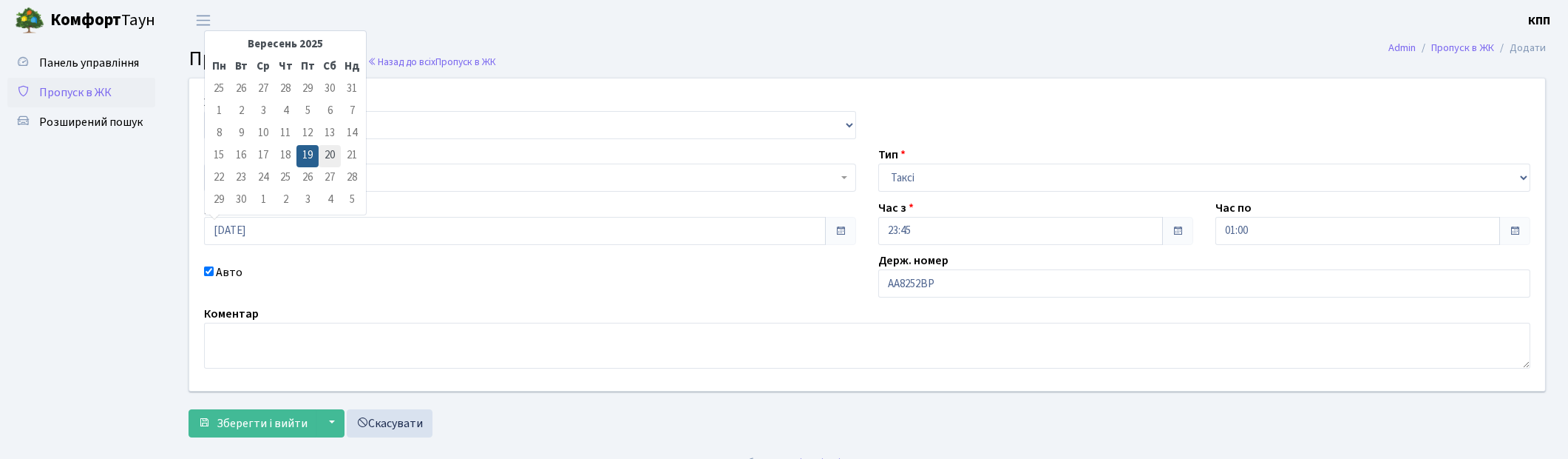
click at [329, 159] on td "20" at bounding box center [330, 156] width 22 height 22
type input "[DATE]"
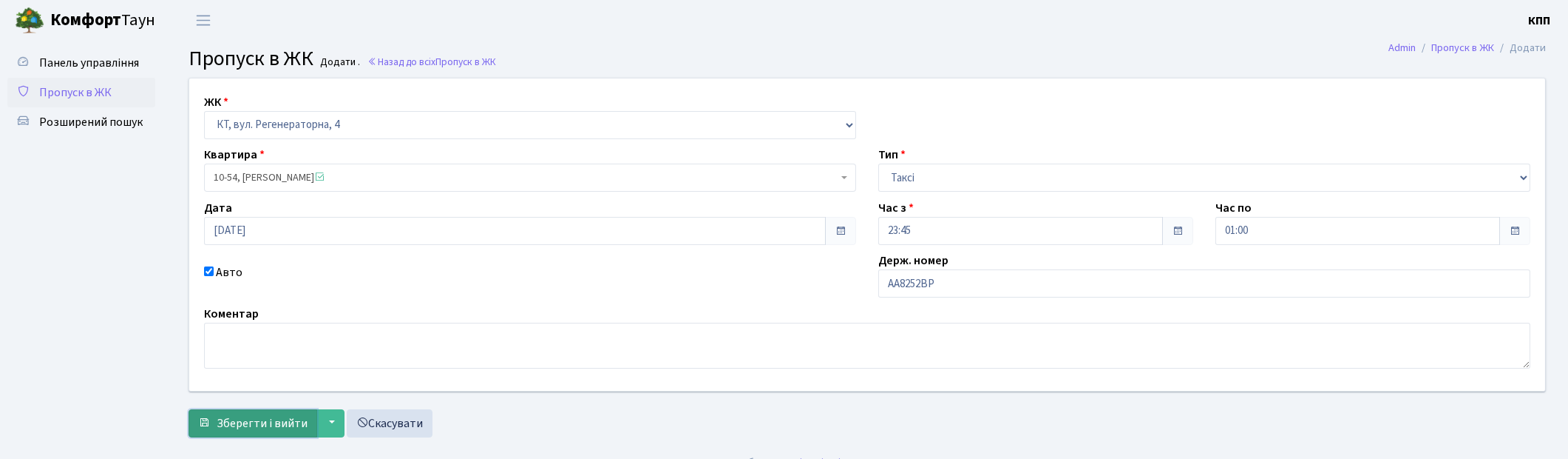
click at [244, 423] on span "Зберегти і вийти" at bounding box center [262, 423] width 91 height 16
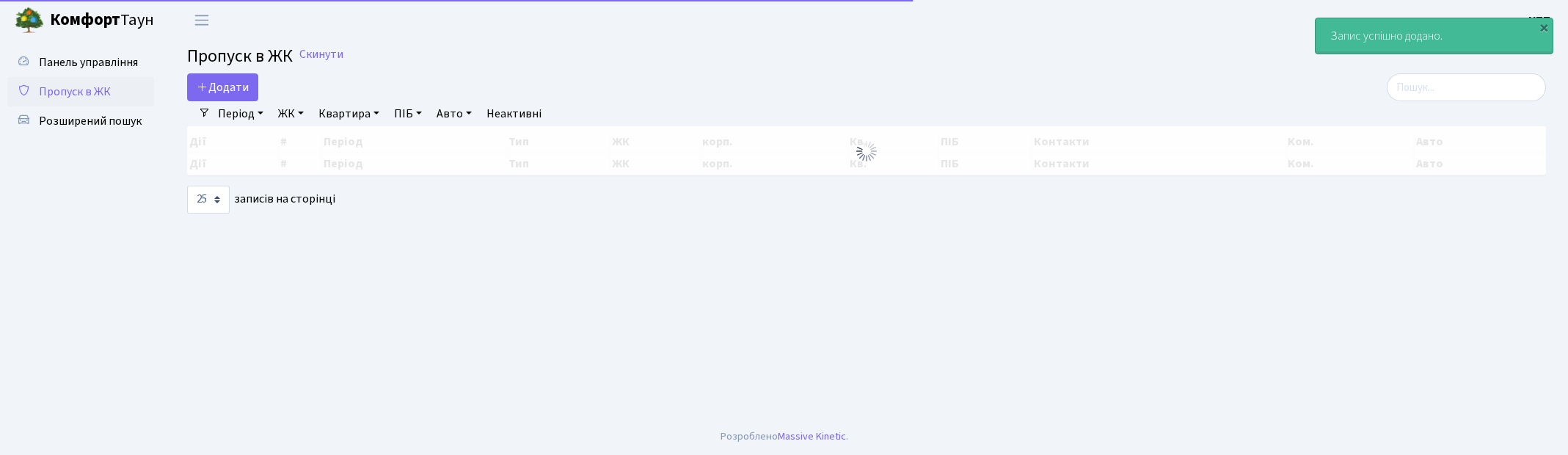
select select "25"
